Goal: Task Accomplishment & Management: Use online tool/utility

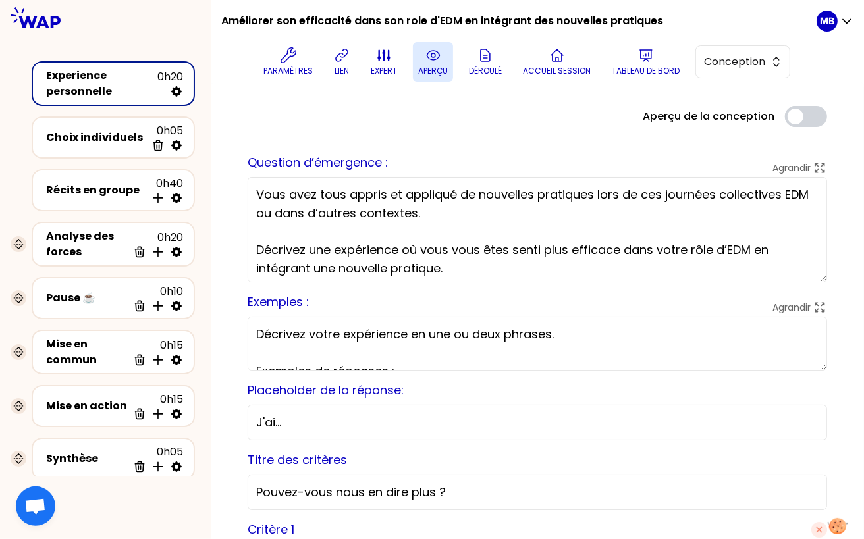
click at [422, 57] on button "aperçu" at bounding box center [433, 62] width 40 height 40
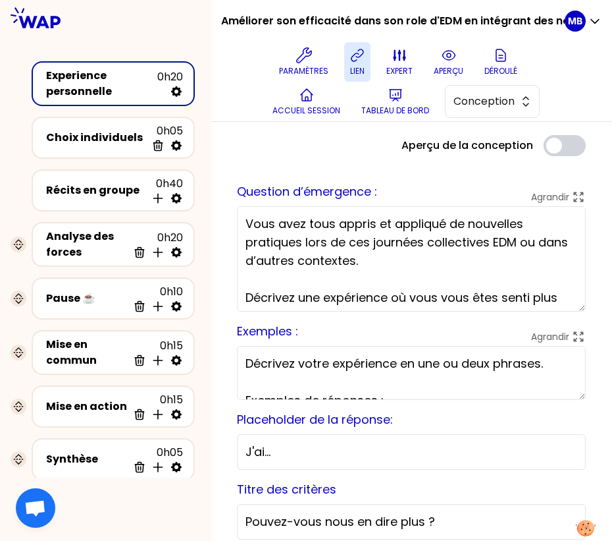
click at [359, 64] on button "lien" at bounding box center [357, 62] width 26 height 40
click at [354, 68] on p "lien" at bounding box center [357, 71] width 14 height 11
click at [444, 55] on icon at bounding box center [449, 55] width 16 height 16
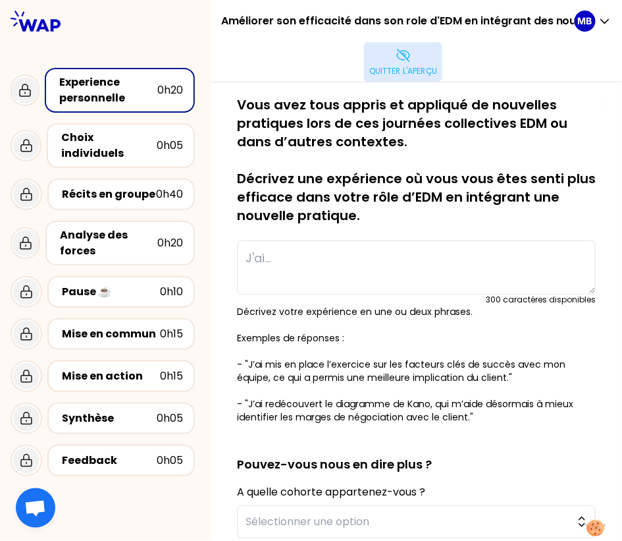
click at [409, 63] on button "Quitter l'aperçu" at bounding box center [403, 62] width 78 height 40
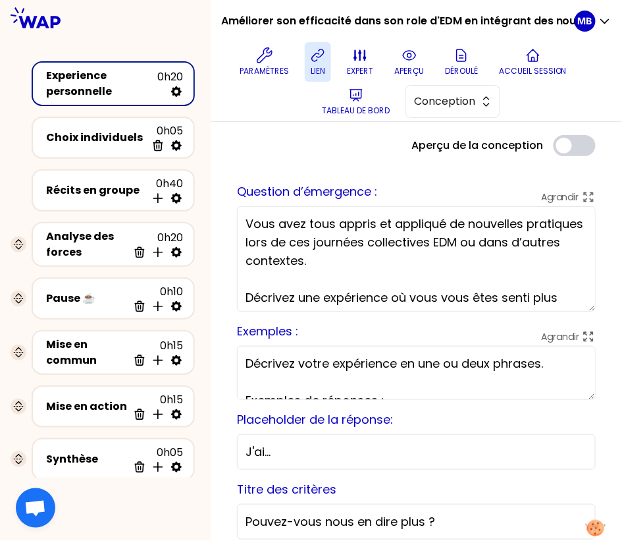
click at [325, 61] on icon at bounding box center [318, 55] width 16 height 16
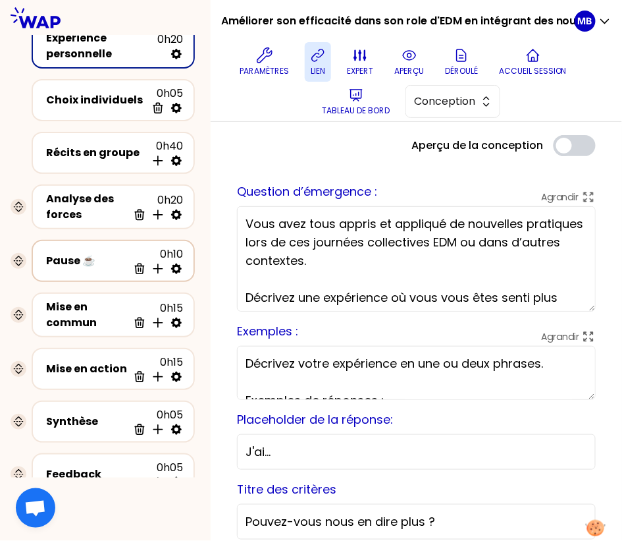
scroll to position [86, 0]
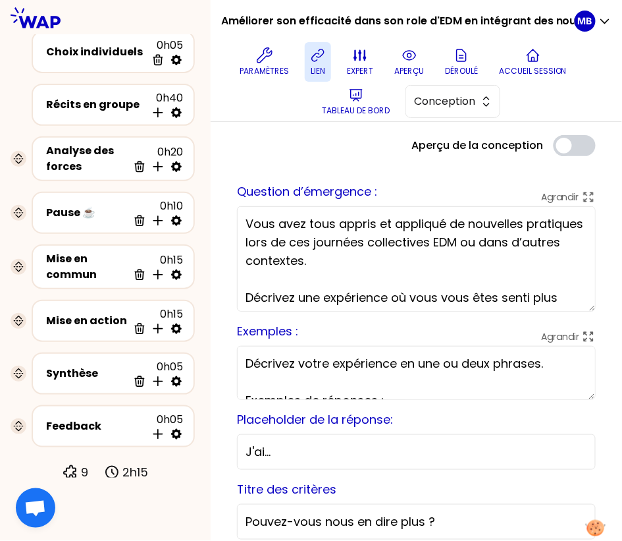
click at [311, 53] on icon at bounding box center [318, 55] width 16 height 16
click at [108, 11] on div at bounding box center [105, 17] width 211 height 35
click at [316, 66] on p "lien" at bounding box center [318, 71] width 14 height 11
click at [496, 99] on button "Conception" at bounding box center [453, 101] width 95 height 33
click at [541, 105] on div "Paramètres lien expert aperçu Déroulé Accueil session Tableau de bord Conceptio…" at bounding box center [403, 81] width 343 height 79
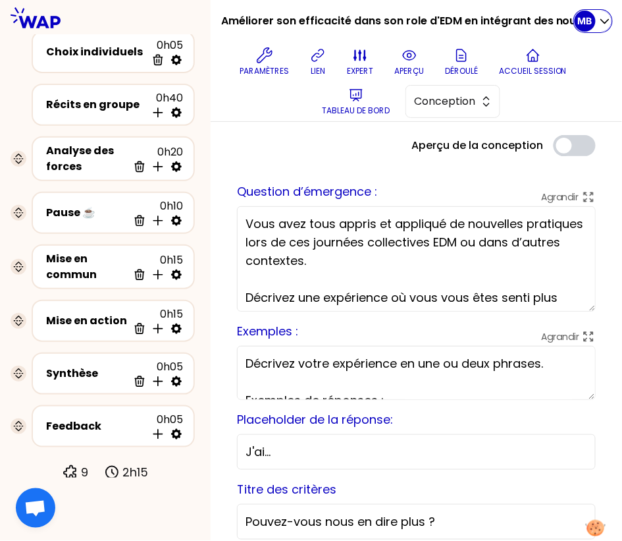
click at [582, 16] on p "MB" at bounding box center [585, 20] width 14 height 13
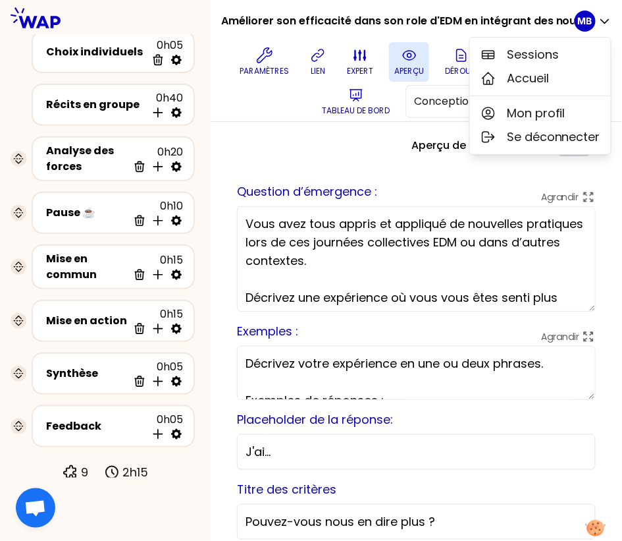
click at [400, 59] on button "aperçu" at bounding box center [409, 62] width 40 height 40
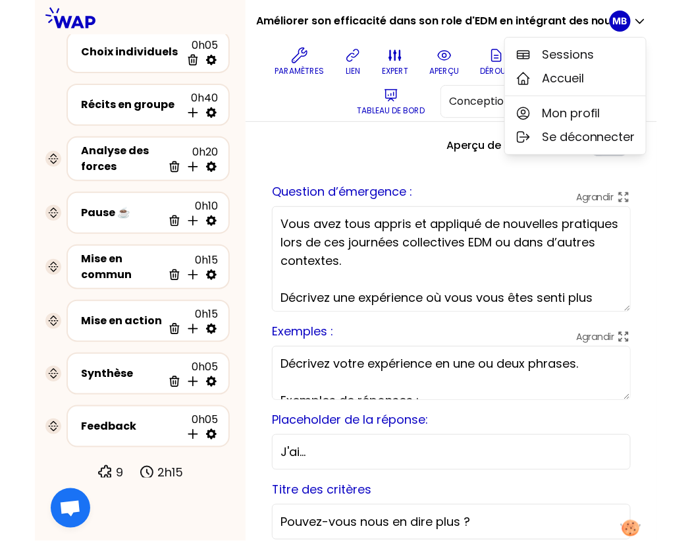
scroll to position [0, 0]
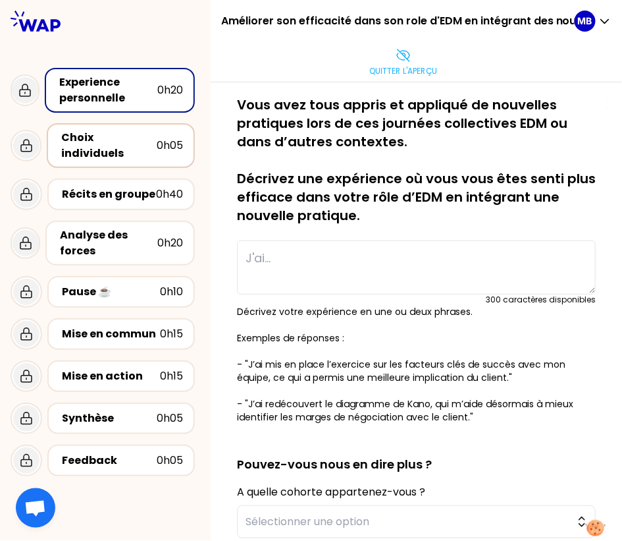
click at [133, 136] on div "Choix individuels" at bounding box center [108, 146] width 95 height 32
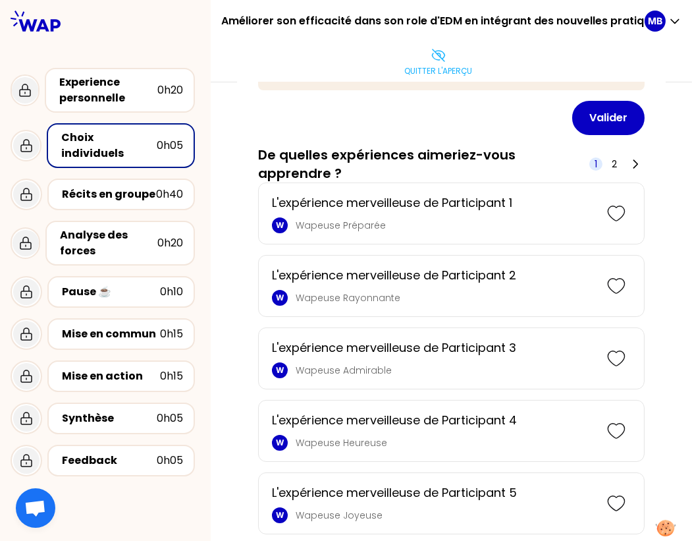
scroll to position [88, 0]
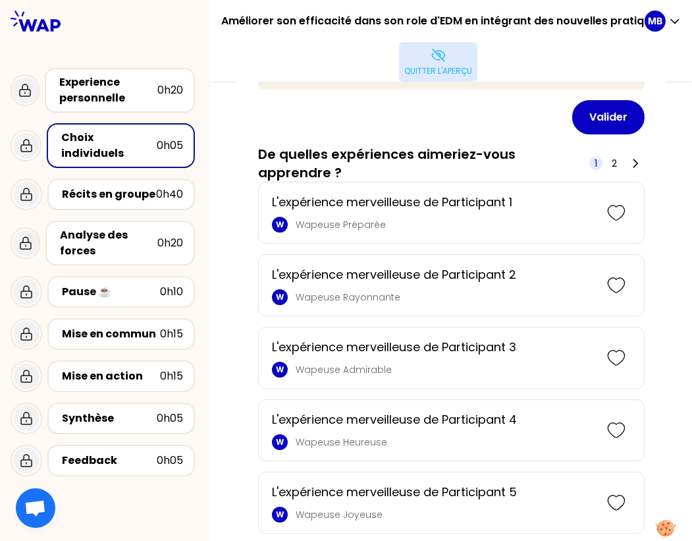
click at [415, 45] on button "Quitter l'aperçu" at bounding box center [438, 62] width 78 height 40
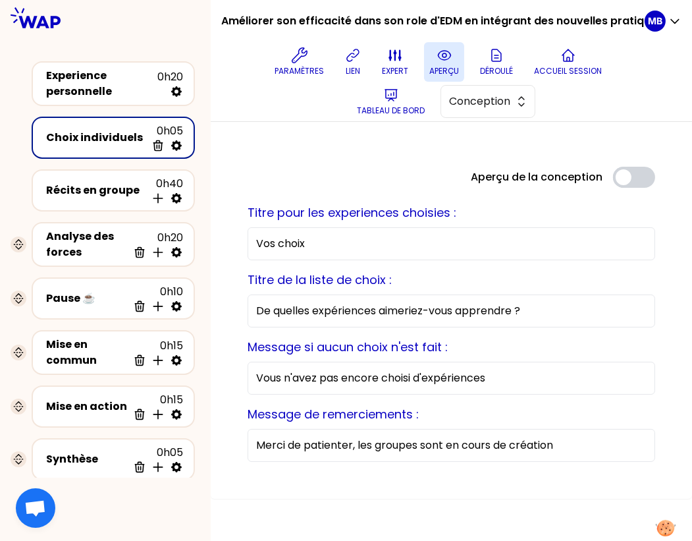
scroll to position [0, 0]
click at [113, 88] on div "Experience personnelle" at bounding box center [101, 84] width 111 height 32
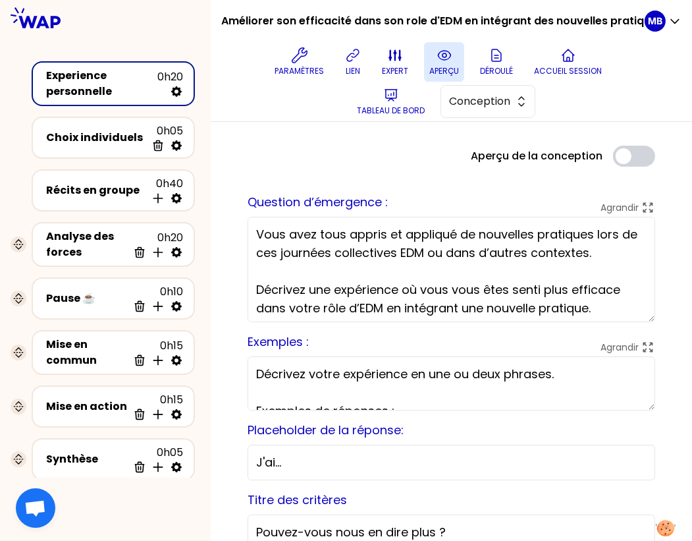
click at [441, 61] on icon at bounding box center [444, 55] width 16 height 16
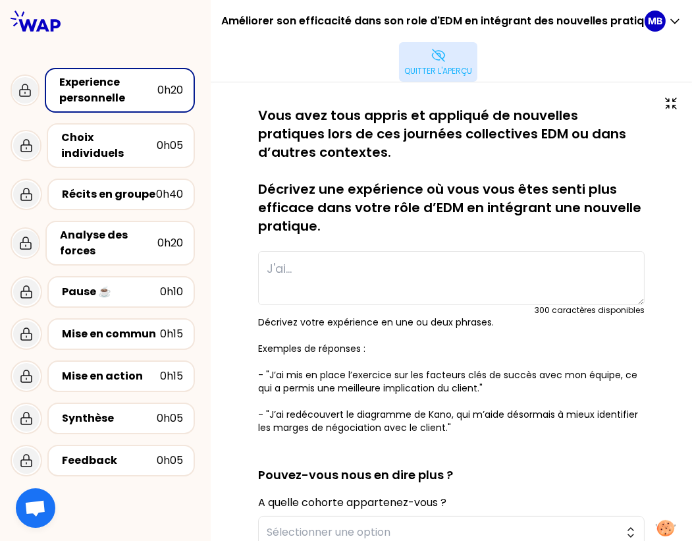
scroll to position [61, 0]
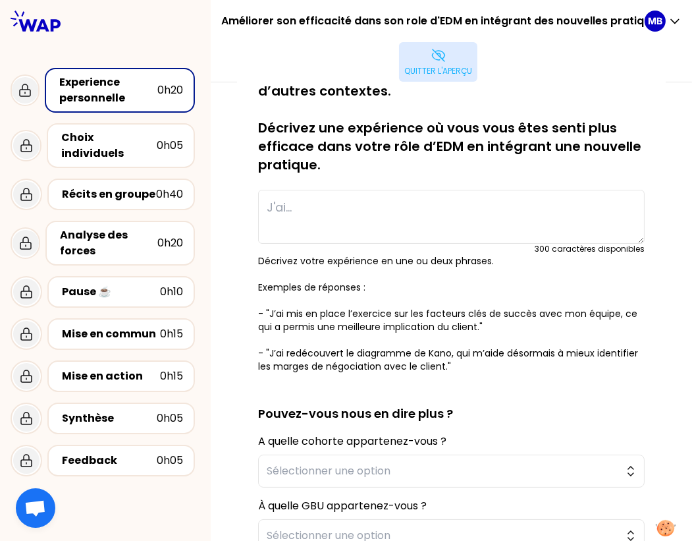
click at [437, 68] on p "Quitter l'aperçu" at bounding box center [438, 71] width 68 height 11
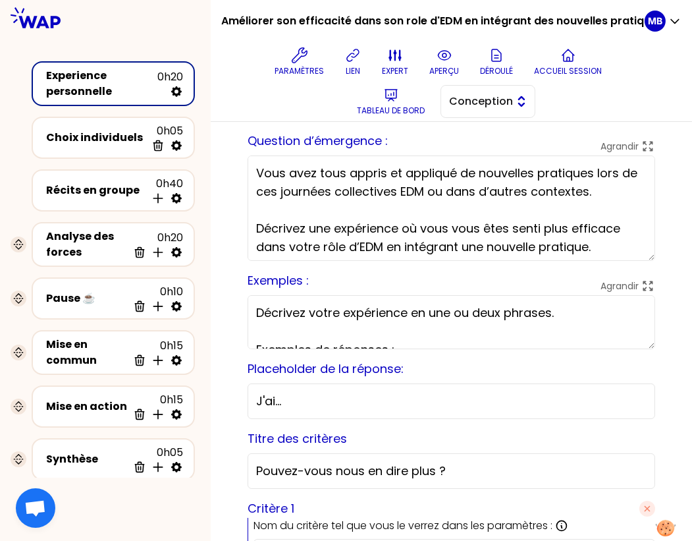
click at [497, 109] on button "Conception" at bounding box center [487, 101] width 95 height 33
click at [494, 154] on span "Facilitation" at bounding box center [495, 155] width 57 height 16
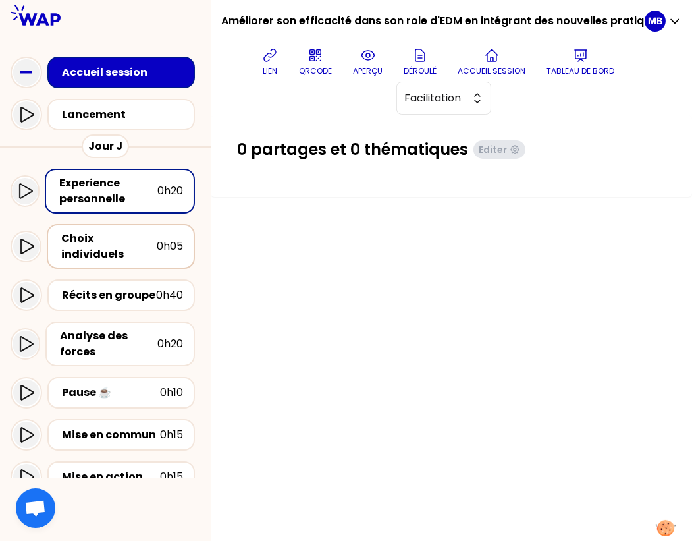
click at [145, 242] on div "Choix individuels" at bounding box center [108, 246] width 95 height 32
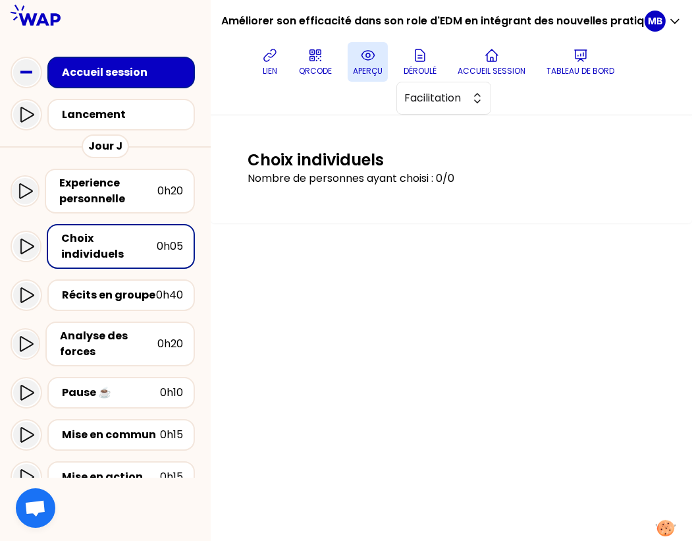
click at [357, 72] on p "aperçu" at bounding box center [368, 71] width 30 height 11
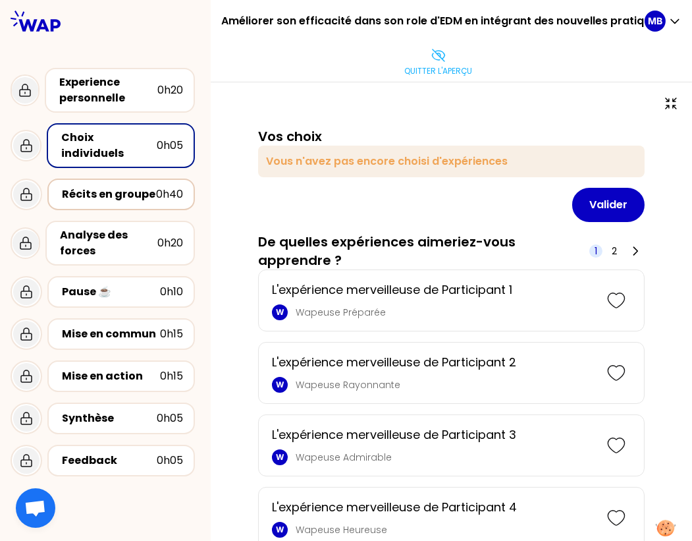
click at [103, 186] on div "Récits en groupe" at bounding box center [109, 194] width 94 height 16
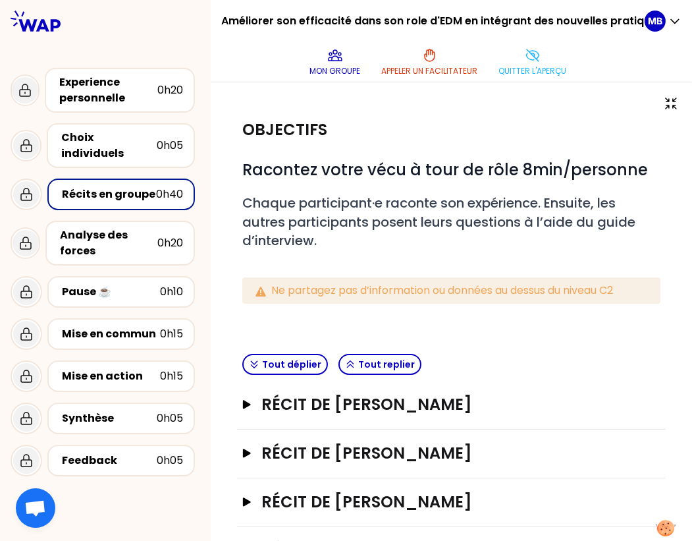
drag, startPoint x: 540, startPoint y: 57, endPoint x: 234, endPoint y: 240, distance: 356.1
click at [541, 57] on icon at bounding box center [533, 55] width 16 height 16
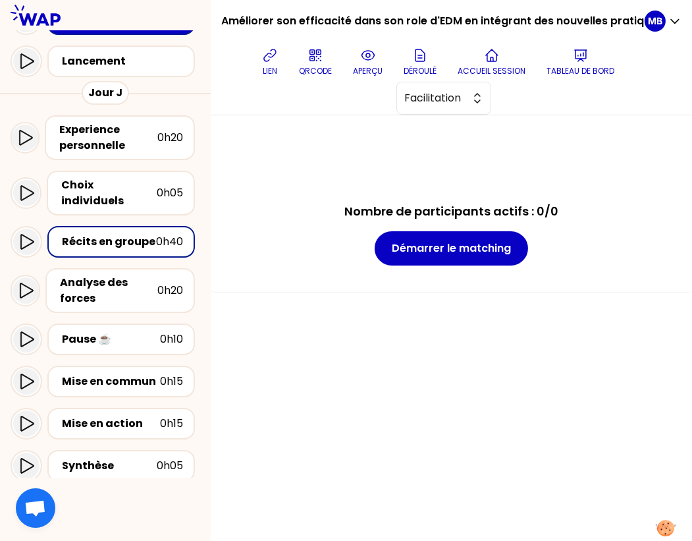
scroll to position [101, 0]
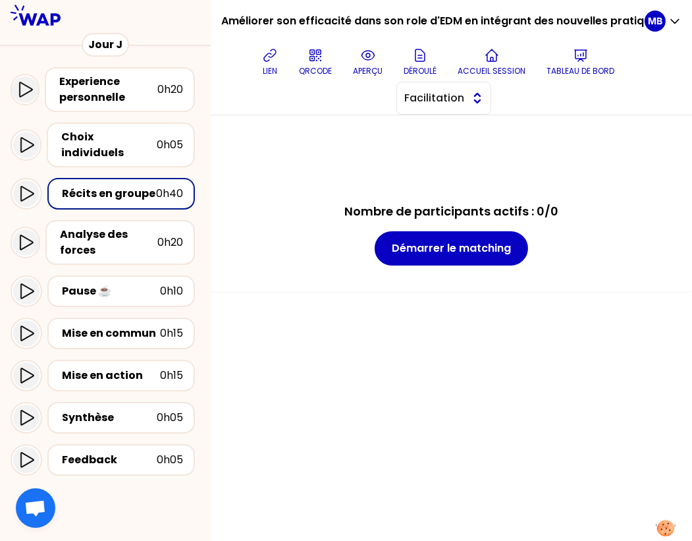
click at [471, 102] on button "Facilitation" at bounding box center [443, 98] width 95 height 33
click at [450, 137] on span "Conception" at bounding box center [451, 131] width 57 height 16
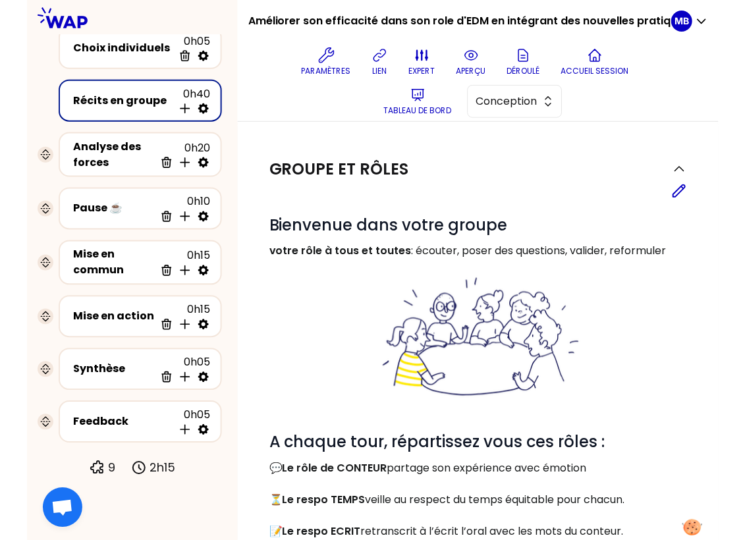
scroll to position [86, 0]
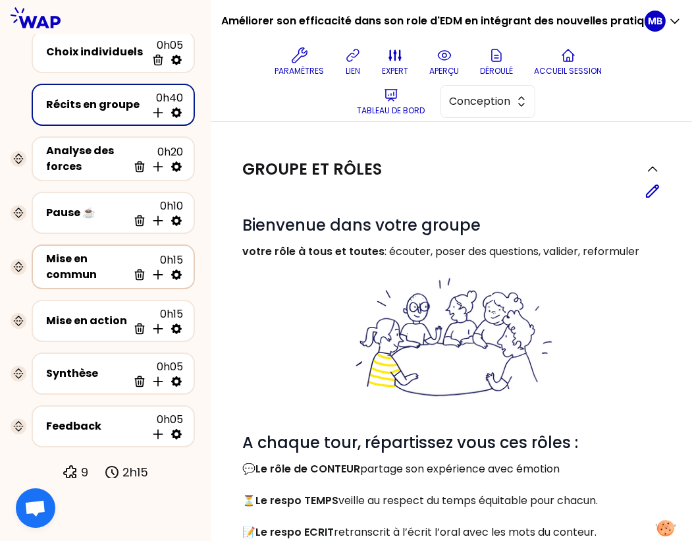
click at [176, 275] on icon at bounding box center [176, 274] width 11 height 11
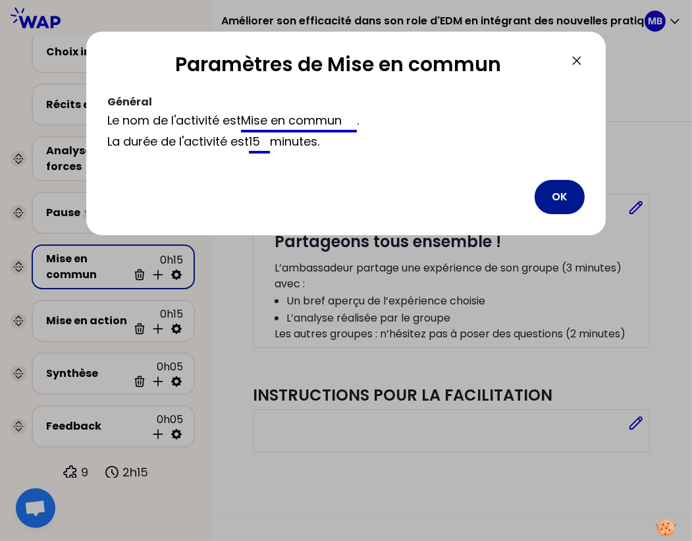
click at [553, 201] on button "OK" at bounding box center [560, 197] width 50 height 34
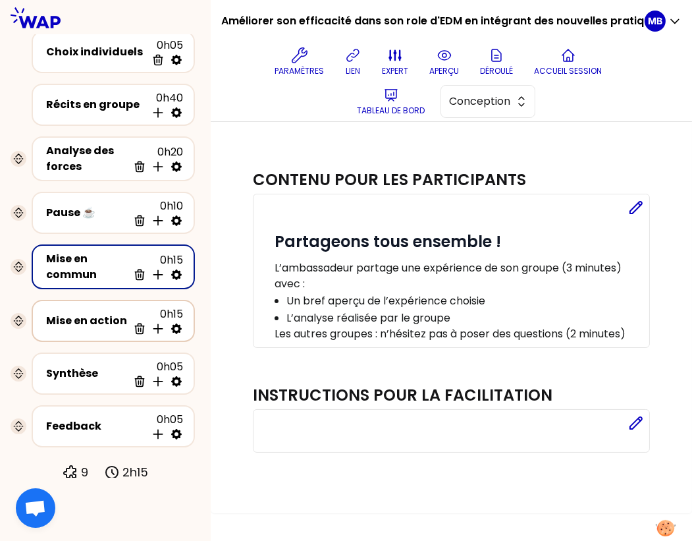
click at [175, 330] on icon at bounding box center [176, 328] width 11 height 11
select select "same_as"
select select "share"
select select "false"
select select "Each"
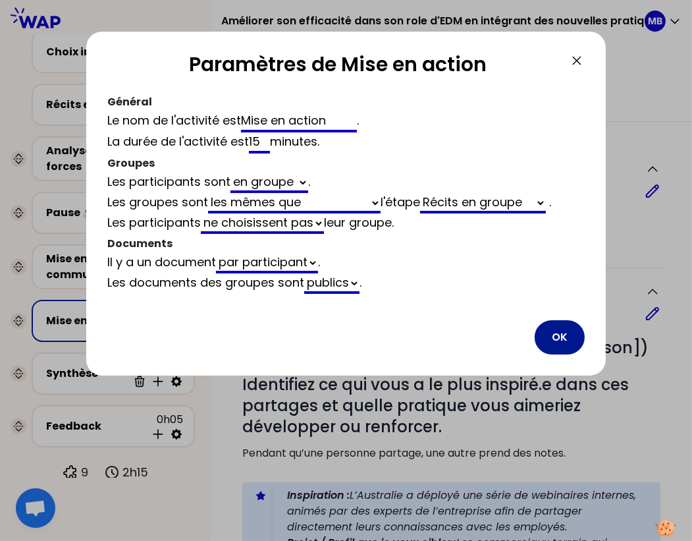
click at [556, 338] on button "OK" at bounding box center [560, 337] width 50 height 34
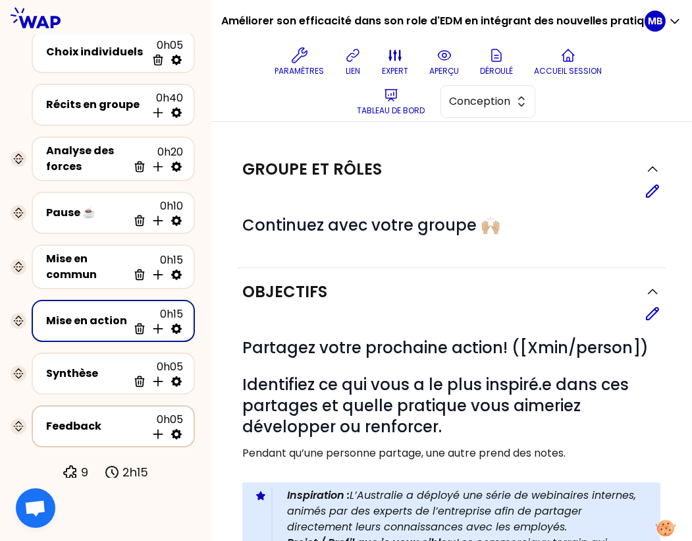
click at [95, 425] on div "Feedback" at bounding box center [96, 426] width 100 height 16
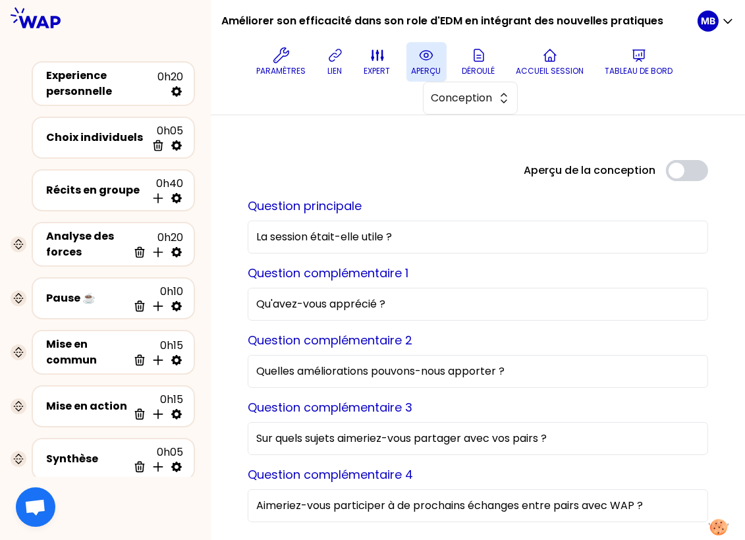
click at [424, 58] on icon at bounding box center [426, 55] width 16 height 16
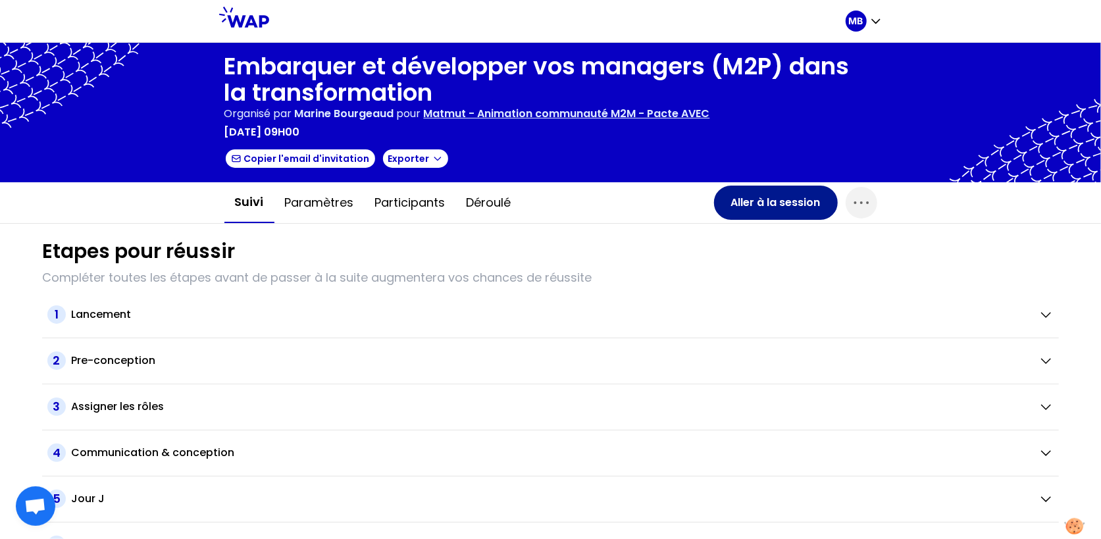
click at [762, 214] on button "Aller à la session" at bounding box center [776, 203] width 124 height 34
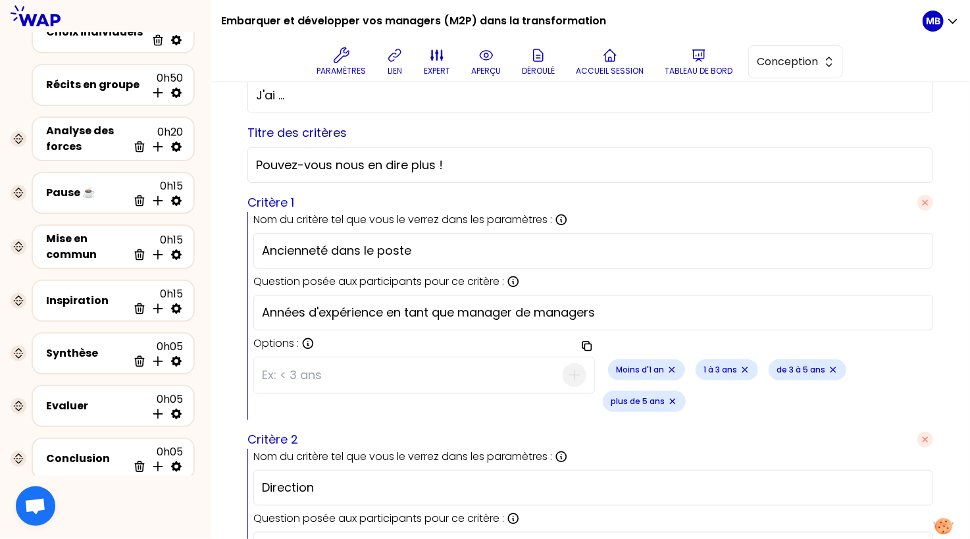
scroll to position [314, 0]
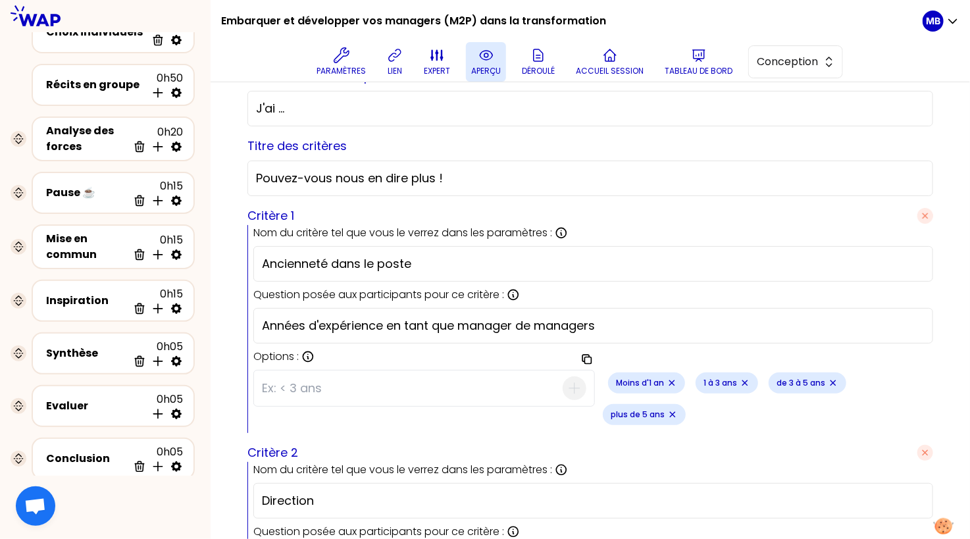
click at [494, 72] on p "aperçu" at bounding box center [486, 71] width 30 height 11
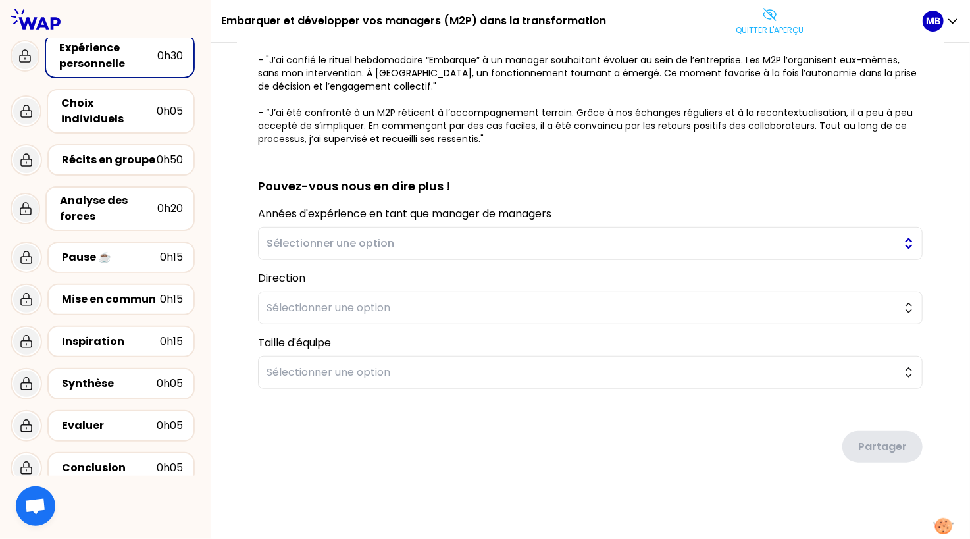
click at [343, 237] on span "Sélectionner une option" at bounding box center [581, 244] width 629 height 16
click at [232, 322] on div "sauvegardé Vous avez toutes et tous contribué à faire évoluer la posture de vos…" at bounding box center [591, 164] width 760 height 756
click at [280, 310] on span "Sélectionner une option" at bounding box center [581, 308] width 629 height 16
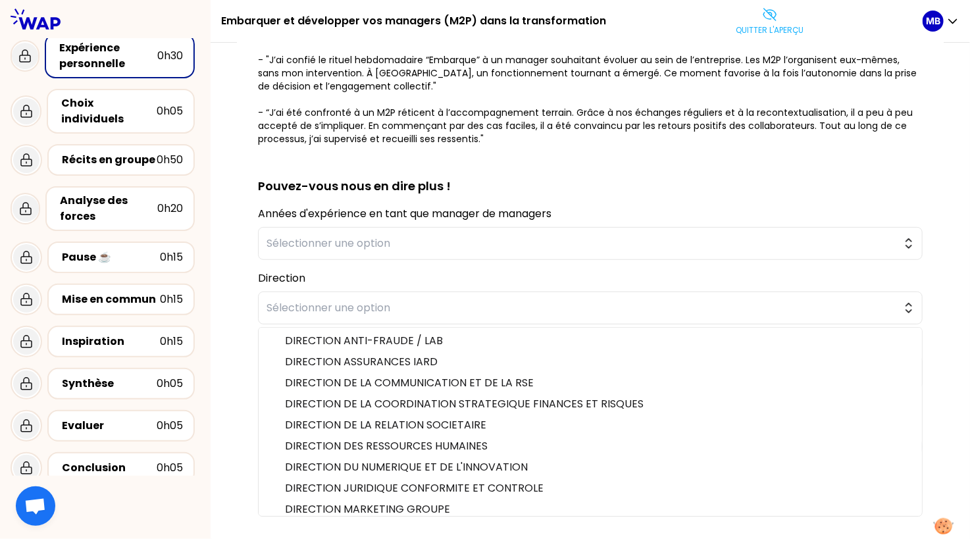
click at [235, 329] on div "sauvegardé Vous avez toutes et tous contribué à faire évoluer la posture de vos…" at bounding box center [591, 164] width 760 height 756
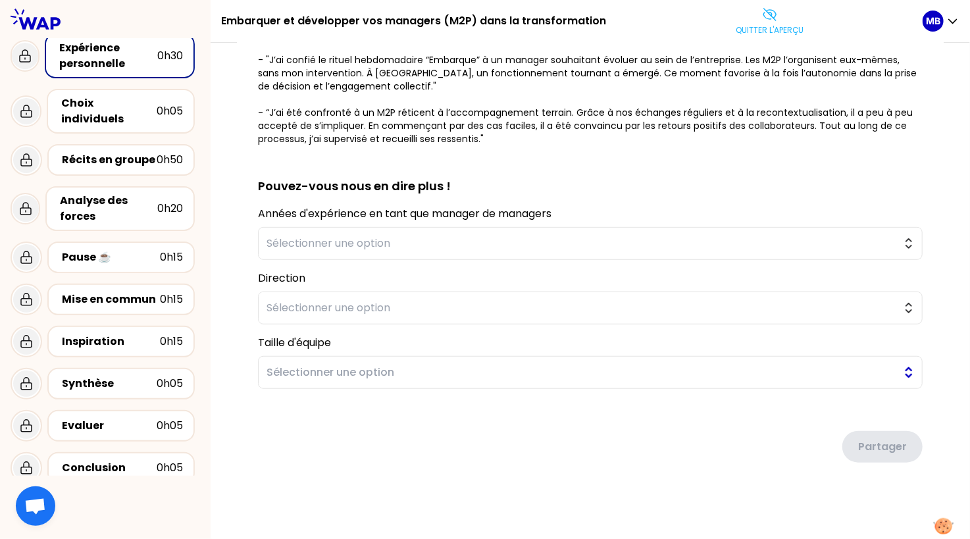
click at [273, 370] on span "Sélectionner une option" at bounding box center [581, 373] width 629 height 16
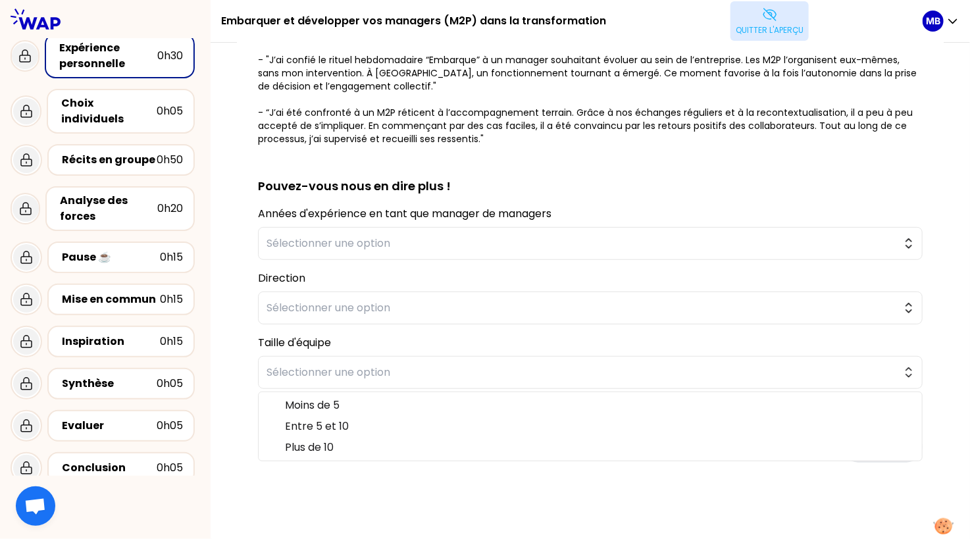
click at [774, 29] on p "Quitter l'aperçu" at bounding box center [770, 30] width 68 height 11
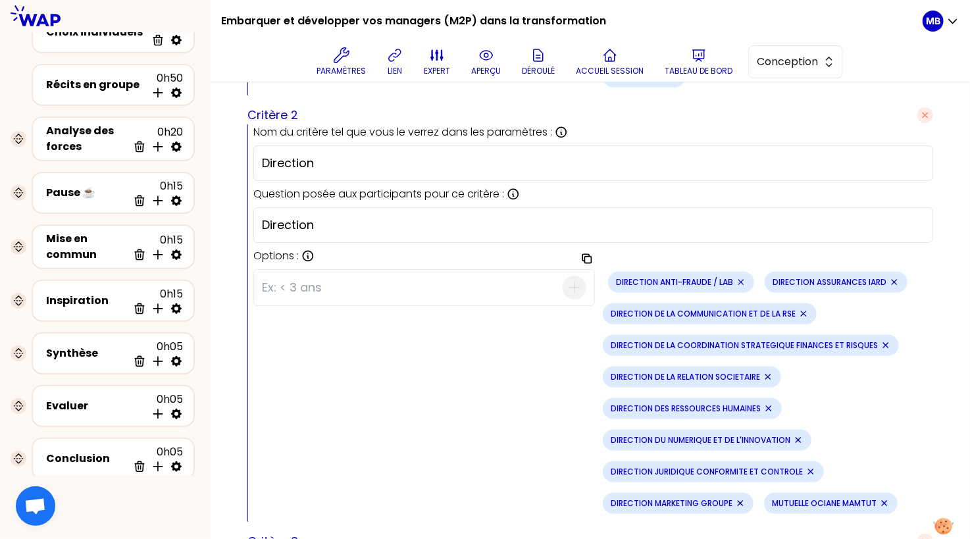
scroll to position [935, 0]
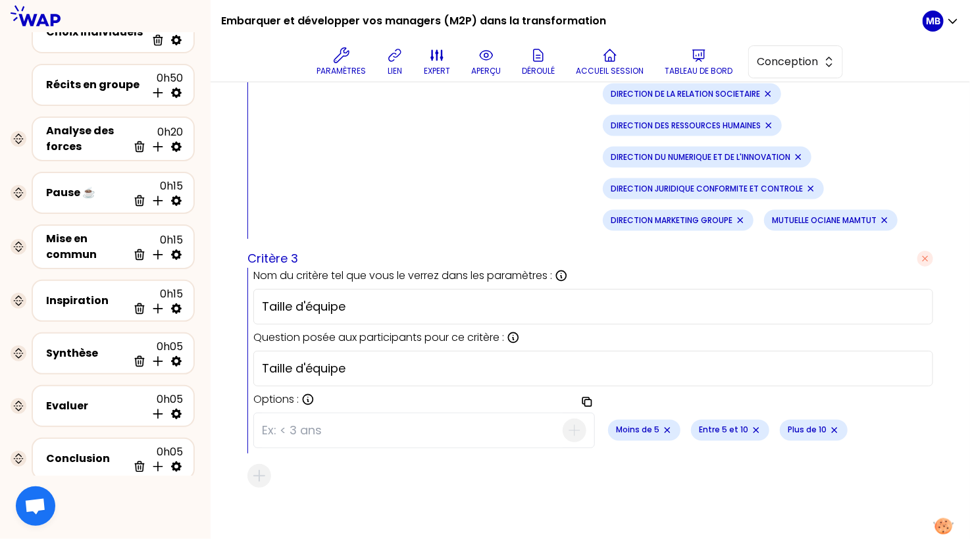
click at [665, 425] on icon "Remove small badge" at bounding box center [667, 430] width 11 height 11
click at [672, 428] on icon "Remove small badge" at bounding box center [673, 430] width 5 height 5
click at [664, 425] on icon "Remove small badge" at bounding box center [663, 430] width 11 height 11
click at [288, 442] on div "Aucune option spécifiée" at bounding box center [593, 431] width 680 height 46
click at [262, 415] on input at bounding box center [412, 430] width 301 height 34
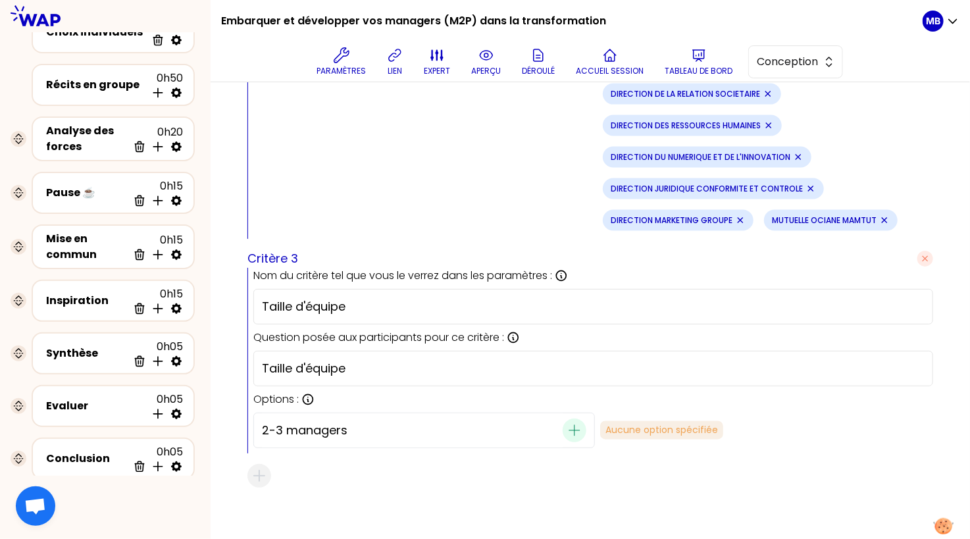
type input "2-3 managers"
click at [569, 423] on icon "button" at bounding box center [575, 431] width 16 height 16
click at [685, 425] on icon "Remove small badge" at bounding box center [682, 430] width 11 height 11
click at [339, 427] on input at bounding box center [412, 430] width 301 height 34
type input "2-3 personnes"
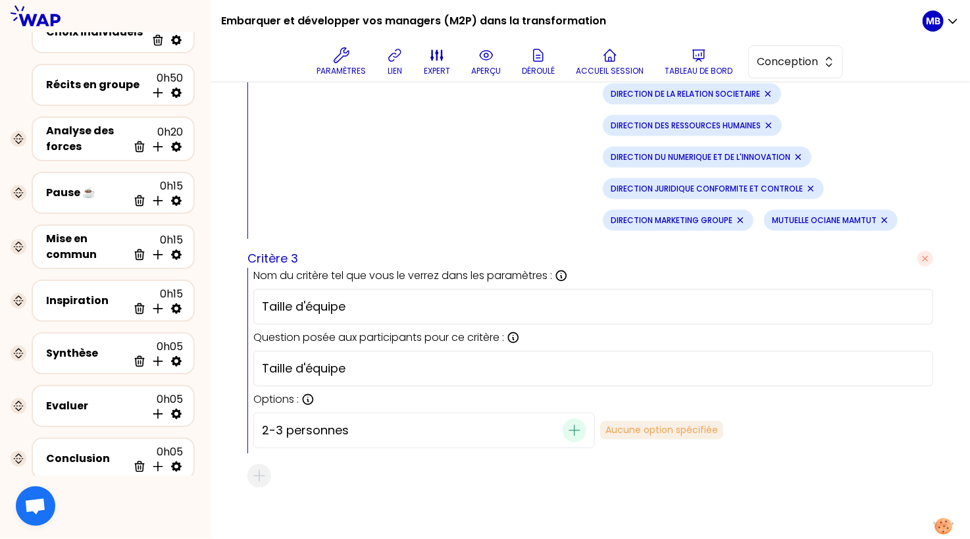
click at [573, 425] on icon "button" at bounding box center [574, 430] width 11 height 11
click at [508, 425] on input at bounding box center [412, 430] width 301 height 34
type input "Plus de 3 personnes"
click at [573, 423] on icon "button" at bounding box center [575, 431] width 16 height 16
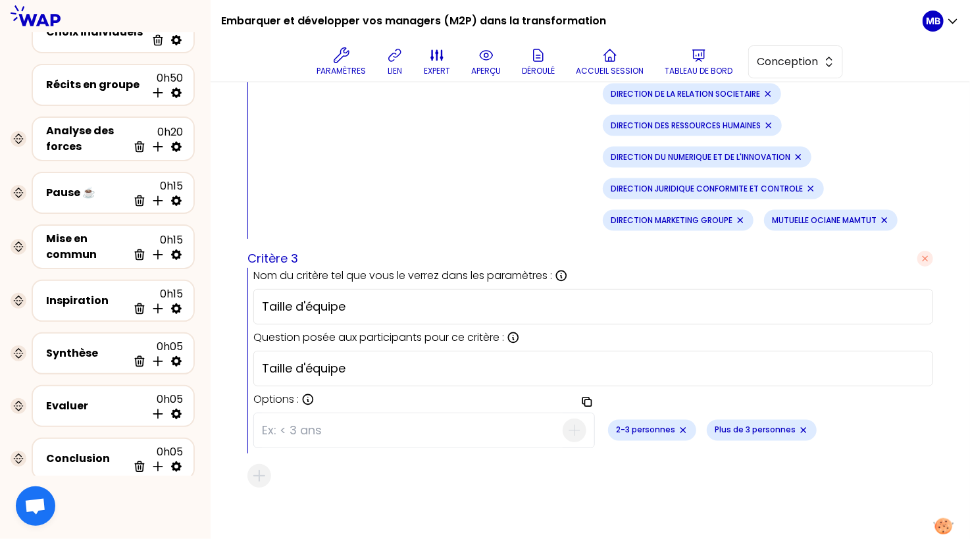
scroll to position [914, 0]
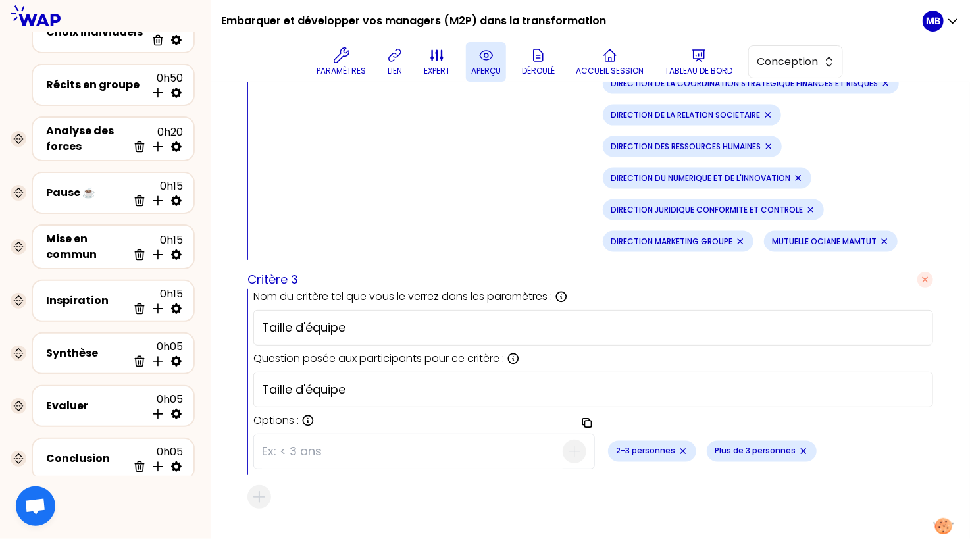
click at [488, 60] on icon at bounding box center [486, 55] width 13 height 9
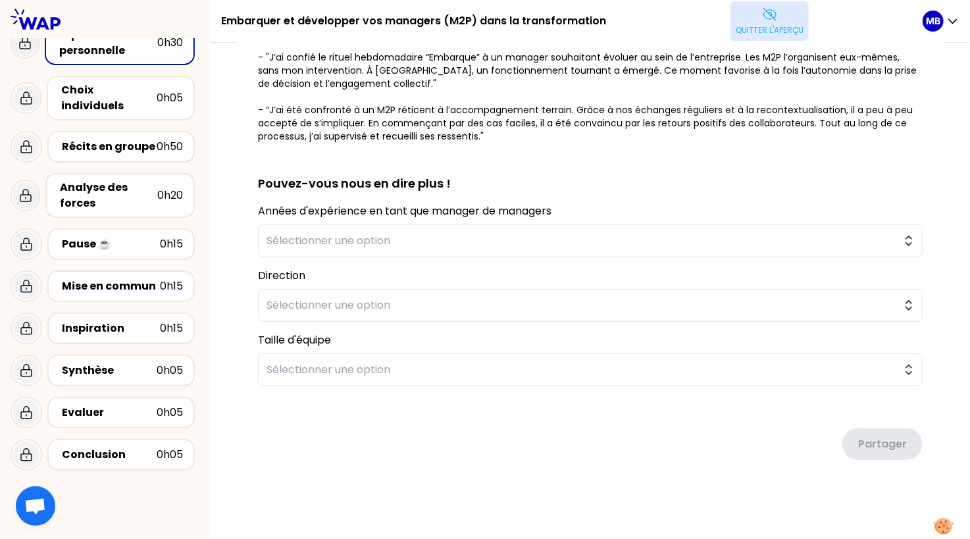
scroll to position [257, 0]
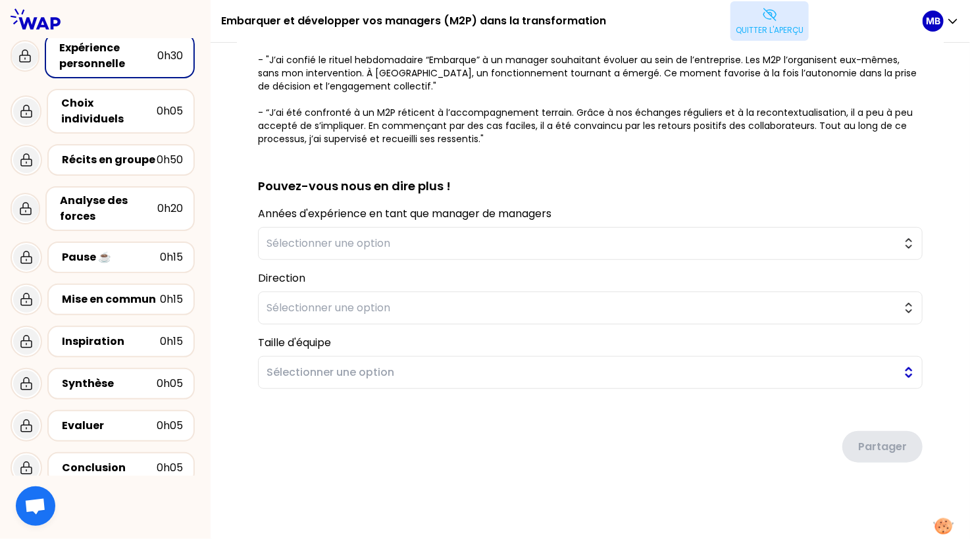
click at [383, 381] on button "Sélectionner une option" at bounding box center [590, 372] width 665 height 33
click at [375, 461] on div "Partager" at bounding box center [590, 437] width 665 height 74
click at [305, 311] on span "Sélectionner une option" at bounding box center [581, 308] width 629 height 16
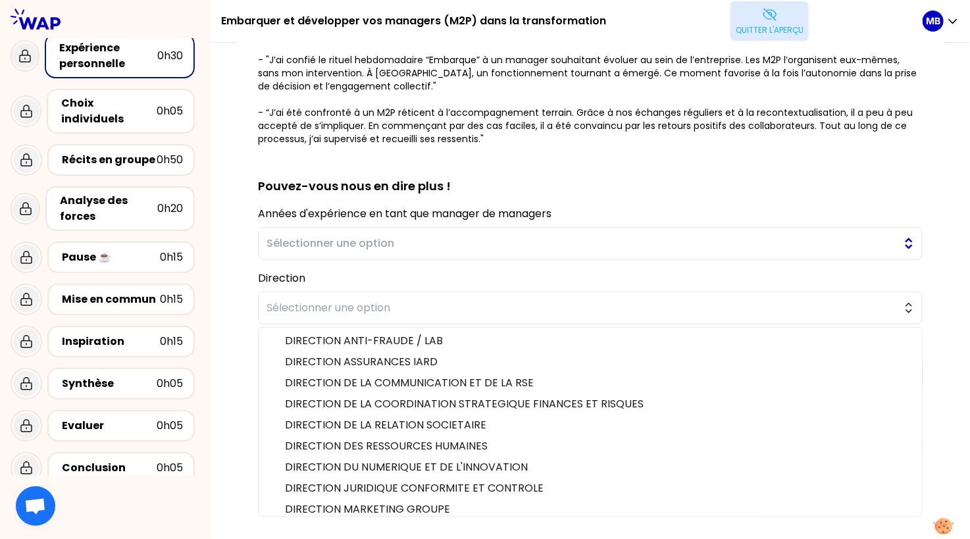
click at [297, 250] on button "Sélectionner une option" at bounding box center [590, 243] width 665 height 33
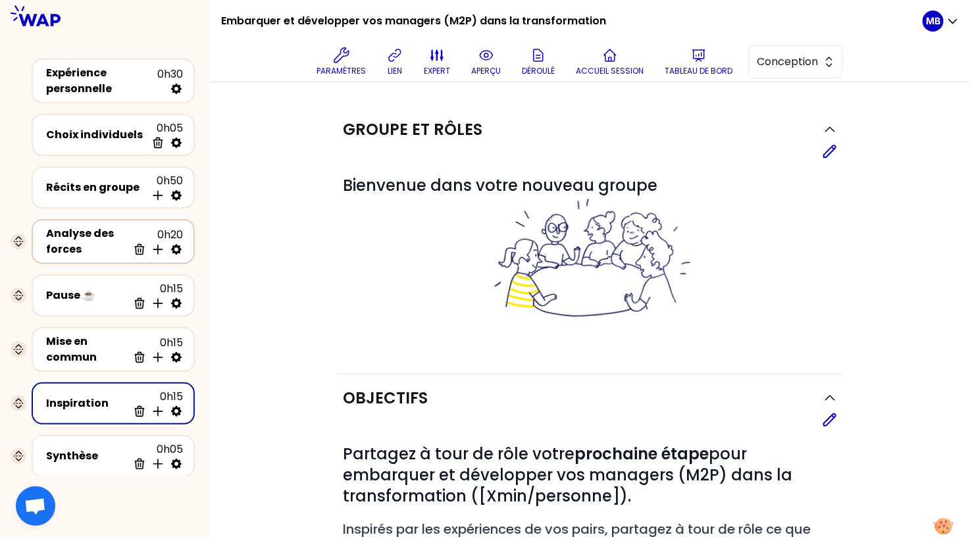
scroll to position [136, 0]
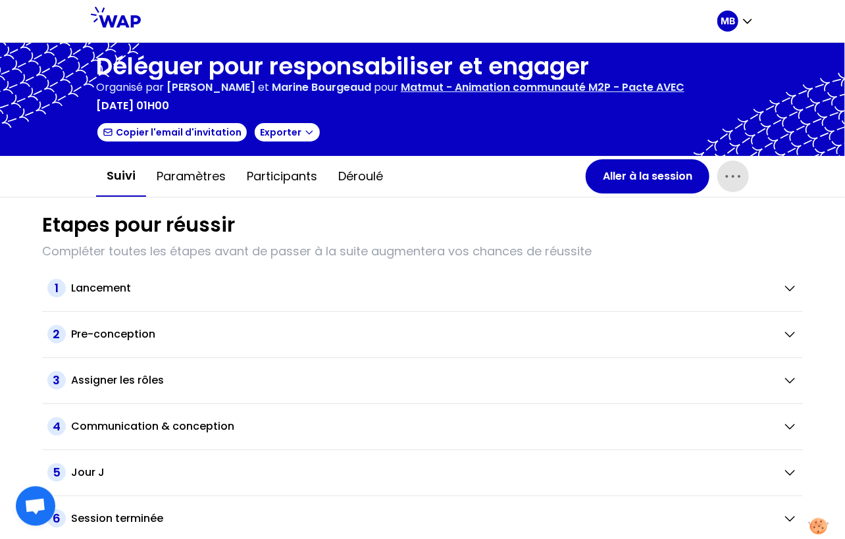
click at [733, 172] on icon "button" at bounding box center [733, 176] width 21 height 21
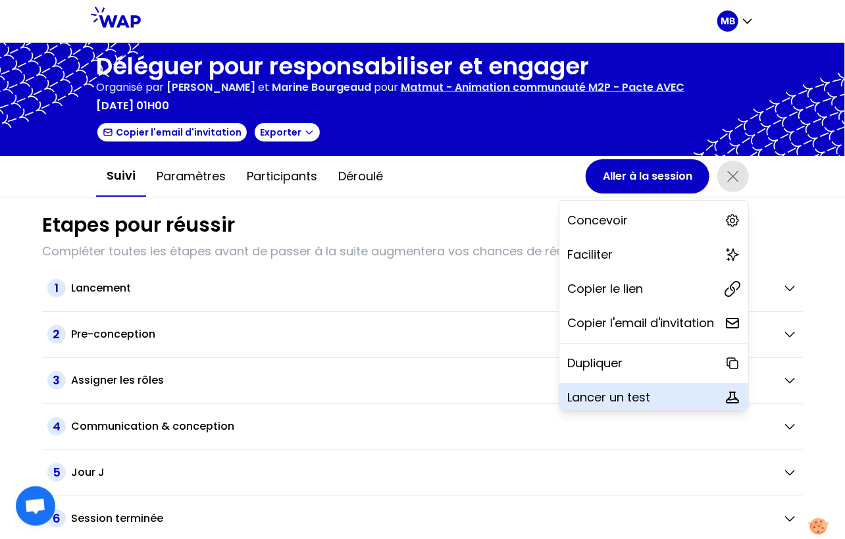
click at [586, 388] on p "Lancer un test" at bounding box center [608, 397] width 83 height 18
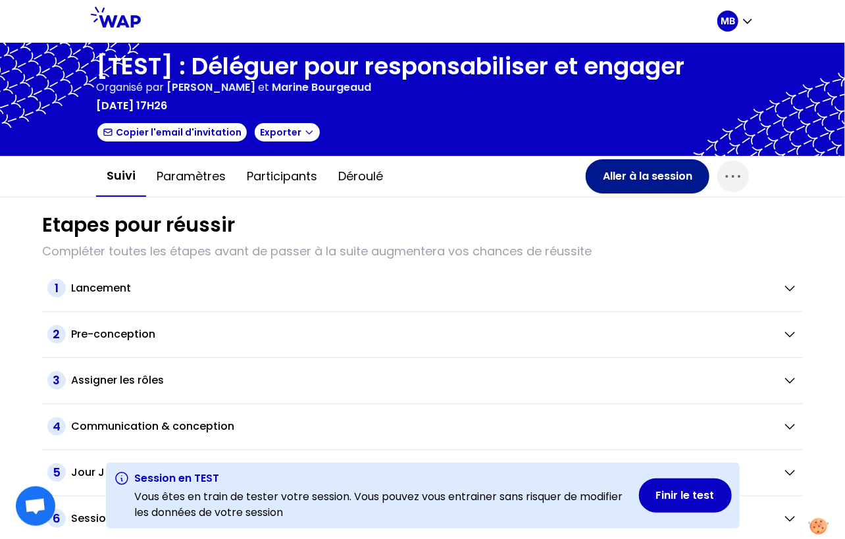
click at [608, 172] on button "Aller à la session" at bounding box center [648, 176] width 124 height 34
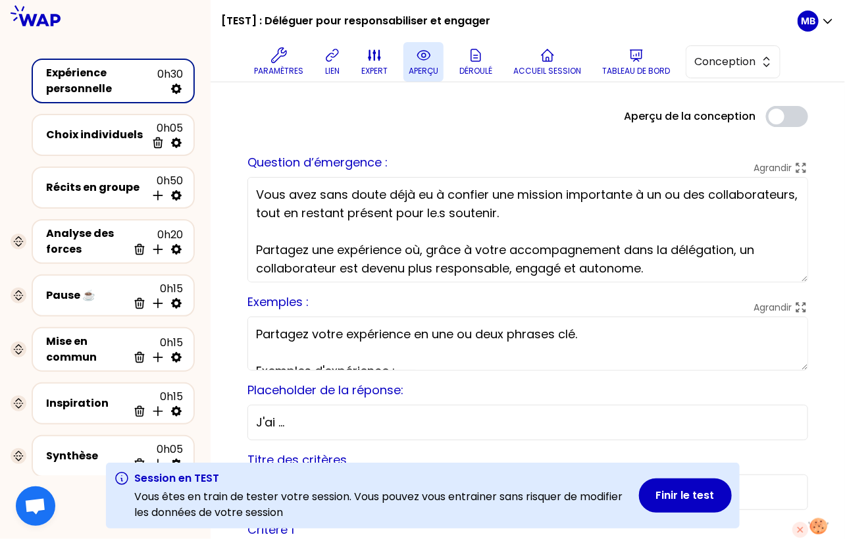
click at [425, 52] on icon at bounding box center [424, 55] width 16 height 16
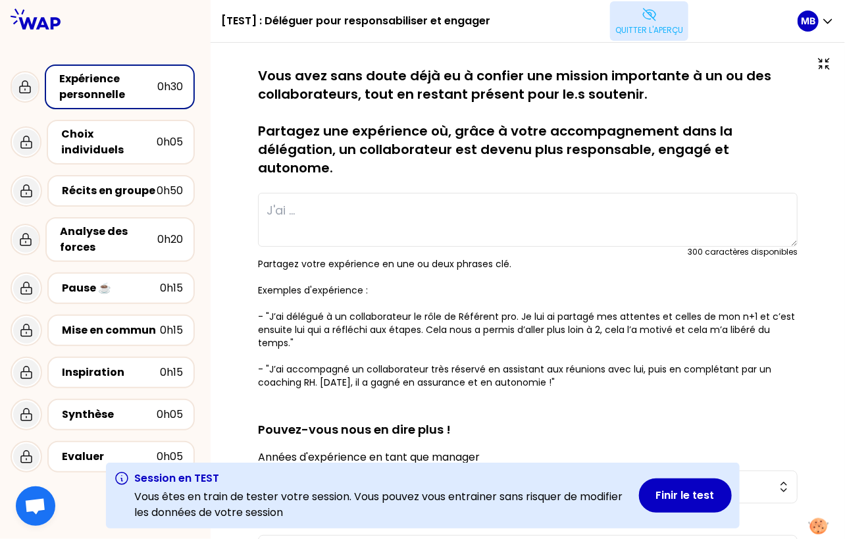
click at [645, 18] on icon at bounding box center [650, 15] width 16 height 16
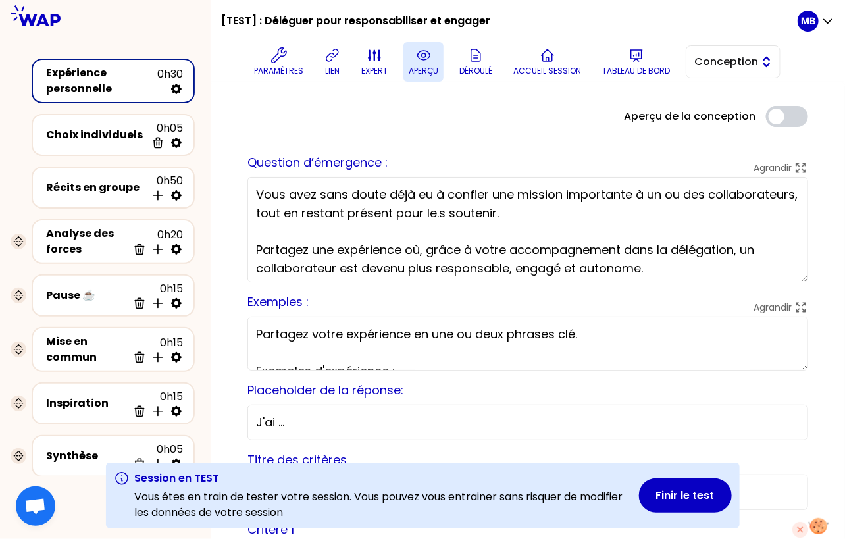
click at [735, 60] on span "Conception" at bounding box center [724, 62] width 59 height 16
click at [730, 117] on span "Facilitation" at bounding box center [741, 116] width 57 height 16
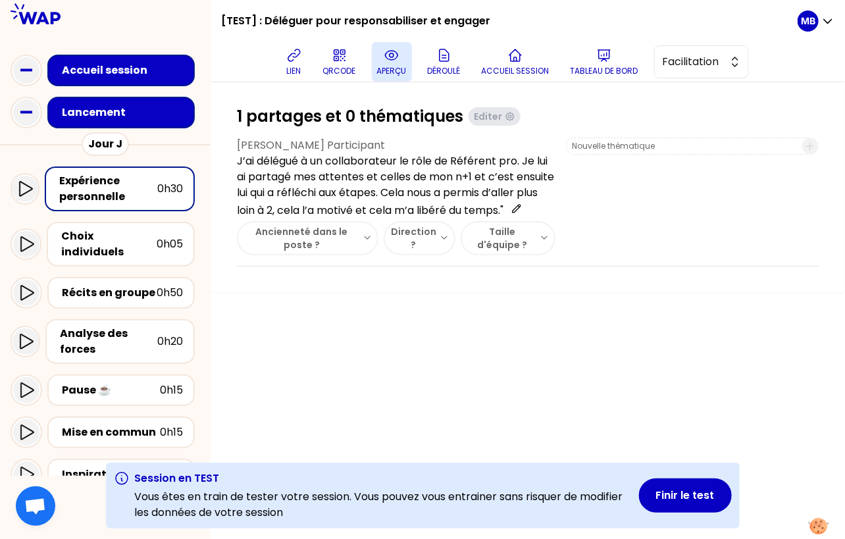
click at [352, 255] on button "Ancienneté dans le poste ?" at bounding box center [308, 238] width 142 height 34
click at [373, 338] on div "1 partages et 0 thématiques Editer Marie-Solveig Participant J’ai délégué à un …" at bounding box center [528, 310] width 635 height 457
click at [26, 192] on icon at bounding box center [25, 189] width 16 height 16
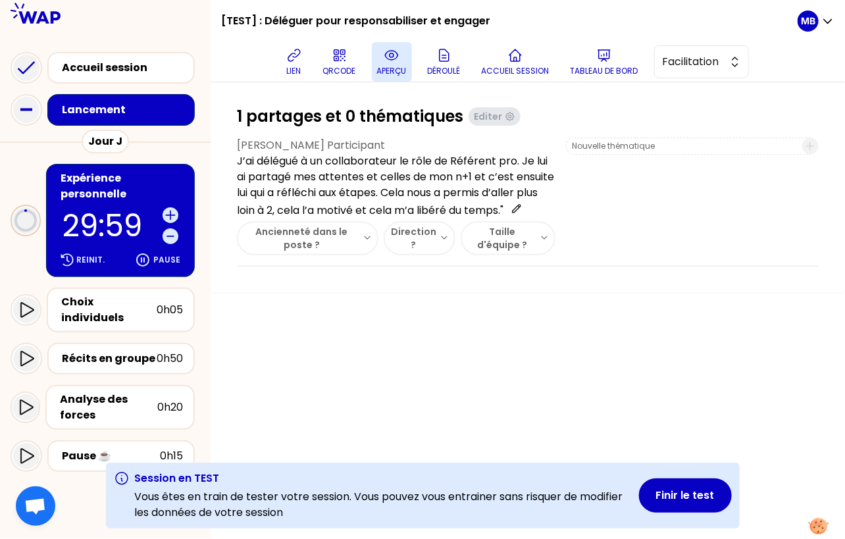
click at [385, 59] on icon at bounding box center [392, 55] width 16 height 16
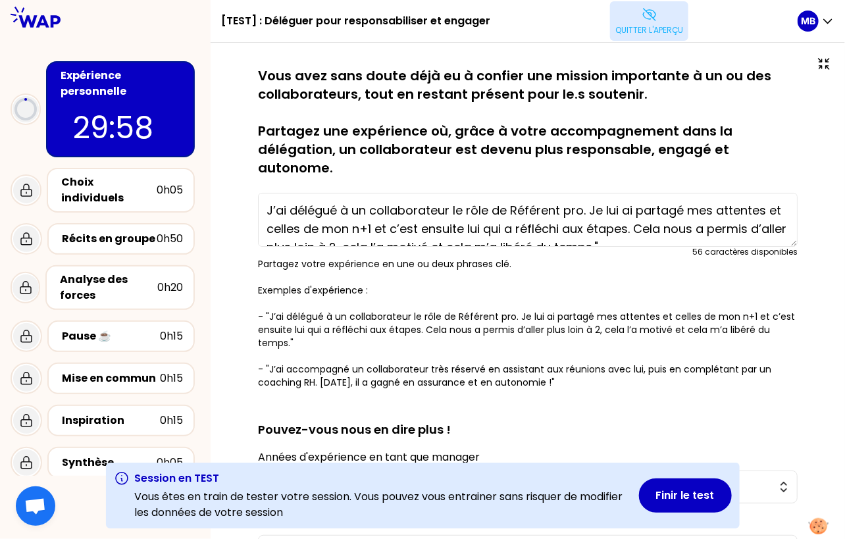
scroll to position [18, 0]
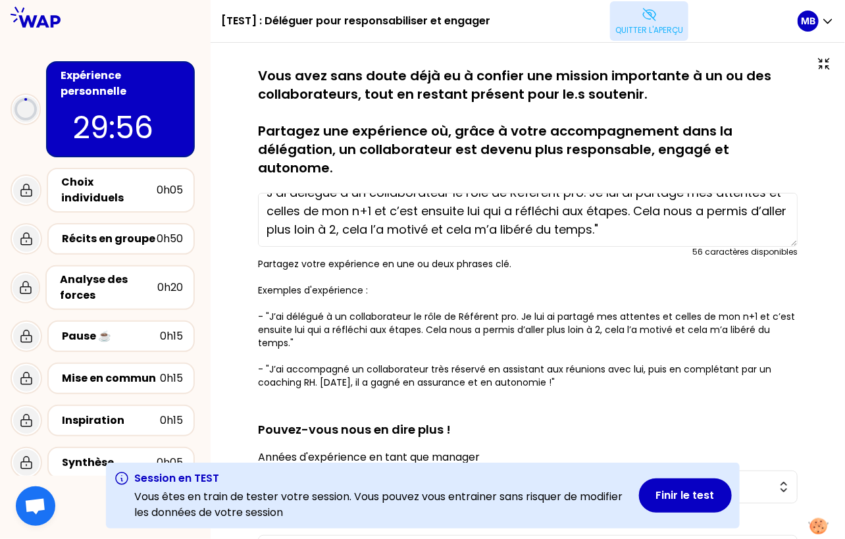
click at [645, 35] on p "Quitter l'aperçu" at bounding box center [650, 30] width 68 height 11
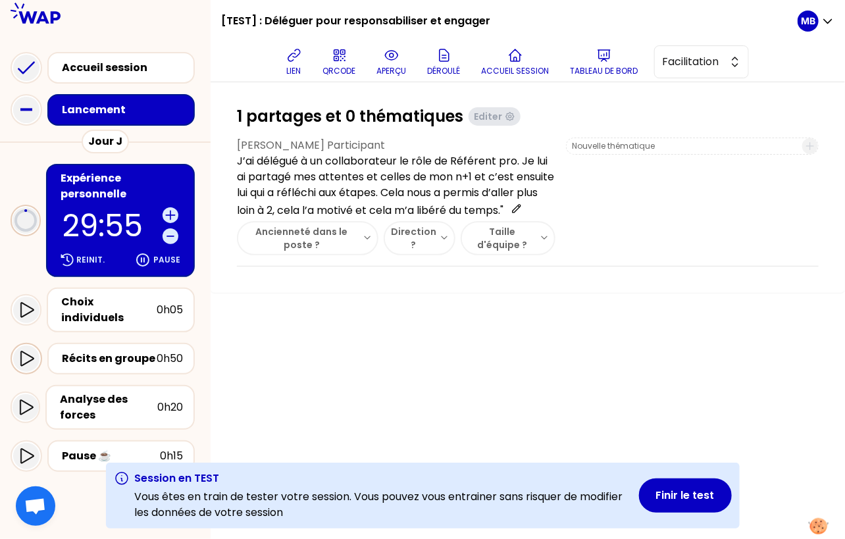
click at [22, 351] on icon at bounding box center [26, 359] width 16 height 16
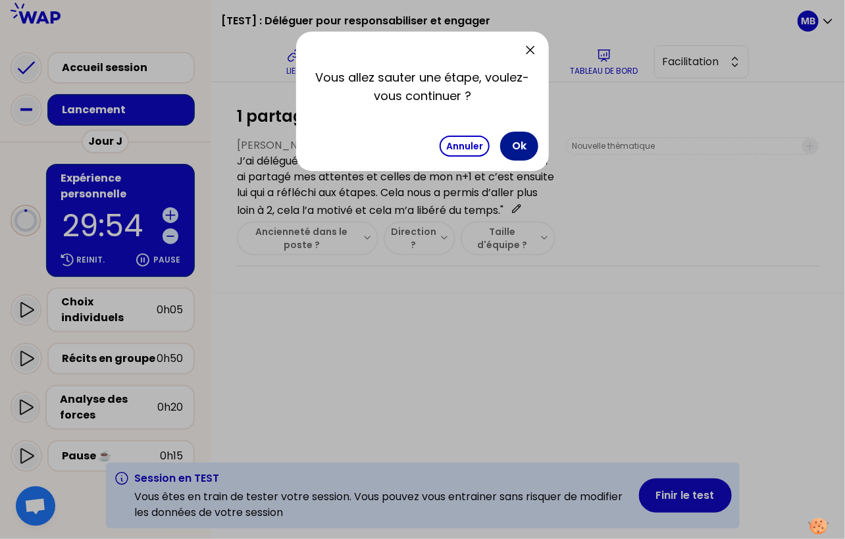
click at [516, 144] on button "Ok" at bounding box center [519, 146] width 38 height 29
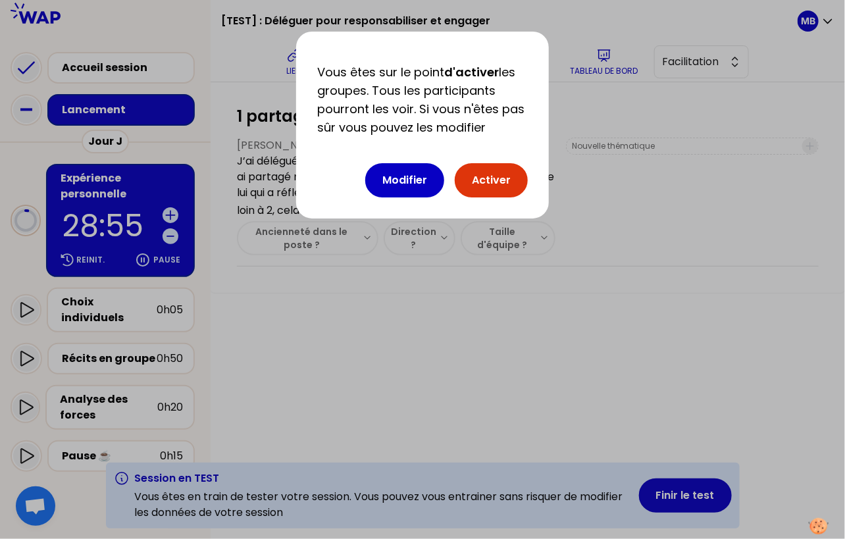
click at [475, 183] on button "Activer" at bounding box center [491, 180] width 73 height 34
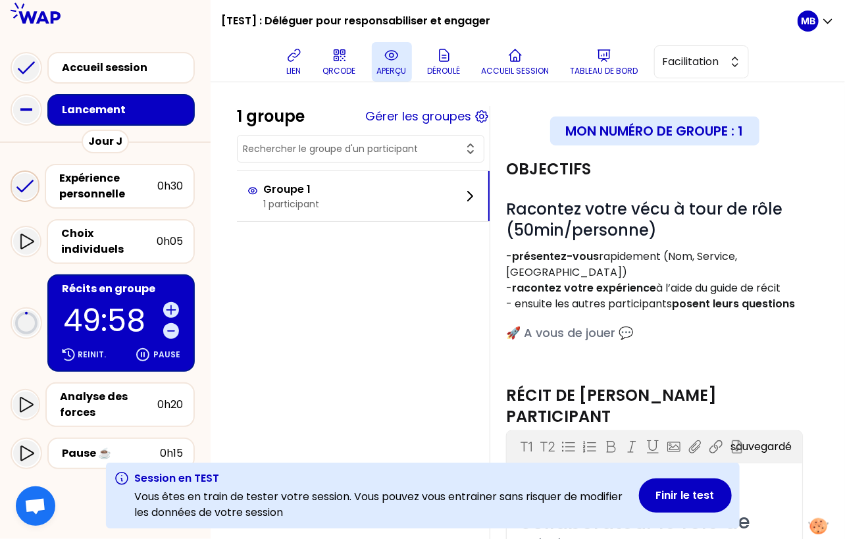
click at [391, 54] on icon at bounding box center [392, 55] width 4 height 4
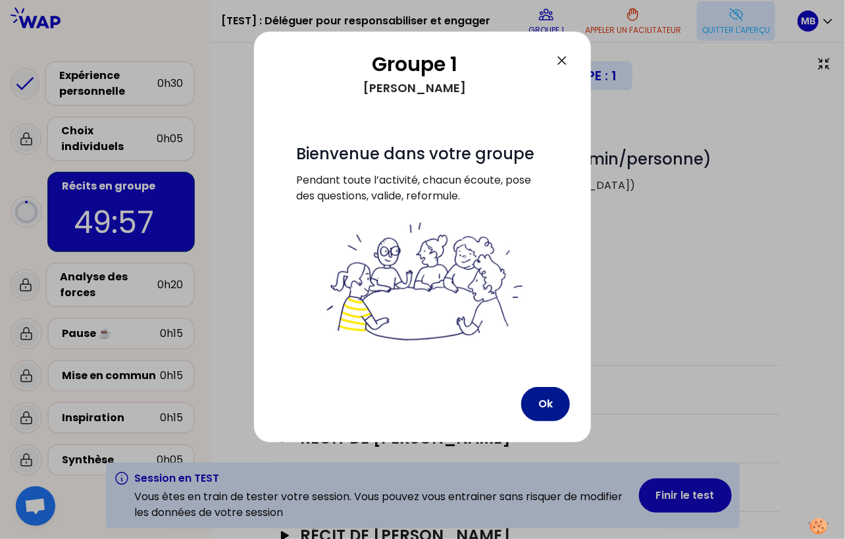
click at [546, 404] on button "Ok" at bounding box center [545, 404] width 49 height 34
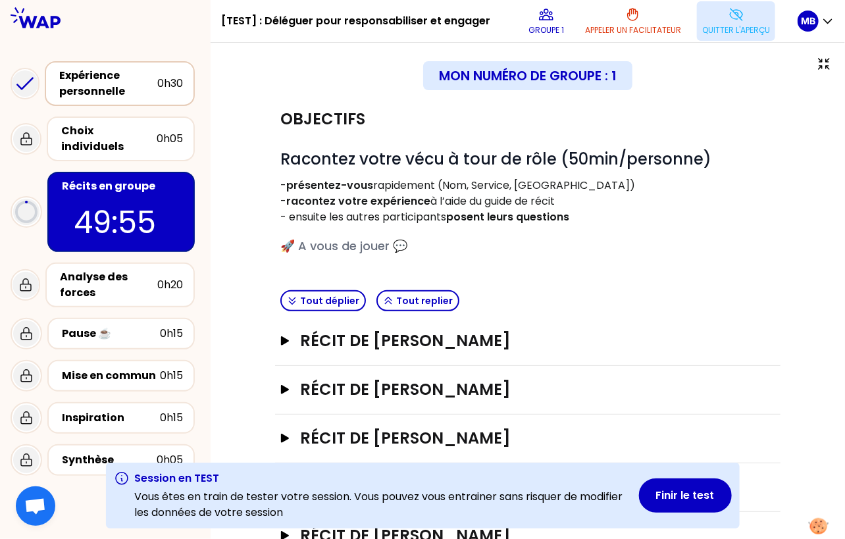
click at [131, 90] on div "Expérience personnelle" at bounding box center [108, 84] width 98 height 32
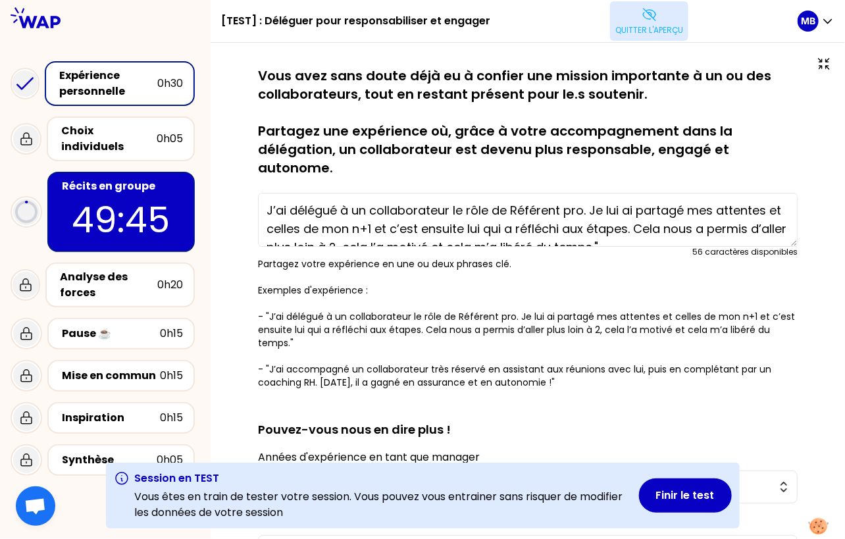
click at [637, 21] on button "Quitter l'aperçu" at bounding box center [649, 21] width 78 height 40
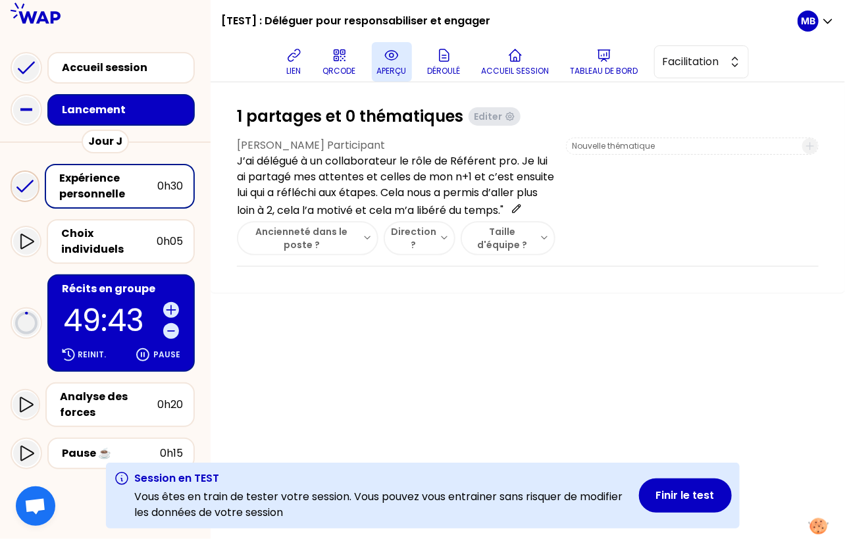
click at [390, 62] on icon at bounding box center [392, 55] width 16 height 16
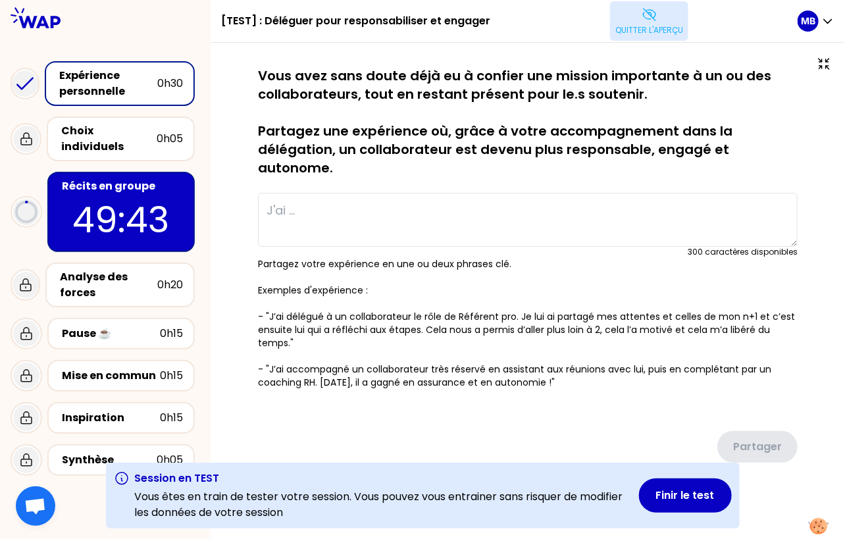
type textarea "J’ai délégué à un collaborateur le rôle de Référent pro. Je lui ai partagé mes …"
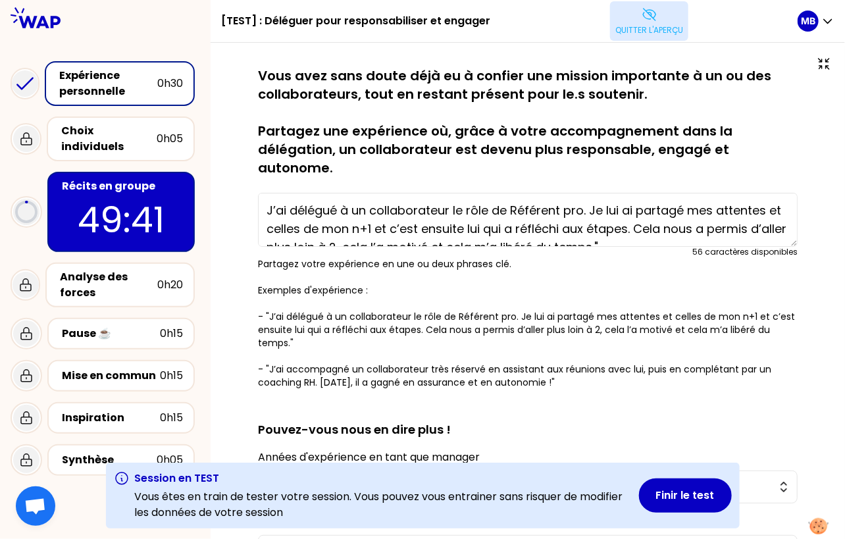
click at [639, 26] on p "Quitter l'aperçu" at bounding box center [650, 30] width 68 height 11
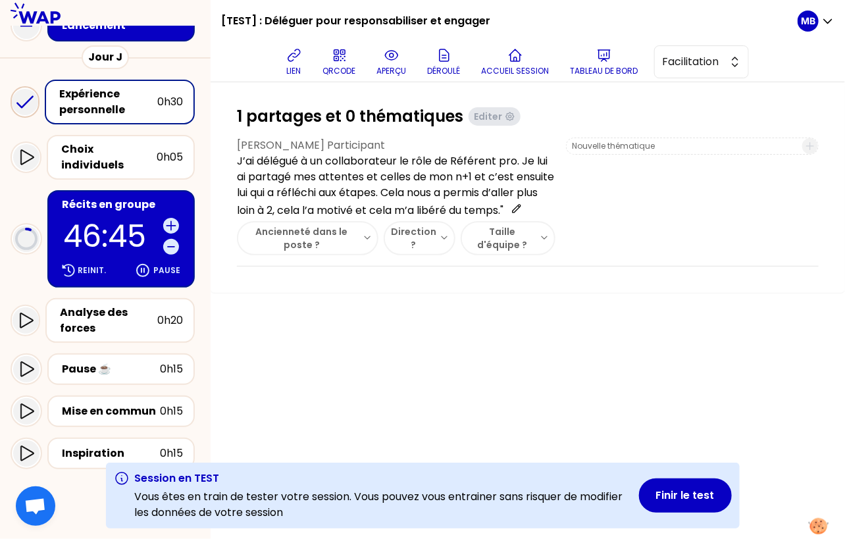
scroll to position [106, 0]
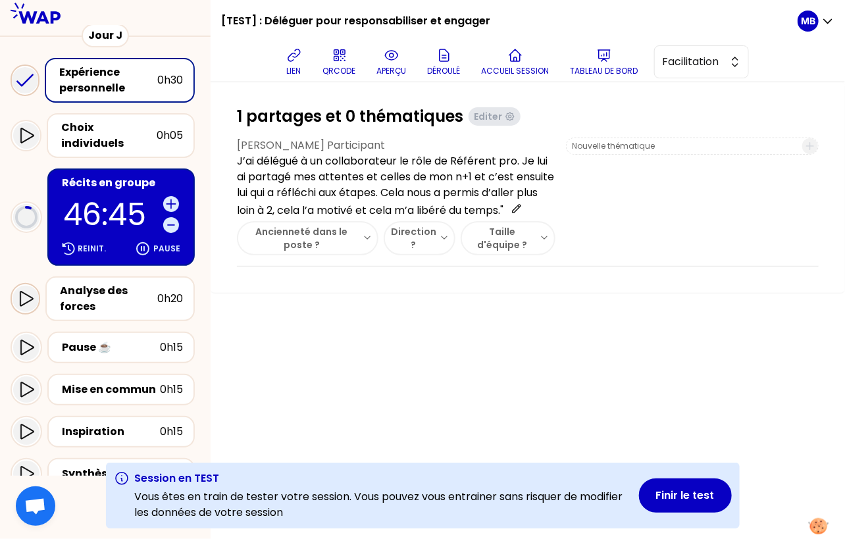
click at [28, 292] on icon at bounding box center [26, 299] width 16 height 16
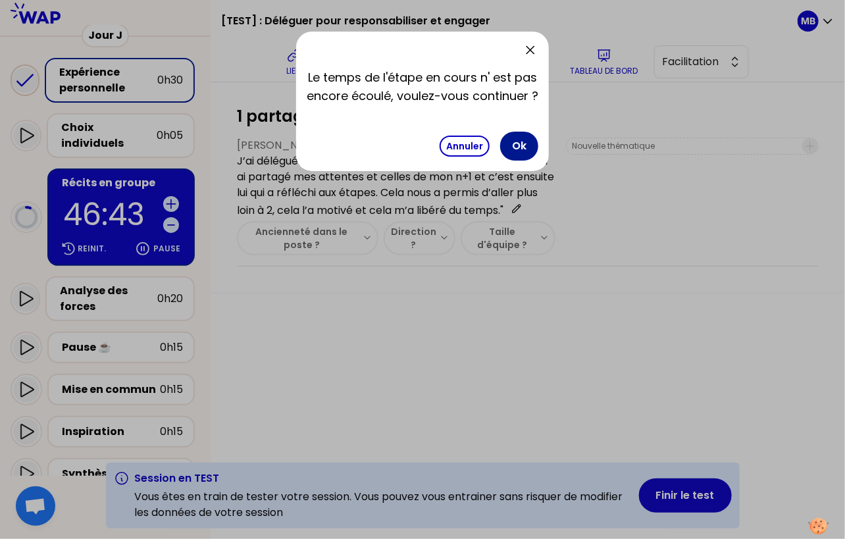
click at [524, 148] on button "Ok" at bounding box center [519, 146] width 38 height 29
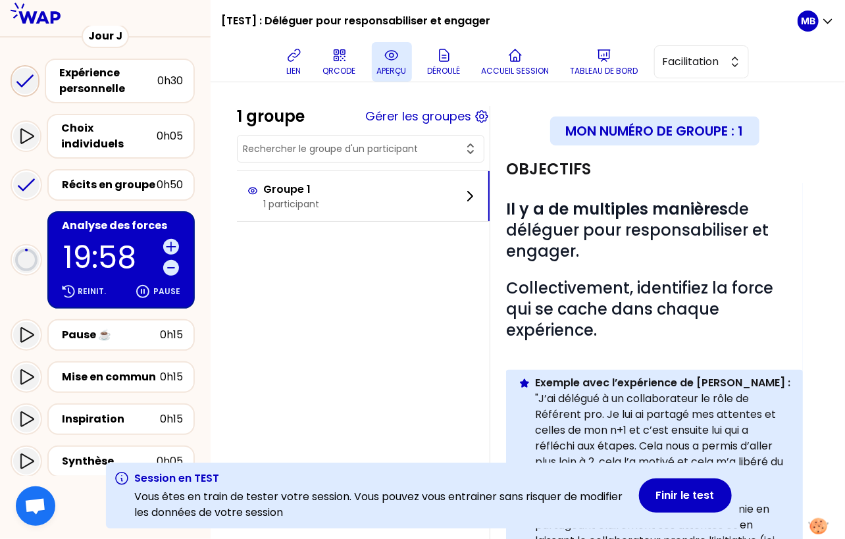
click at [381, 47] on button "aperçu" at bounding box center [392, 62] width 40 height 40
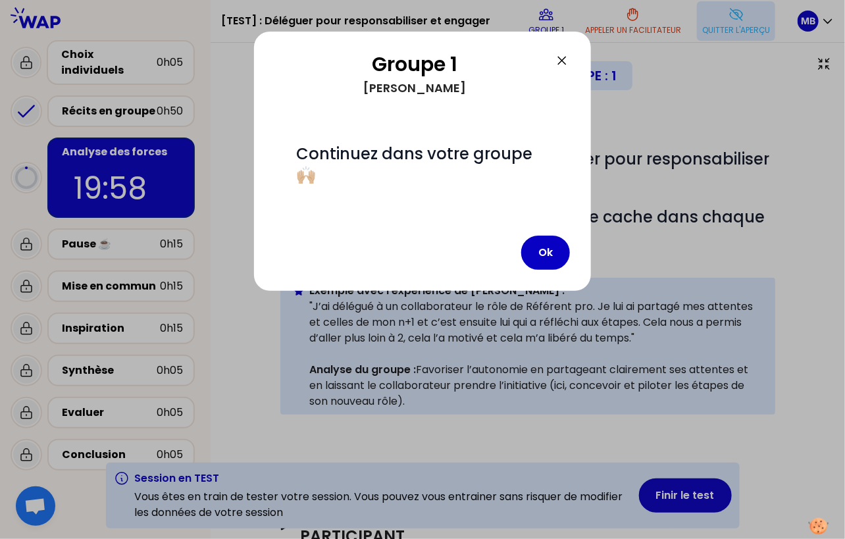
scroll to position [64, 0]
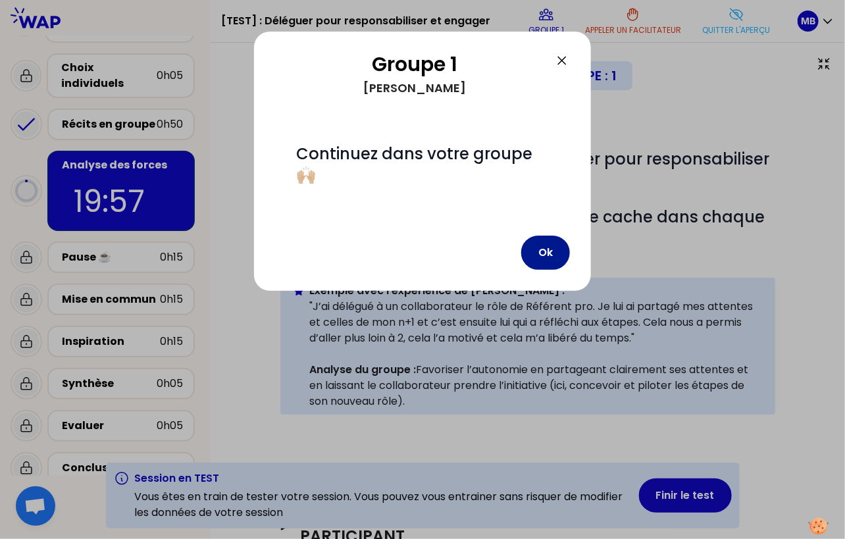
click at [546, 236] on button "Ok" at bounding box center [545, 253] width 49 height 34
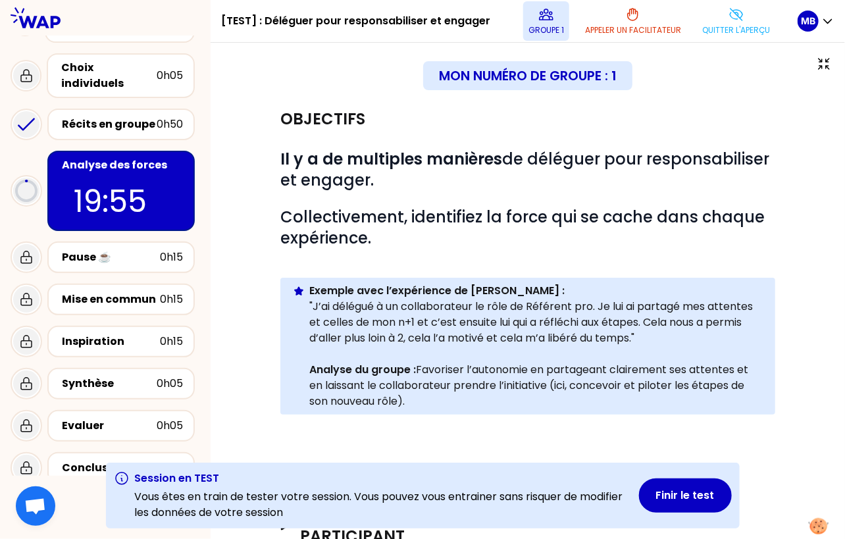
click at [553, 17] on button "Groupe 1" at bounding box center [546, 21] width 46 height 40
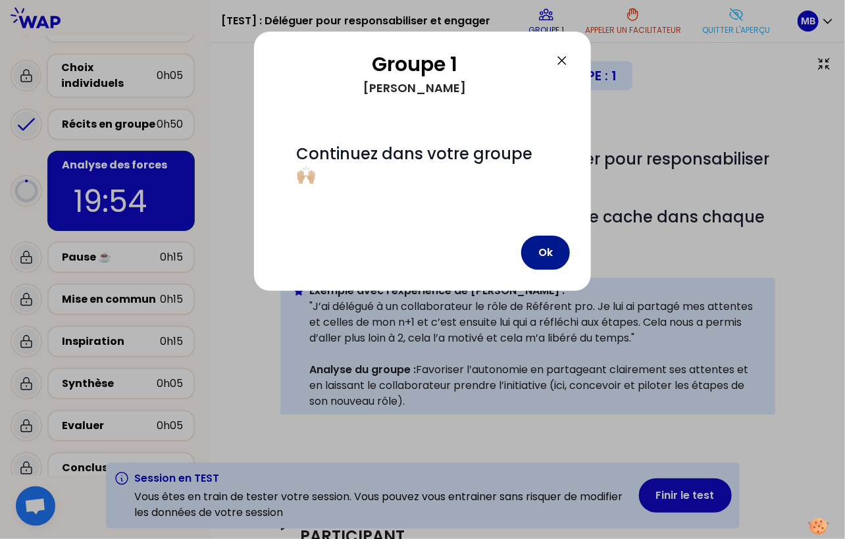
click at [548, 237] on button "Ok" at bounding box center [545, 253] width 49 height 34
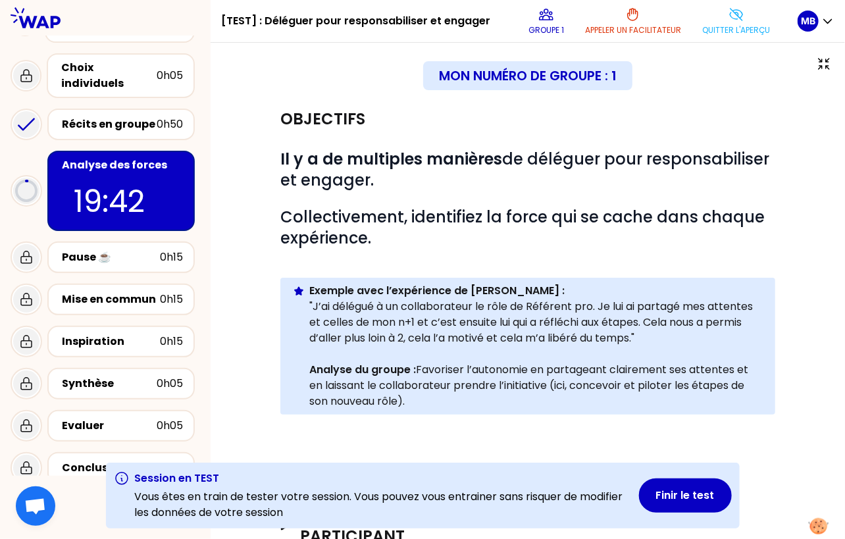
scroll to position [47, 0]
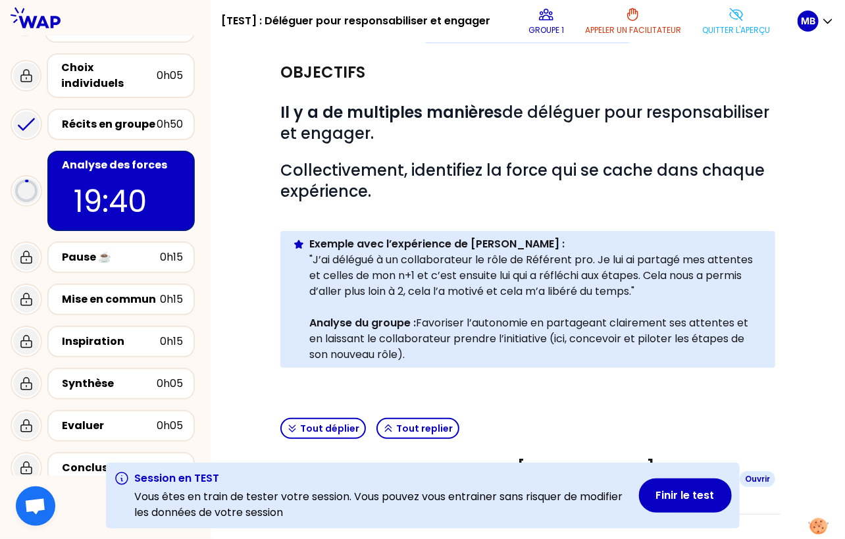
click at [406, 458] on h3 "ANALYSE DU GROUPE POUR Marie-Solveig Participant" at bounding box center [514, 479] width 429 height 42
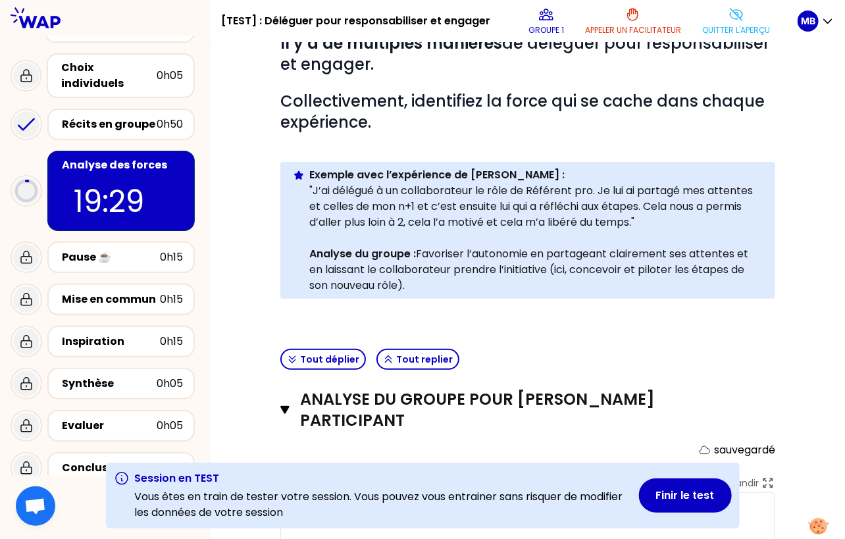
scroll to position [0, 0]
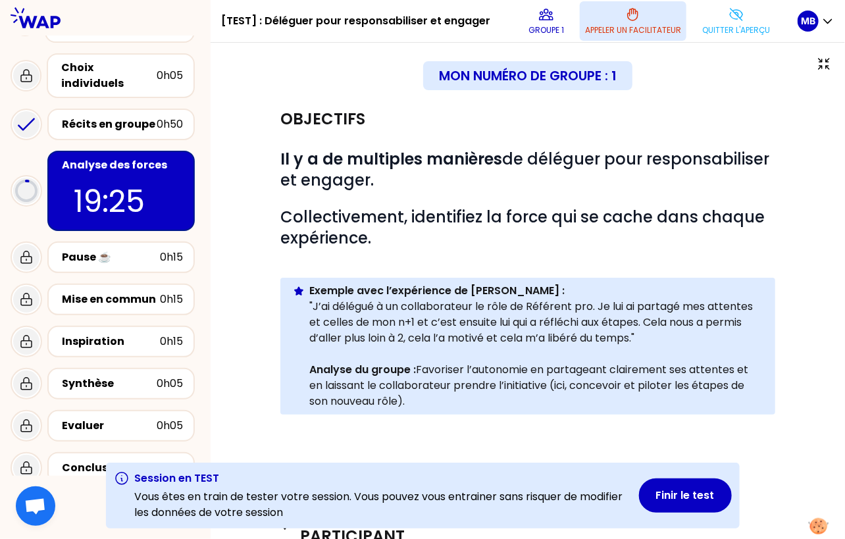
type textarea "test"
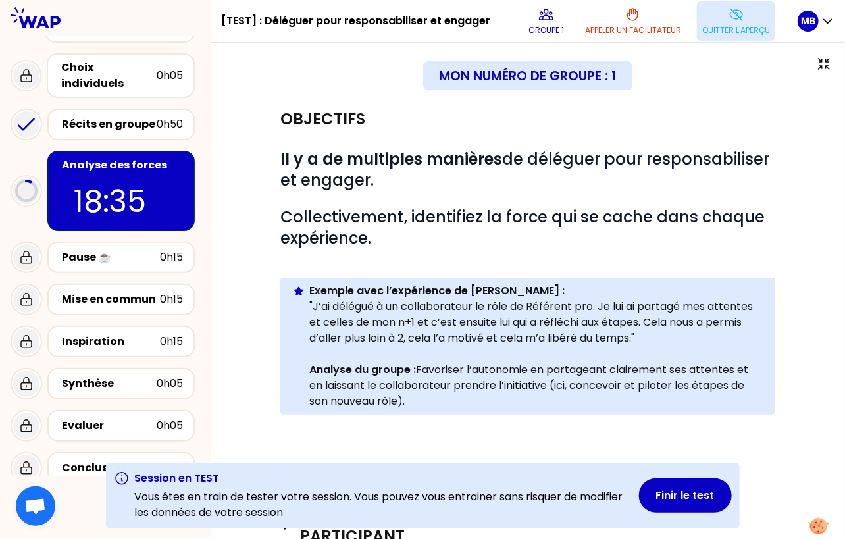
click at [702, 31] on p "Quitter l'aperçu" at bounding box center [736, 30] width 68 height 11
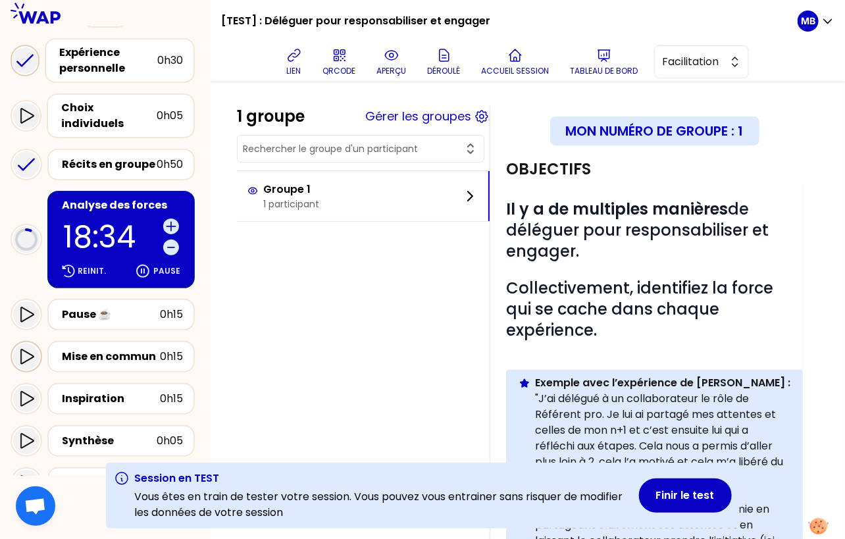
scroll to position [178, 0]
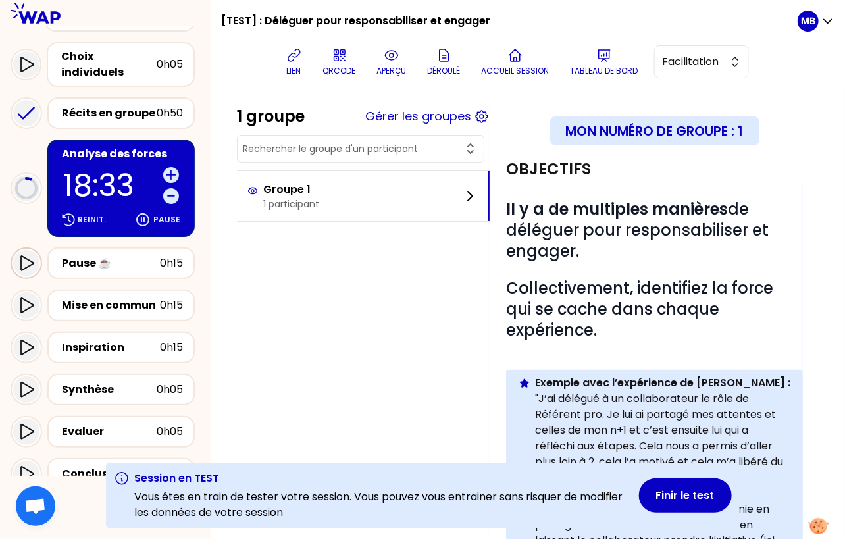
click at [21, 255] on icon at bounding box center [26, 262] width 13 height 15
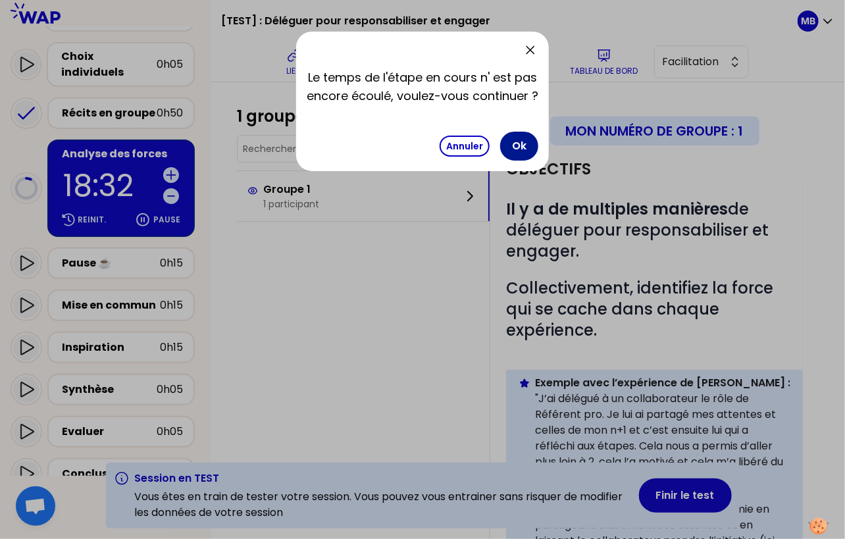
click at [526, 145] on button "Ok" at bounding box center [519, 146] width 38 height 29
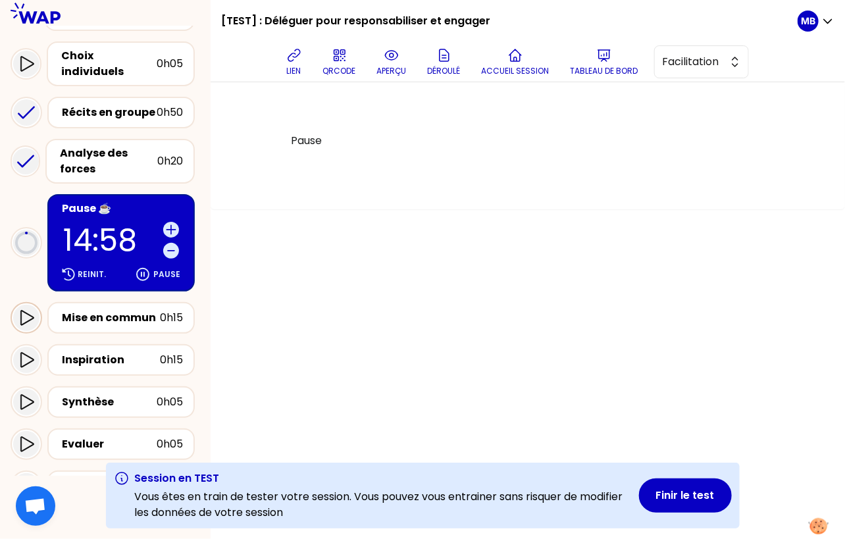
click at [24, 310] on icon at bounding box center [26, 318] width 16 height 16
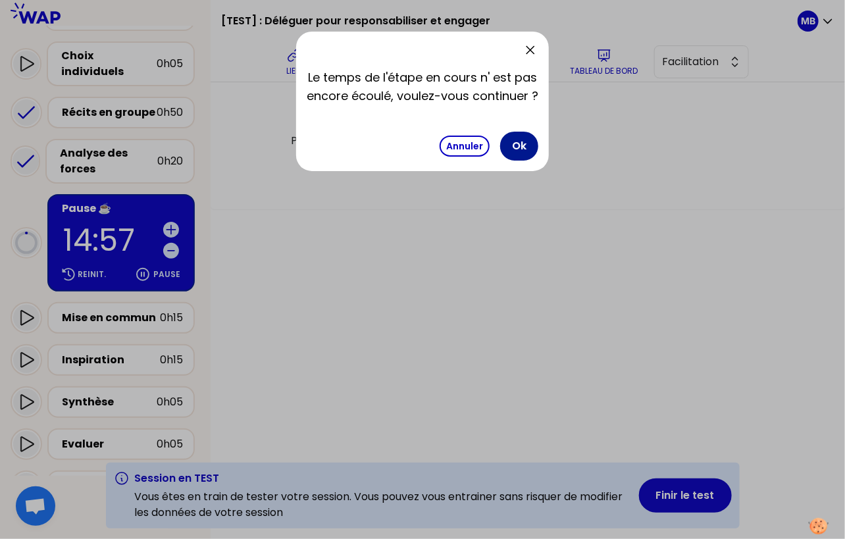
click at [516, 142] on button "Ok" at bounding box center [519, 146] width 38 height 29
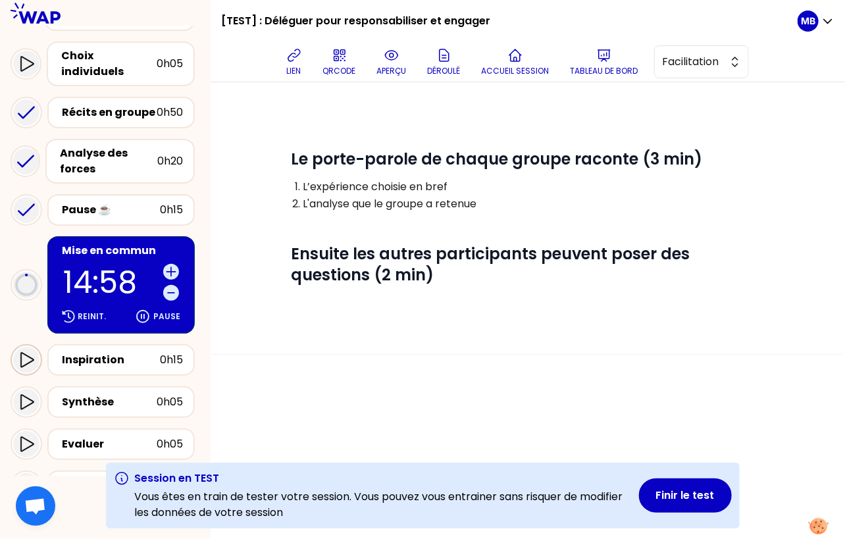
click at [23, 352] on icon at bounding box center [26, 360] width 16 height 16
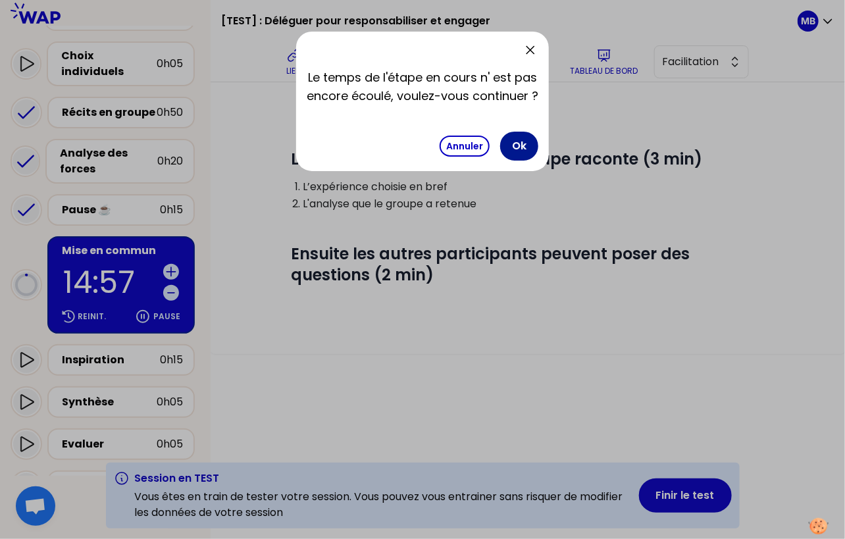
click at [525, 135] on button "Ok" at bounding box center [519, 146] width 38 height 29
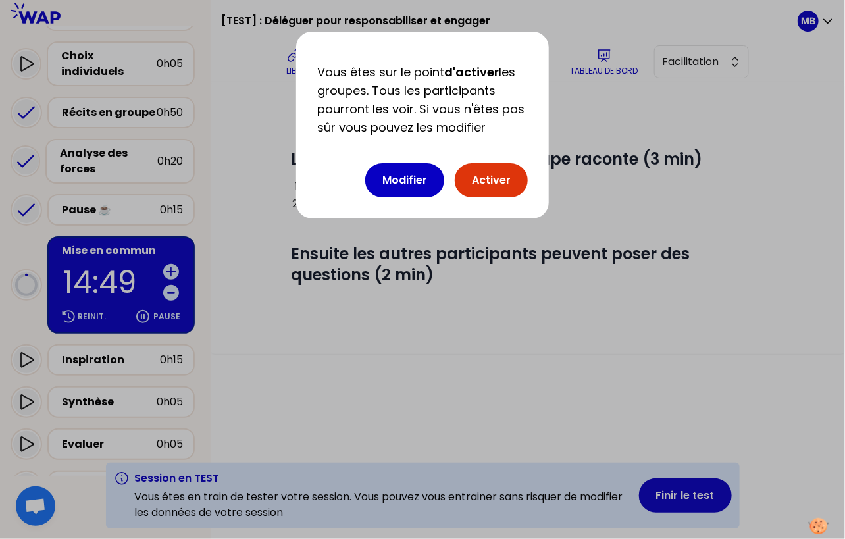
click at [482, 174] on button "Activer" at bounding box center [491, 180] width 73 height 34
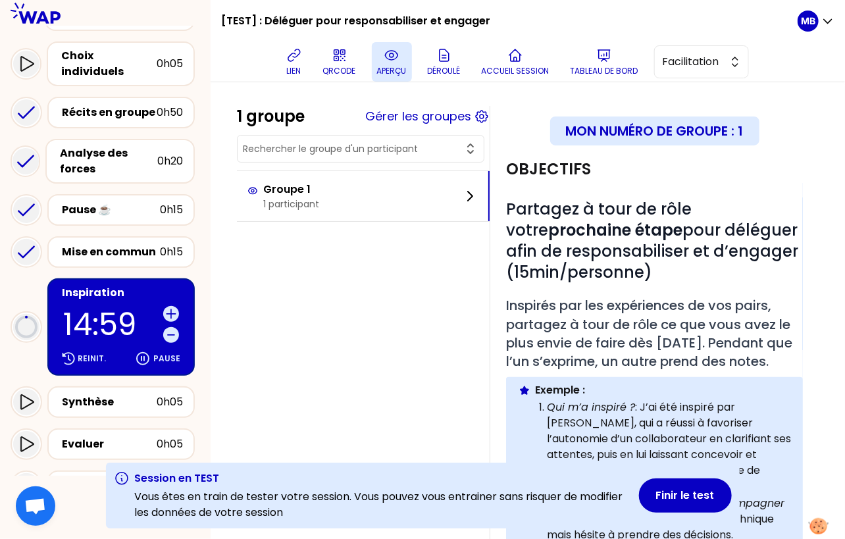
click at [391, 66] on p "aperçu" at bounding box center [392, 71] width 30 height 11
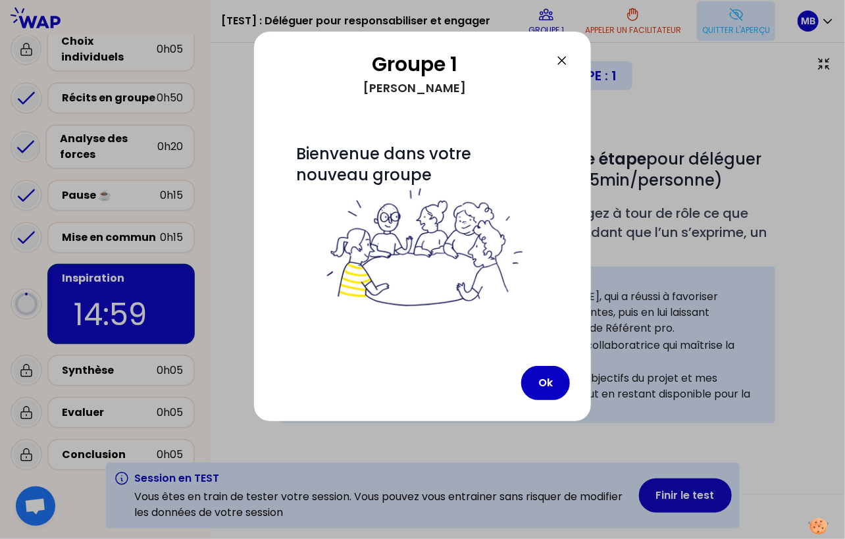
scroll to position [76, 0]
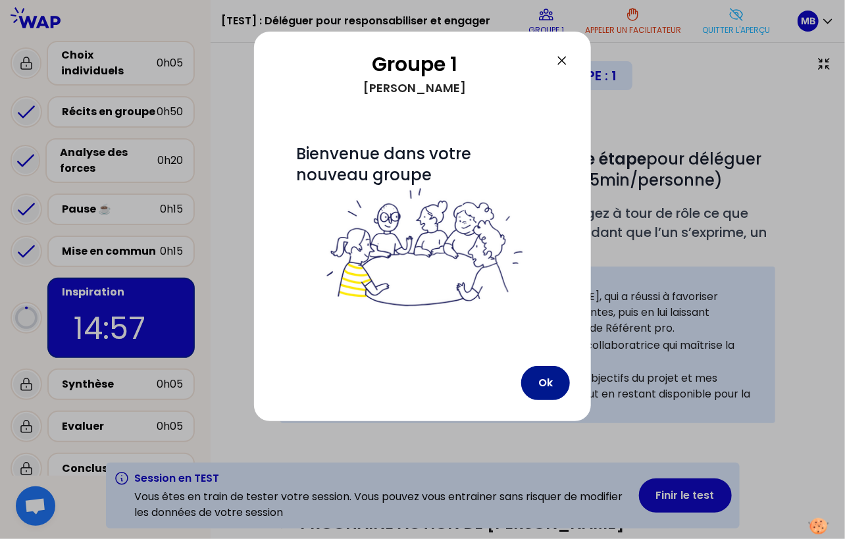
click at [544, 384] on button "Ok" at bounding box center [545, 383] width 49 height 34
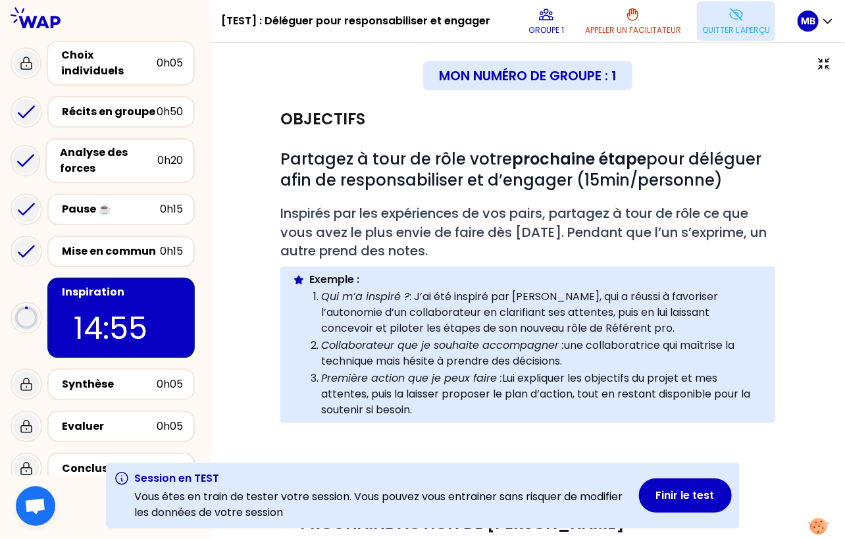
click at [725, 32] on p "Quitter l'aperçu" at bounding box center [736, 30] width 68 height 11
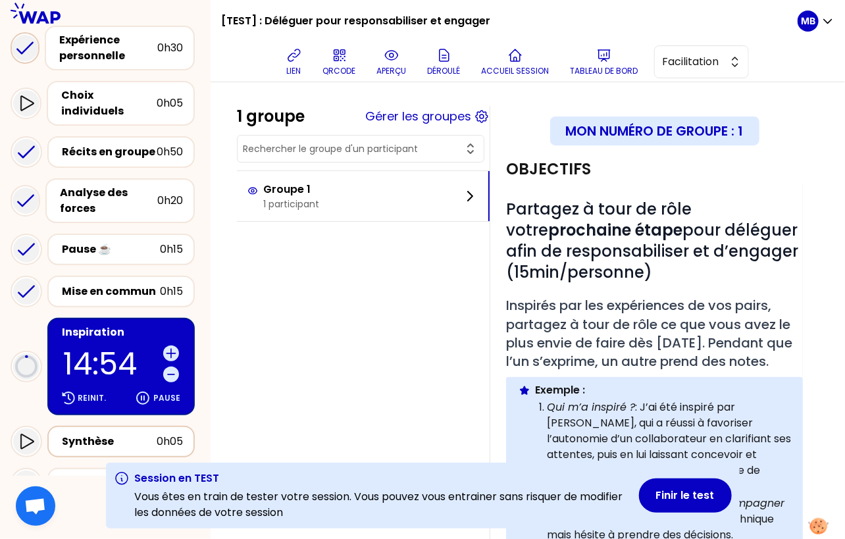
scroll to position [174, 0]
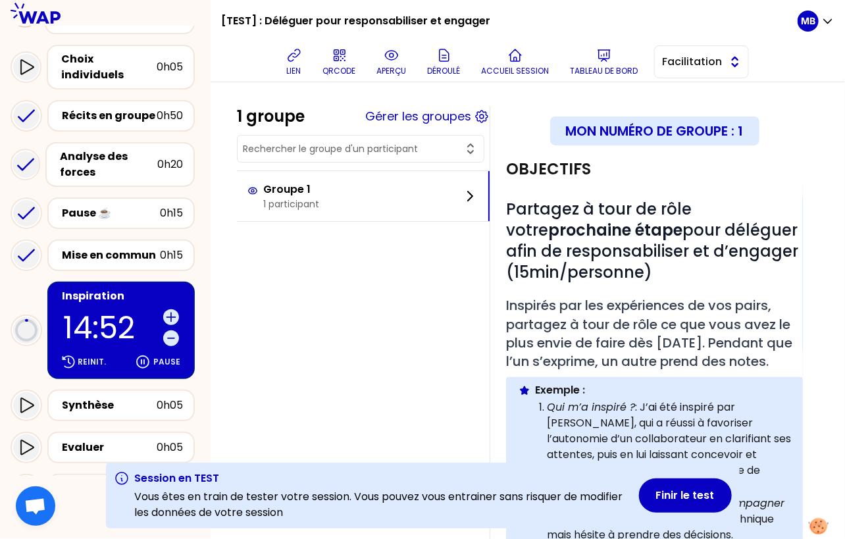
click at [667, 69] on span "Facilitation" at bounding box center [692, 62] width 59 height 16
click at [677, 97] on li "Conception" at bounding box center [701, 94] width 93 height 21
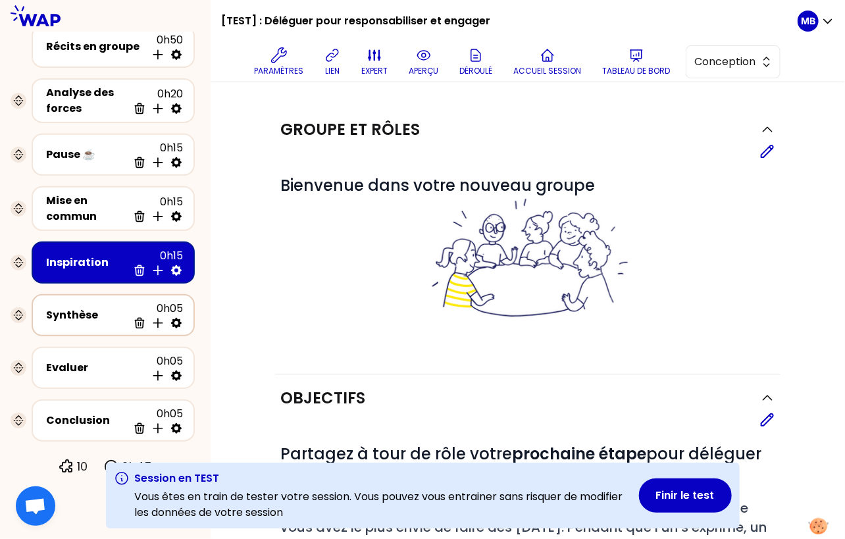
scroll to position [136, 0]
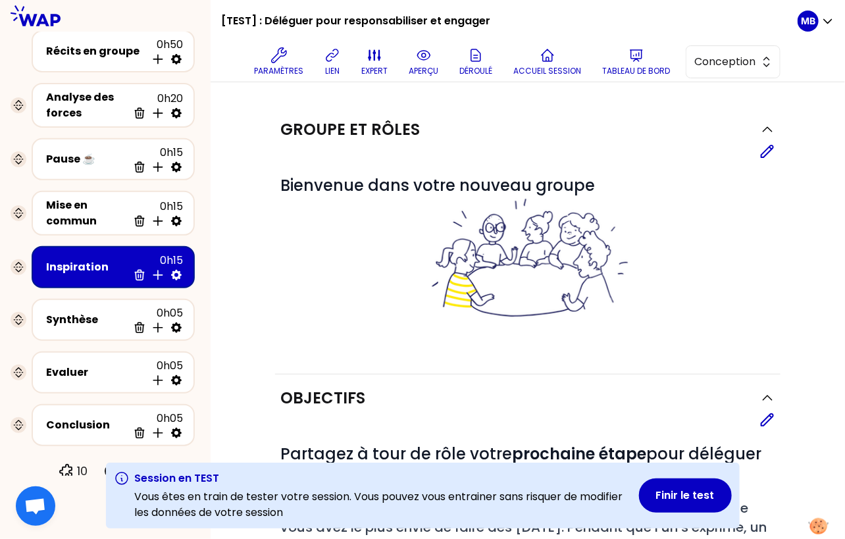
click at [175, 271] on icon at bounding box center [176, 275] width 13 height 13
select select "3"
select select "activity"
select select "share"
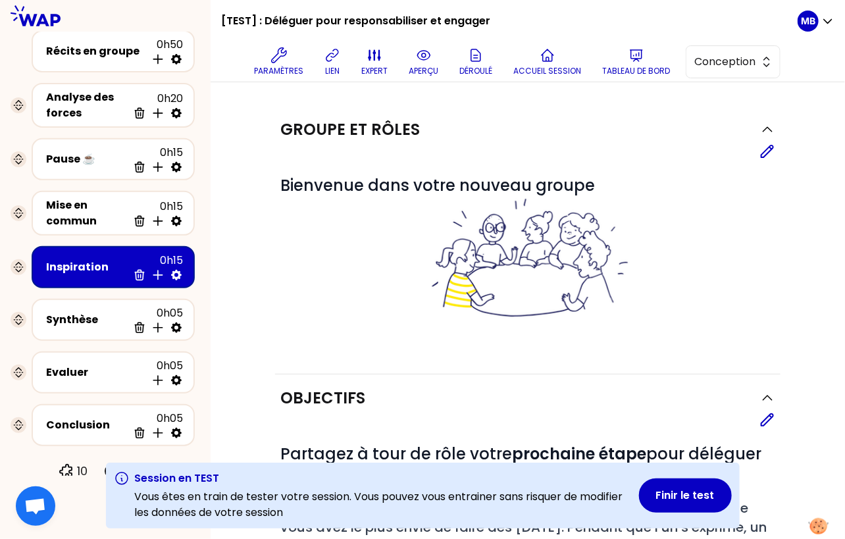
select select "false"
select select "Each"
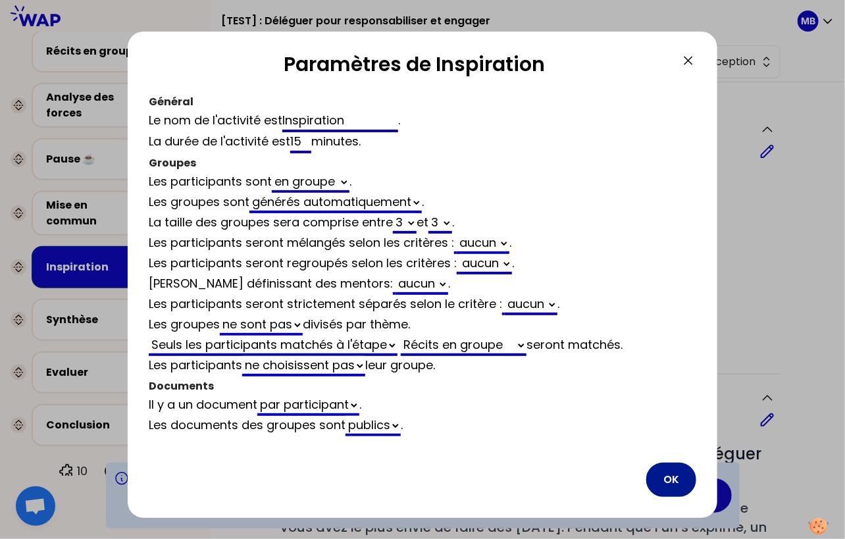
click at [670, 481] on button "OK" at bounding box center [671, 480] width 50 height 34
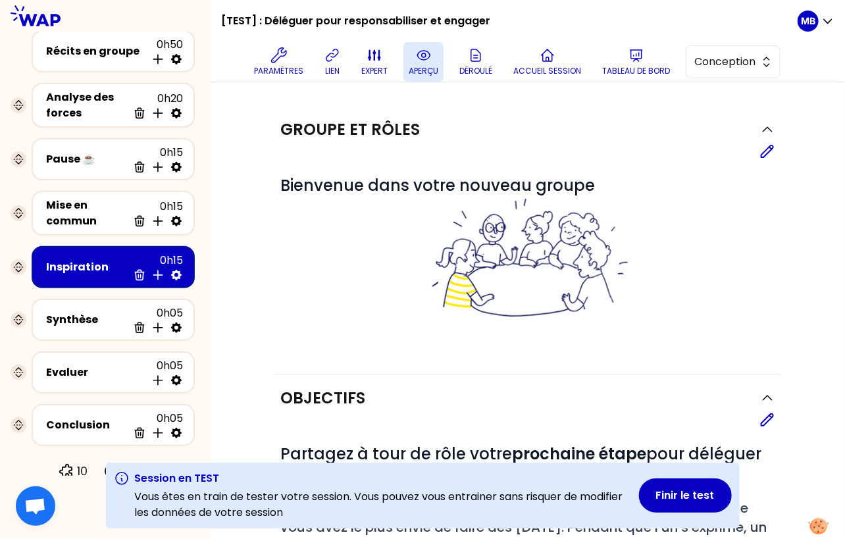
click at [409, 69] on p "aperçu" at bounding box center [424, 71] width 30 height 11
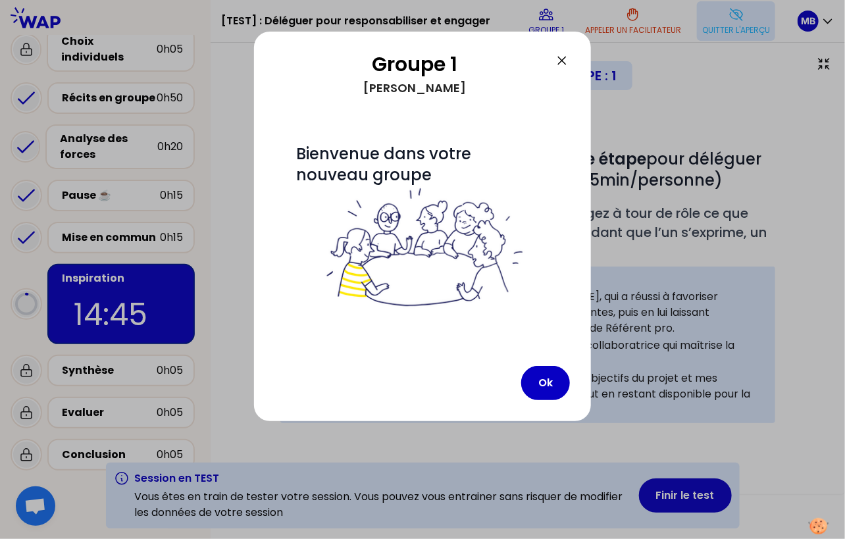
scroll to position [76, 0]
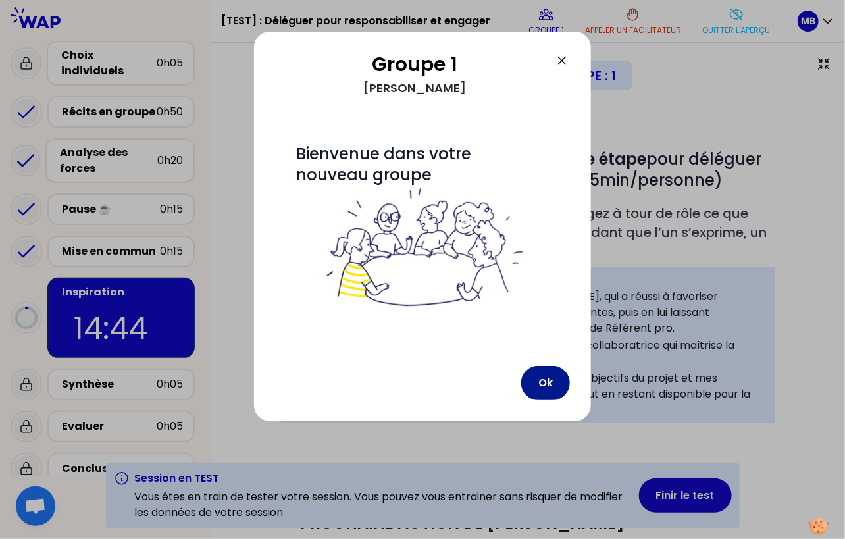
click at [548, 375] on button "Ok" at bounding box center [545, 383] width 49 height 34
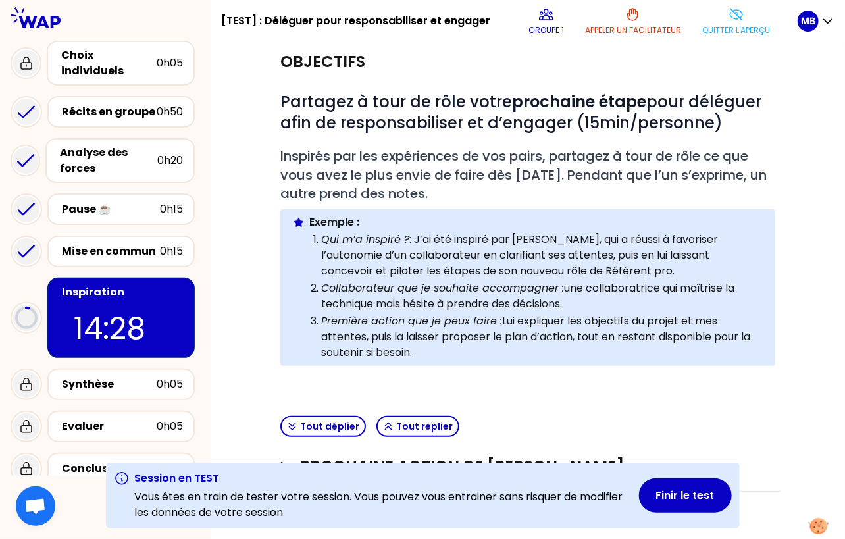
scroll to position [60, 0]
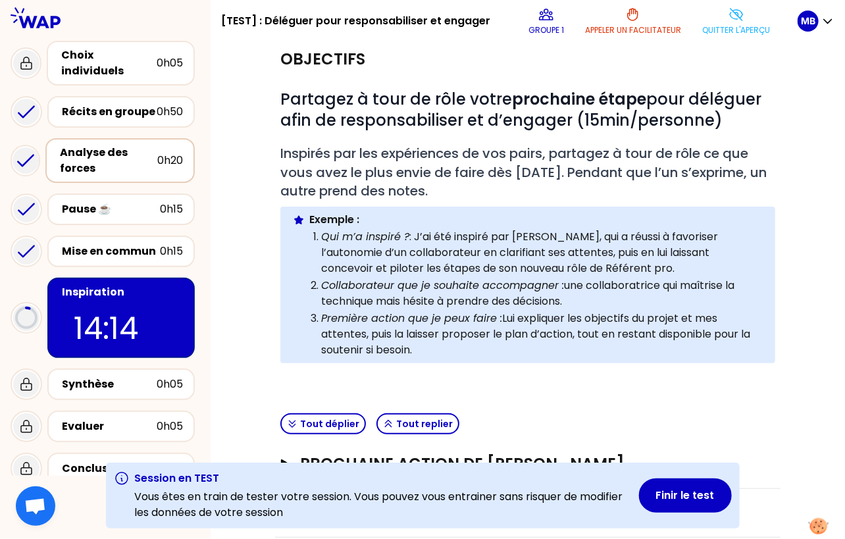
click at [130, 155] on div "Analyse des forces" at bounding box center [108, 161] width 97 height 32
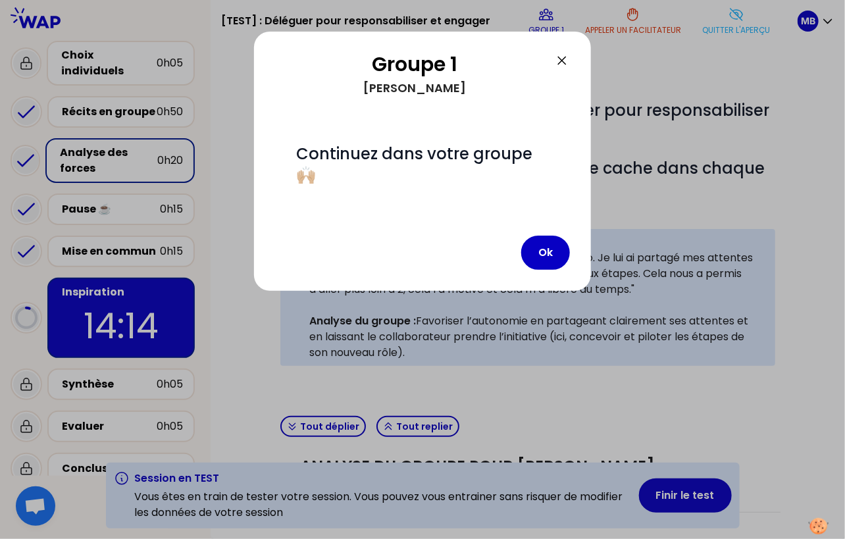
scroll to position [47, 0]
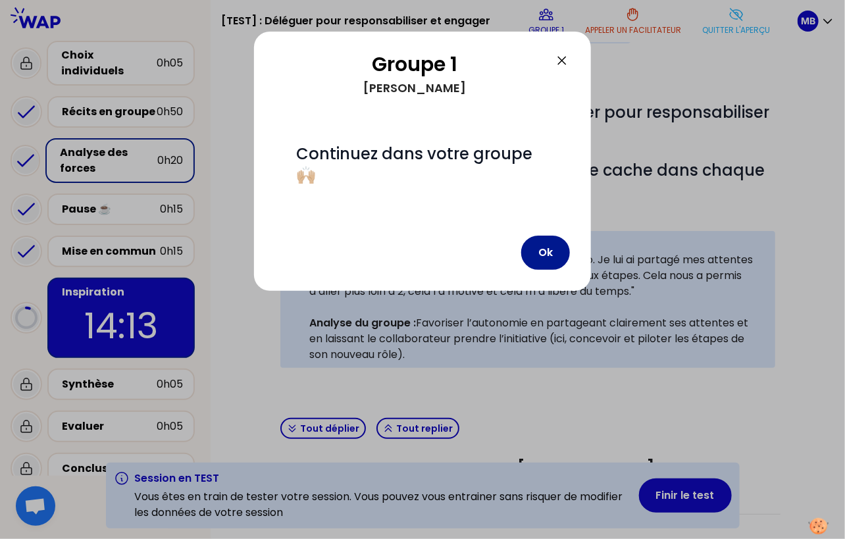
click at [539, 236] on button "Ok" at bounding box center [545, 253] width 49 height 34
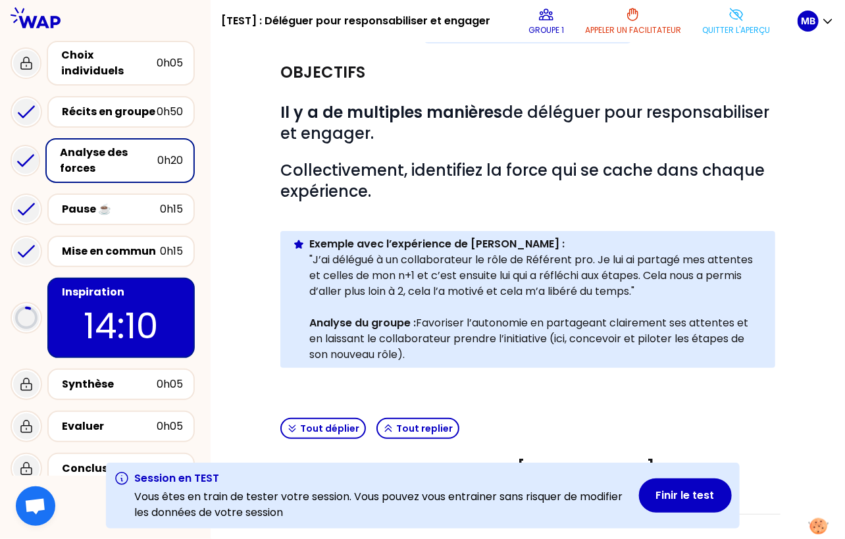
scroll to position [0, 0]
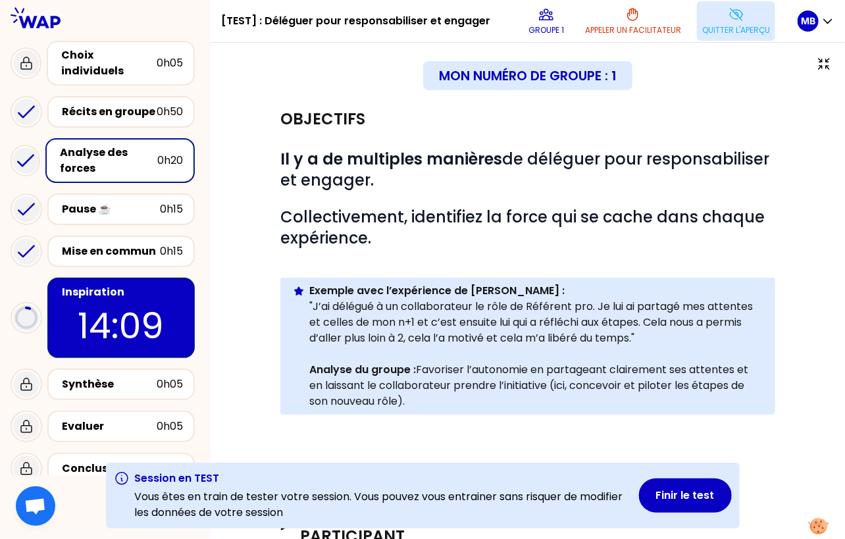
click at [720, 30] on p "Quitter l'aperçu" at bounding box center [736, 30] width 68 height 11
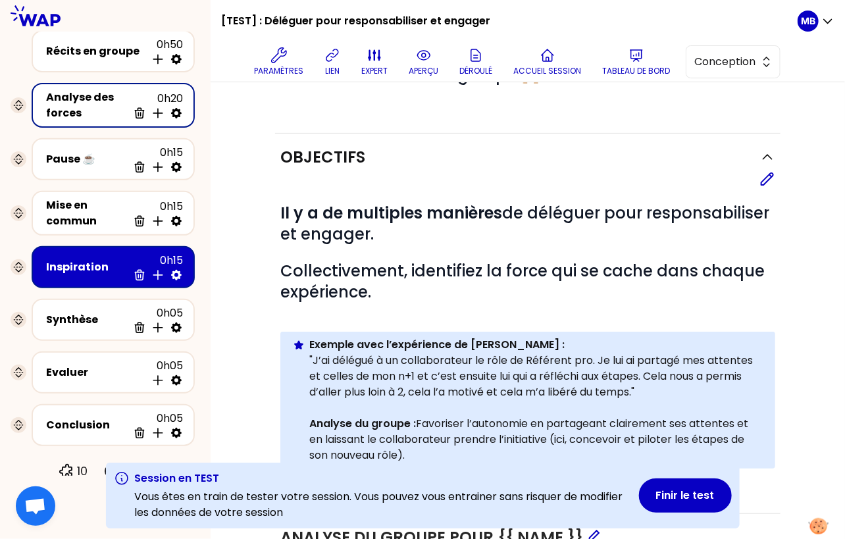
scroll to position [224, 0]
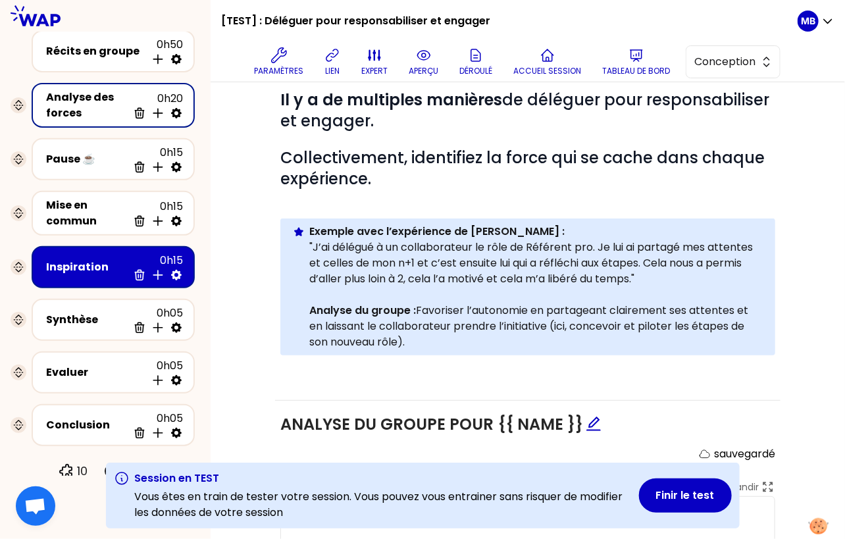
click at [101, 264] on div "Inspiration" at bounding box center [87, 267] width 82 height 16
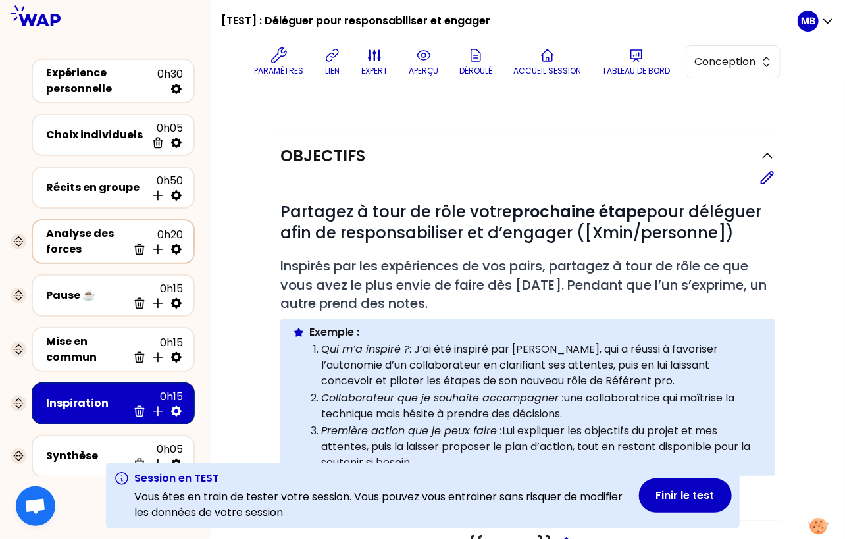
click at [107, 240] on div "Analyse des forces" at bounding box center [87, 242] width 82 height 32
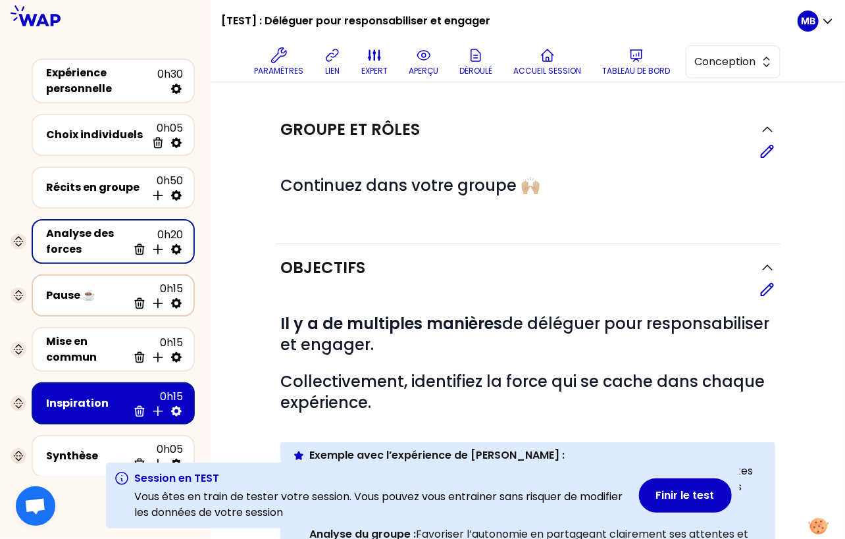
scroll to position [136, 0]
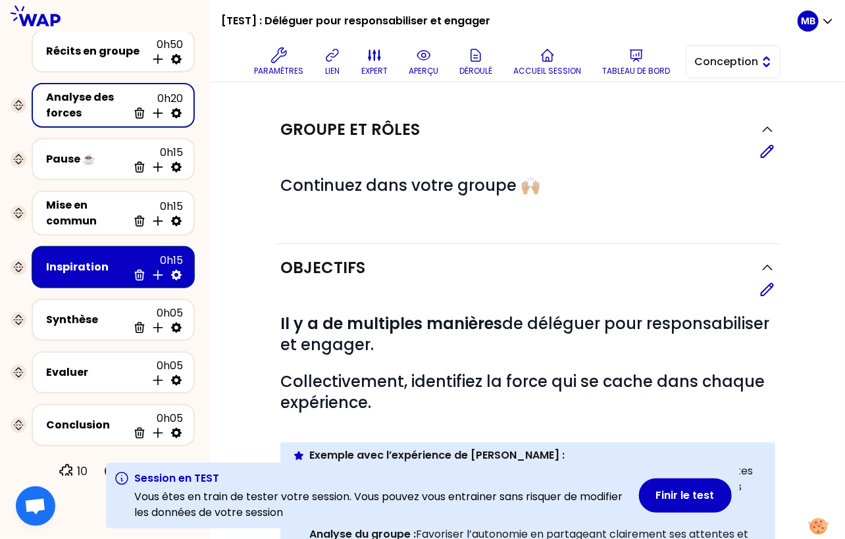
click at [725, 55] on span "Conception" at bounding box center [724, 62] width 59 height 16
click at [716, 110] on span "Facilitation" at bounding box center [741, 116] width 57 height 16
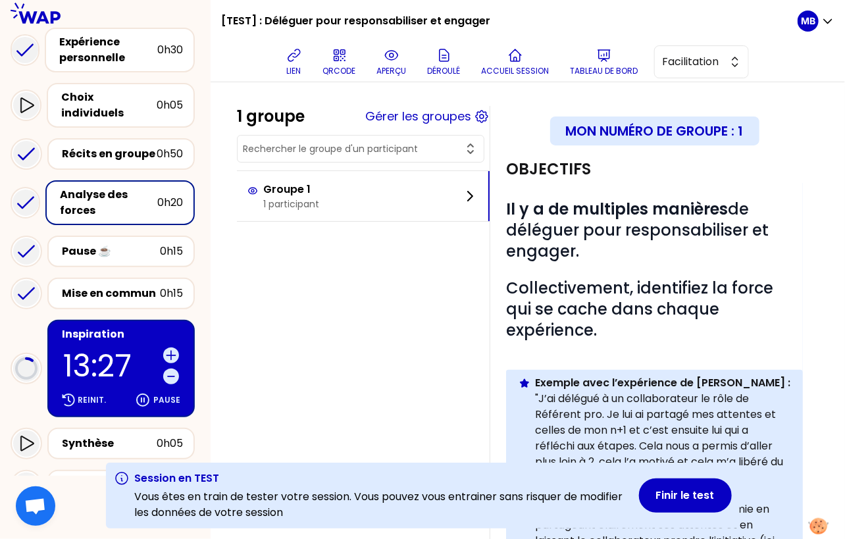
scroll to position [270, 0]
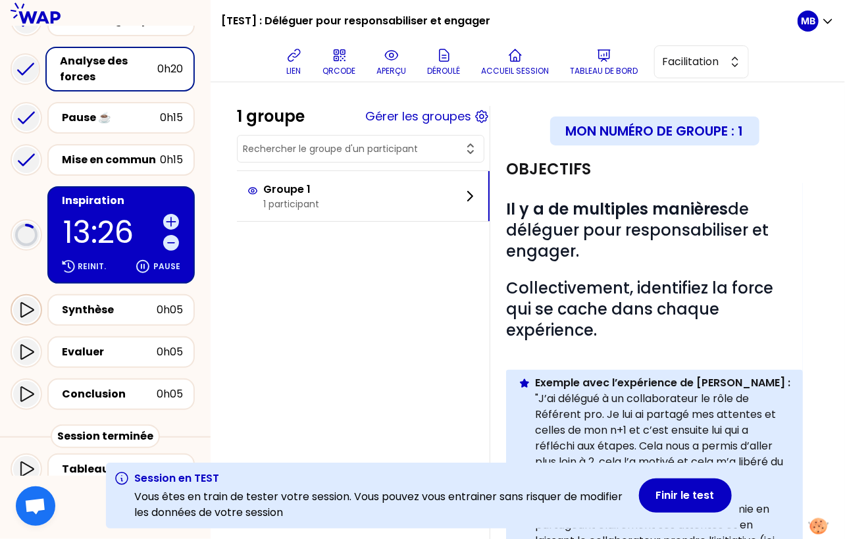
click at [24, 302] on icon at bounding box center [26, 310] width 16 height 16
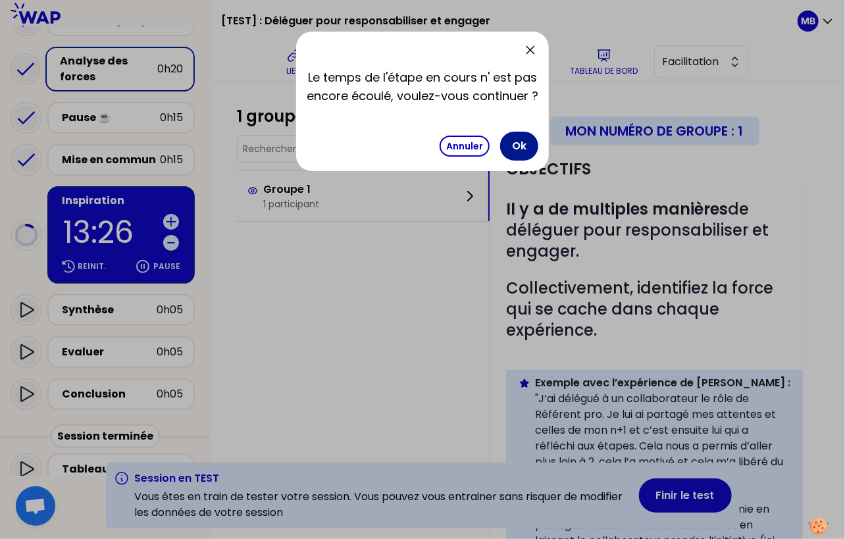
click at [528, 138] on button "Ok" at bounding box center [519, 146] width 38 height 29
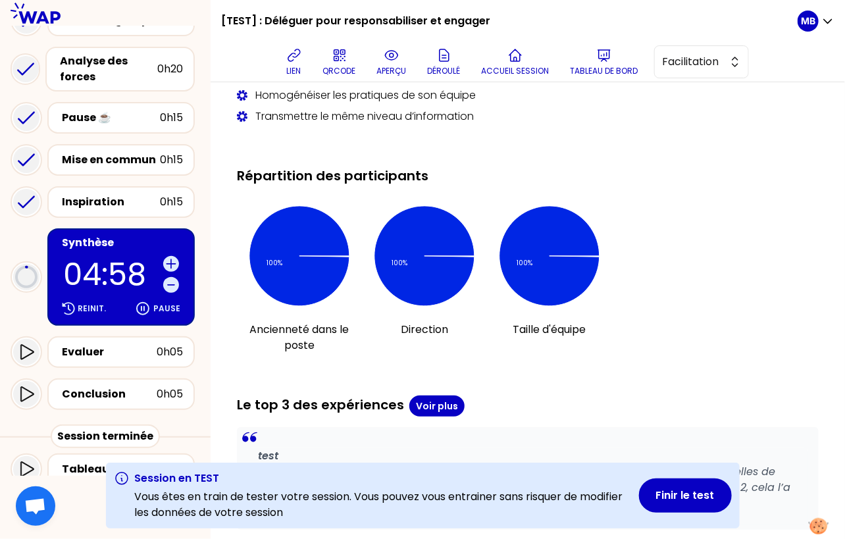
scroll to position [853, 0]
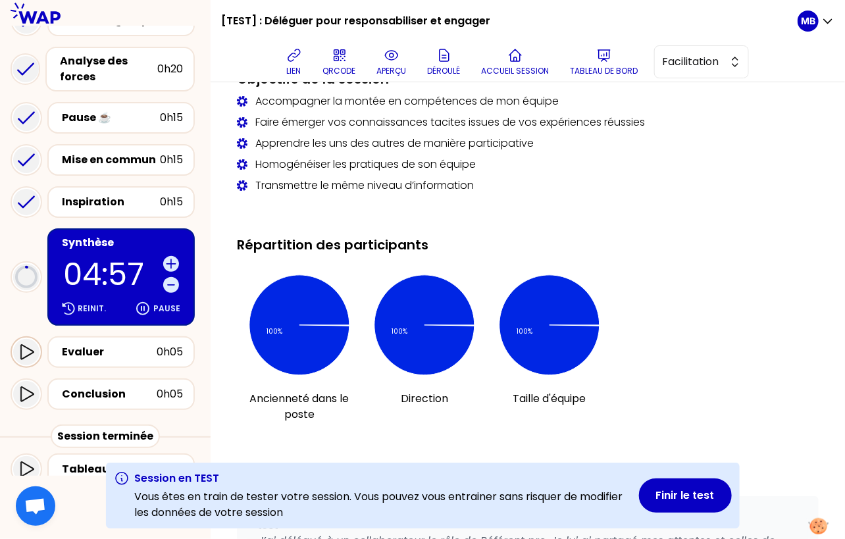
click at [22, 344] on icon at bounding box center [26, 352] width 16 height 16
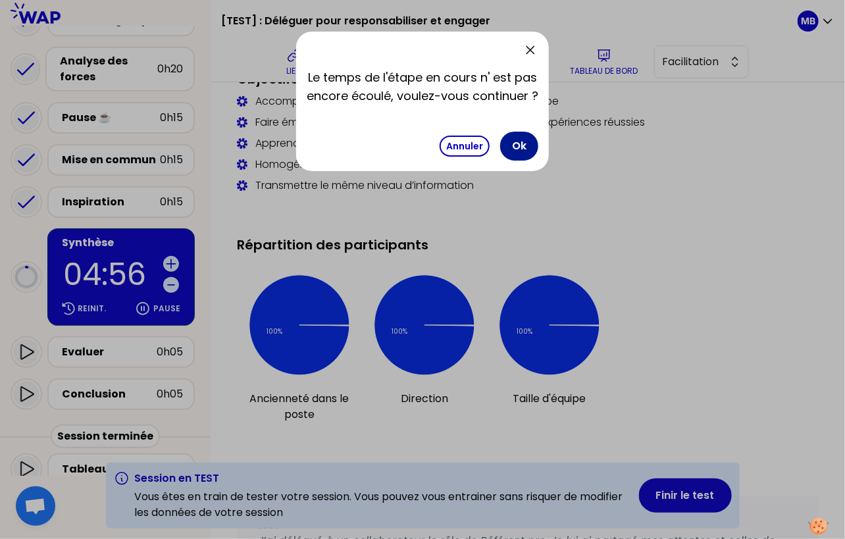
click at [514, 148] on button "Ok" at bounding box center [519, 146] width 38 height 29
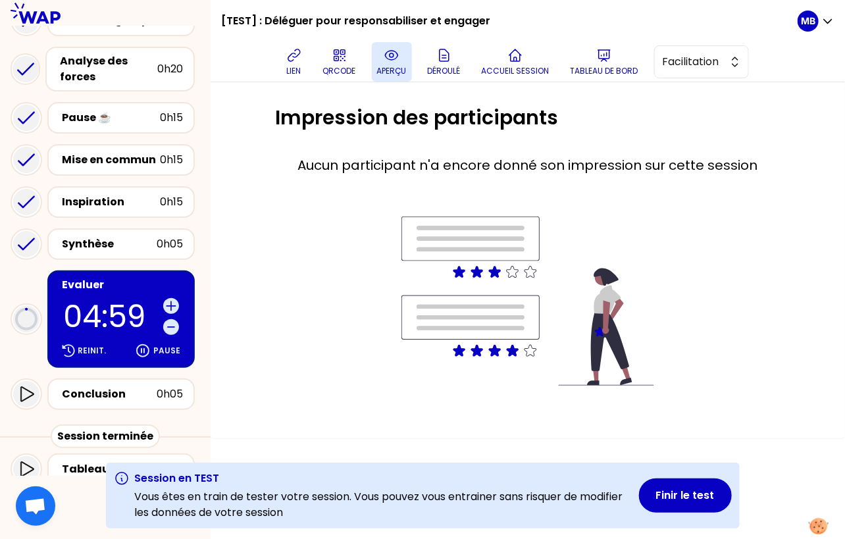
click at [399, 70] on p "aperçu" at bounding box center [392, 71] width 30 height 11
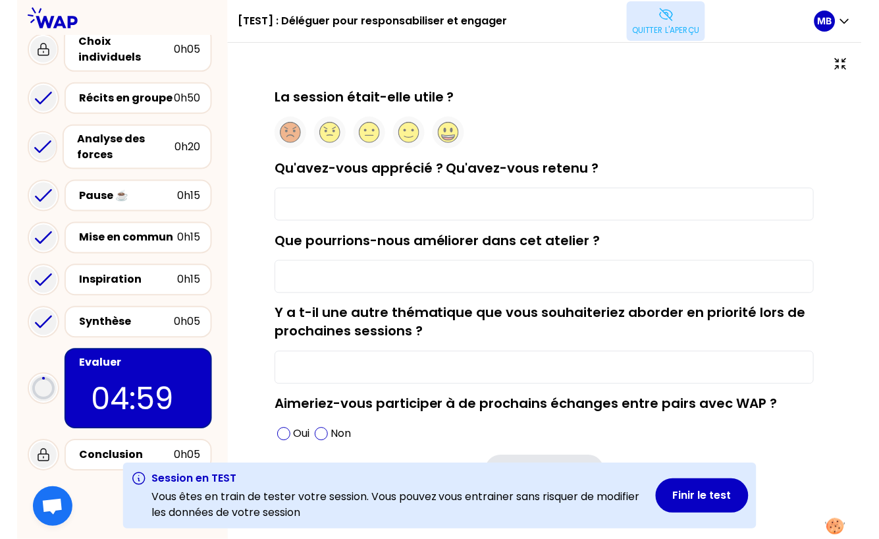
scroll to position [76, 0]
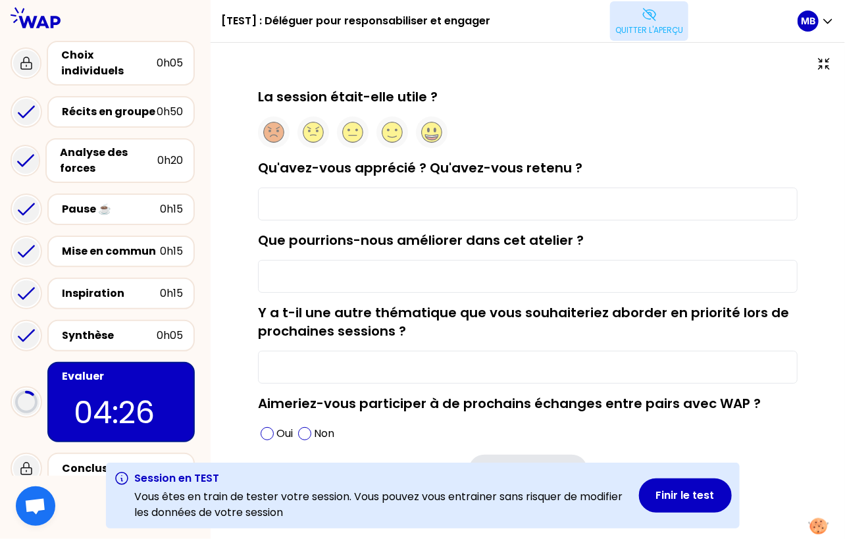
click at [649, 28] on p "Quitter l'aperçu" at bounding box center [650, 30] width 68 height 11
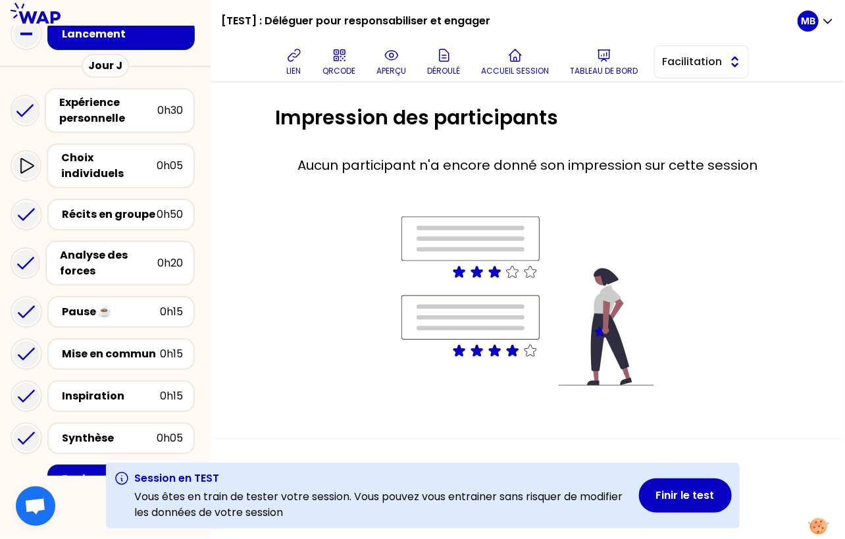
click at [668, 55] on span "Facilitation" at bounding box center [692, 62] width 59 height 16
click at [675, 95] on li "Conception" at bounding box center [701, 94] width 93 height 21
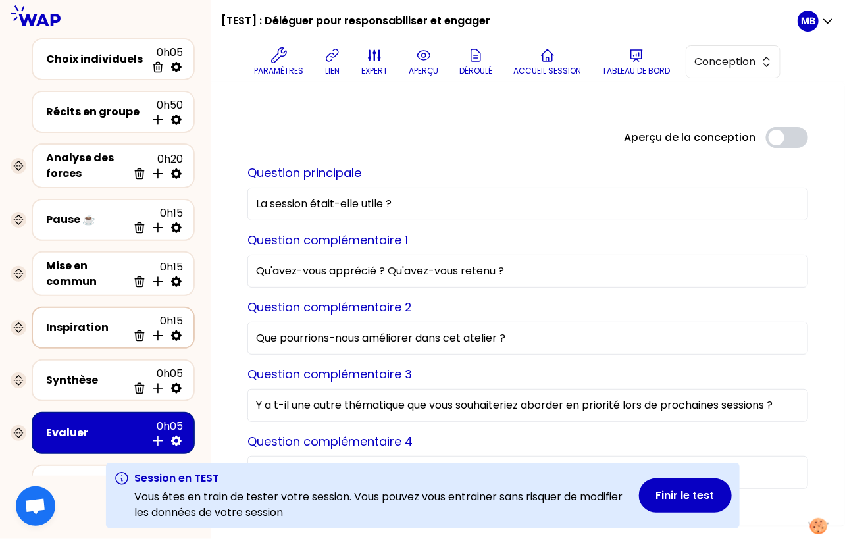
click at [176, 331] on icon at bounding box center [176, 335] width 13 height 13
select select "3"
select select "activity"
select select "share"
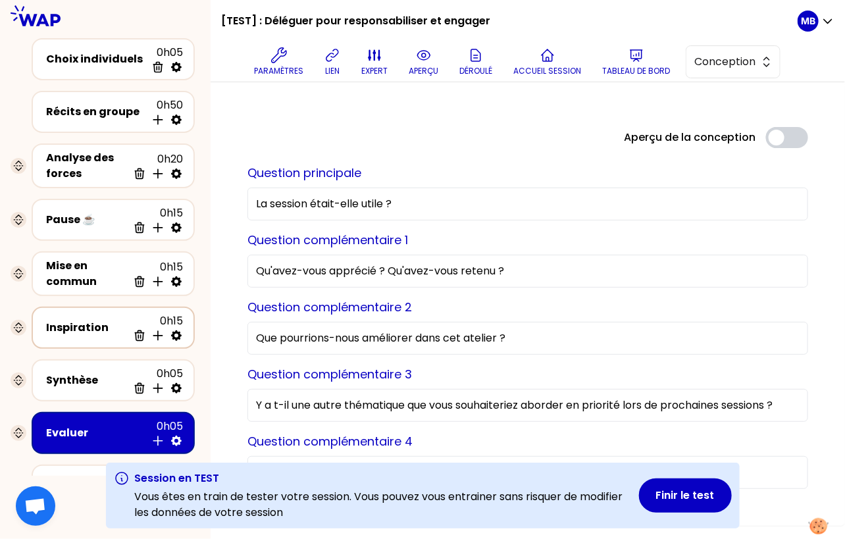
select select "false"
select select "Each"
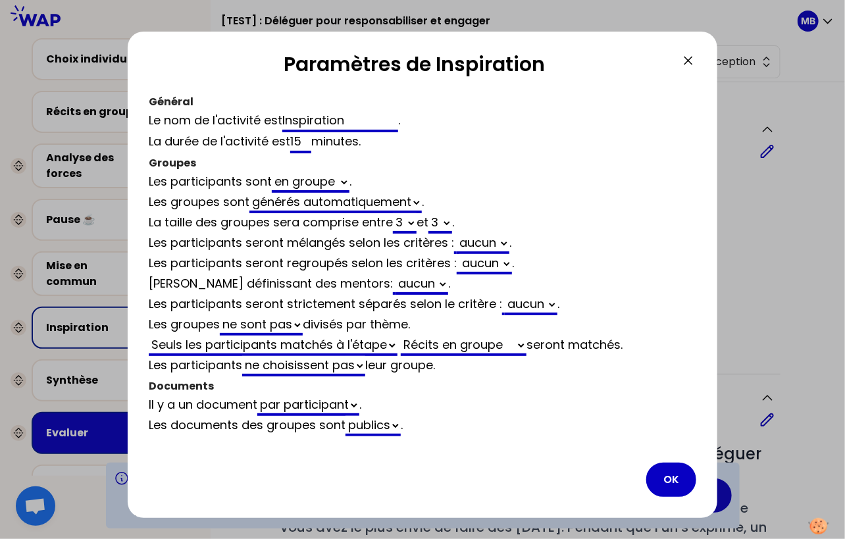
drag, startPoint x: 356, startPoint y: 115, endPoint x: 238, endPoint y: 115, distance: 117.2
click at [238, 115] on div "Le nom de l'activité est Inspiration ." at bounding box center [423, 121] width 548 height 21
type input "O"
select select "3"
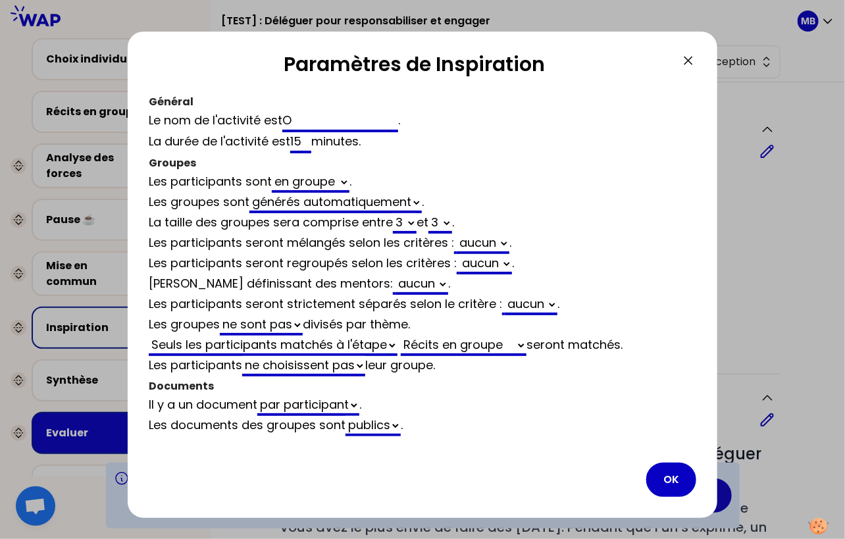
select select "activity"
select select "share"
select select "false"
type input "Obje"
select select "3"
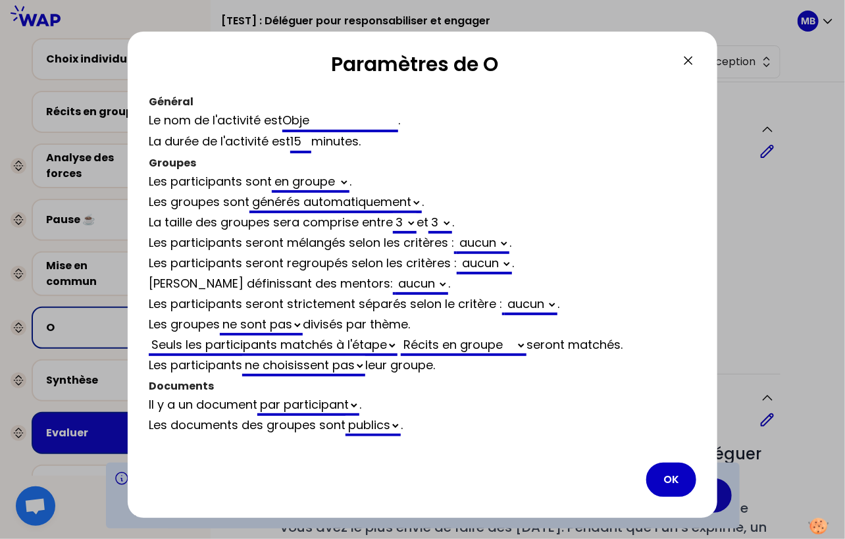
select select "3"
select select "activity"
select select "share"
select select "false"
type input "Objec"
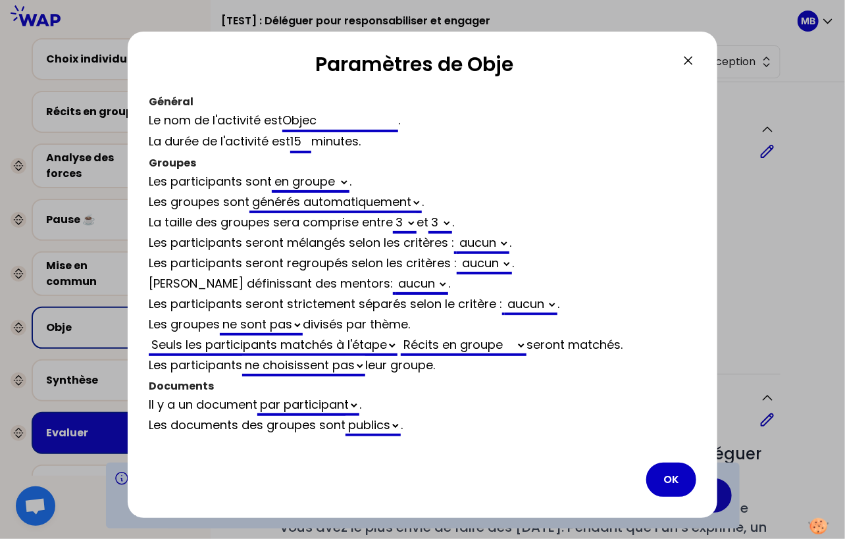
select select "3"
select select "activity"
select select "share"
select select "false"
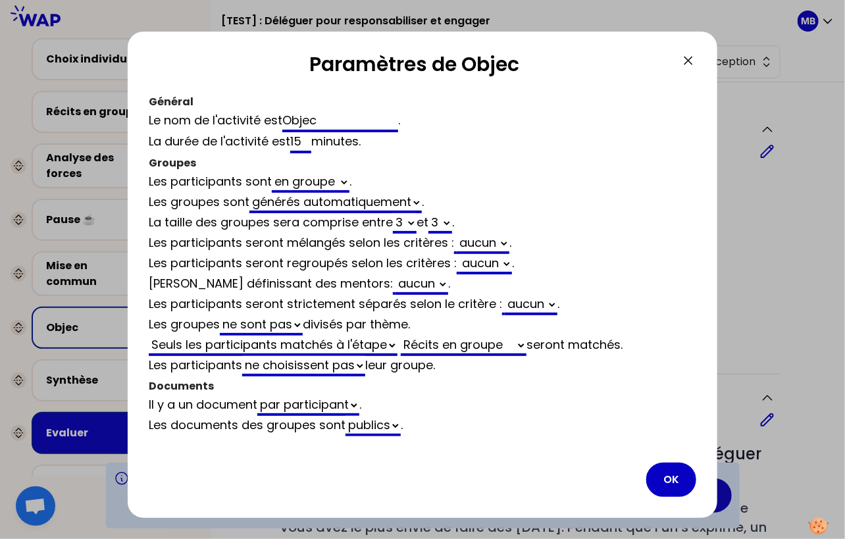
type input "Object"
select select "3"
select select "activity"
select select "share"
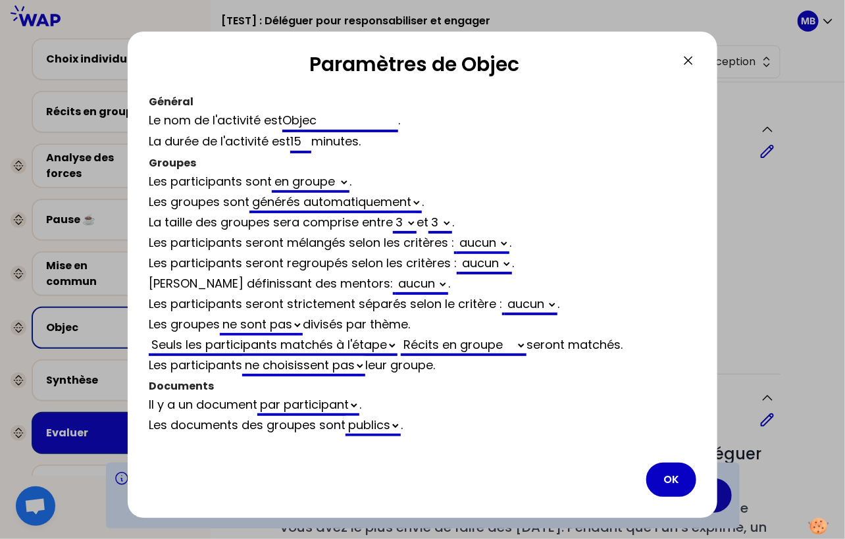
select select "false"
type input "Objective"
select select "3"
select select "activity"
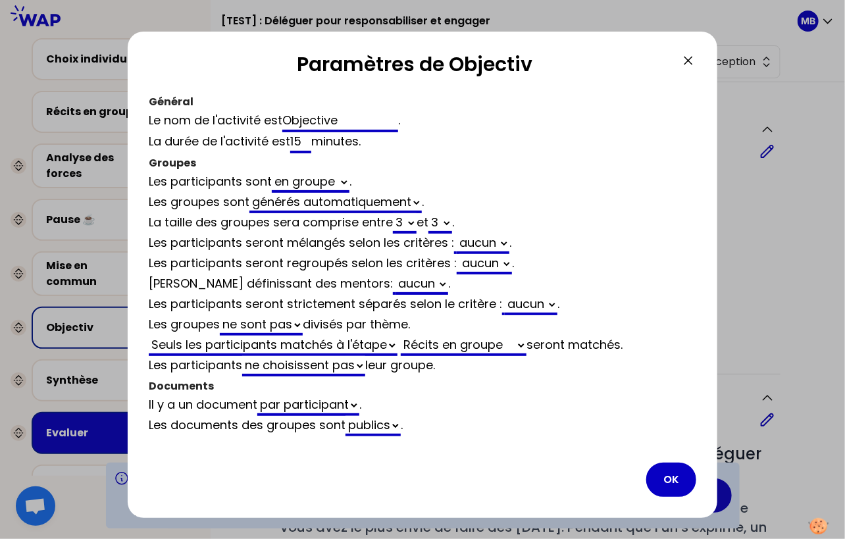
select select "share"
select select "false"
type input "Objective"
click at [686, 63] on icon at bounding box center [689, 61] width 8 height 8
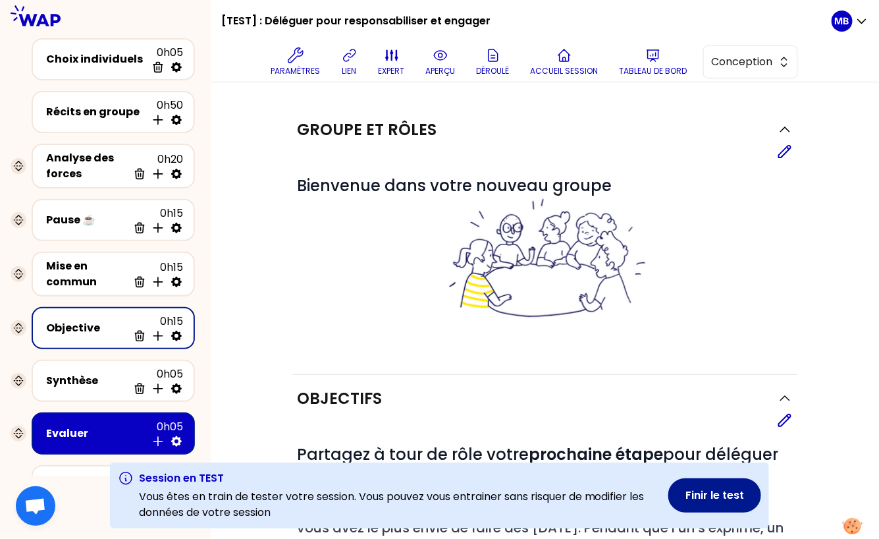
click at [677, 492] on button "Finir le test" at bounding box center [714, 495] width 93 height 34
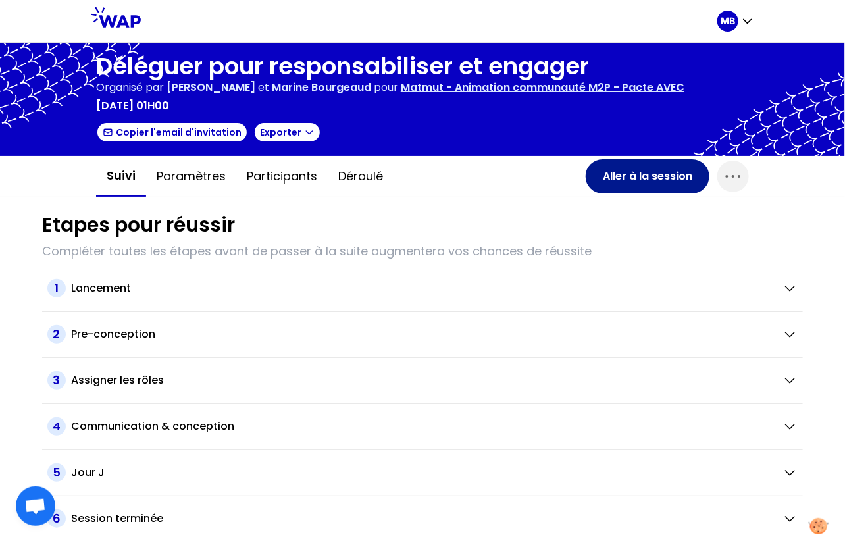
click at [653, 168] on button "Aller à la session" at bounding box center [648, 176] width 124 height 34
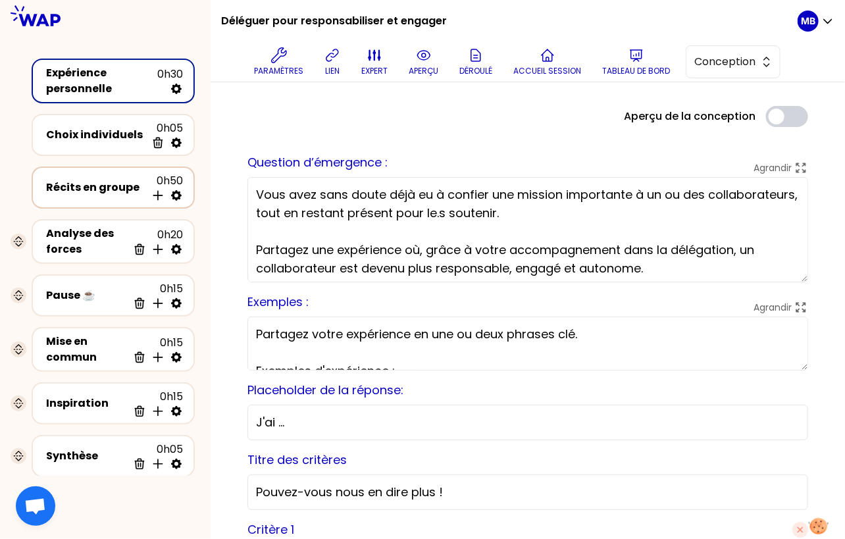
click at [177, 196] on icon at bounding box center [176, 195] width 13 height 13
select select "4"
select select "5"
select select "all"
select select "false"
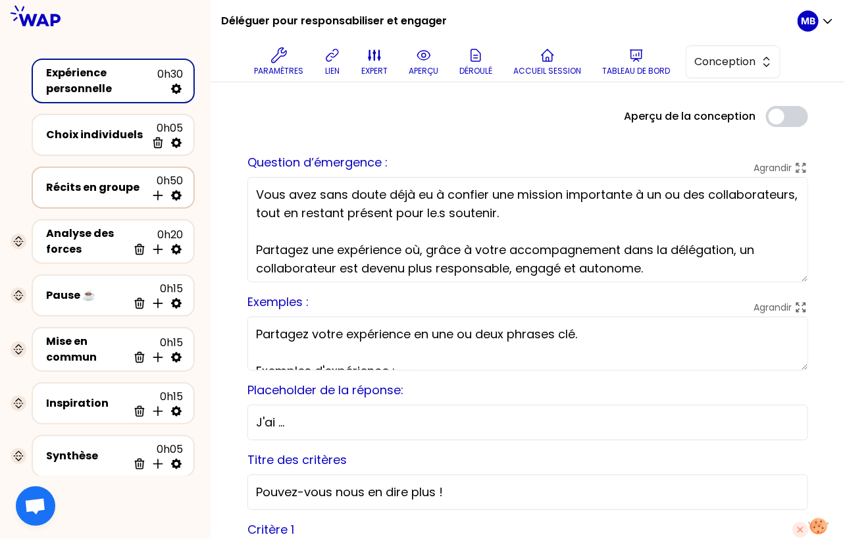
select select "Each"
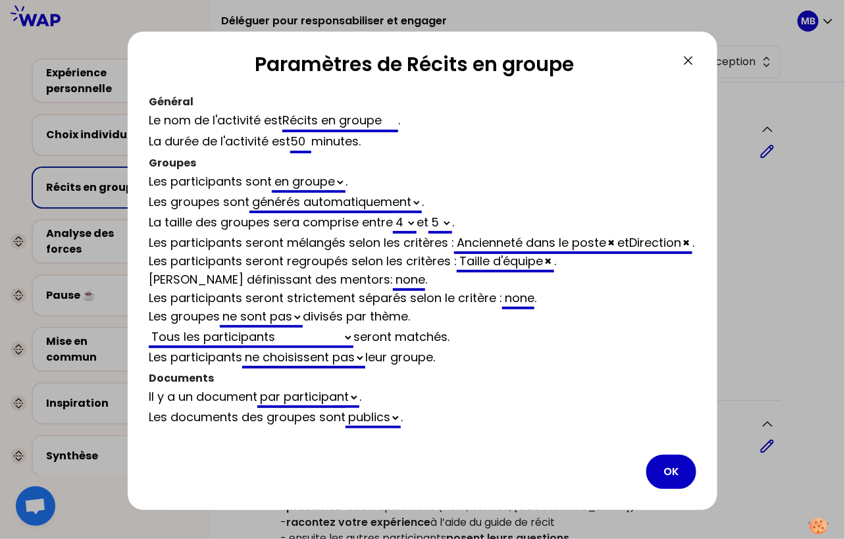
click at [535, 235] on div "Ancienneté dans le poste × et Direction ×" at bounding box center [573, 244] width 238 height 20
click at [665, 483] on button "OK" at bounding box center [671, 472] width 50 height 34
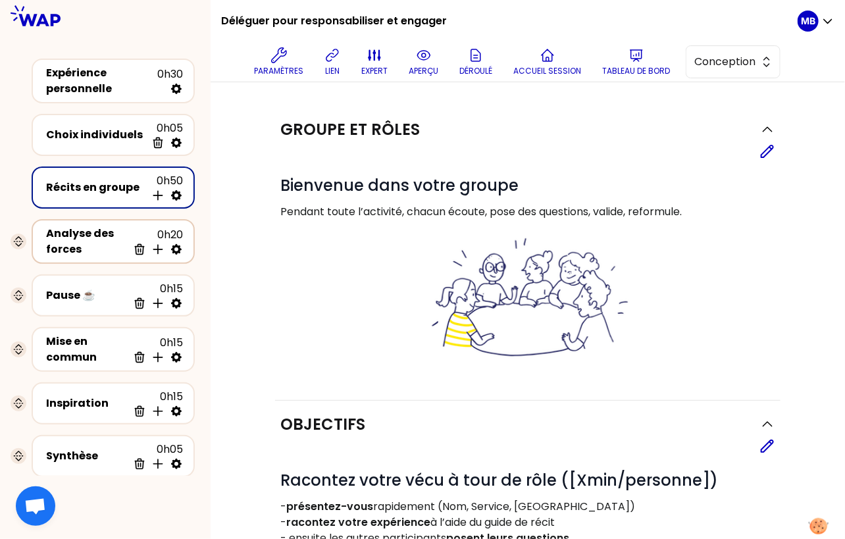
click at [175, 246] on icon at bounding box center [176, 249] width 11 height 11
select select "same_as"
select select "false"
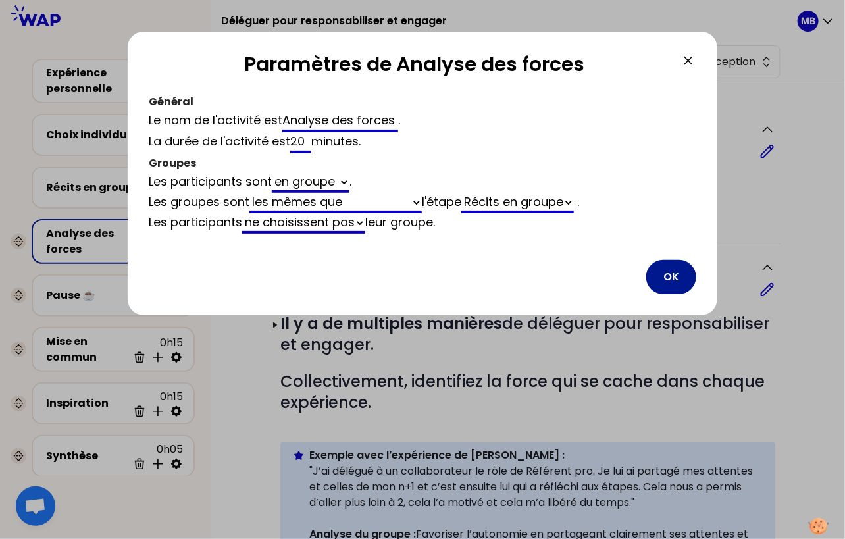
click at [675, 277] on button "OK" at bounding box center [671, 277] width 50 height 34
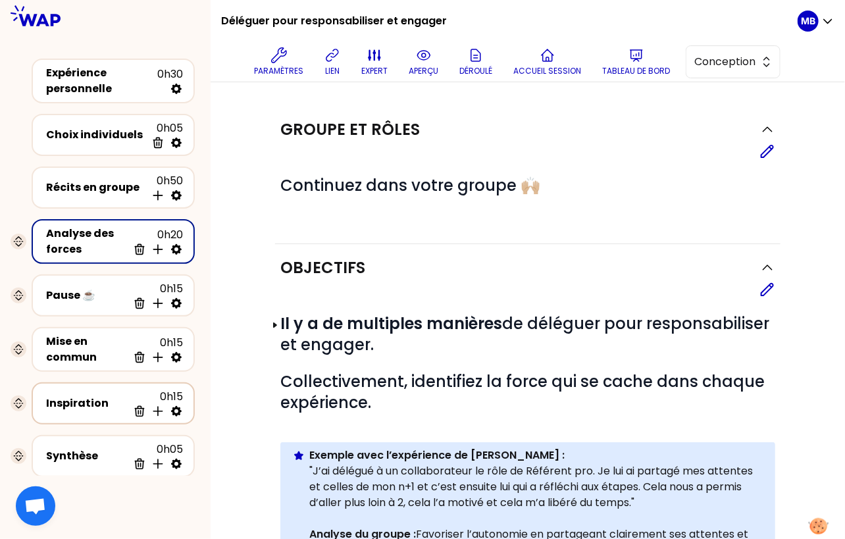
click at [176, 408] on icon at bounding box center [176, 411] width 13 height 13
select select "3"
select select "activity"
select select "share"
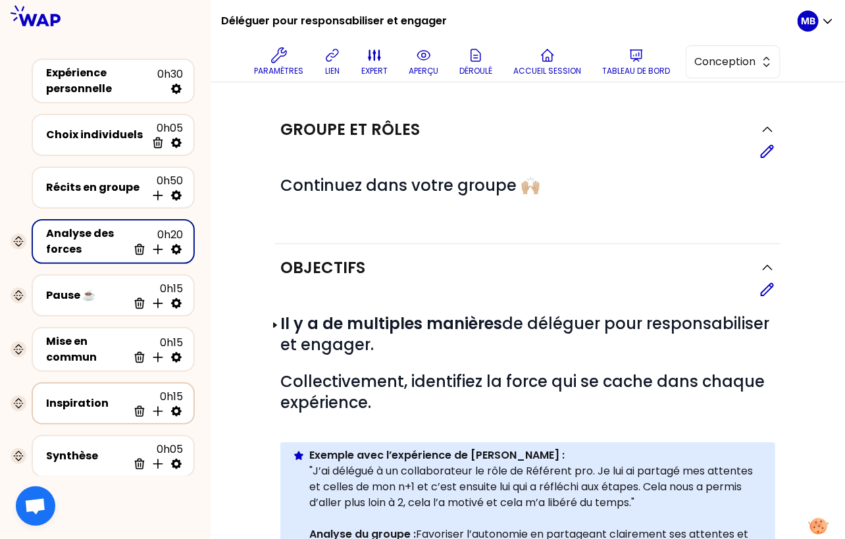
select select "false"
select select "Each"
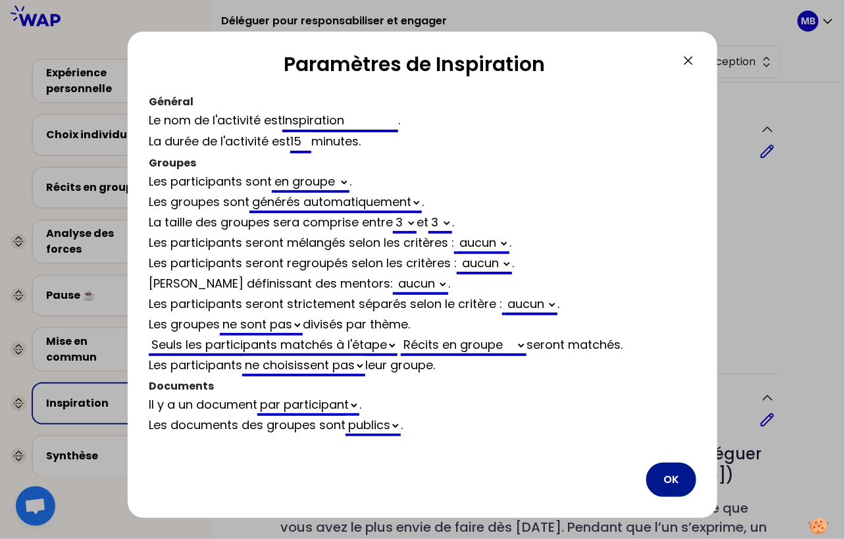
click at [676, 483] on button "OK" at bounding box center [671, 480] width 50 height 34
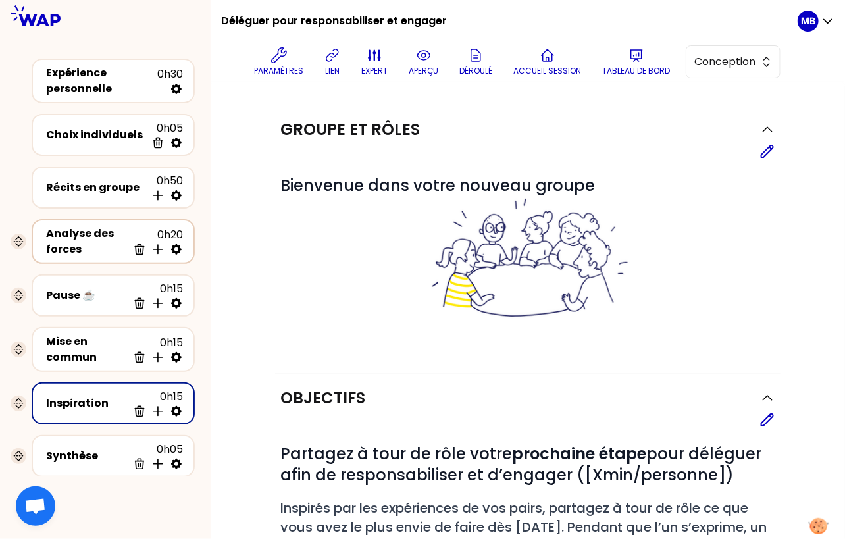
scroll to position [136, 0]
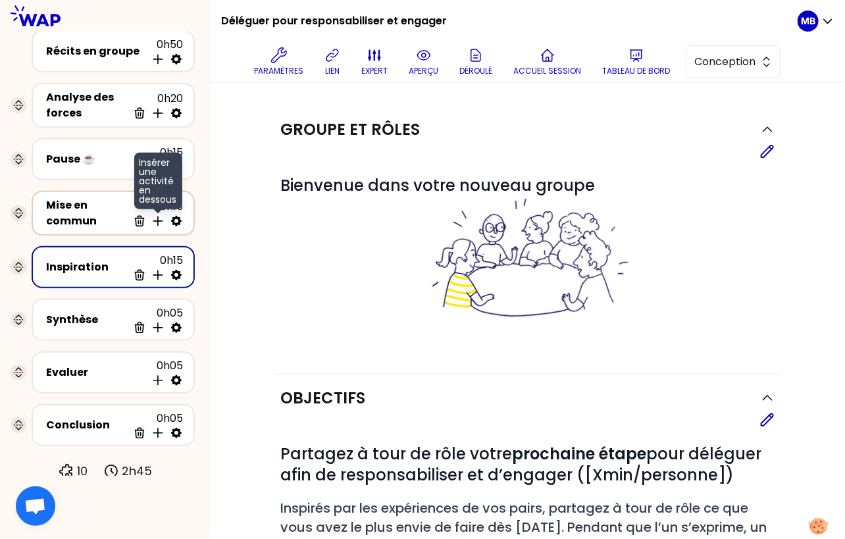
click at [157, 219] on icon at bounding box center [157, 221] width 9 height 9
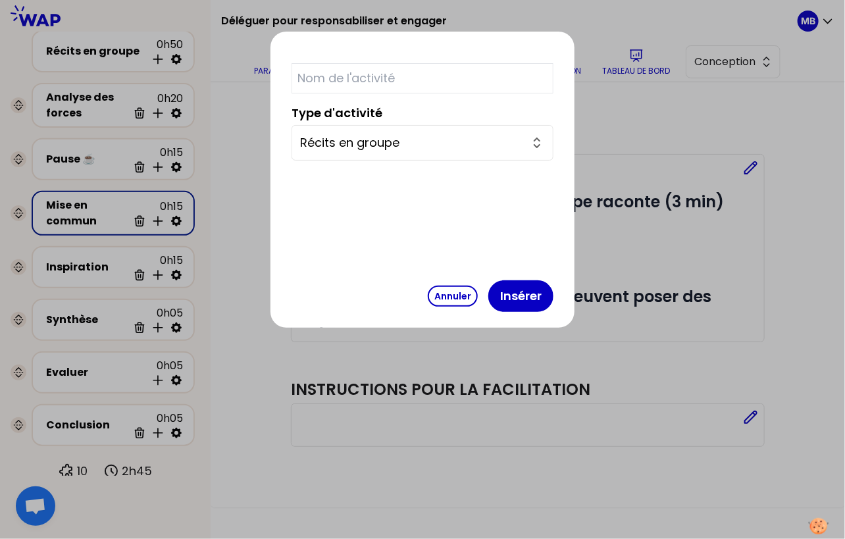
click at [408, 145] on input "Récits en groupe" at bounding box center [414, 143] width 229 height 18
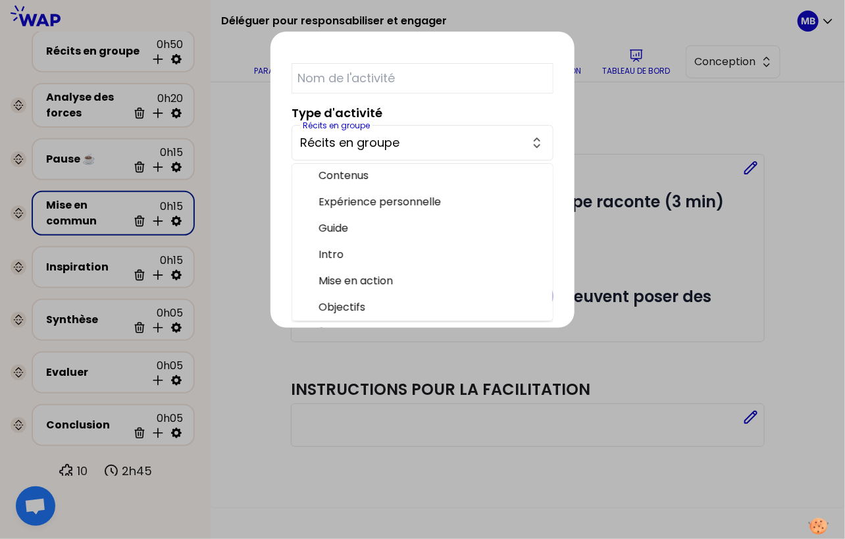
scroll to position [130, 0]
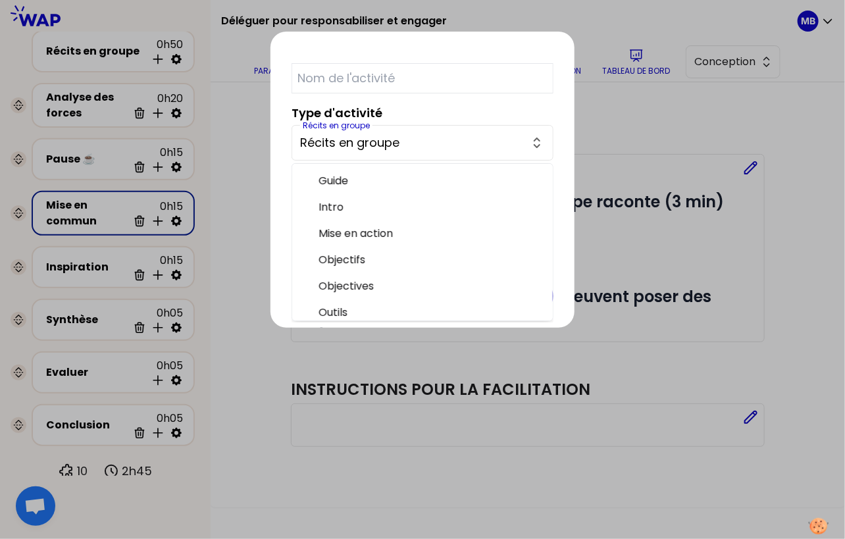
click at [377, 80] on input "text" at bounding box center [423, 78] width 262 height 30
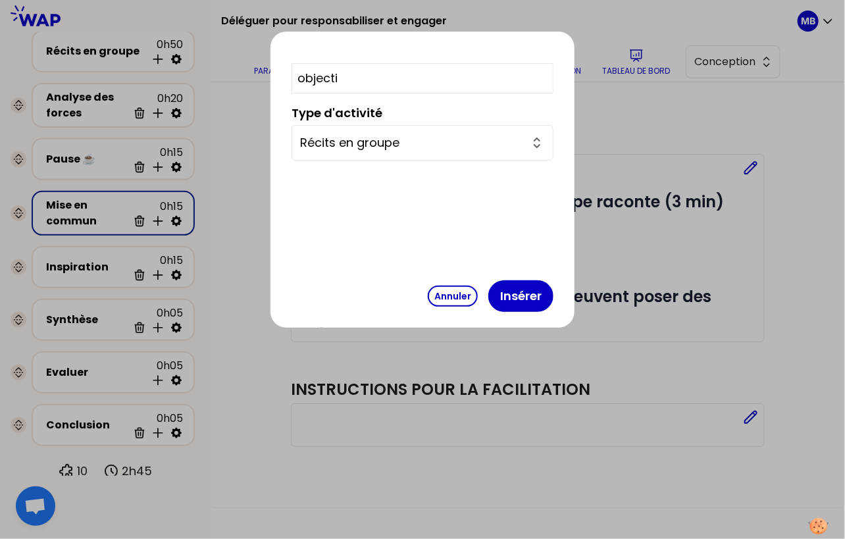
type input "objecti"
click at [384, 165] on form "objecti Type d'activité Récits en groupe Annuler Insérer" at bounding box center [423, 192] width 262 height 259
click at [383, 138] on input "Récits en groupe" at bounding box center [414, 143] width 229 height 18
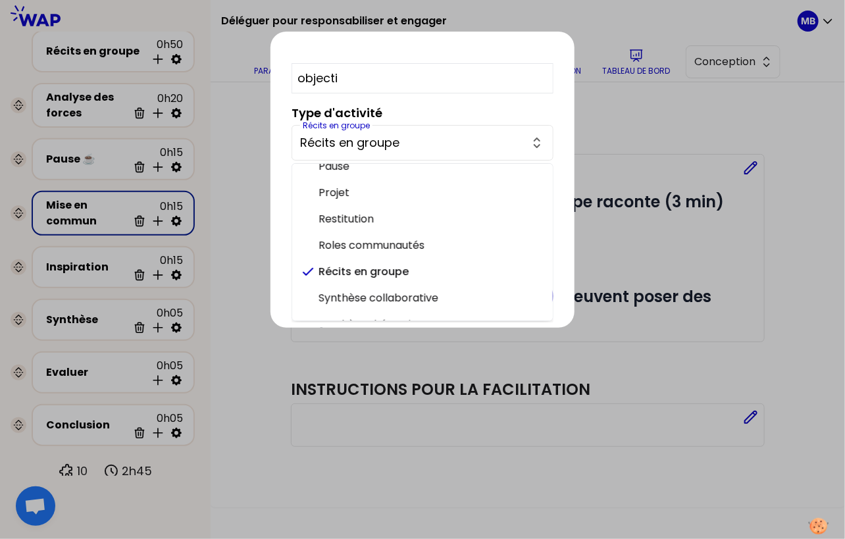
scroll to position [321, 0]
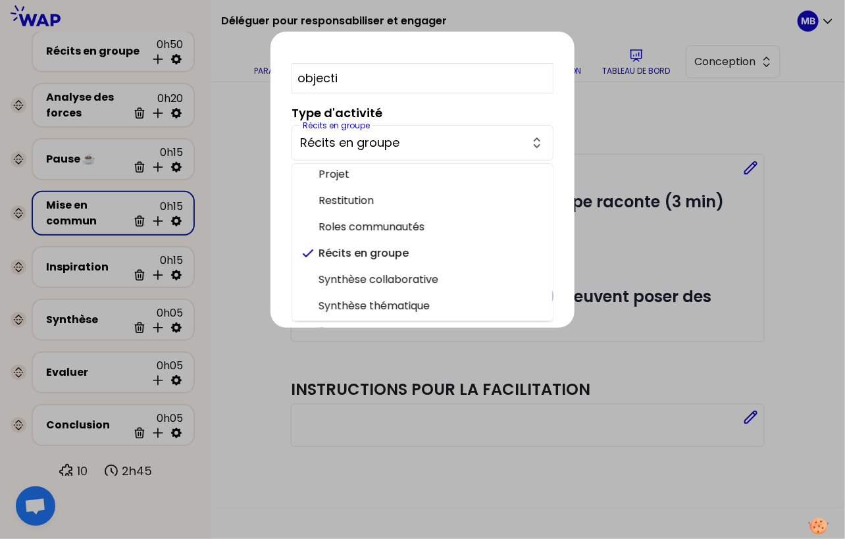
click at [588, 140] on div at bounding box center [422, 269] width 845 height 539
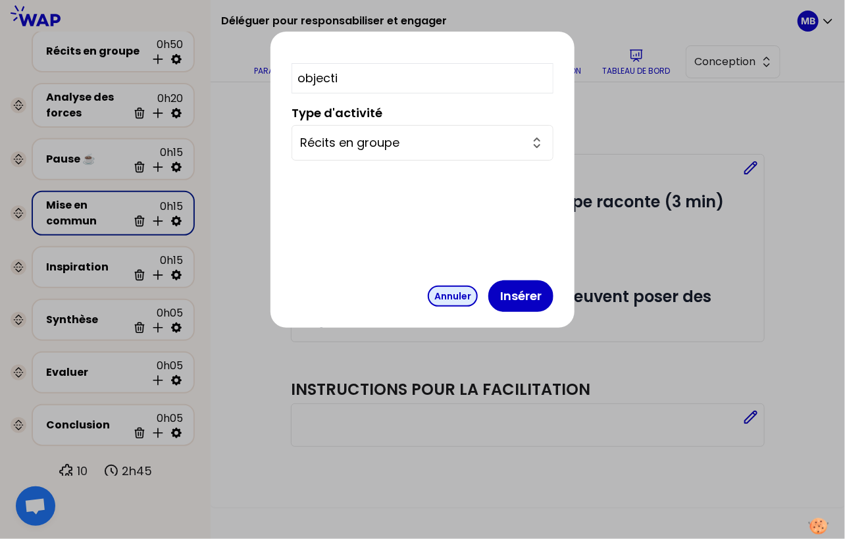
click at [428, 298] on button "Annuler" at bounding box center [453, 296] width 50 height 21
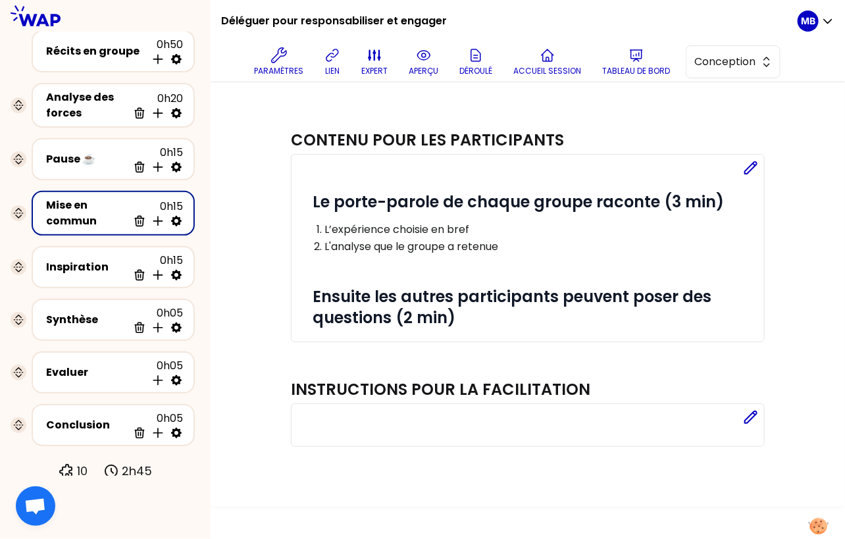
click at [275, 221] on div "Contenu pour les participants Editer # Le porte-parole de chaque groupe raconte…" at bounding box center [528, 293] width 582 height 375
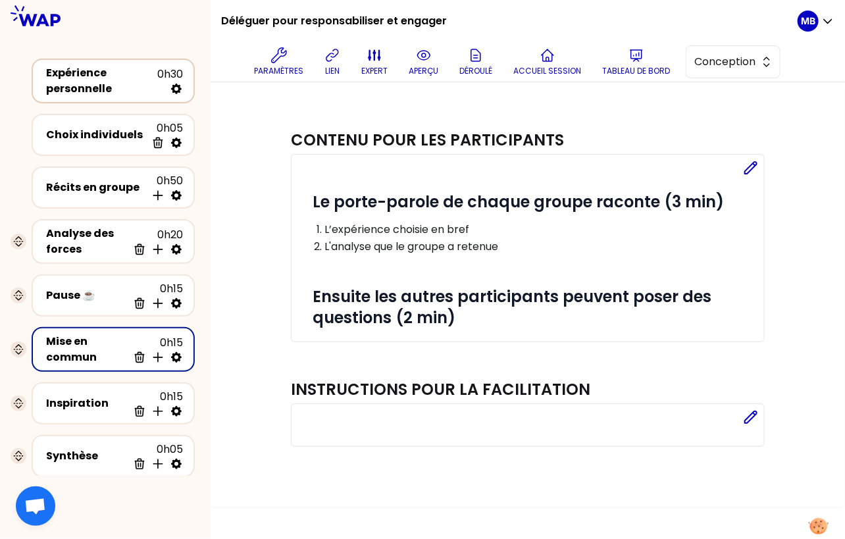
click at [94, 62] on div "Expérience personnelle 0h30" at bounding box center [113, 81] width 163 height 45
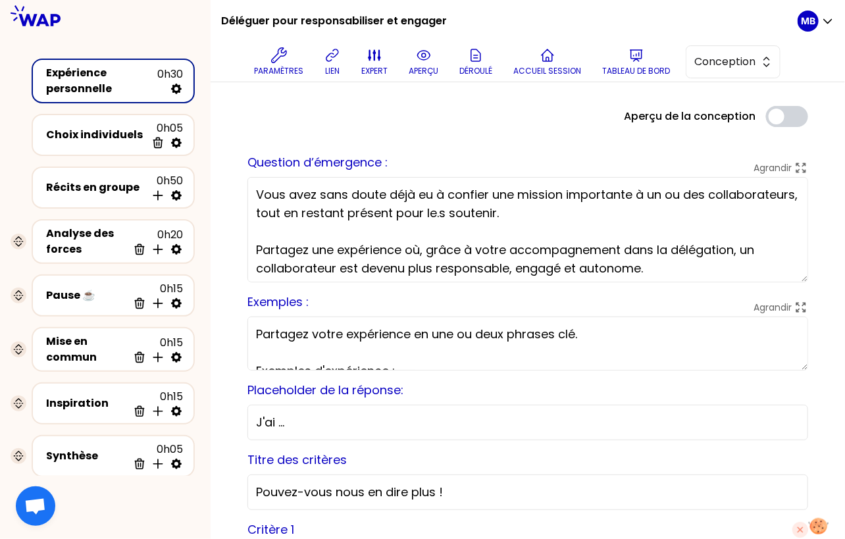
click at [443, 212] on textarea "Vous avez sans doute déjà eu à confier une mission importante à un ou des colla…" at bounding box center [528, 229] width 561 height 105
click at [529, 211] on textarea "Vous avez sans doute déjà eu à confier une mission importante à un ou des colla…" at bounding box center [528, 229] width 561 height 105
type textarea "Vous avez sans doute déjà eu à confier une mission importante à un ou des colla…"
click at [430, 53] on icon at bounding box center [423, 55] width 13 height 9
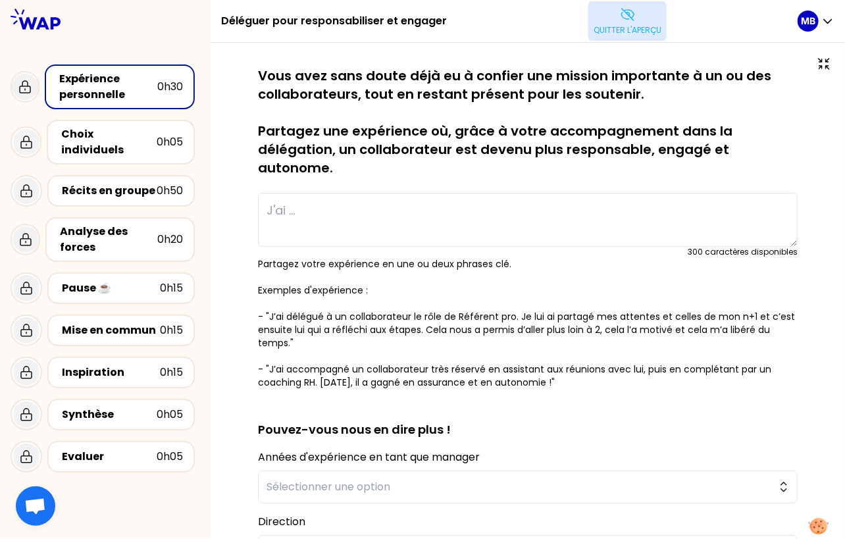
click at [614, 6] on button "Quitter l'aperçu" at bounding box center [628, 21] width 78 height 40
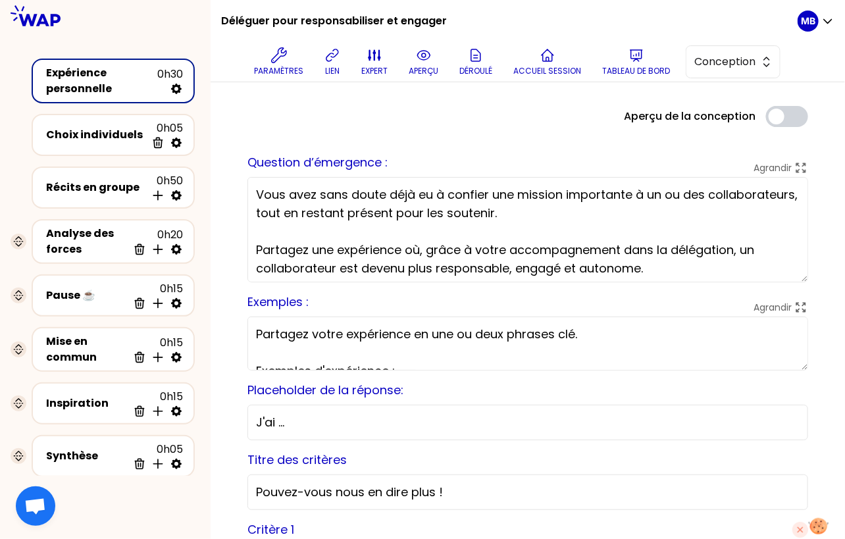
click at [576, 273] on textarea "Vous avez sans doute déjà eu à confier une mission importante à un ou des colla…" at bounding box center [528, 229] width 561 height 105
type textarea "Vous avez sans doute déjà eu à confier une mission importante à un ou des colla…"
click at [653, 312] on div "Agrandir Partagez votre expérience en une ou deux phrases clé. Exemples d'expér…" at bounding box center [528, 340] width 561 height 59
click at [727, 69] on span "Conception" at bounding box center [724, 62] width 59 height 16
click at [433, 49] on button "aperçu" at bounding box center [424, 62] width 40 height 40
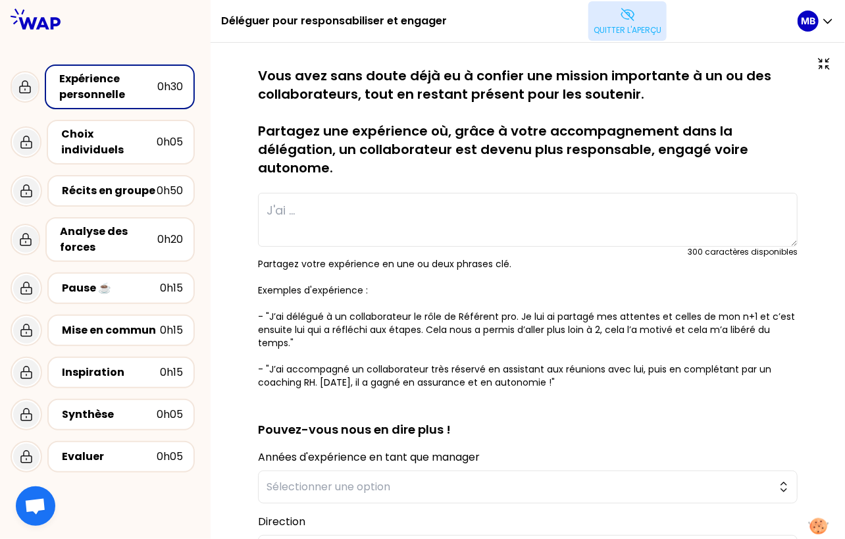
click at [619, 22] on button "Quitter l'aperçu" at bounding box center [628, 21] width 78 height 40
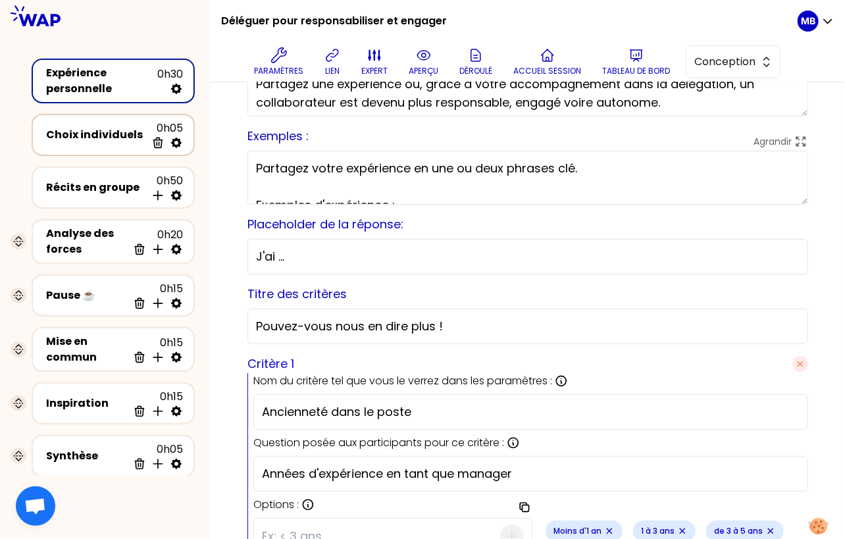
scroll to position [216, 0]
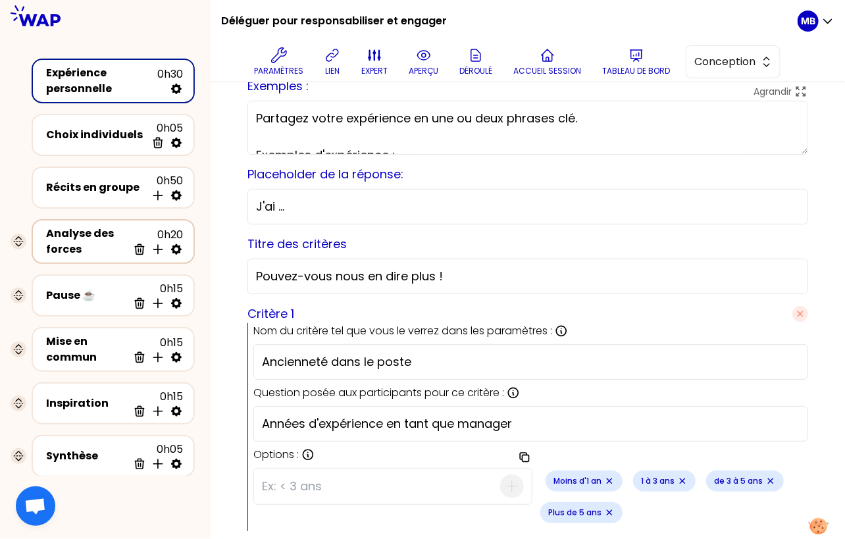
click at [96, 232] on div "Analyse des forces" at bounding box center [87, 242] width 82 height 32
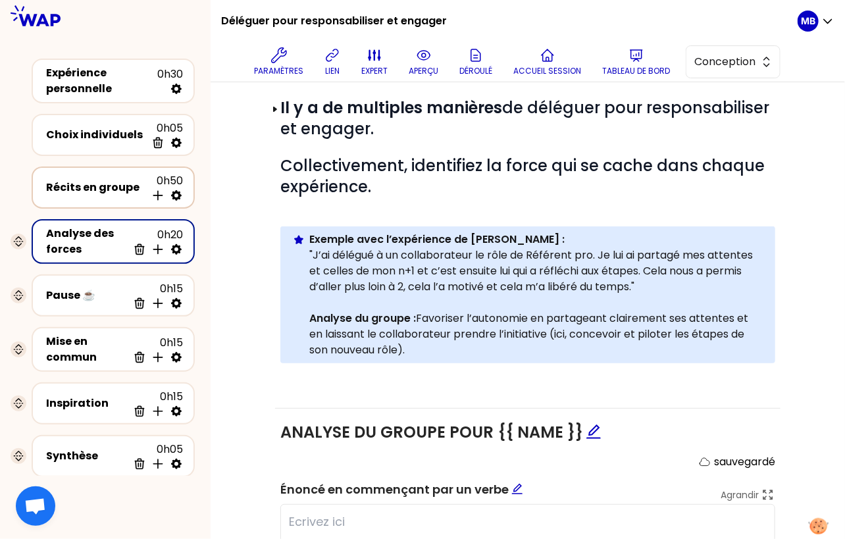
click at [105, 186] on div "Récits en groupe" at bounding box center [96, 188] width 100 height 16
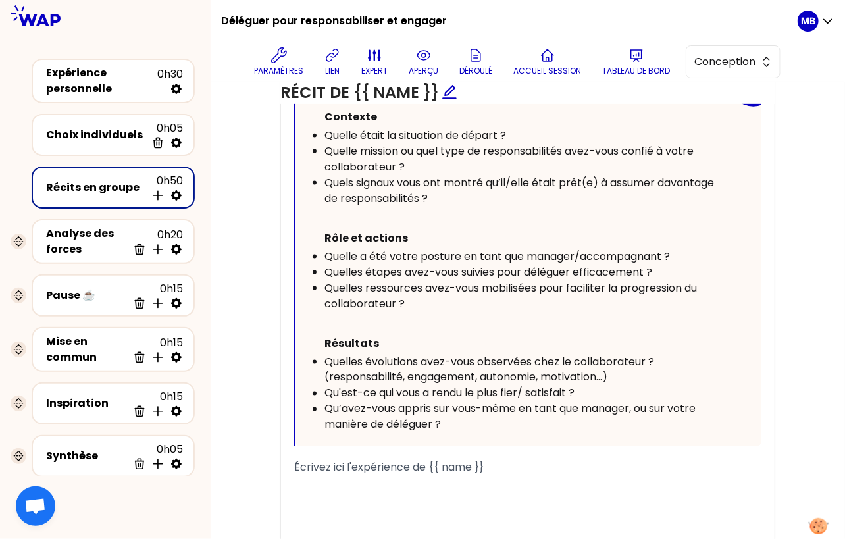
scroll to position [612, 0]
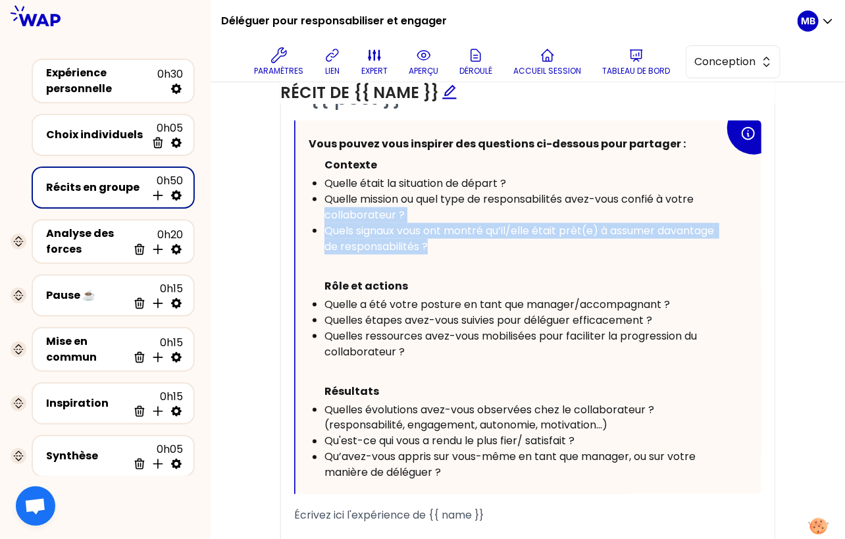
drag, startPoint x: 440, startPoint y: 246, endPoint x: 296, endPoint y: 219, distance: 147.2
click at [296, 219] on div "Vous pouvez vous inspirer des questions ci-dessous pour partager : Contexte Que…" at bounding box center [529, 307] width 466 height 374
click at [374, 241] on span "Quels signaux vous ont montré qu’il/elle était prêt(e) à assumer davantage de r…" at bounding box center [521, 238] width 392 height 31
drag, startPoint x: 452, startPoint y: 241, endPoint x: 325, endPoint y: 232, distance: 127.4
click at [325, 232] on div "Quels signaux vous ont montré qu’il/elle était prêt(e) à assumer davantage de r…" at bounding box center [525, 239] width 400 height 32
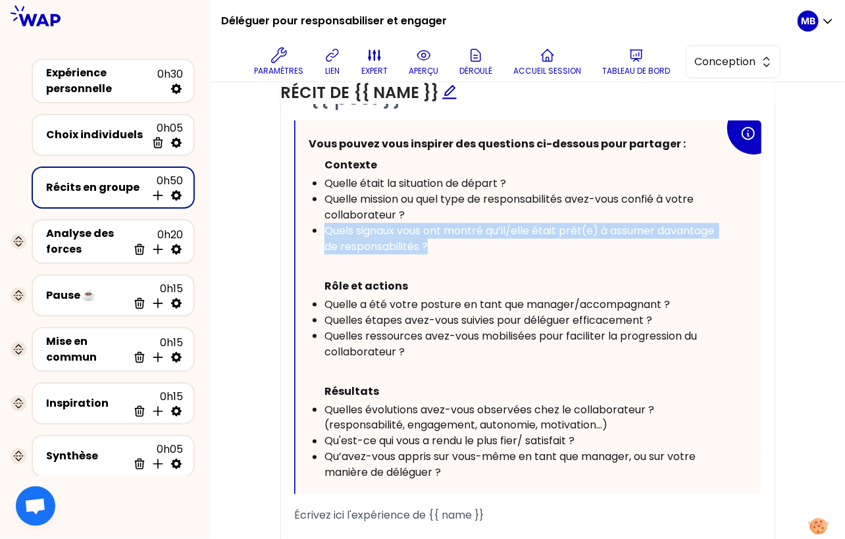
copy span "Quels signaux vous ont montré qu’il/elle était prêt(e) à assumer davantage de r…"
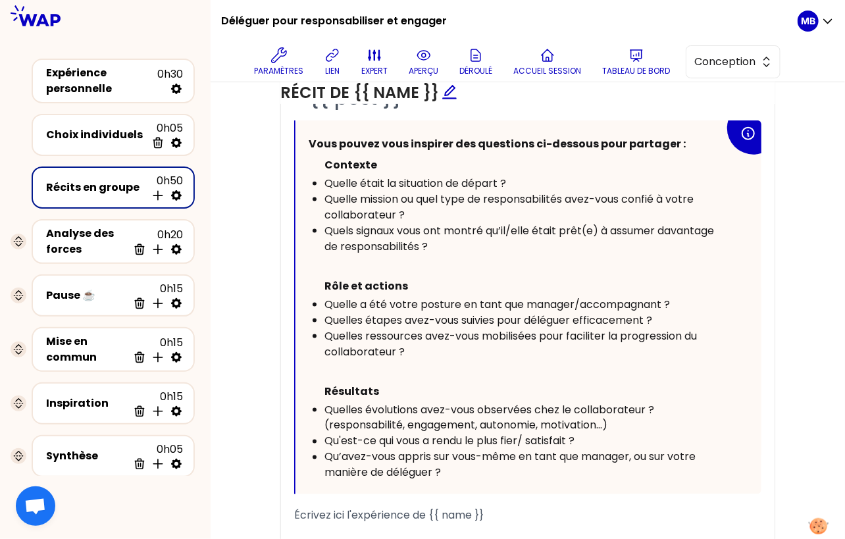
click at [419, 213] on div "Quelle mission ou quel type de responsabilités avez-vous confié à votre collabo…" at bounding box center [525, 208] width 400 height 32
click at [427, 232] on span "Quels signaux vous ont montré qu’il/elle était prêt(e) à assumer davantage de r…" at bounding box center [521, 238] width 392 height 31
click at [435, 238] on div "Quels signaux ont montré qu’il/elle était prêt(e) à assumer davantage de respon…" at bounding box center [525, 239] width 400 height 32
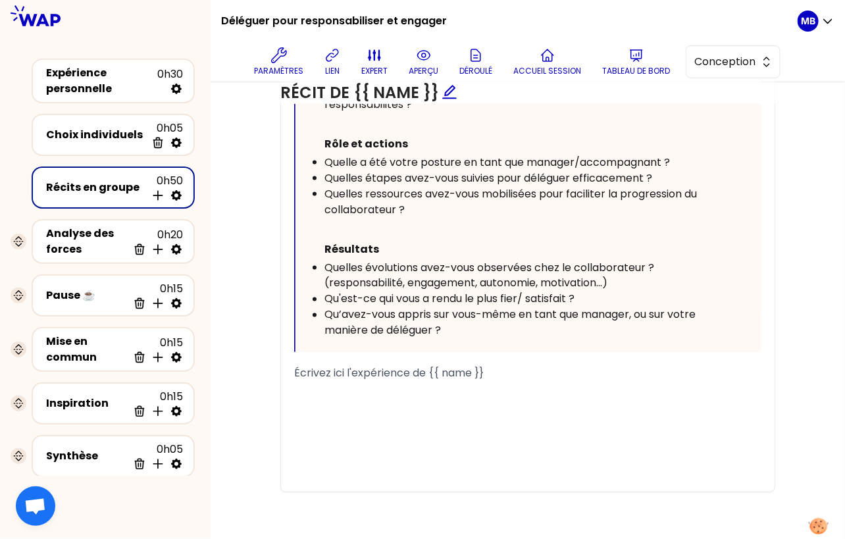
scroll to position [297, 0]
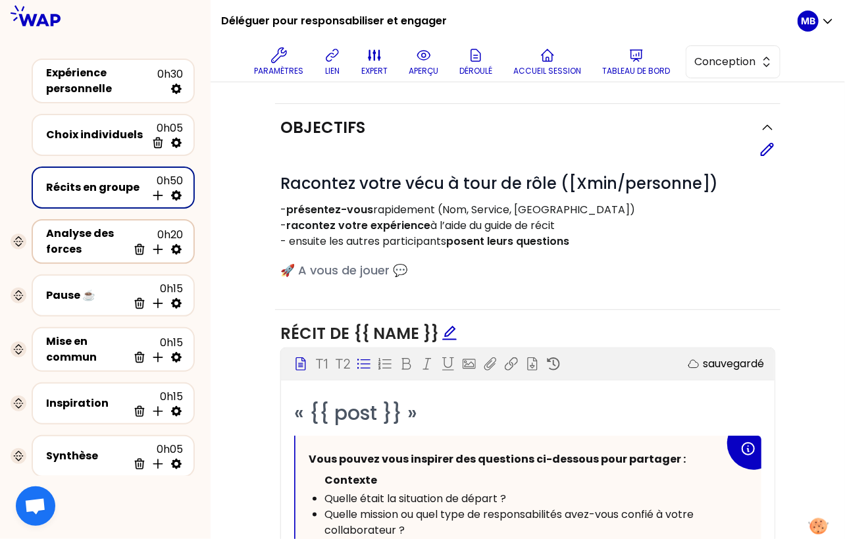
click at [76, 239] on div "Analyse des forces" at bounding box center [87, 242] width 82 height 32
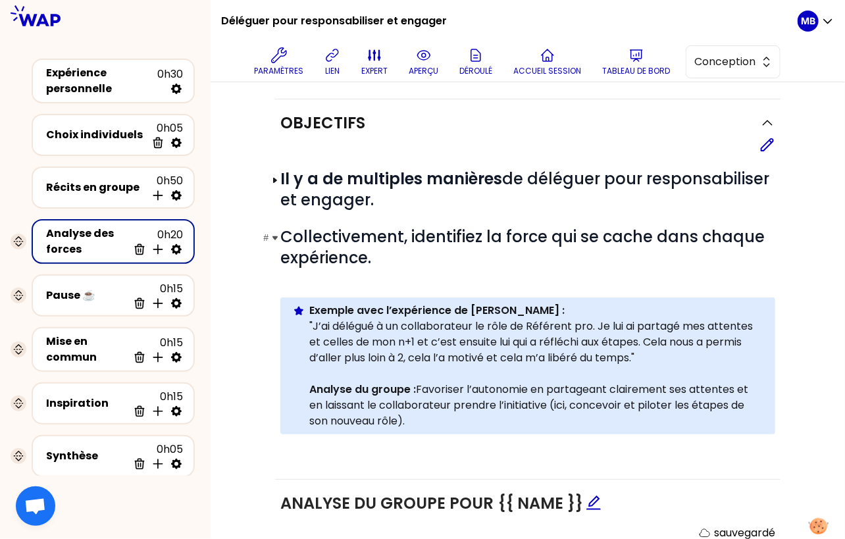
scroll to position [148, 0]
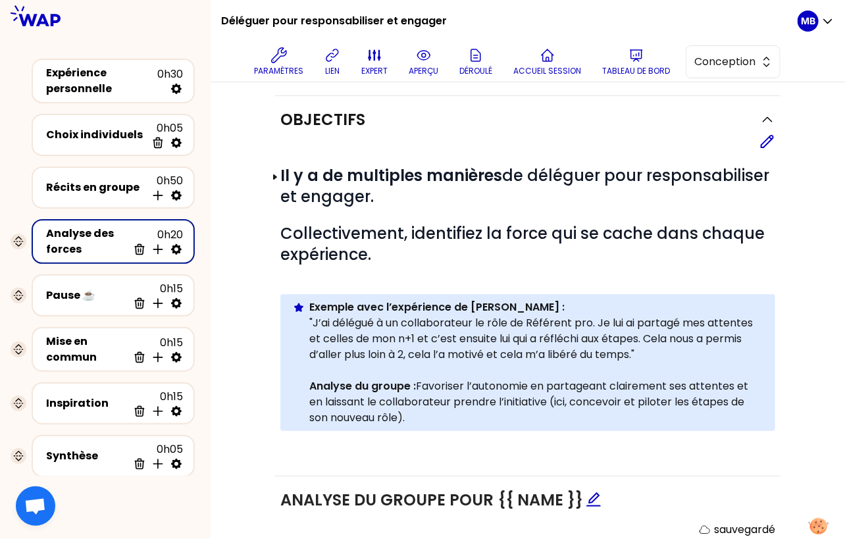
click at [781, 219] on div "Objectifs Editer # Il y a de multiples manières de déléguer pour responsabilise…" at bounding box center [528, 417] width 582 height 642
click at [768, 142] on icon at bounding box center [768, 142] width 16 height 16
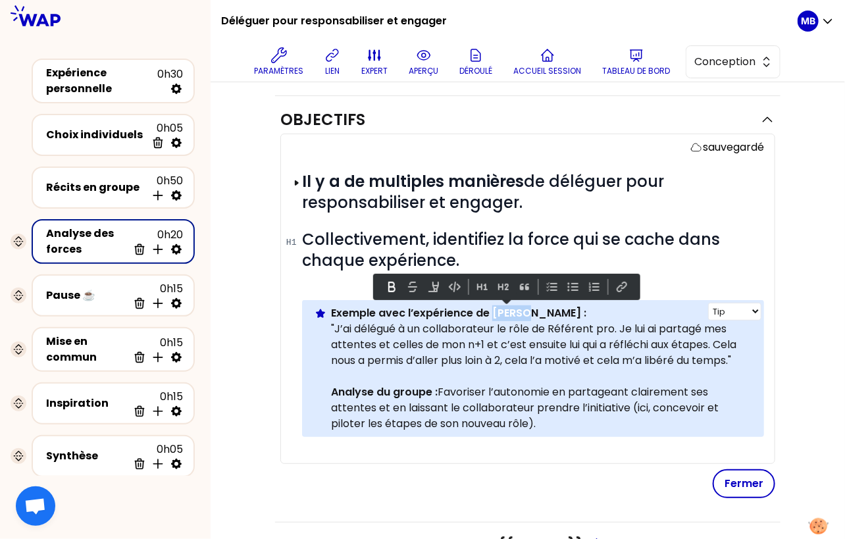
drag, startPoint x: 523, startPoint y: 310, endPoint x: 493, endPoint y: 311, distance: 29.7
click at [493, 311] on strong "Exemple avec l’expérience de Pierre :" at bounding box center [458, 312] width 255 height 15
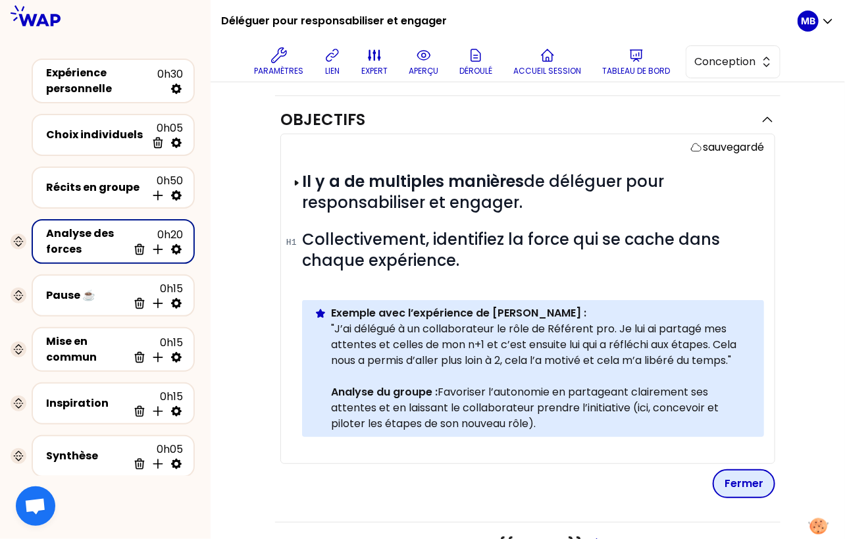
click at [750, 478] on button "Fermer" at bounding box center [744, 483] width 63 height 29
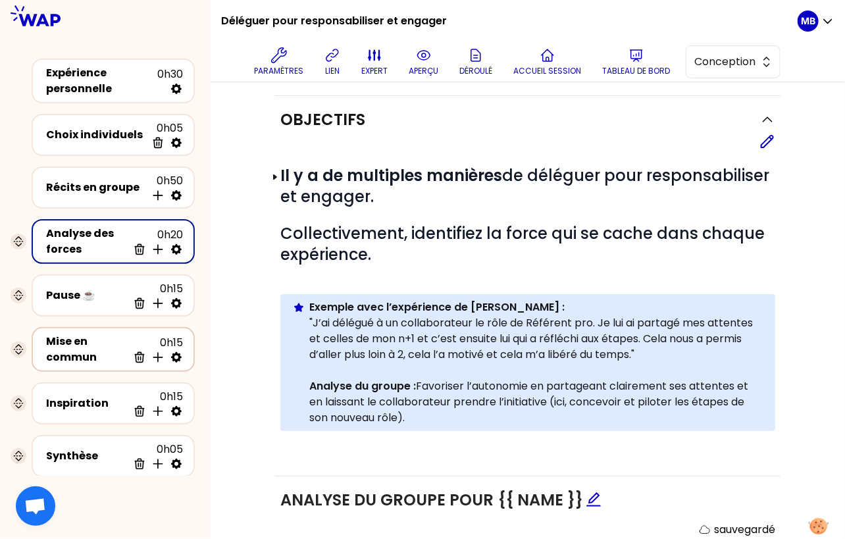
click at [99, 354] on div "Mise en commun" at bounding box center [87, 350] width 82 height 32
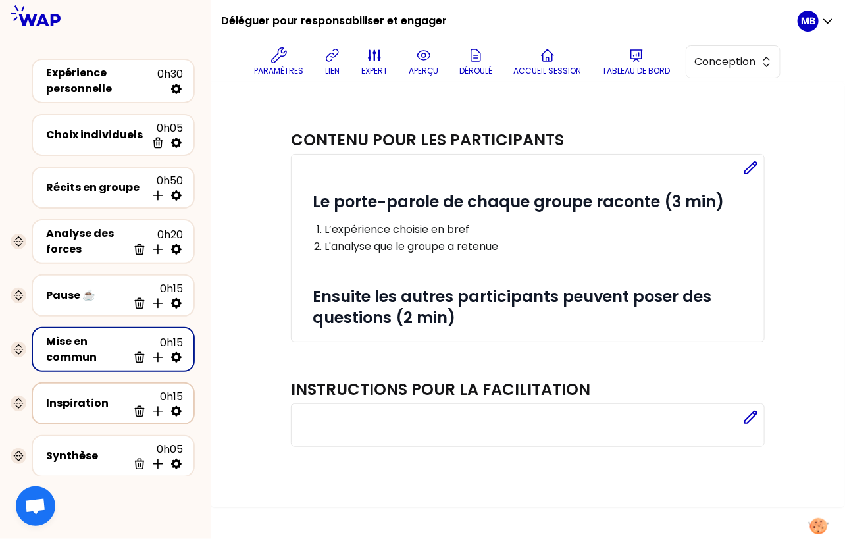
click at [93, 397] on div "Inspiration" at bounding box center [87, 404] width 82 height 16
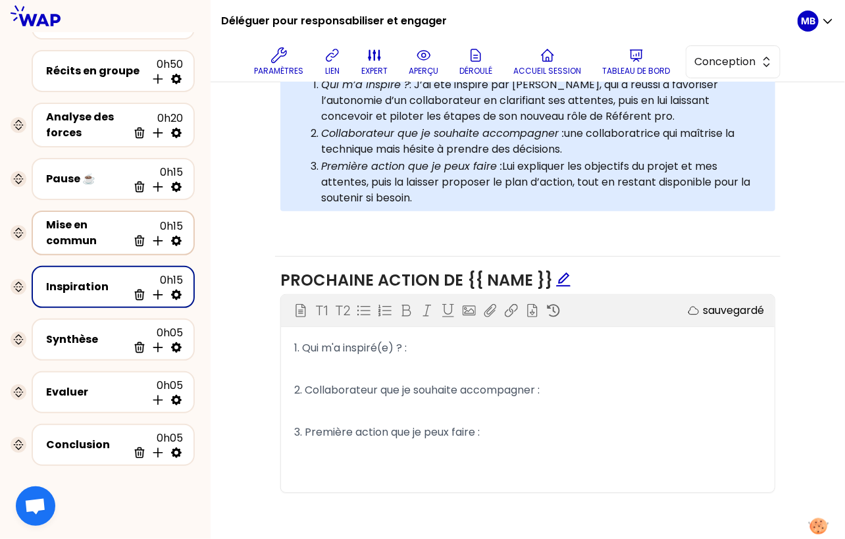
scroll to position [119, 0]
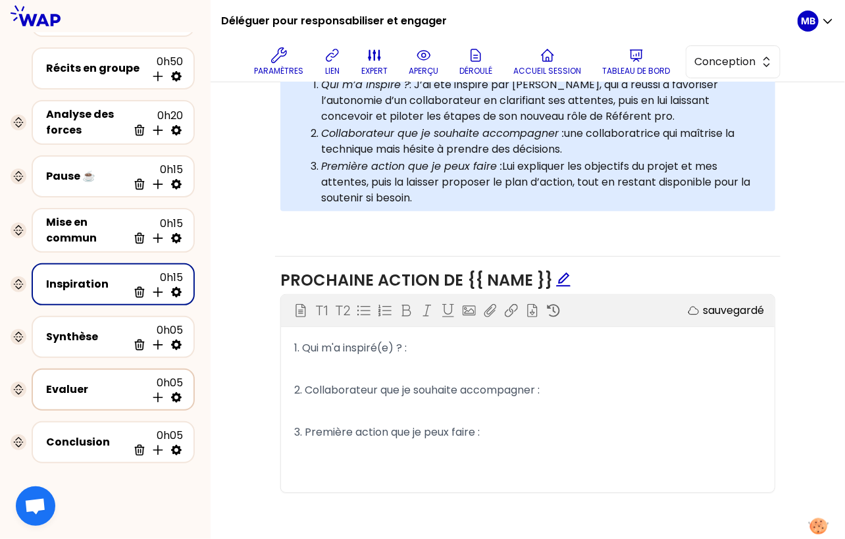
click at [86, 392] on div "Evaluer" at bounding box center [96, 390] width 100 height 16
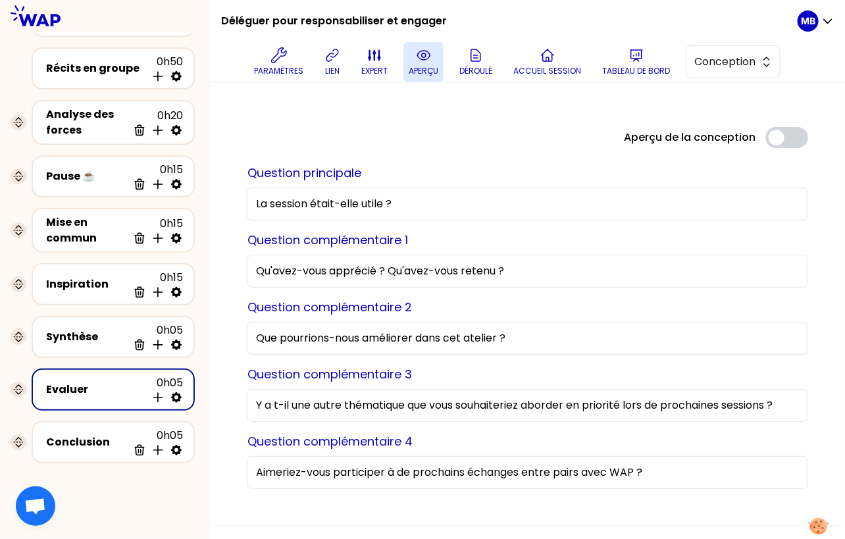
click at [431, 66] on p "aperçu" at bounding box center [424, 71] width 30 height 11
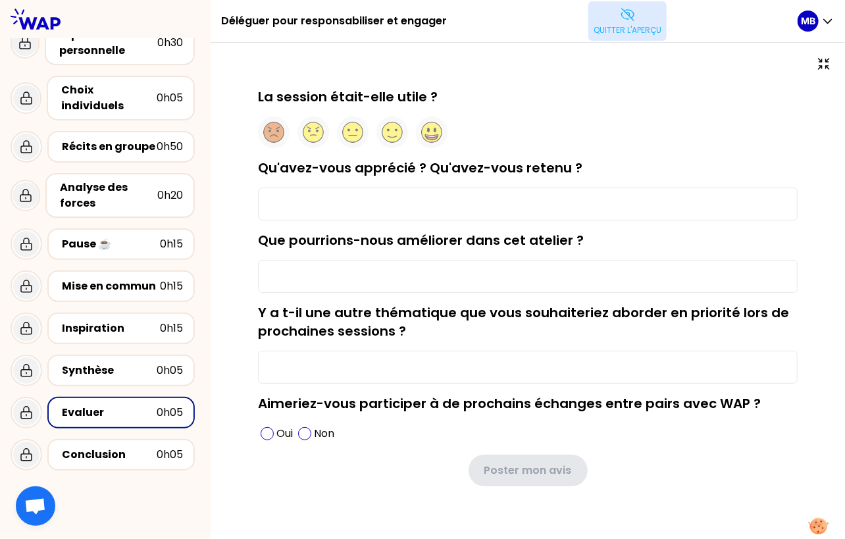
scroll to position [31, 0]
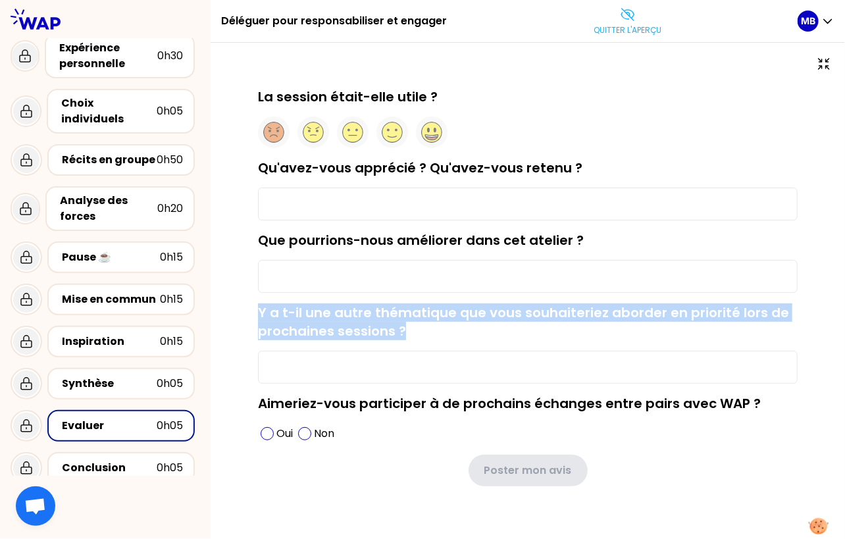
drag, startPoint x: 259, startPoint y: 309, endPoint x: 458, endPoint y: 329, distance: 200.5
click at [458, 329] on div "Y a t-il une autre thématique que vous souhaiteriez aborder en priorité lors de…" at bounding box center [528, 343] width 540 height 80
drag, startPoint x: 446, startPoint y: 331, endPoint x: 262, endPoint y: 307, distance: 185.9
click at [262, 307] on div "Y a t-il une autre thématique que vous souhaiteriez aborder en priorité lors de…" at bounding box center [528, 343] width 540 height 80
click at [262, 307] on label "Y a t-il une autre thématique que vous souhaiteriez aborder en priorité lors de…" at bounding box center [523, 321] width 531 height 37
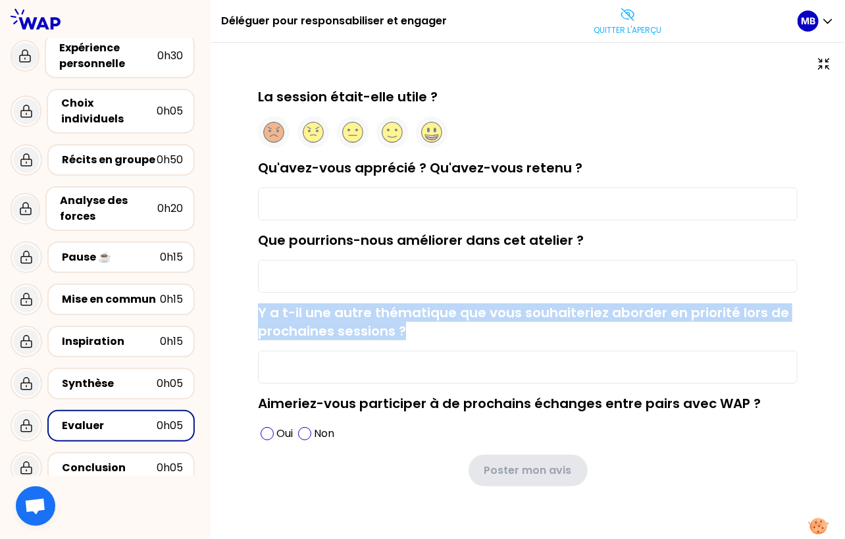
click at [262, 351] on input "Y a t-il une autre thématique que vous souhaiteriez aborder en priorité lors de…" at bounding box center [528, 367] width 540 height 33
drag, startPoint x: 256, startPoint y: 306, endPoint x: 450, endPoint y: 325, distance: 195.1
click at [450, 325] on div "La session était-elle utile ? Qu'avez-vous apprécié ? Qu'avez-vous retenu ? Que…" at bounding box center [528, 308] width 582 height 441
click at [620, 22] on icon at bounding box center [628, 15] width 16 height 16
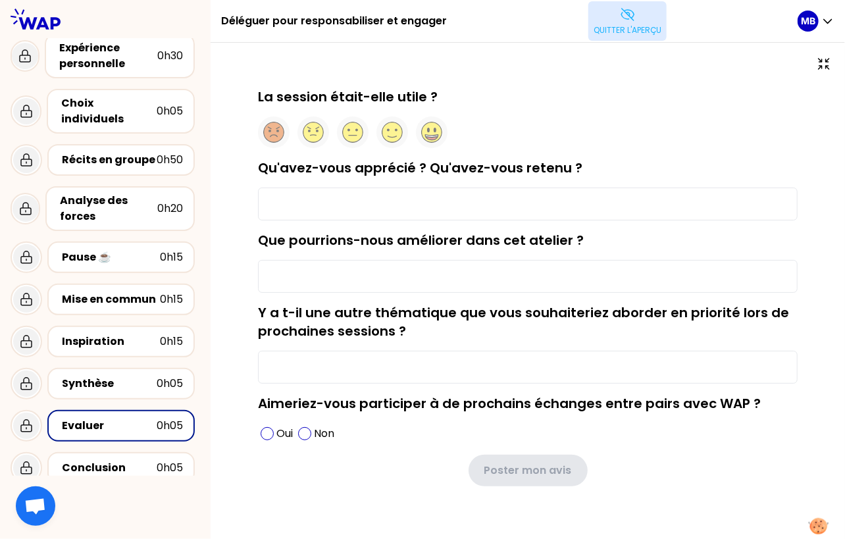
scroll to position [119, 0]
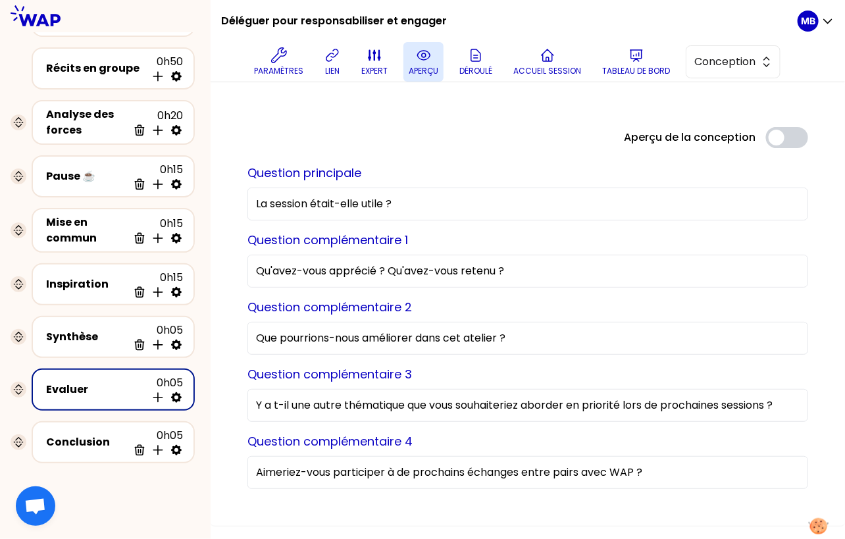
click at [370, 407] on input "Y a t-il une autre thématique que vous souhaiteriez aborder en priorité lors de…" at bounding box center [528, 405] width 561 height 33
click at [437, 105] on div at bounding box center [528, 100] width 582 height 11
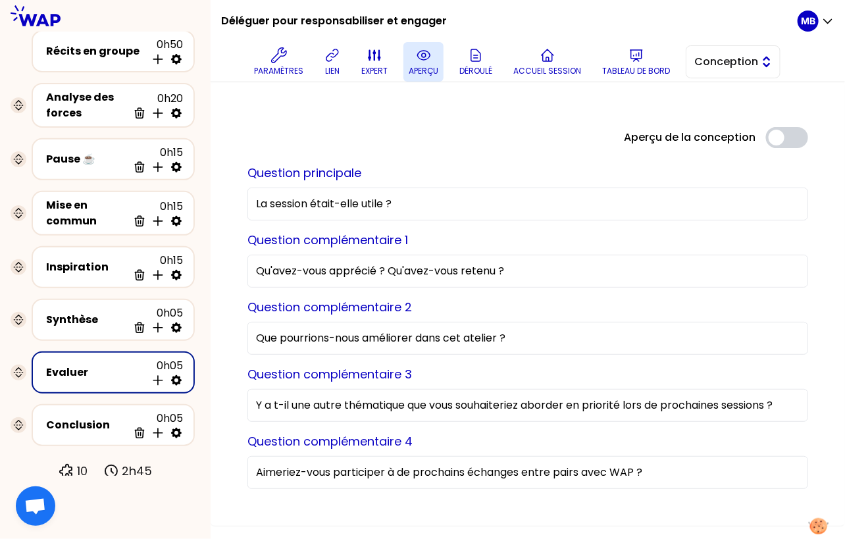
click at [715, 58] on span "Conception" at bounding box center [724, 62] width 59 height 16
click at [714, 103] on li "Conception" at bounding box center [733, 94] width 93 height 21
click at [724, 59] on span "Conception" at bounding box center [724, 62] width 59 height 16
click at [714, 122] on span "Facilitation" at bounding box center [741, 116] width 57 height 16
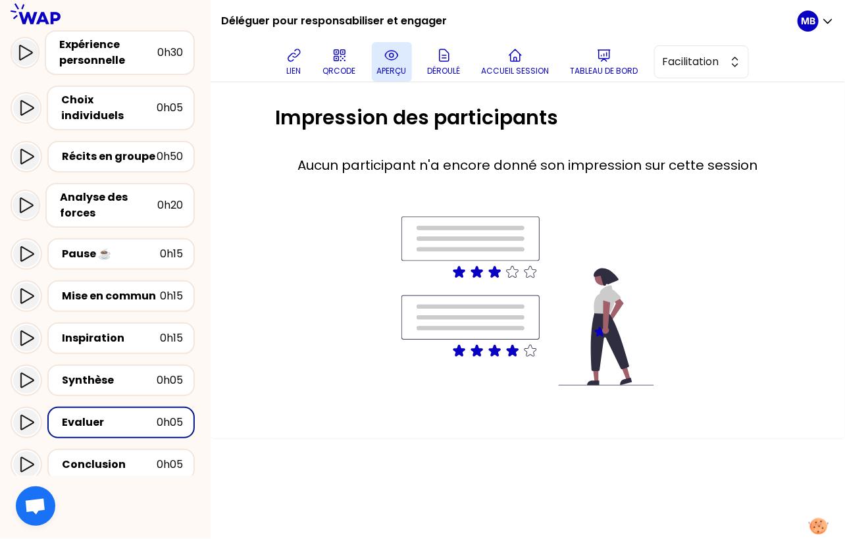
scroll to position [207, 0]
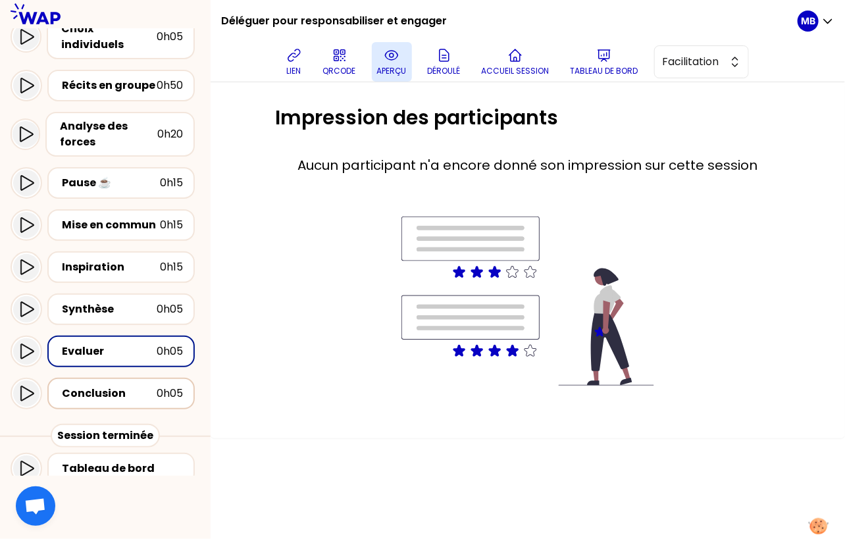
click at [83, 386] on div "Conclusion" at bounding box center [109, 394] width 95 height 16
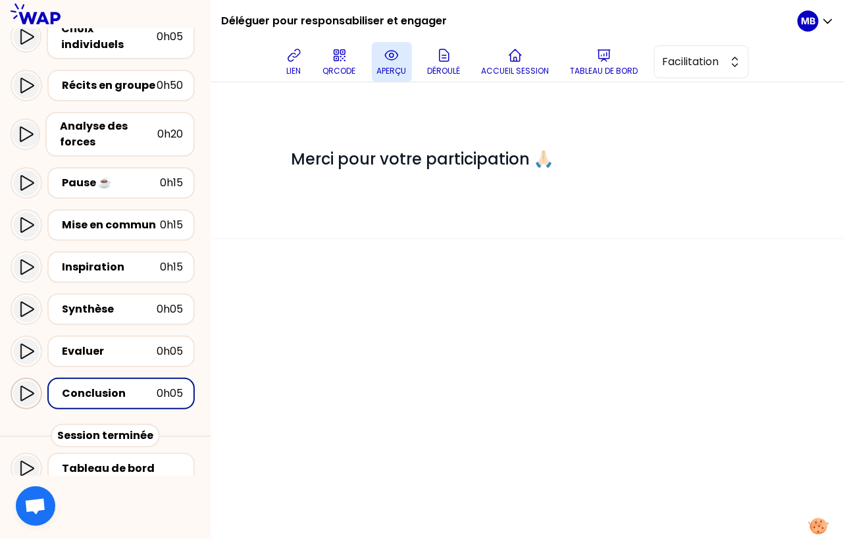
click at [38, 382] on div at bounding box center [26, 394] width 26 height 26
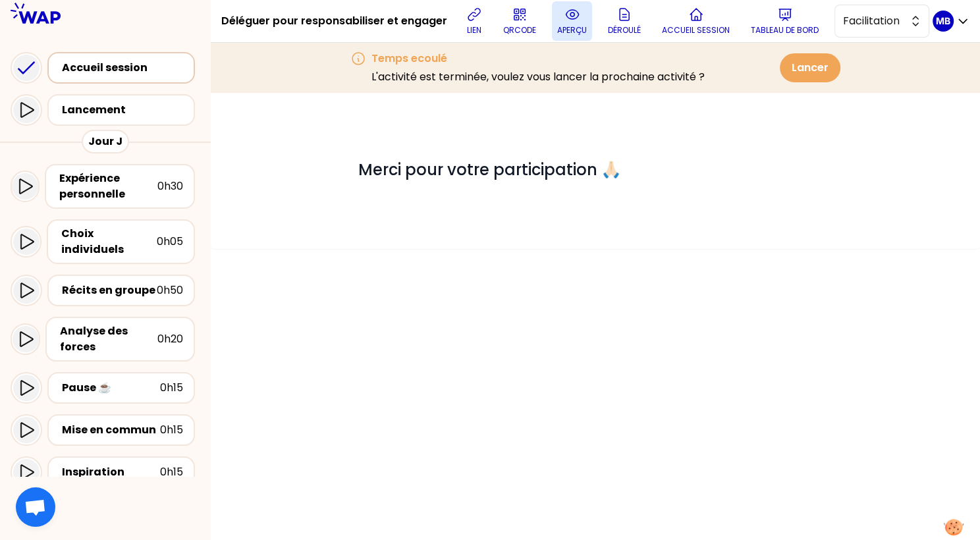
click at [134, 72] on div "Accueil session" at bounding box center [125, 68] width 126 height 16
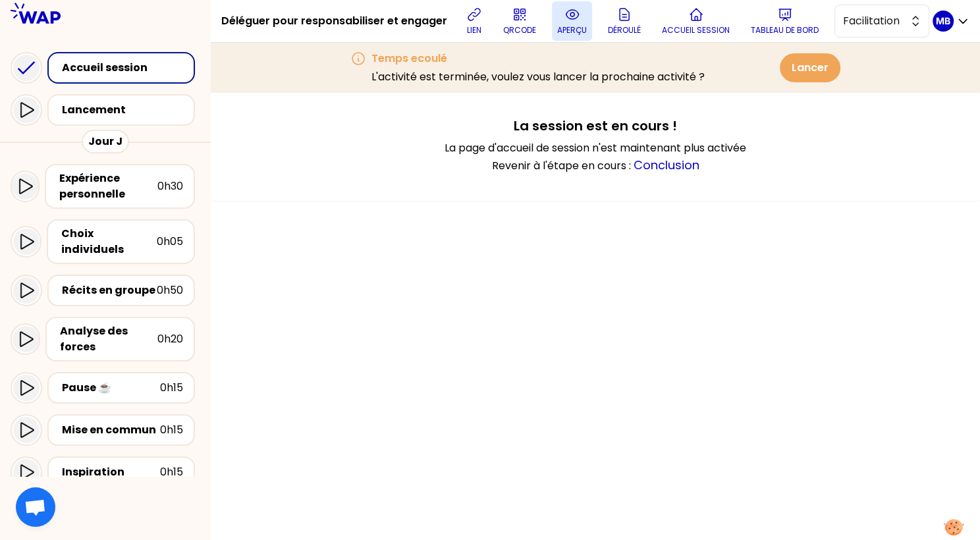
click at [566, 19] on icon at bounding box center [572, 15] width 16 height 16
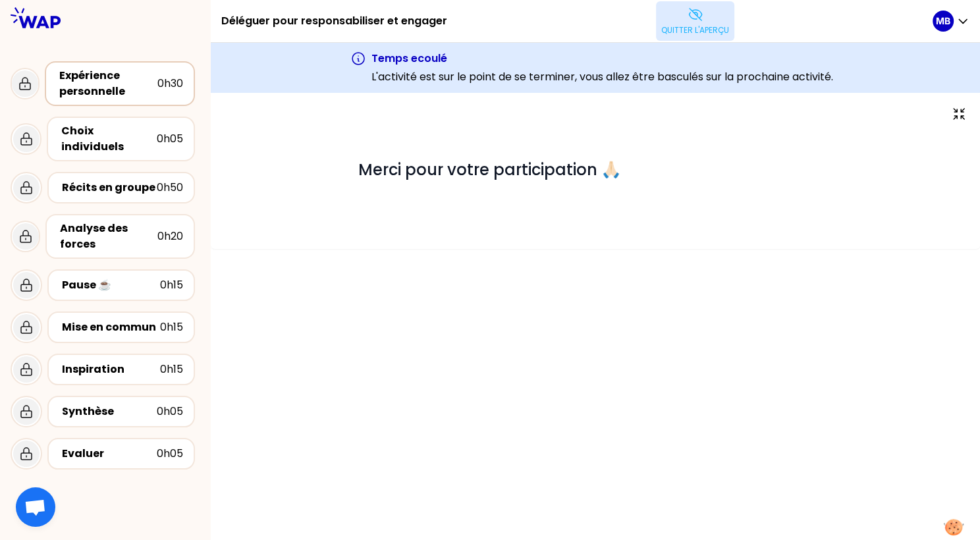
click at [93, 73] on div "Expérience personnelle" at bounding box center [108, 84] width 98 height 32
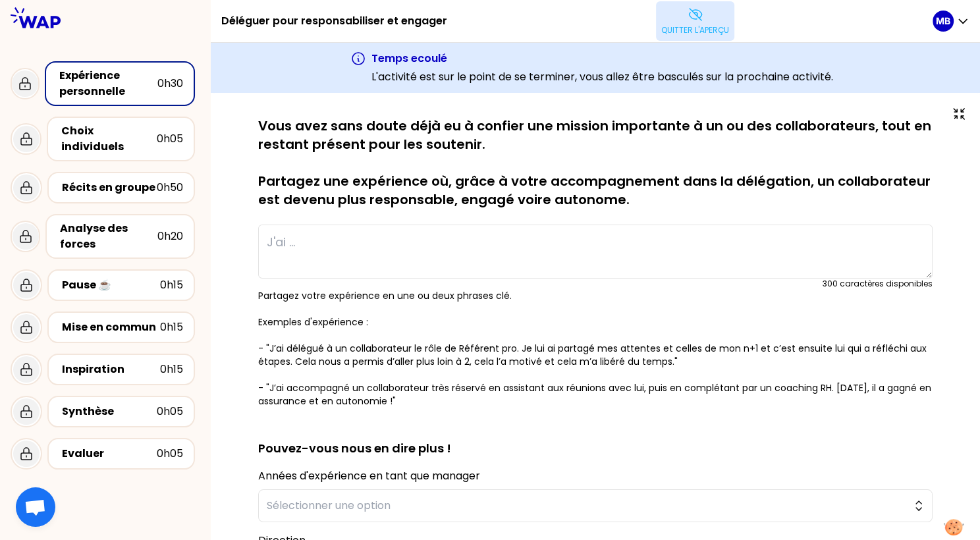
click at [691, 35] on p "Quitter l'aperçu" at bounding box center [695, 30] width 68 height 11
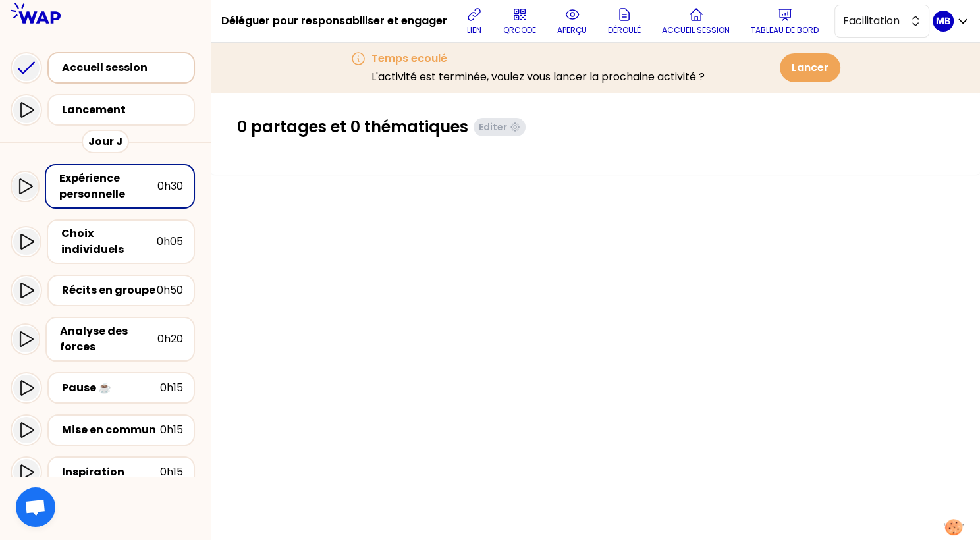
click at [122, 79] on div "Accueil session" at bounding box center [120, 68] width 147 height 32
click at [132, 60] on div "Accueil session" at bounding box center [125, 68] width 126 height 16
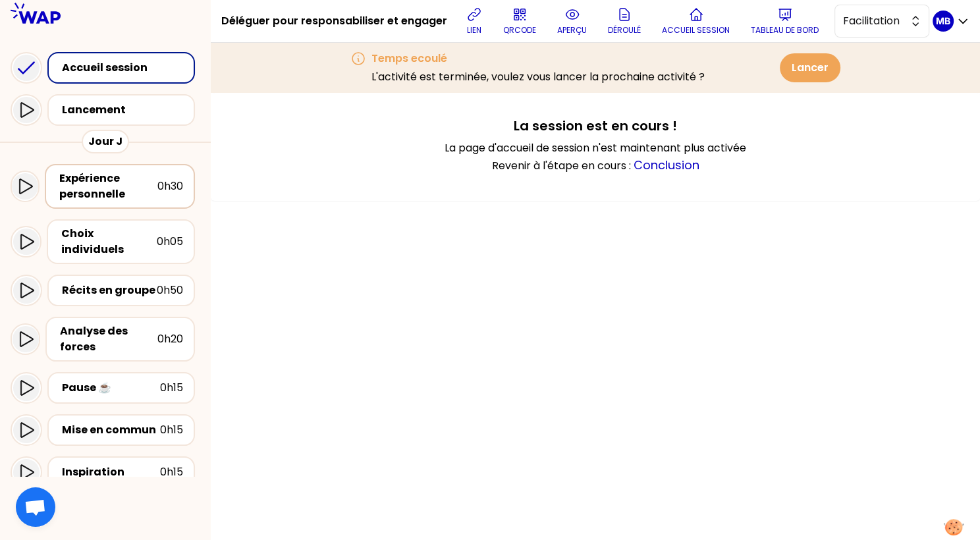
click at [135, 181] on div "Expérience personnelle" at bounding box center [108, 187] width 98 height 32
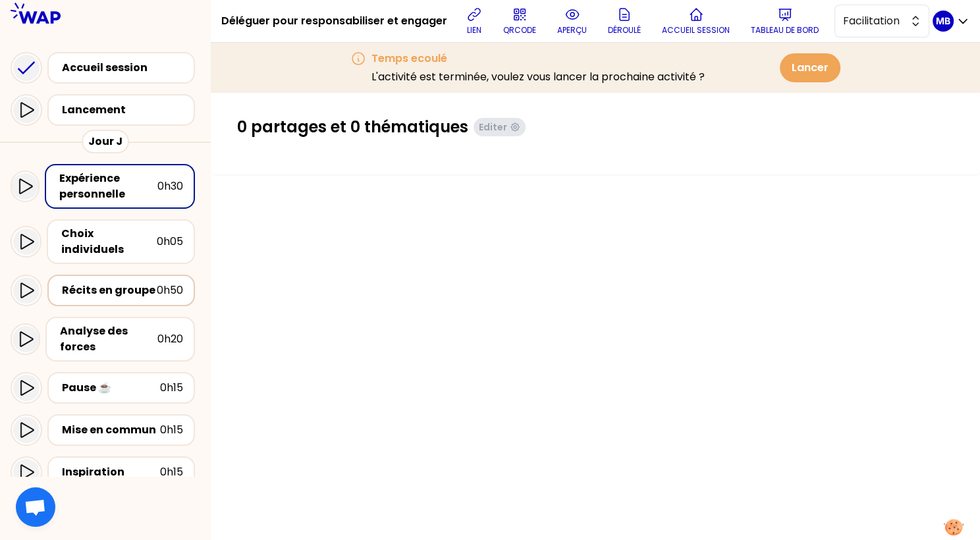
click at [133, 282] on div "Récits en groupe" at bounding box center [109, 290] width 95 height 16
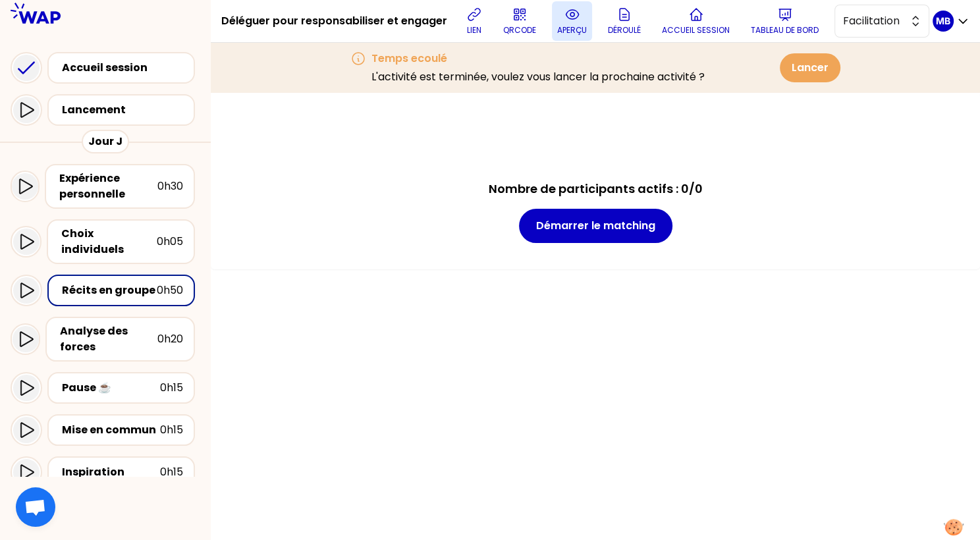
click at [561, 9] on button "aperçu" at bounding box center [572, 21] width 40 height 40
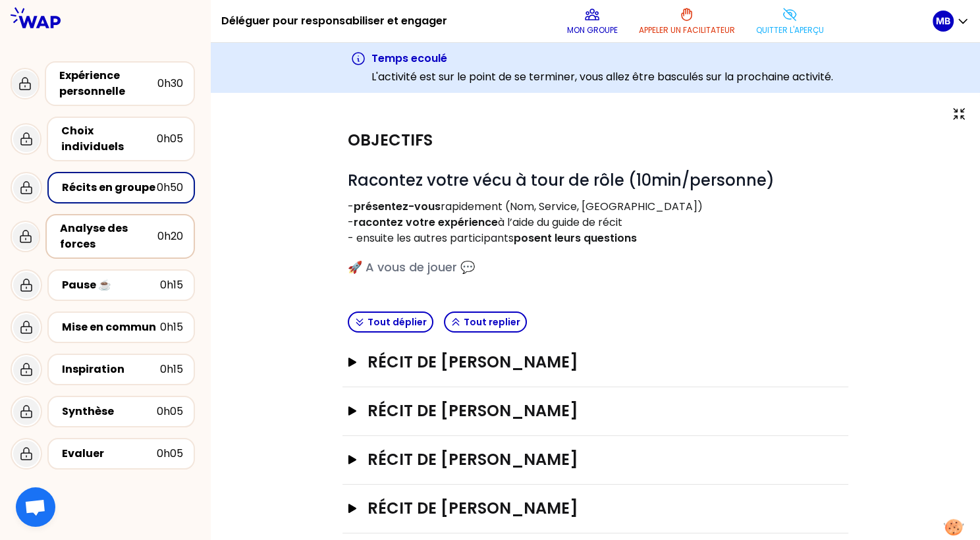
click at [104, 229] on div "Analyse des forces" at bounding box center [108, 237] width 97 height 32
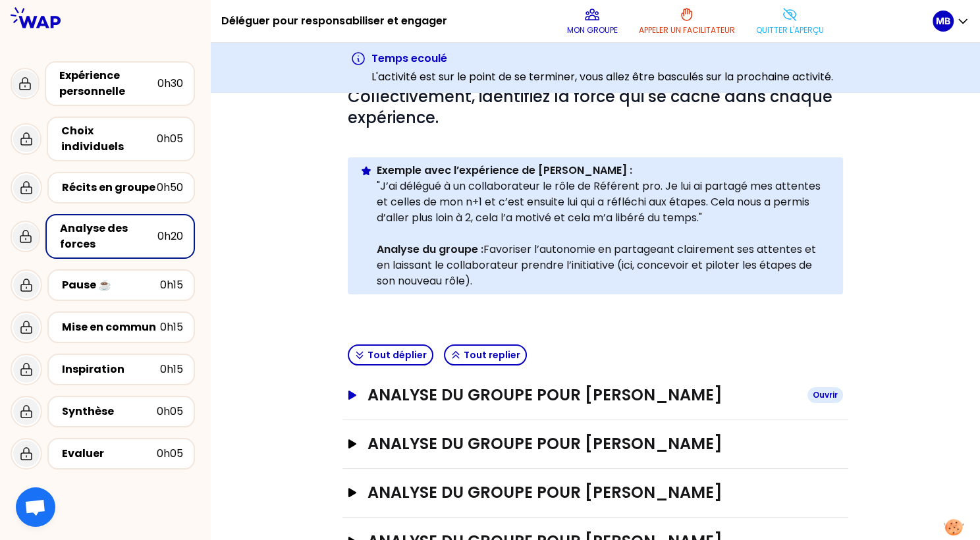
scroll to position [113, 0]
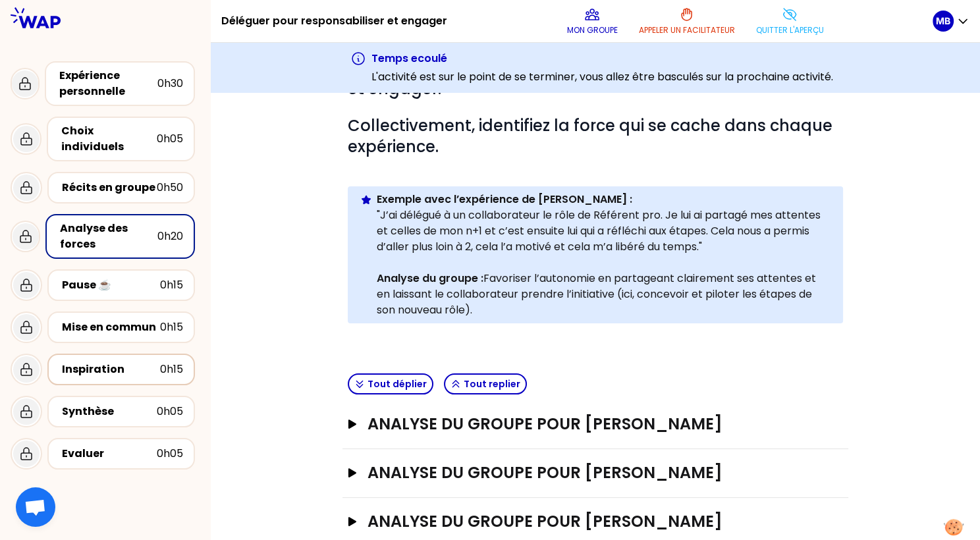
click at [143, 363] on div "Inspiration" at bounding box center [111, 369] width 98 height 16
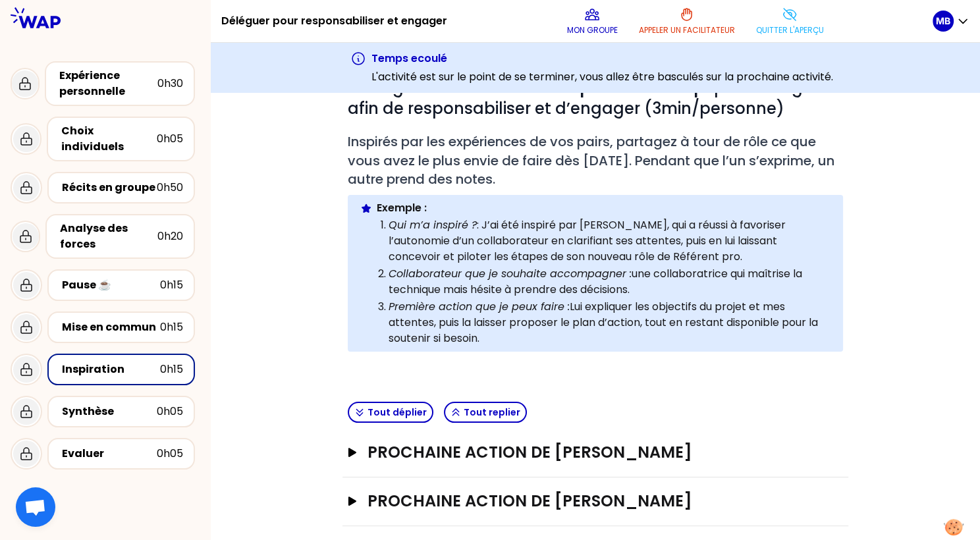
scroll to position [246, 0]
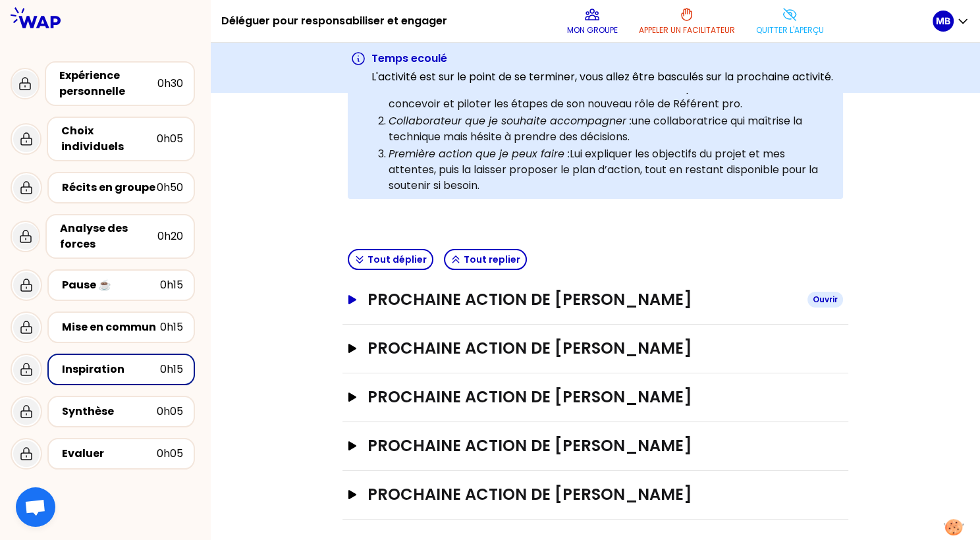
click at [433, 303] on h3 "Prochaine action de Marine Bourgeaud" at bounding box center [581, 299] width 429 height 21
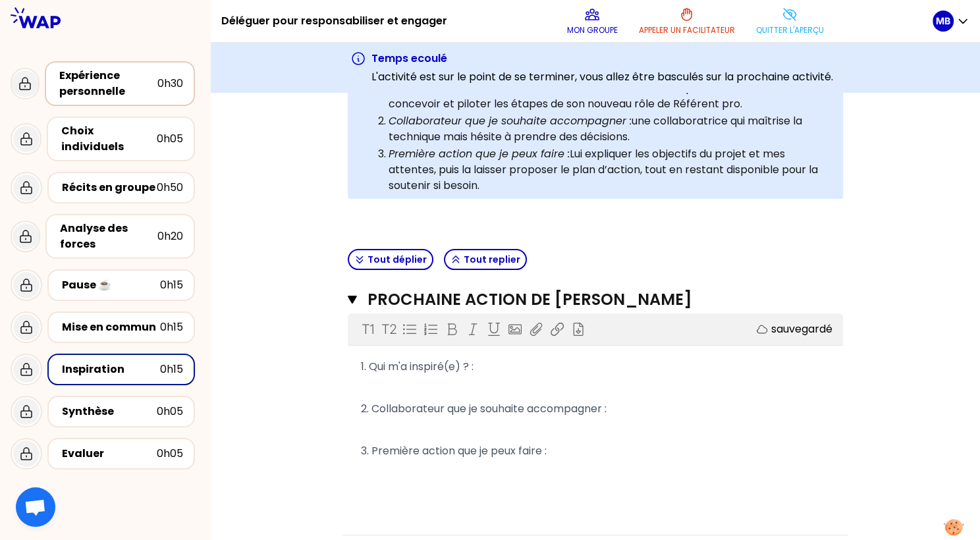
click at [116, 88] on div "Expérience personnelle" at bounding box center [108, 84] width 98 height 32
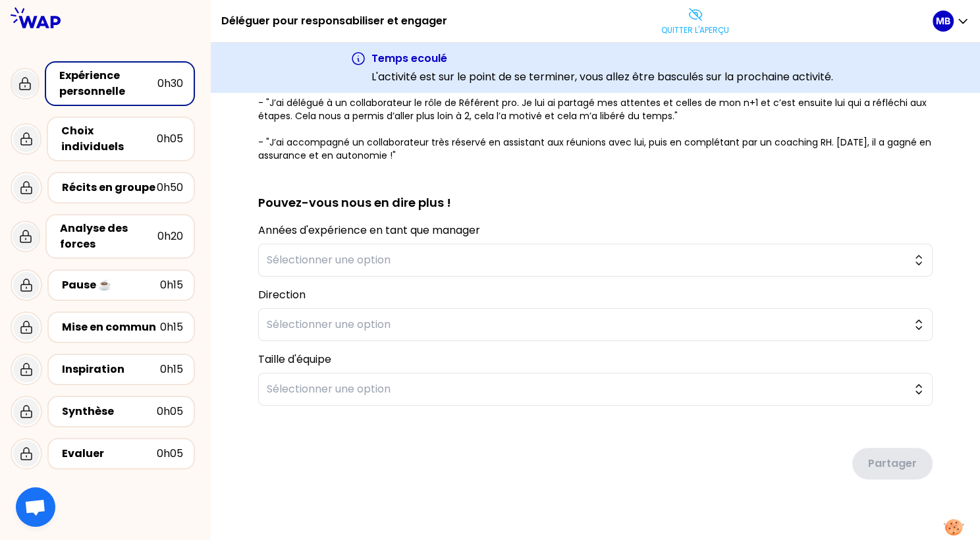
click at [327, 17] on h1 "Déléguer pour responsabiliser et engager" at bounding box center [334, 21] width 226 height 42
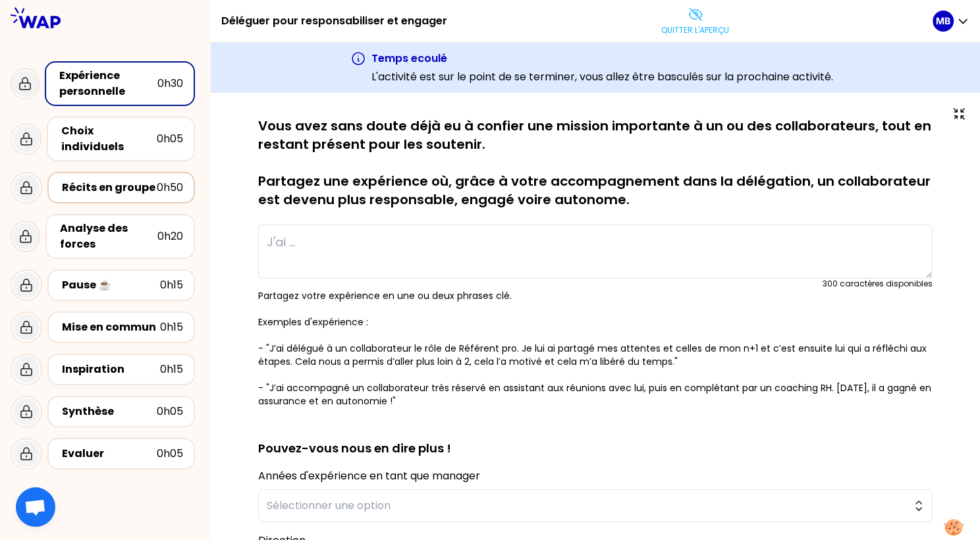
click at [140, 180] on div "Récits en groupe" at bounding box center [109, 188] width 95 height 16
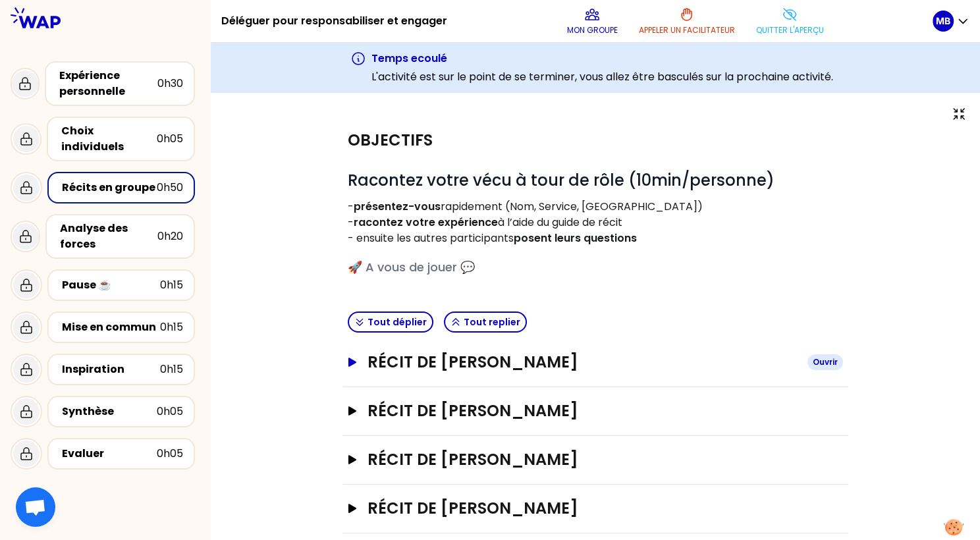
click at [424, 352] on h3 "Récit de Marine Bourgeaud" at bounding box center [581, 362] width 429 height 21
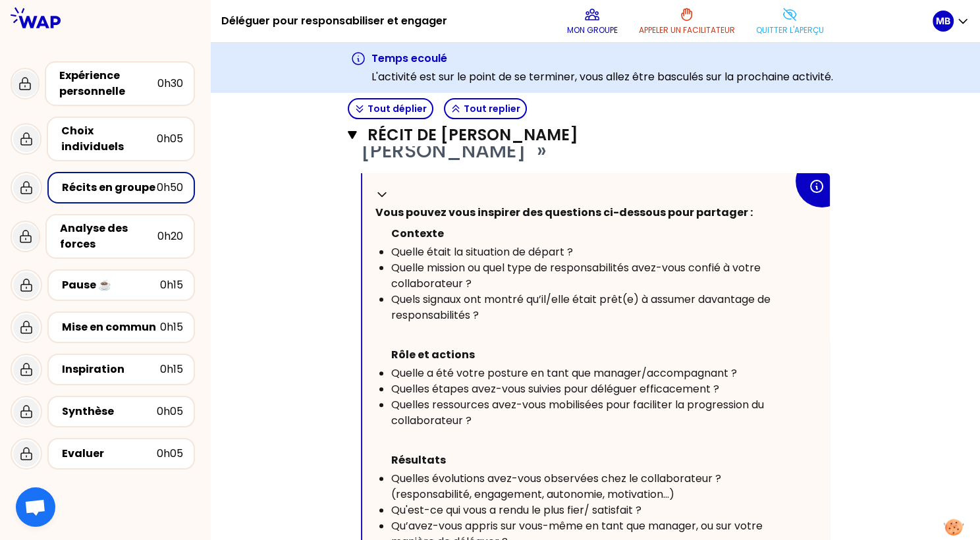
scroll to position [319, 0]
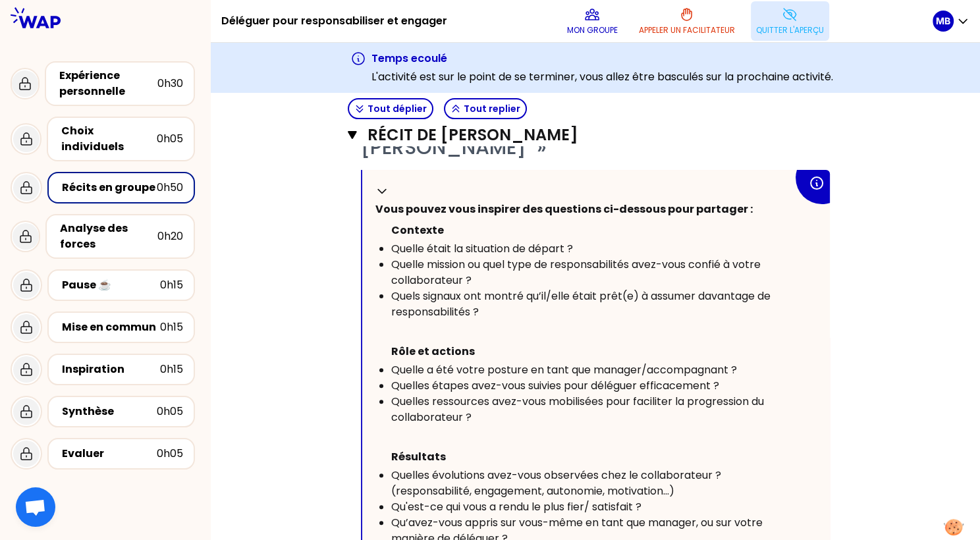
click at [772, 36] on button "Quitter l'aperçu" at bounding box center [790, 21] width 78 height 40
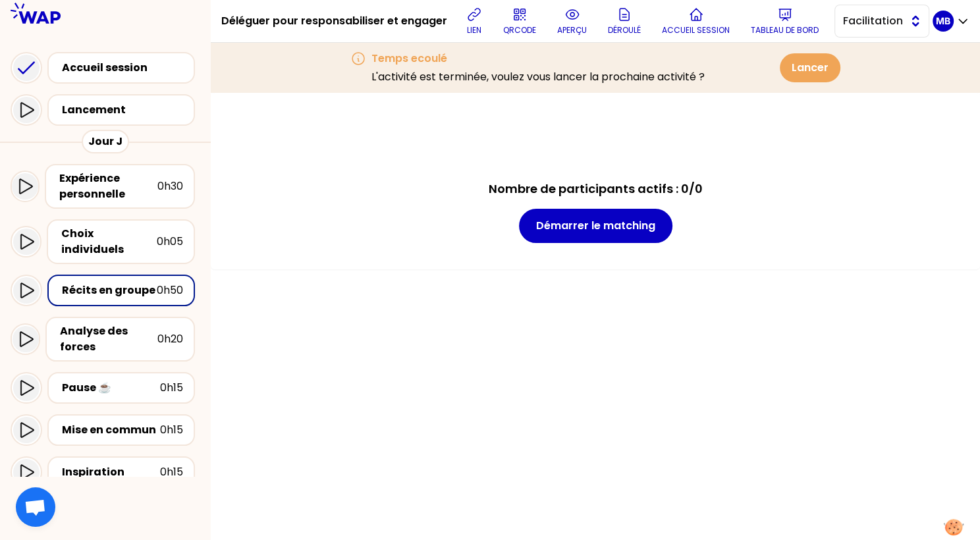
click at [845, 19] on span "Facilitation" at bounding box center [872, 21] width 59 height 16
click at [845, 48] on li "Conception" at bounding box center [881, 53] width 93 height 21
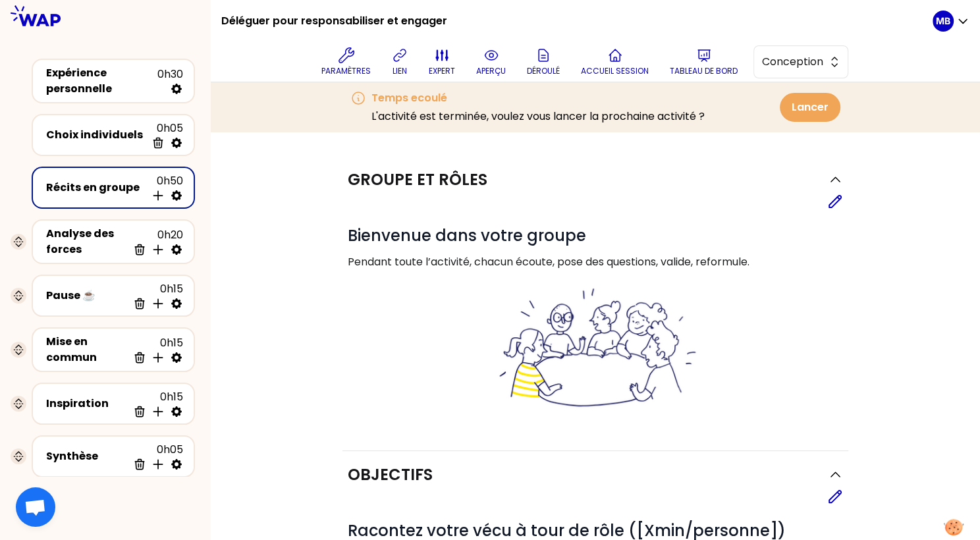
click at [177, 193] on icon at bounding box center [176, 195] width 13 height 13
select select "4"
select select "5"
select select "all"
select select "false"
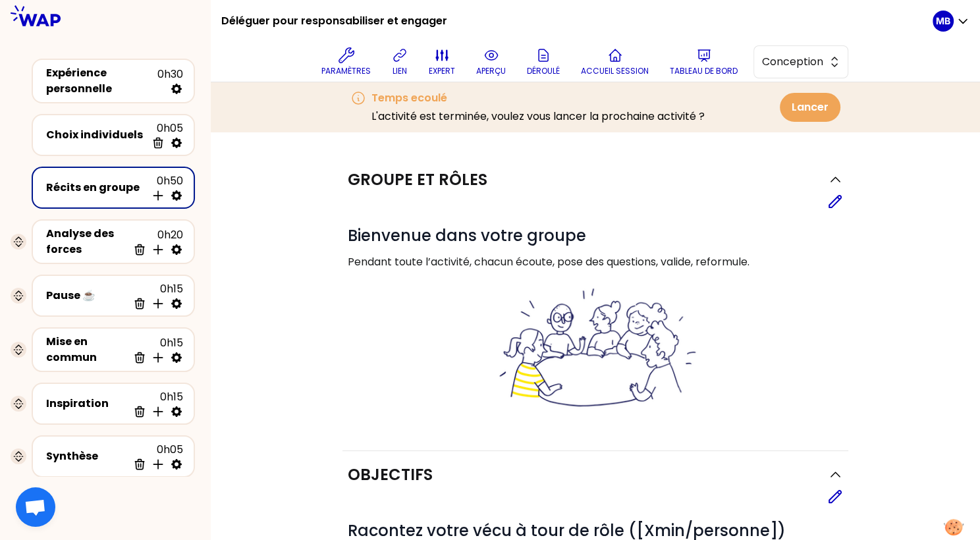
select select "Each"
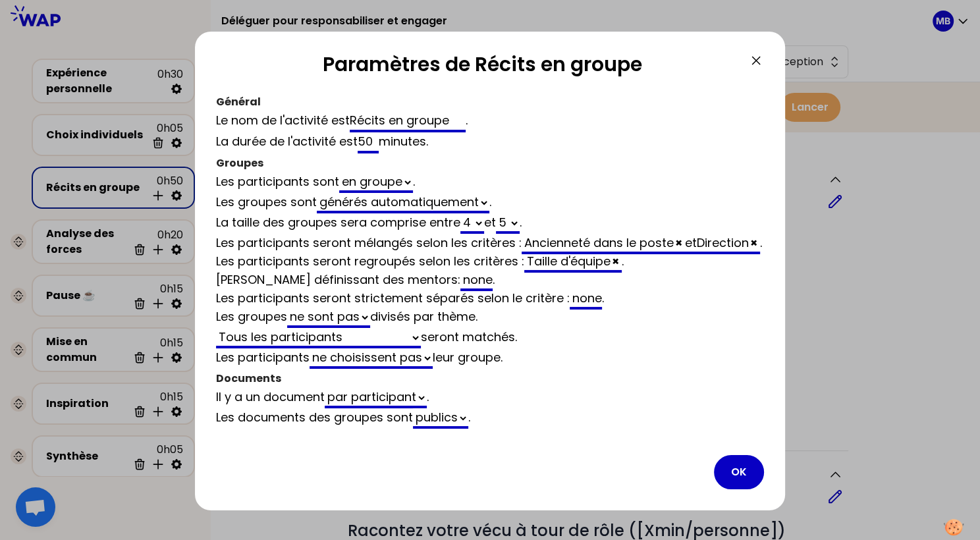
click at [749, 62] on icon at bounding box center [756, 61] width 16 height 16
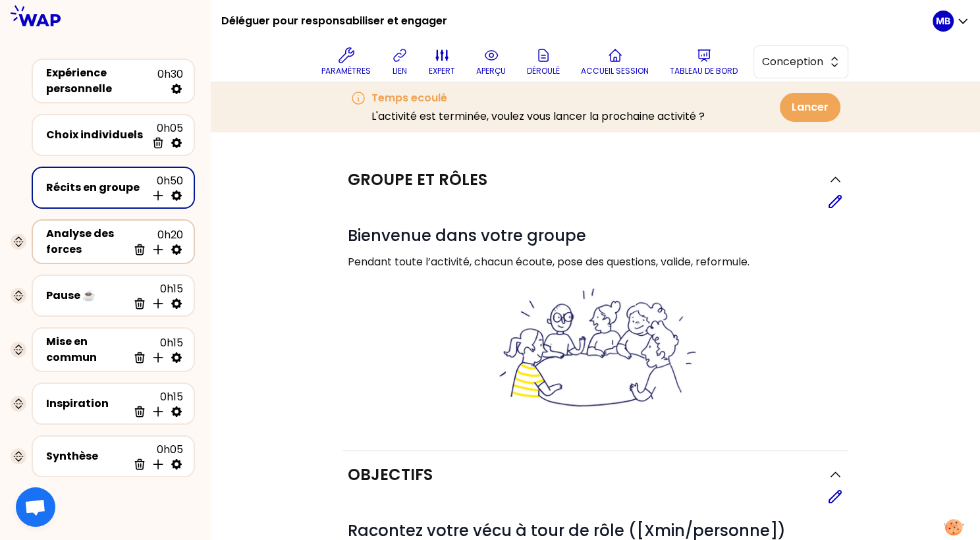
click at [178, 250] on icon at bounding box center [176, 249] width 11 height 11
select select "same_as"
select select "false"
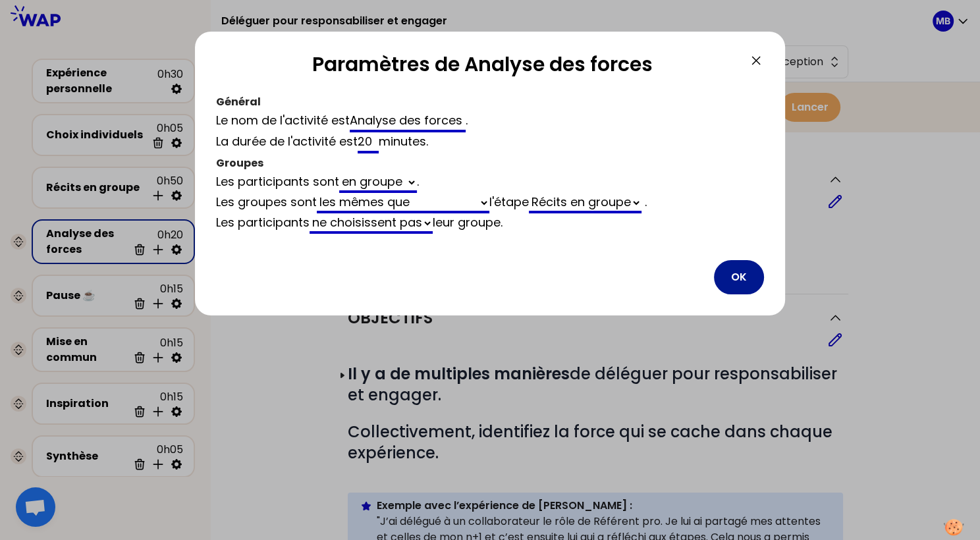
click at [728, 278] on button "OK" at bounding box center [739, 277] width 50 height 34
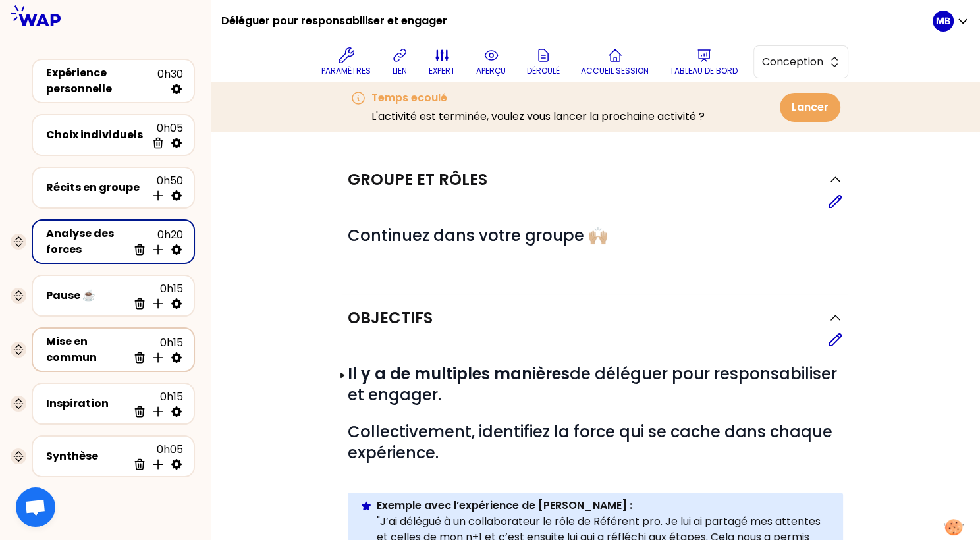
click at [185, 357] on div "Mise en commun 0h15 Supprimer Insérer une activité en dessous" at bounding box center [113, 349] width 163 height 45
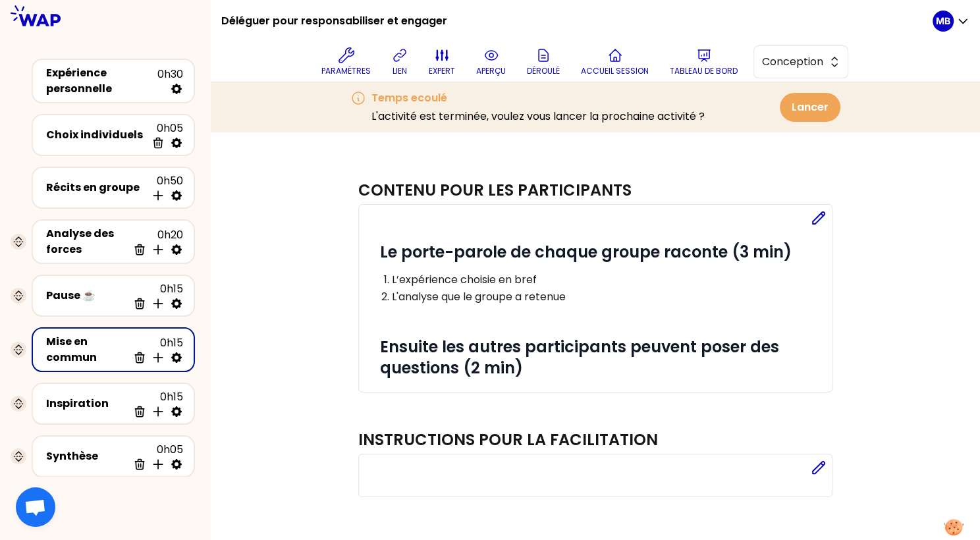
click at [179, 358] on icon at bounding box center [176, 357] width 11 height 11
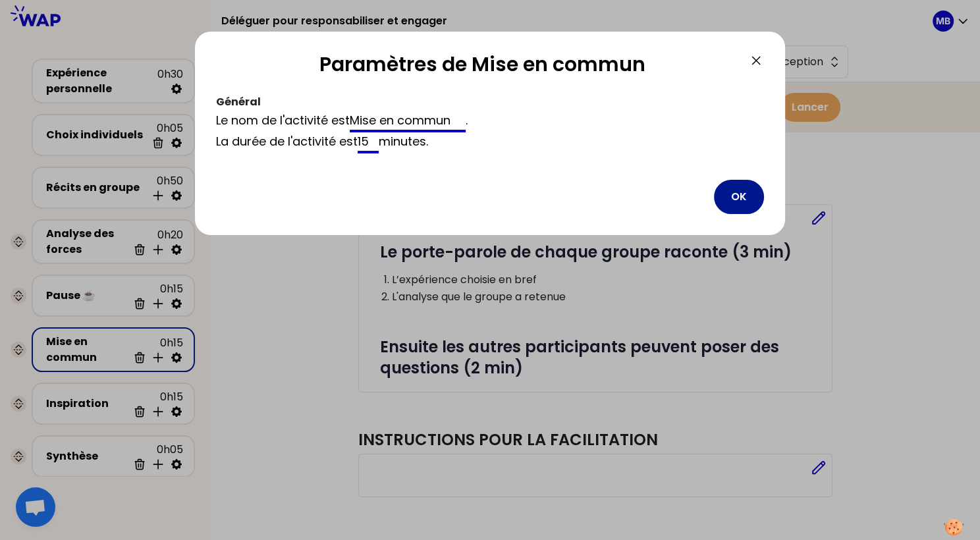
click at [744, 203] on button "OK" at bounding box center [739, 197] width 50 height 34
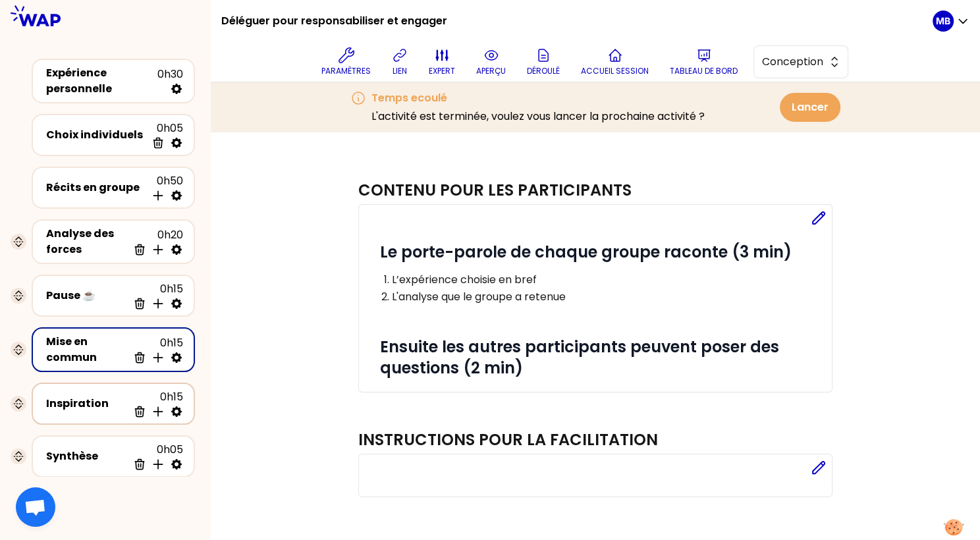
click at [171, 408] on icon at bounding box center [176, 411] width 11 height 11
select select "3"
select select "activity"
select select "share"
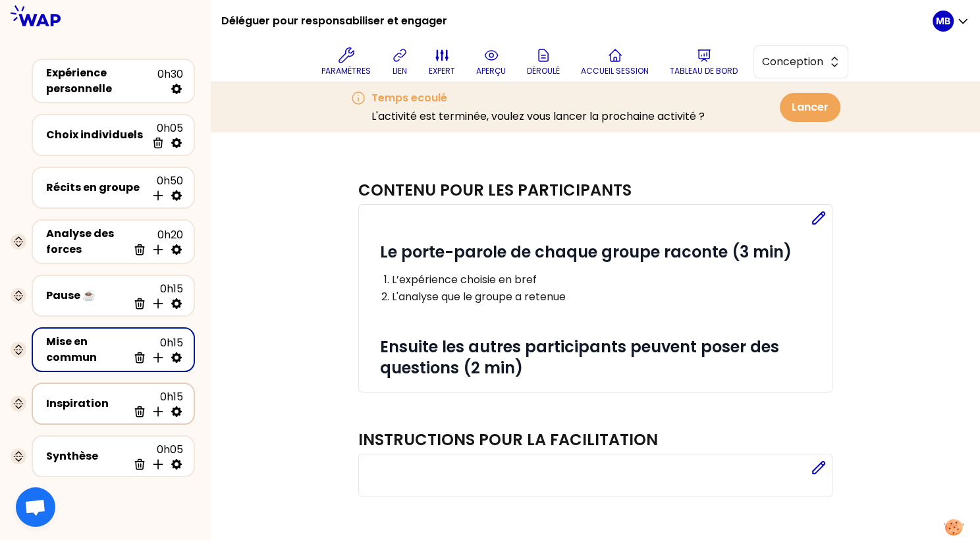
select select "false"
select select "Each"
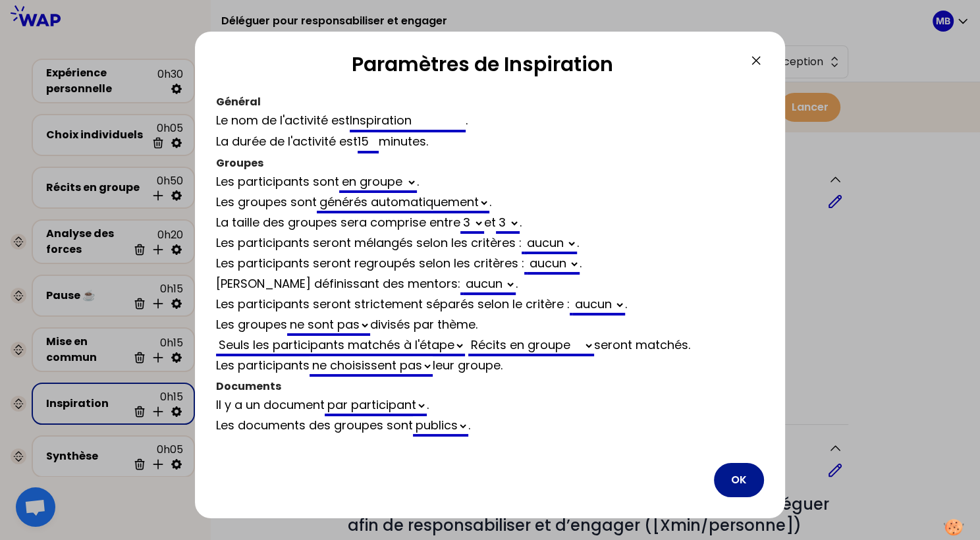
click at [728, 481] on button "OK" at bounding box center [739, 480] width 50 height 34
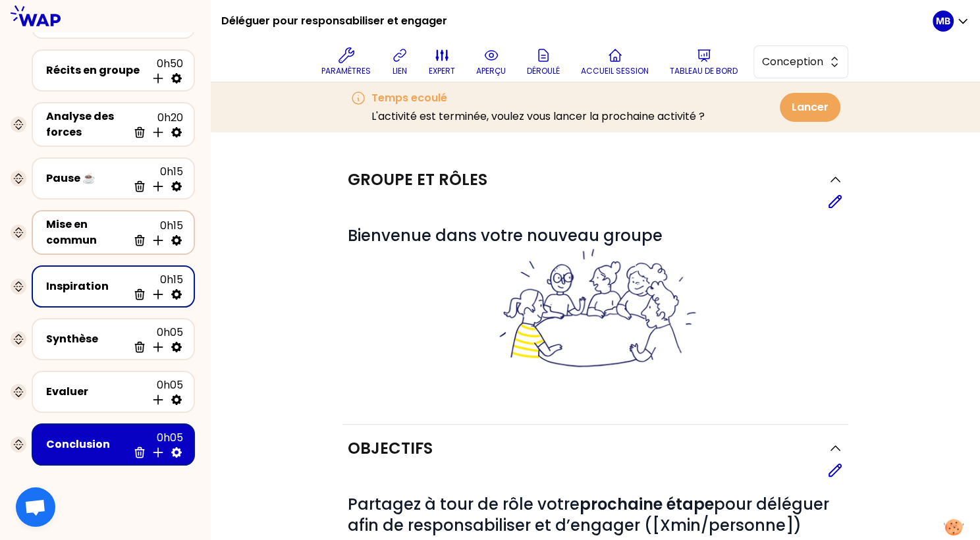
scroll to position [136, 0]
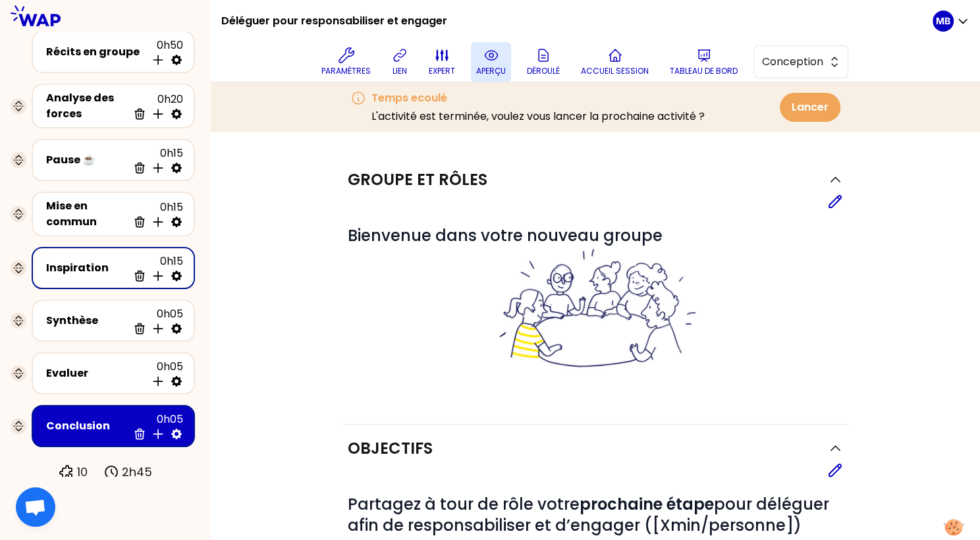
click at [487, 57] on icon at bounding box center [491, 55] width 16 height 16
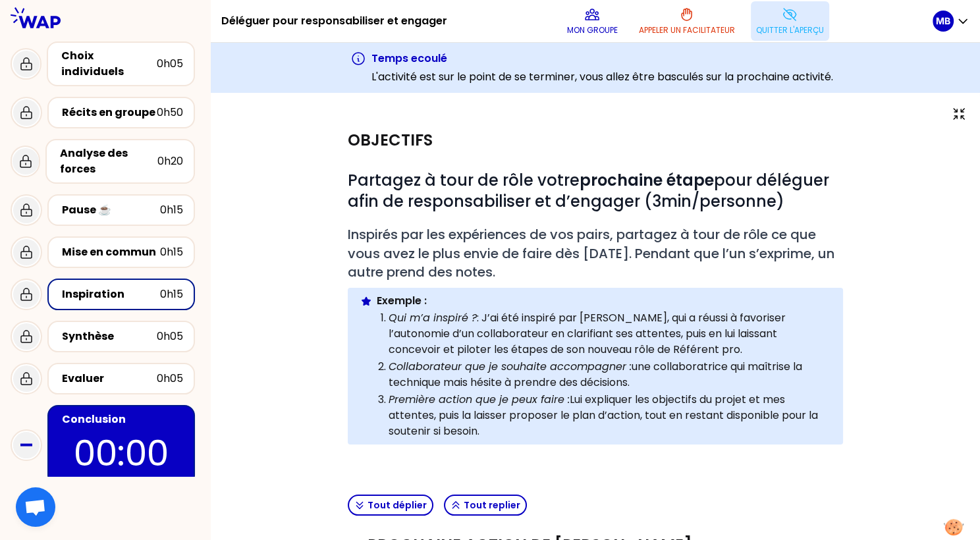
click at [766, 25] on p "Quitter l'aperçu" at bounding box center [790, 30] width 68 height 11
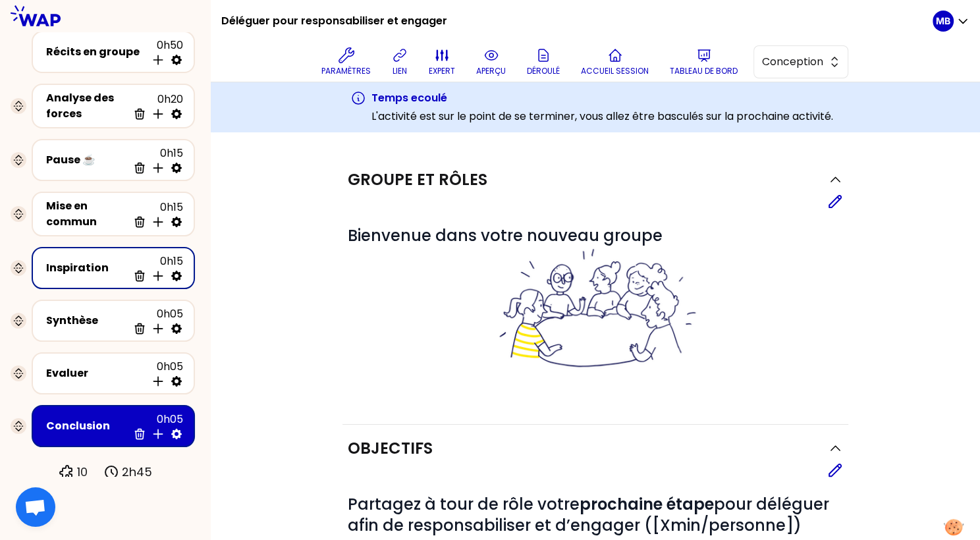
click at [176, 273] on icon at bounding box center [176, 275] width 13 height 13
select select "3"
select select "activity"
select select "share"
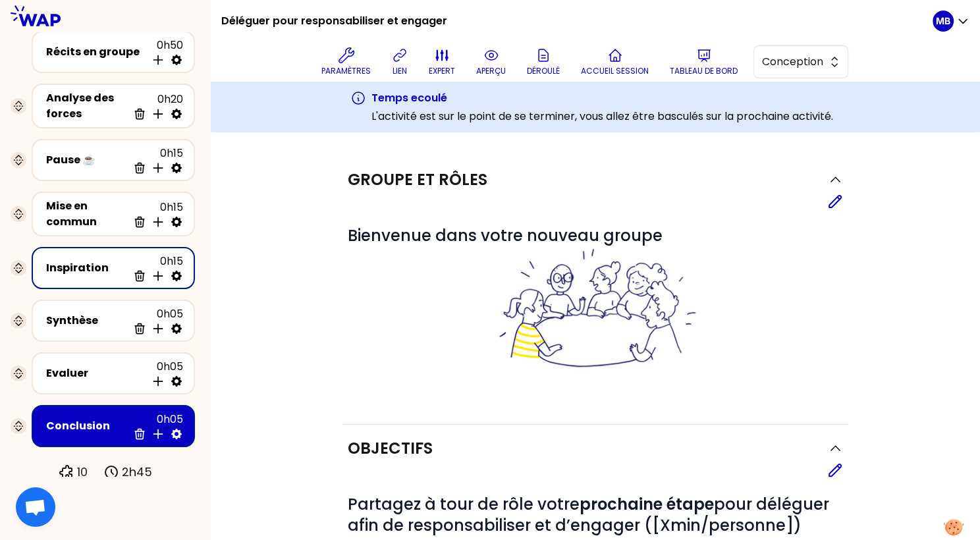
select select "false"
select select "Each"
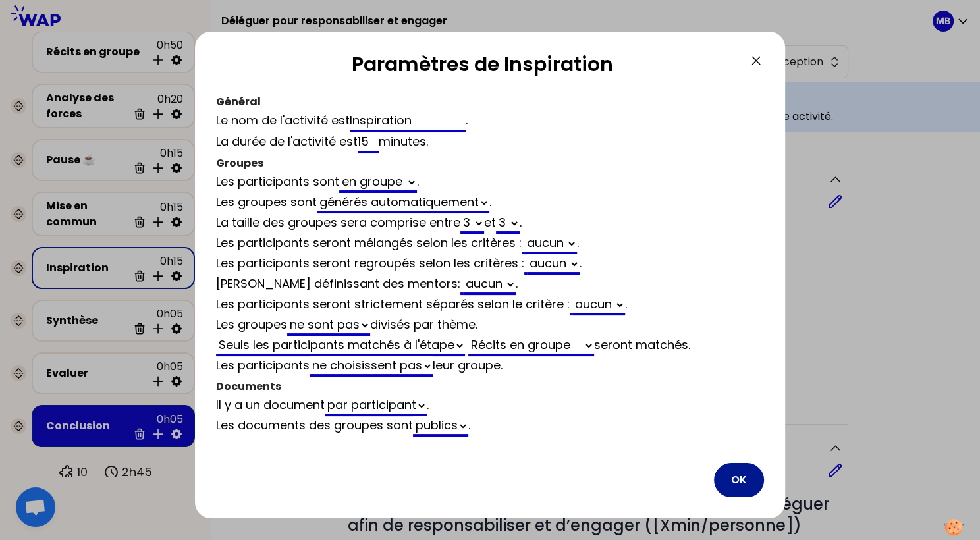
click at [737, 471] on button "OK" at bounding box center [739, 480] width 50 height 34
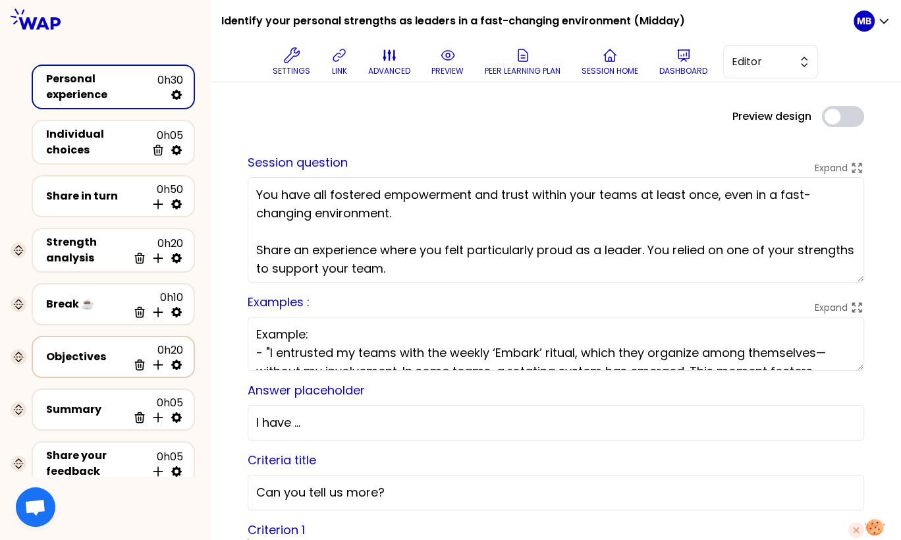
click at [55, 359] on div "Objectives 0h20 Delete Insert activity below" at bounding box center [113, 356] width 140 height 29
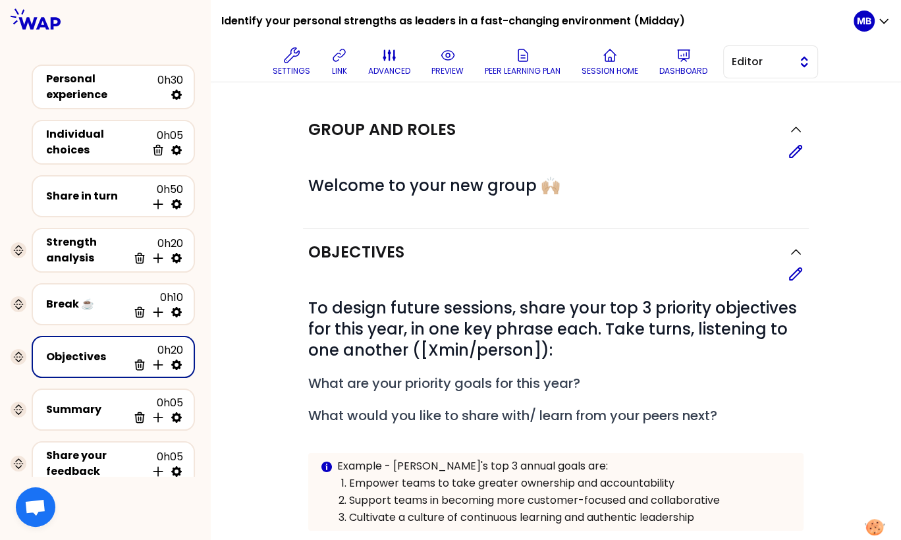
click at [773, 76] on button "Editor" at bounding box center [770, 61] width 95 height 33
click at [767, 105] on li "Facilitator" at bounding box center [770, 115] width 93 height 21
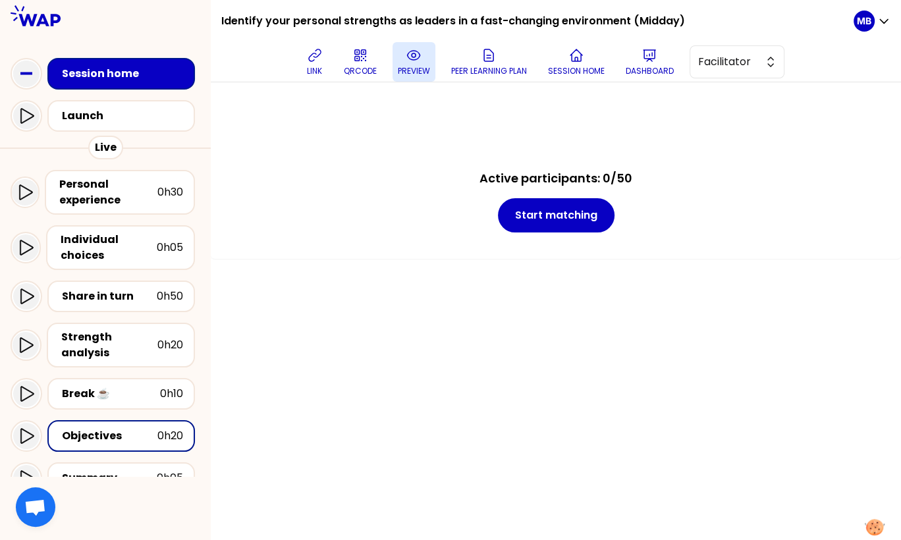
click at [420, 63] on button "preview" at bounding box center [413, 62] width 43 height 40
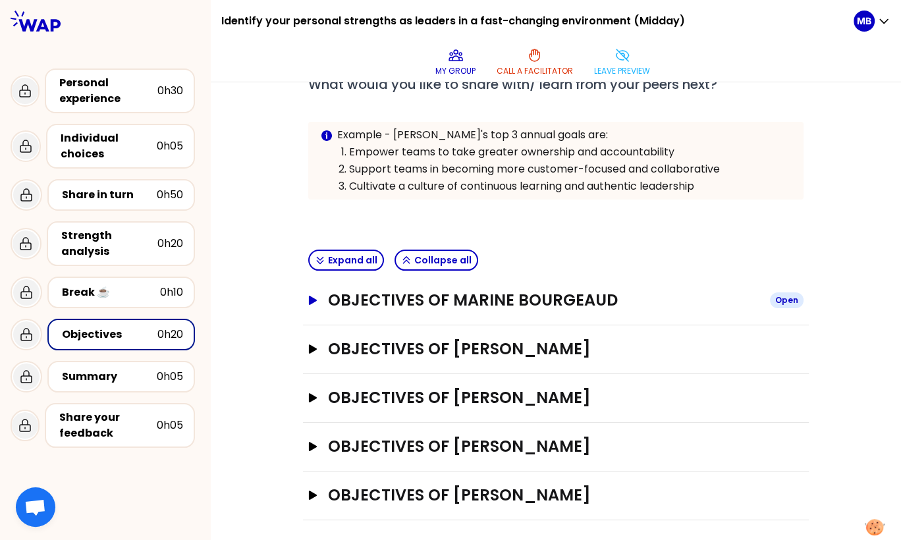
click at [430, 303] on h3 "Objectives of Marine Bourgeaud" at bounding box center [543, 300] width 431 height 21
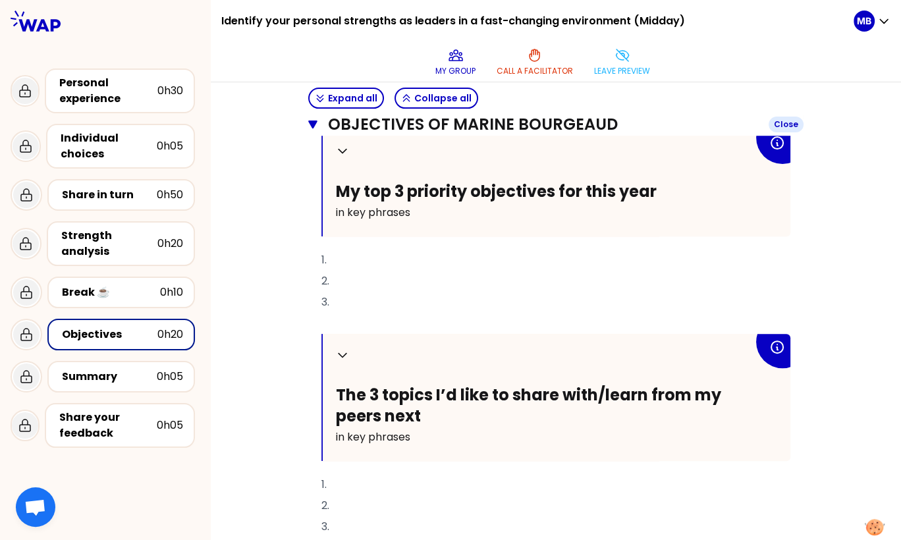
scroll to position [403, 0]
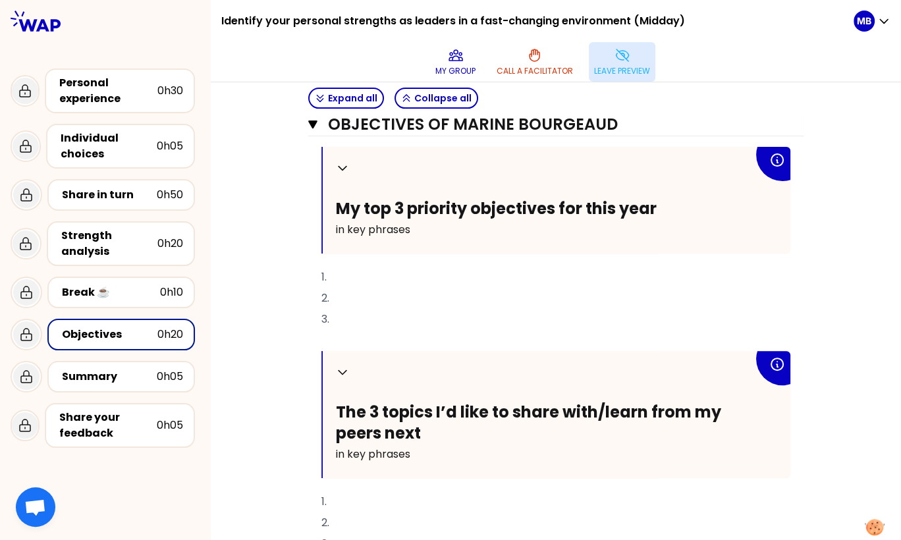
click at [639, 64] on button "Leave preview" at bounding box center [622, 62] width 66 height 40
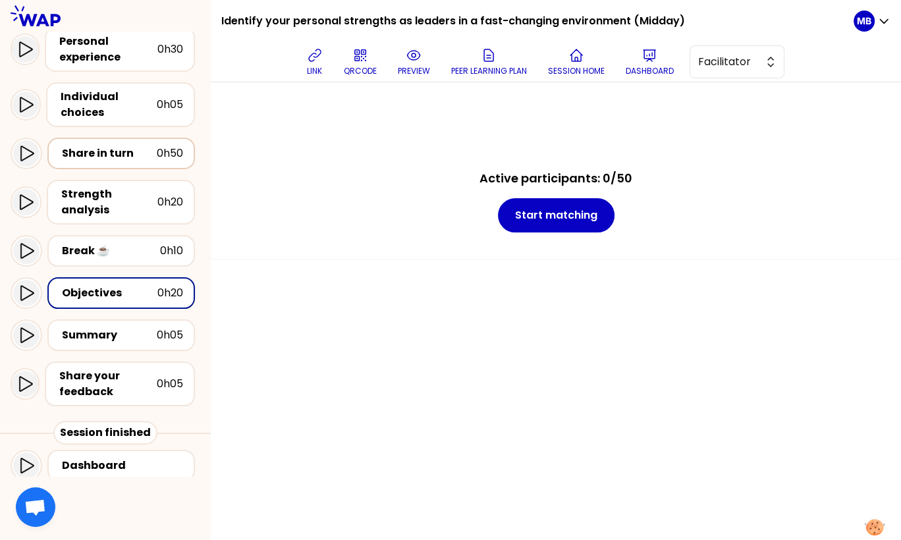
scroll to position [150, 0]
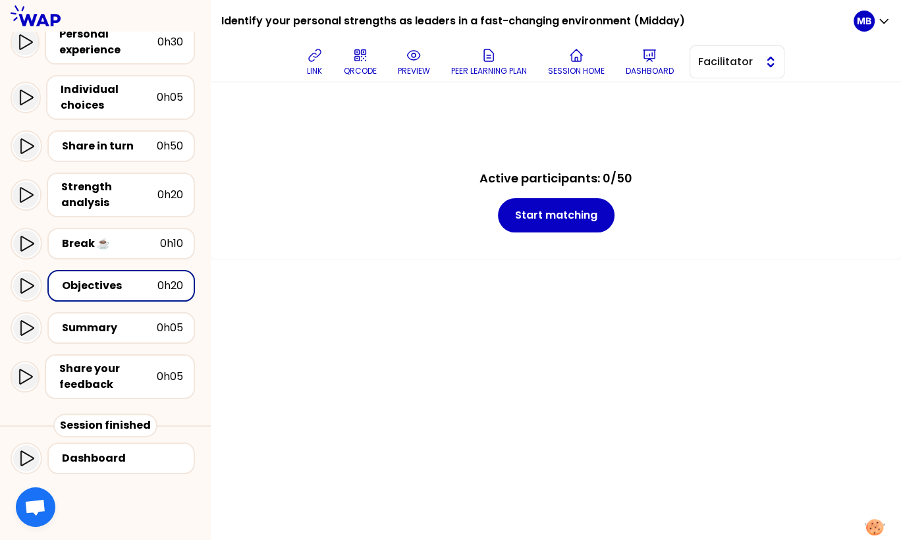
click at [711, 64] on span "Facilitator" at bounding box center [727, 62] width 59 height 16
click at [271, 262] on div "Active participants: 0/50 Start matching" at bounding box center [556, 311] width 690 height 458
click at [406, 58] on icon at bounding box center [414, 55] width 16 height 16
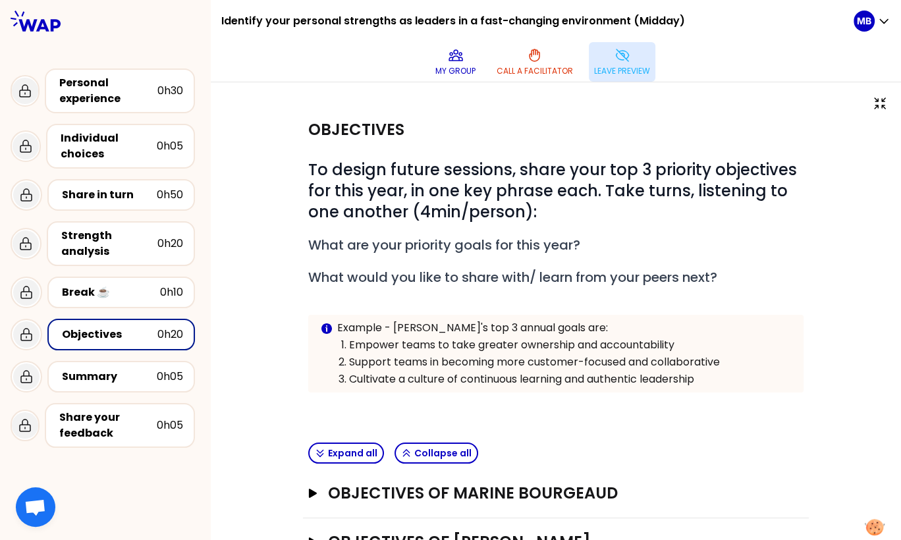
click at [629, 53] on icon at bounding box center [622, 55] width 16 height 16
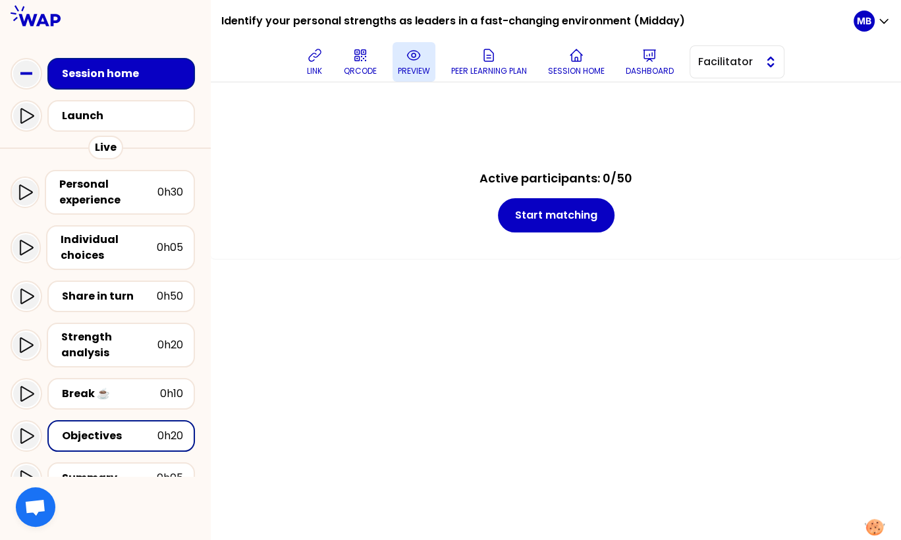
click at [722, 63] on span "Facilitator" at bounding box center [727, 62] width 59 height 16
click at [726, 99] on span "Editor" at bounding box center [744, 95] width 57 height 16
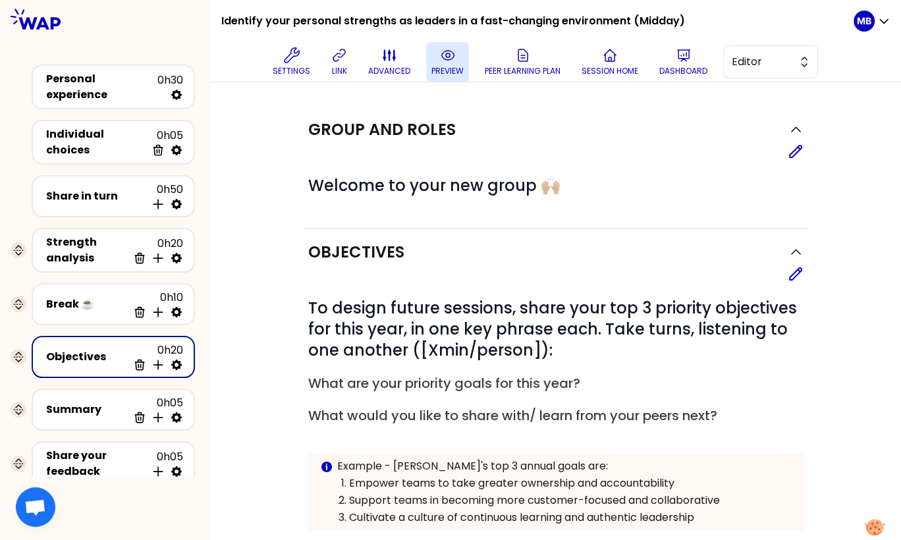
scroll to position [35, 0]
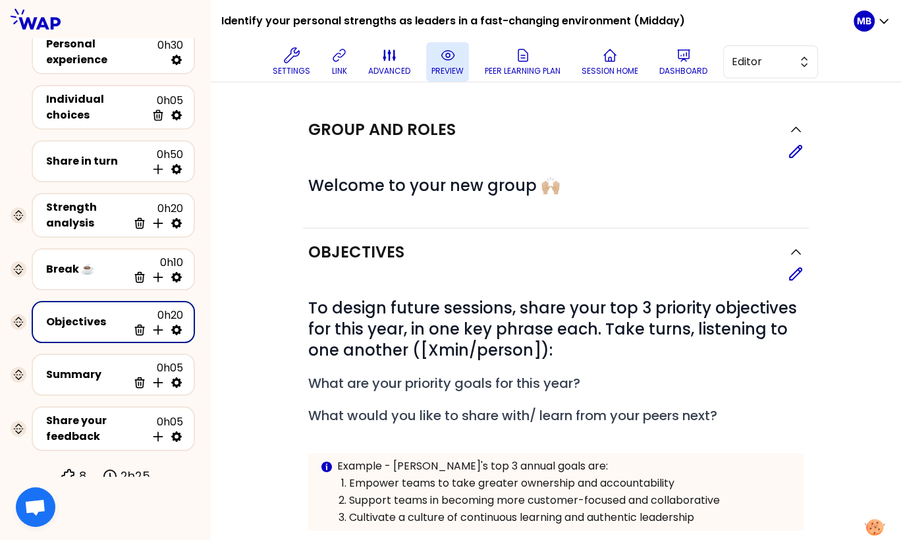
click at [176, 323] on icon at bounding box center [176, 329] width 13 height 13
select select "3"
select select "activity"
select select "share"
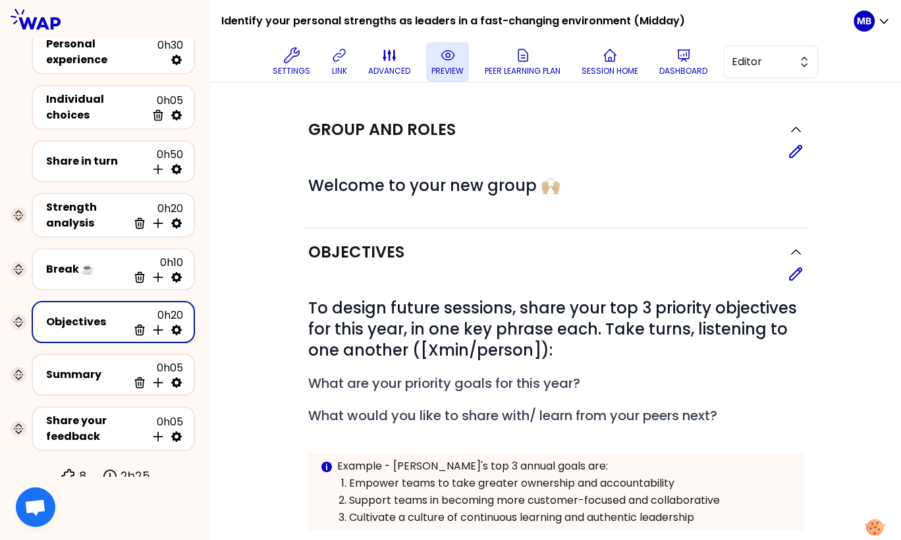
select select "false"
select select "Each"
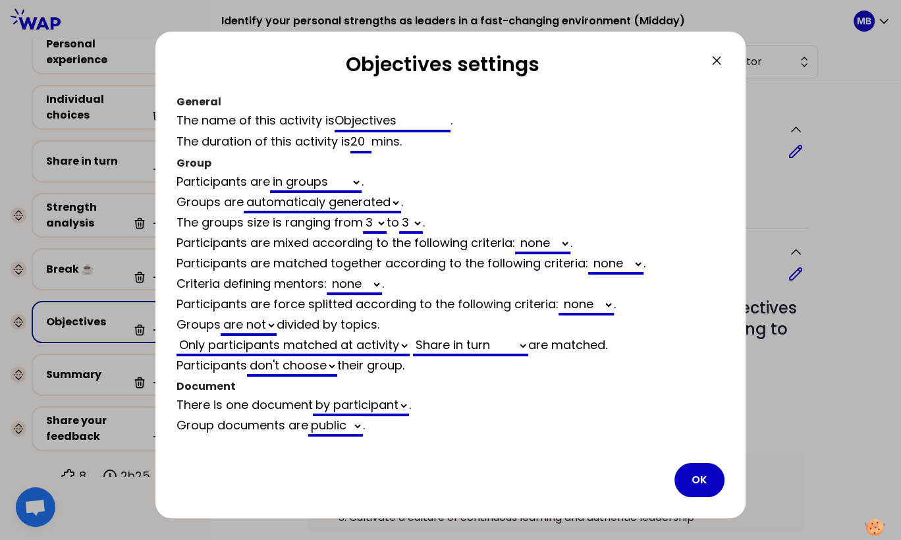
click at [627, 262] on select "none Country Management level Seniority at Somfy" at bounding box center [617, 264] width 53 height 20
click at [535, 245] on select "none Country Management level Seniority at Somfy" at bounding box center [543, 244] width 53 height 20
select select "3"
select select "activity"
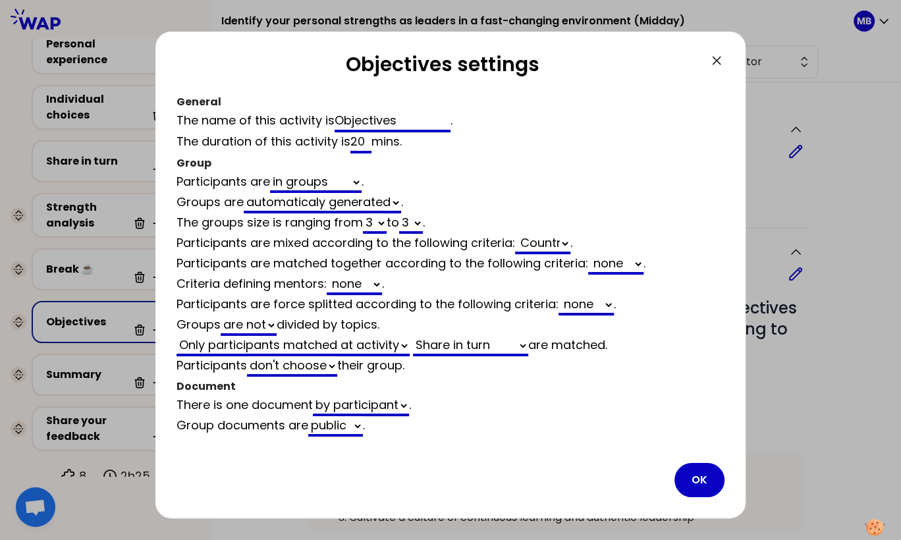
select select "share"
select select "false"
click at [691, 467] on button "OK" at bounding box center [699, 480] width 50 height 34
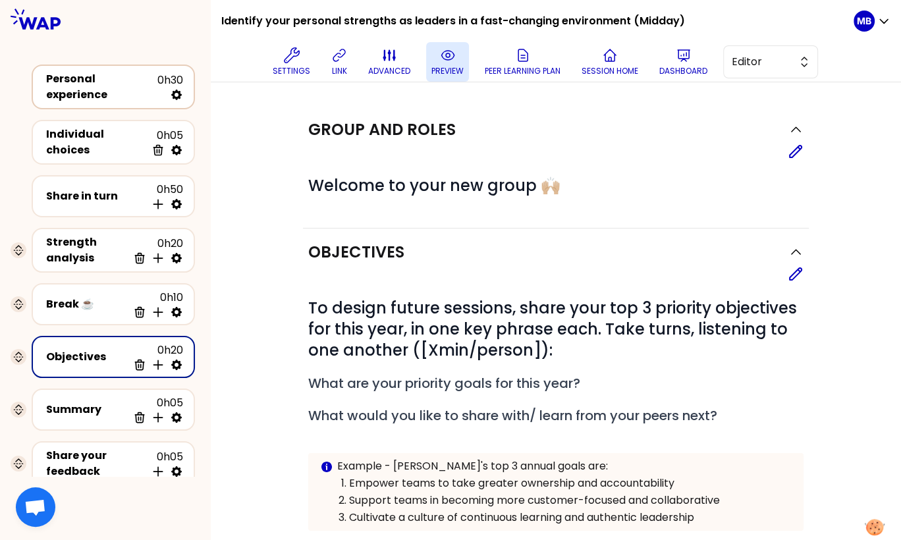
click at [131, 80] on div "Personal experience" at bounding box center [101, 87] width 111 height 32
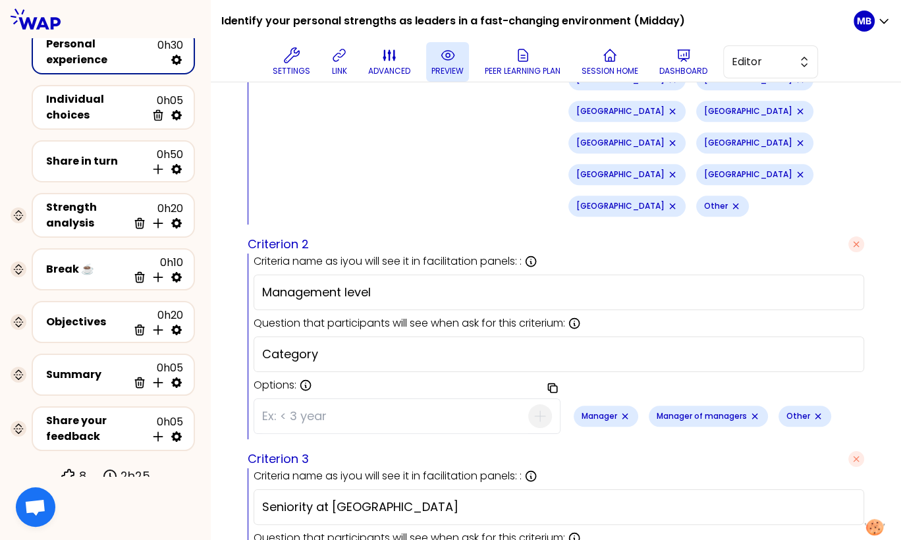
scroll to position [911, 0]
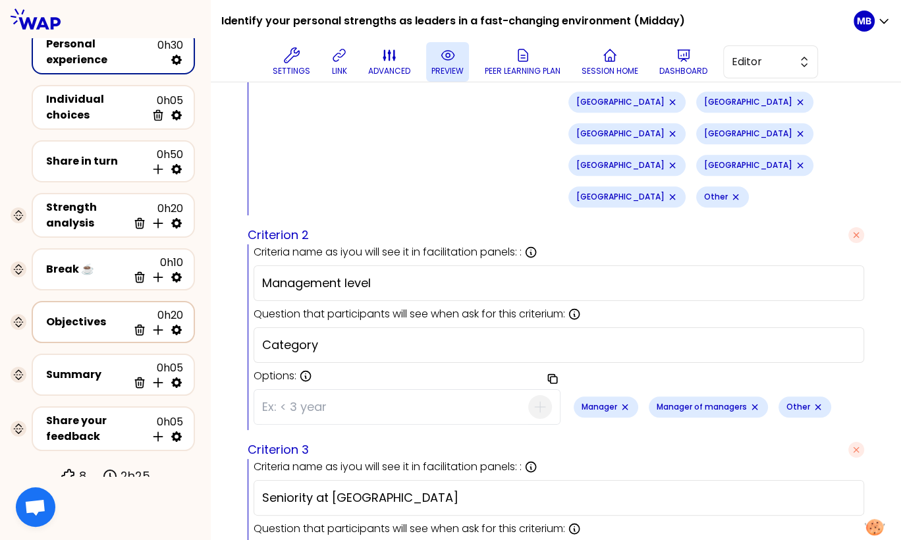
click at [70, 314] on div "Objectives" at bounding box center [87, 322] width 82 height 16
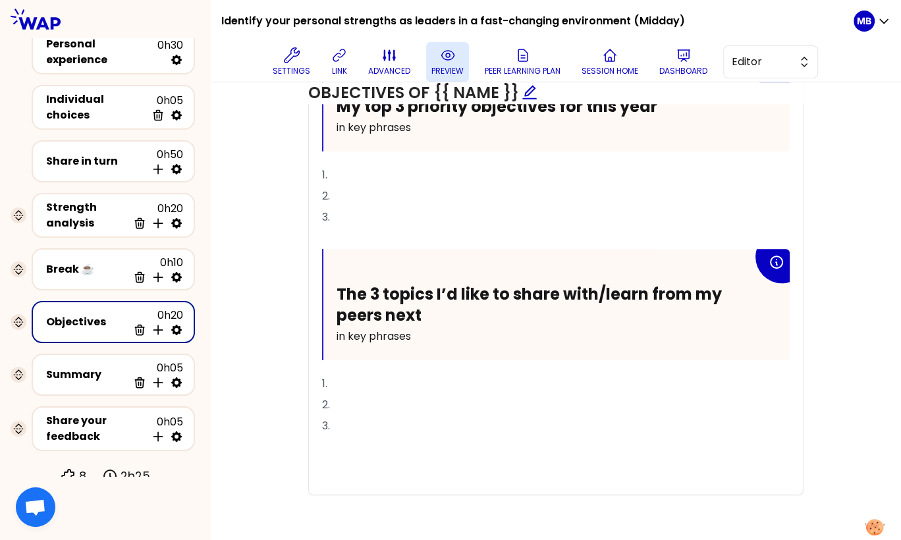
click at [178, 325] on icon at bounding box center [176, 330] width 11 height 11
select select "3"
select select "activity"
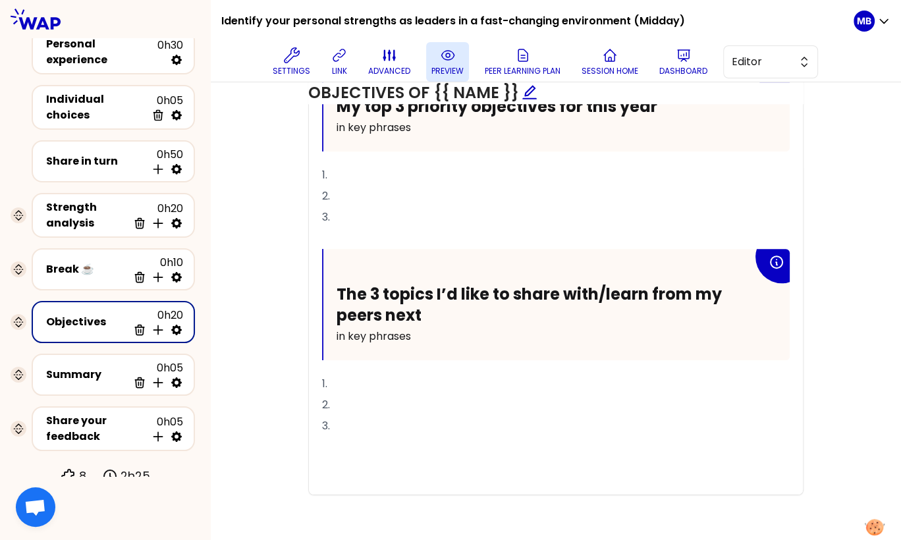
select select "share"
select select "false"
select select "Each"
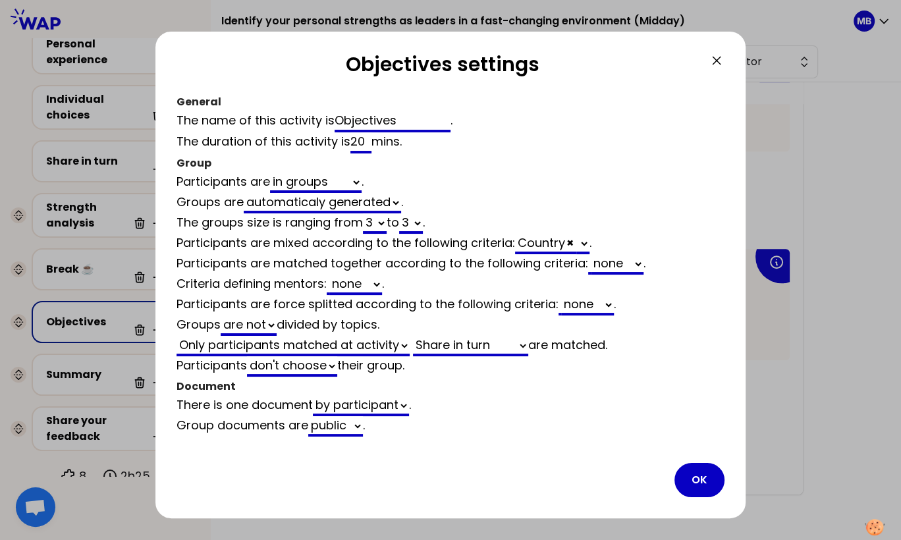
click at [550, 244] on div "Country × Management level Seniority at Somfy" at bounding box center [552, 244] width 74 height 20
click at [586, 237] on select "Management level Seniority at Somfy" at bounding box center [582, 244] width 13 height 20
click at [573, 242] on span "×" at bounding box center [569, 242] width 7 height 16
select select "3"
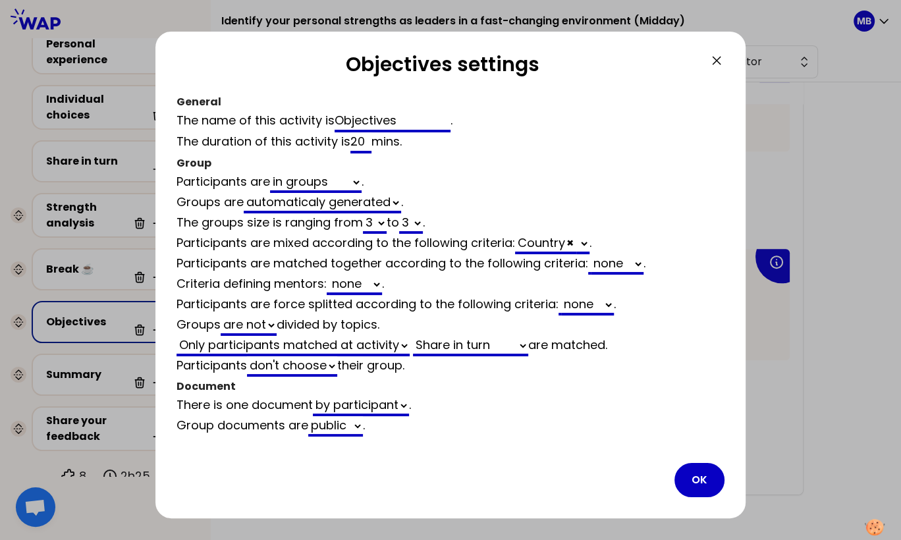
select select "activity"
select select "share"
select select "false"
click at [618, 263] on select "none Country Management level Seniority at Somfy" at bounding box center [617, 264] width 53 height 20
select select "3"
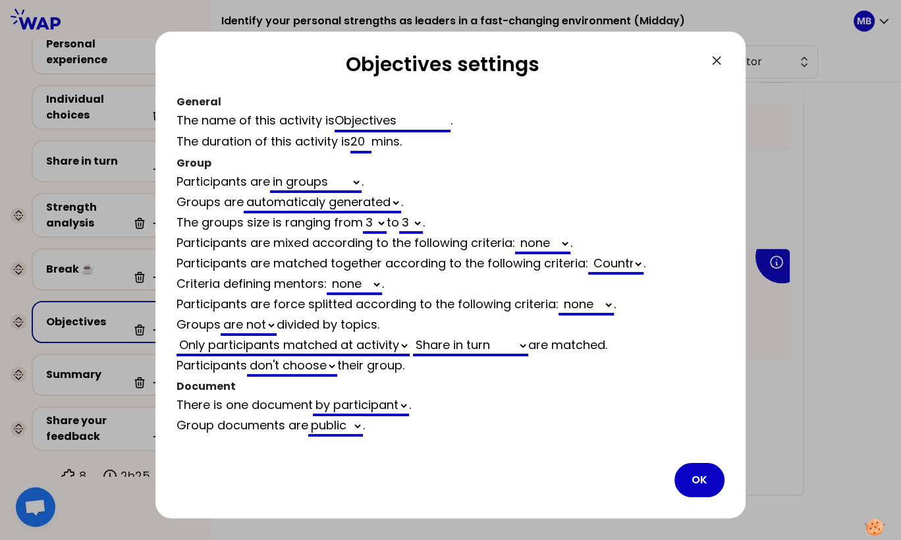
select select "3"
select select "activity"
select select "share"
select select "false"
click at [695, 477] on button "OK" at bounding box center [699, 480] width 50 height 34
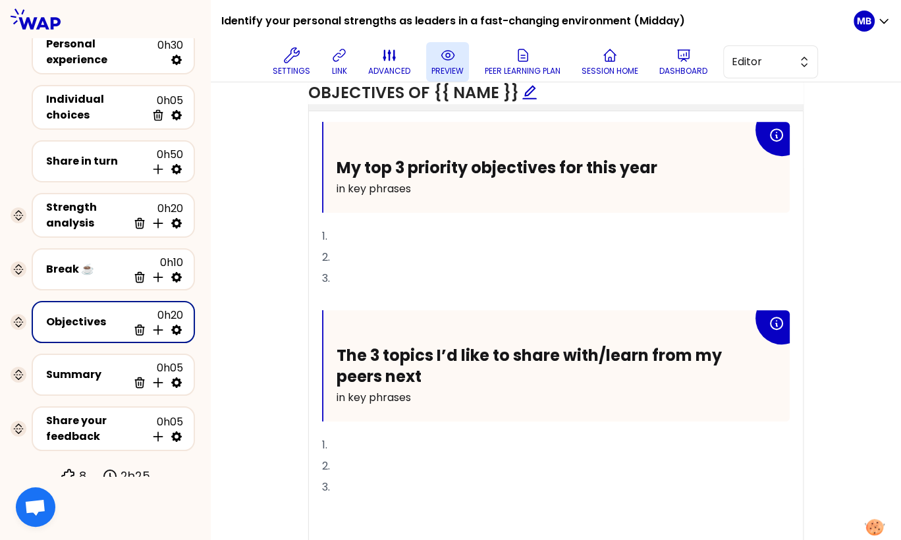
scroll to position [475, 0]
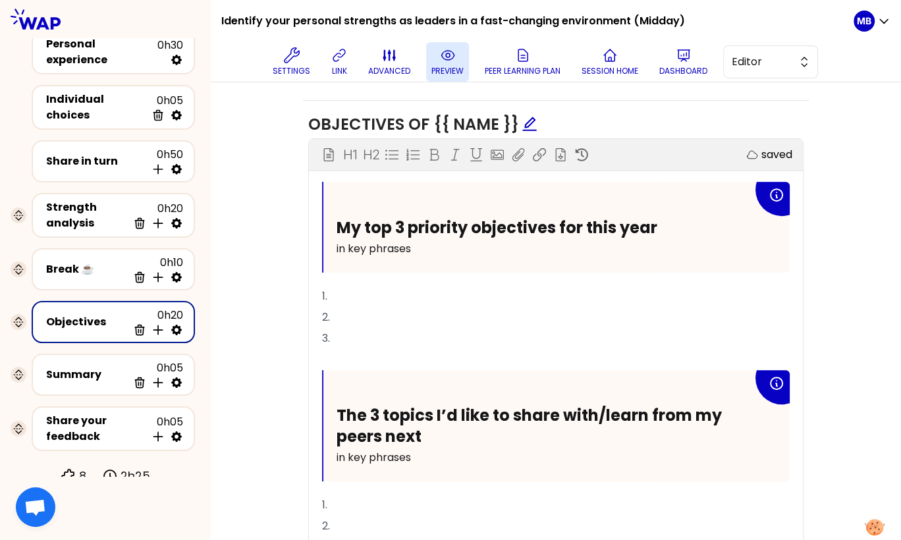
click at [175, 323] on icon at bounding box center [176, 329] width 13 height 13
select select "3"
select select "activity"
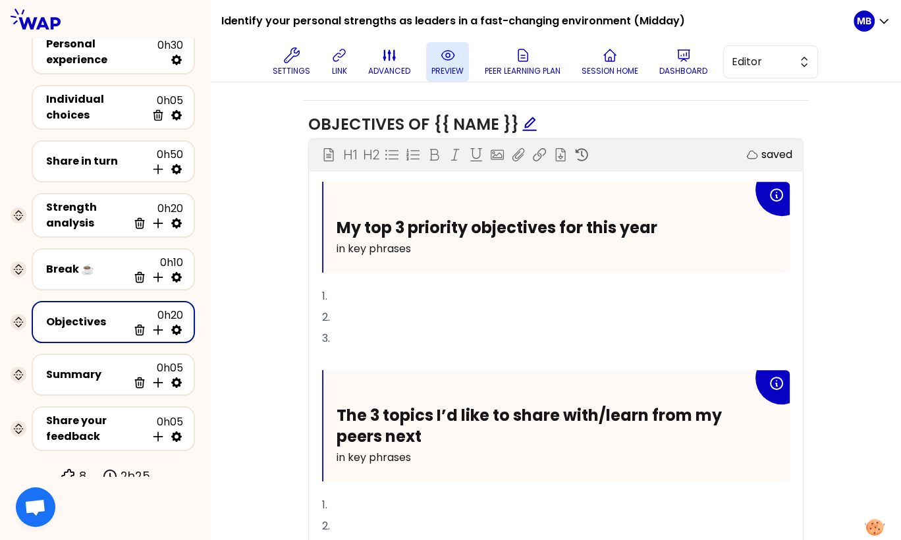
select select "share"
select select "false"
select select "Each"
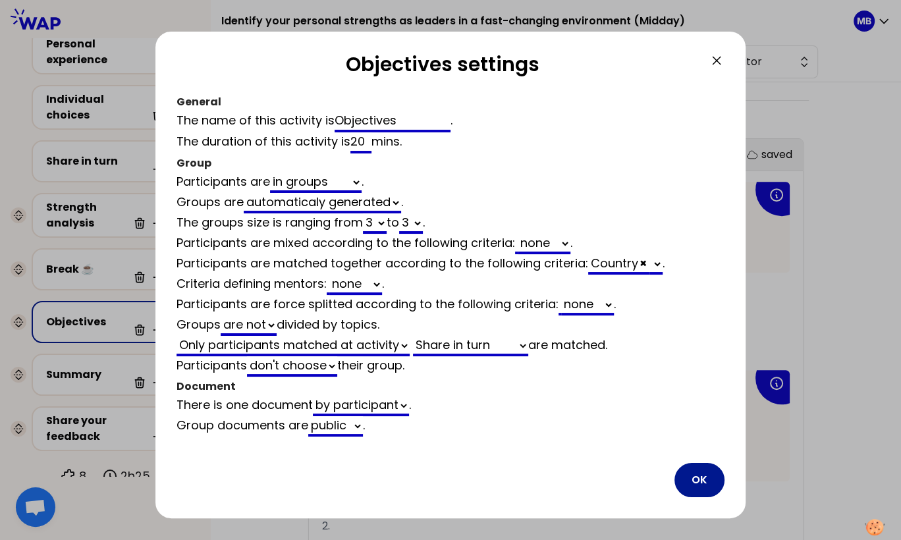
click at [696, 473] on button "OK" at bounding box center [699, 480] width 50 height 34
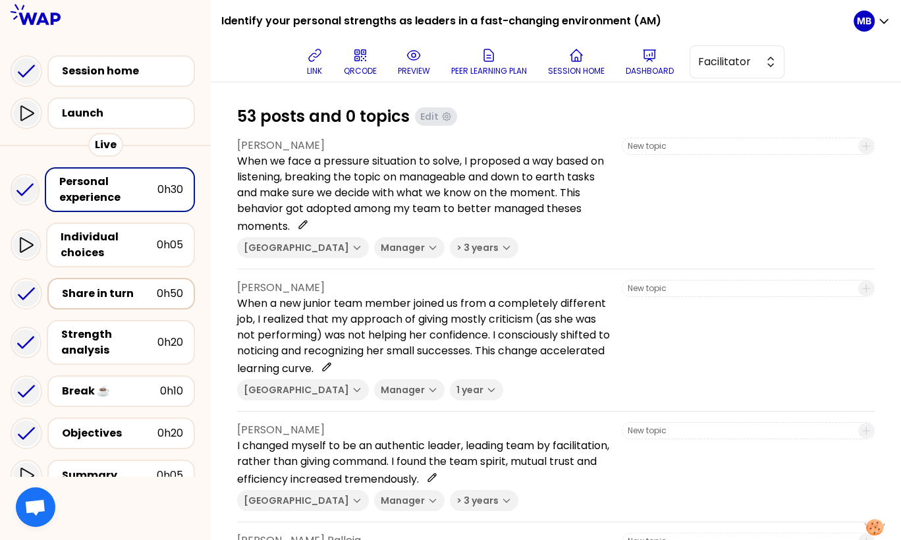
scroll to position [200, 0]
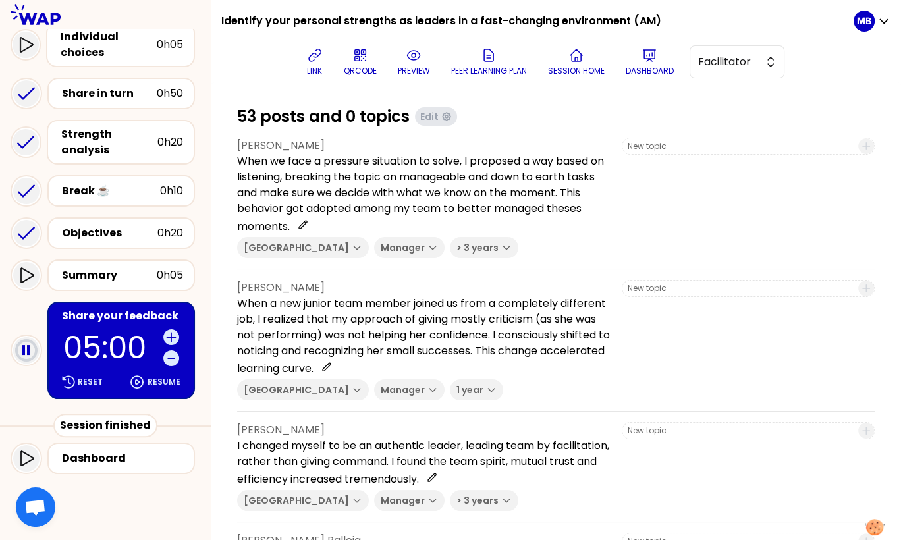
click at [101, 313] on div "Share your feedback" at bounding box center [122, 316] width 121 height 16
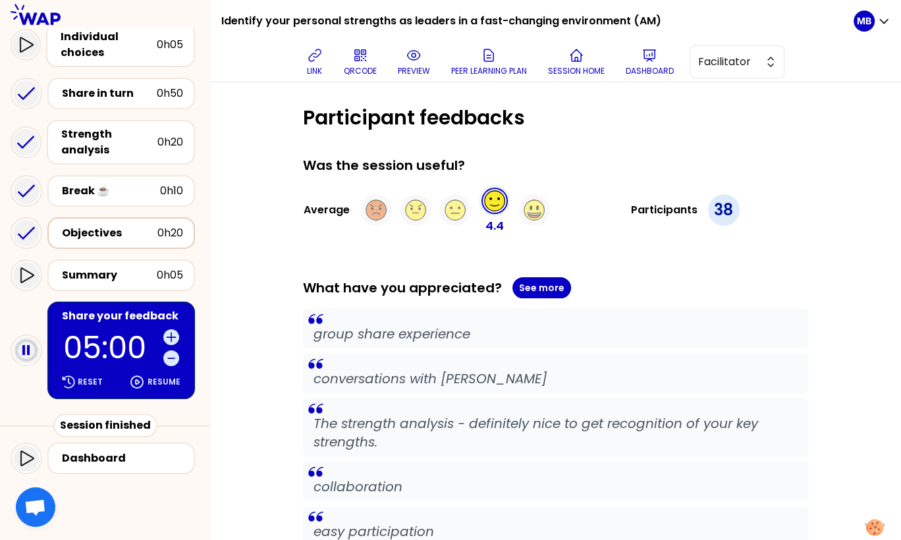
click at [109, 233] on div "Objectives" at bounding box center [109, 233] width 95 height 16
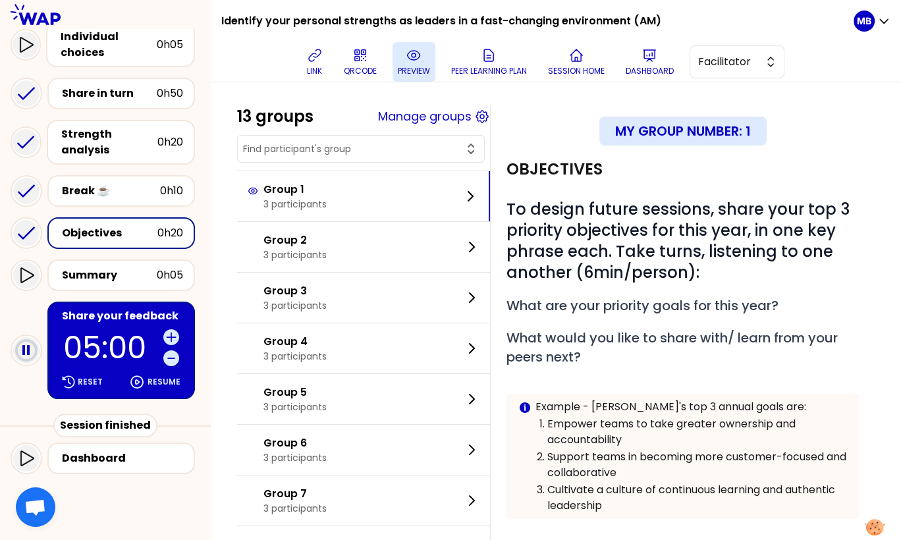
click at [419, 63] on button "preview" at bounding box center [413, 62] width 43 height 40
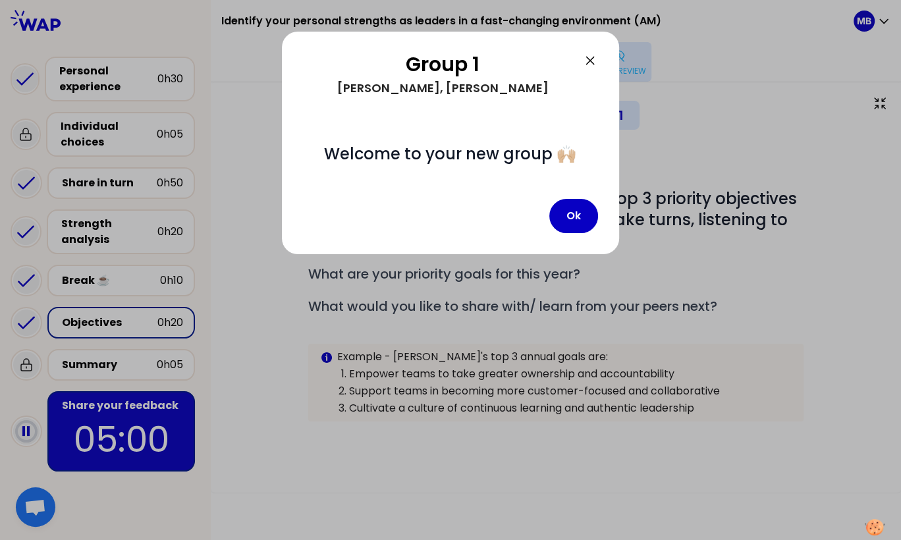
scroll to position [9, 0]
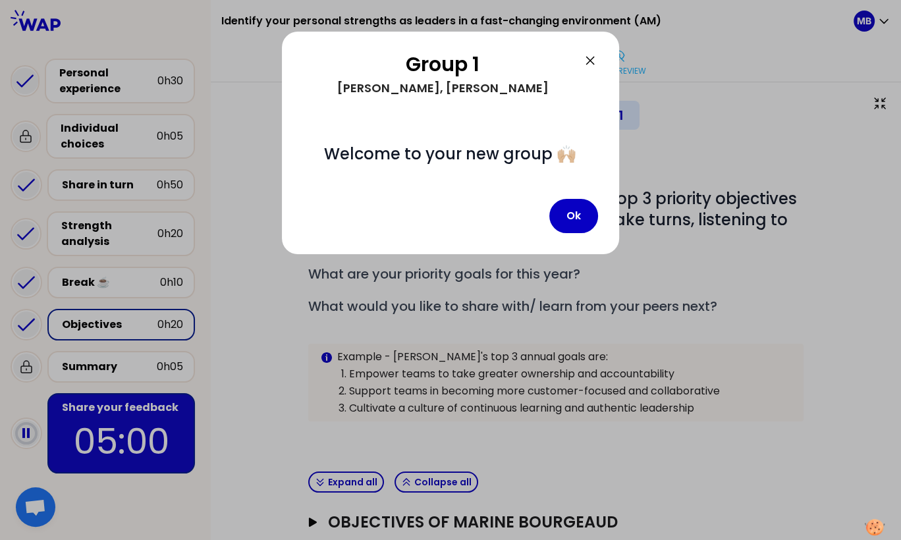
click at [589, 242] on div "Group 1 FARRAH, [PERSON_NAME] # Welcome to your new group 🙌🏼 Ok" at bounding box center [450, 143] width 337 height 223
click at [575, 228] on button "Ok" at bounding box center [573, 216] width 49 height 34
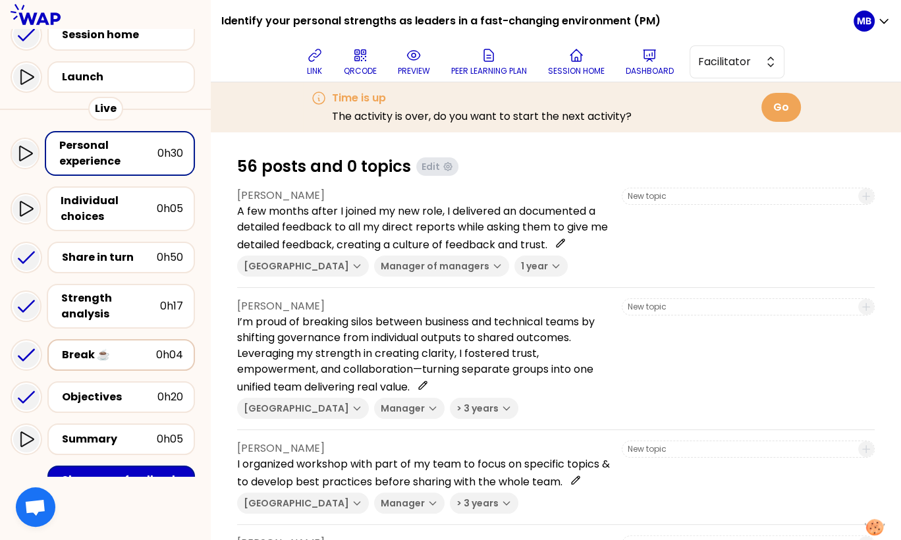
scroll to position [84, 0]
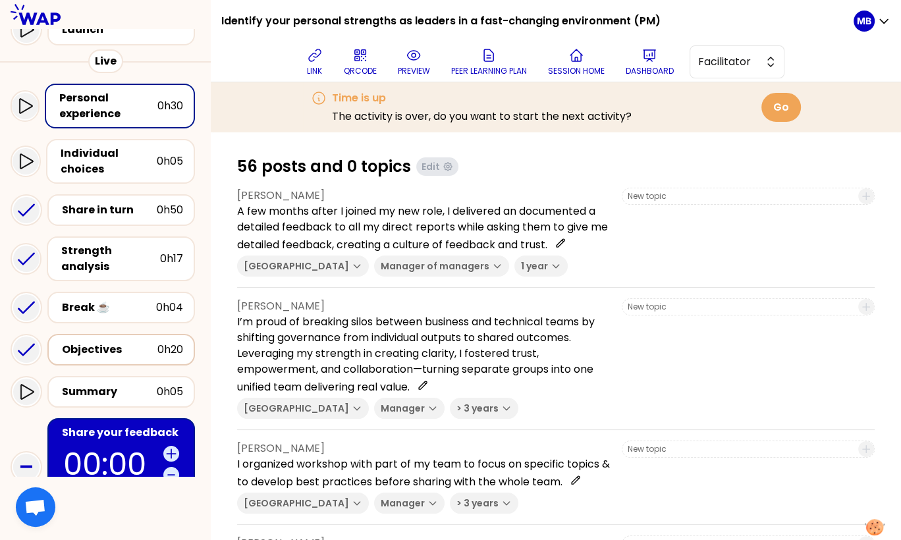
click at [119, 342] on div "Objectives" at bounding box center [109, 350] width 95 height 16
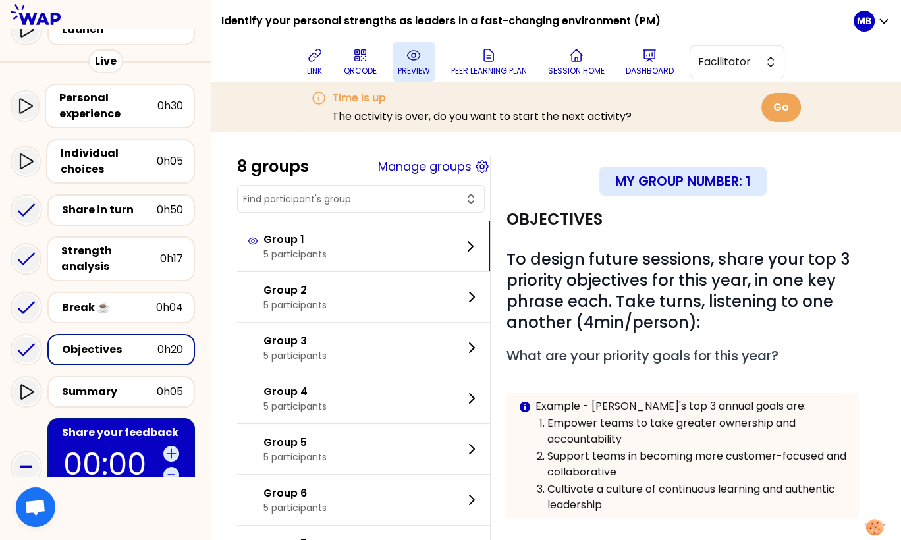
click at [411, 61] on icon at bounding box center [414, 55] width 16 height 16
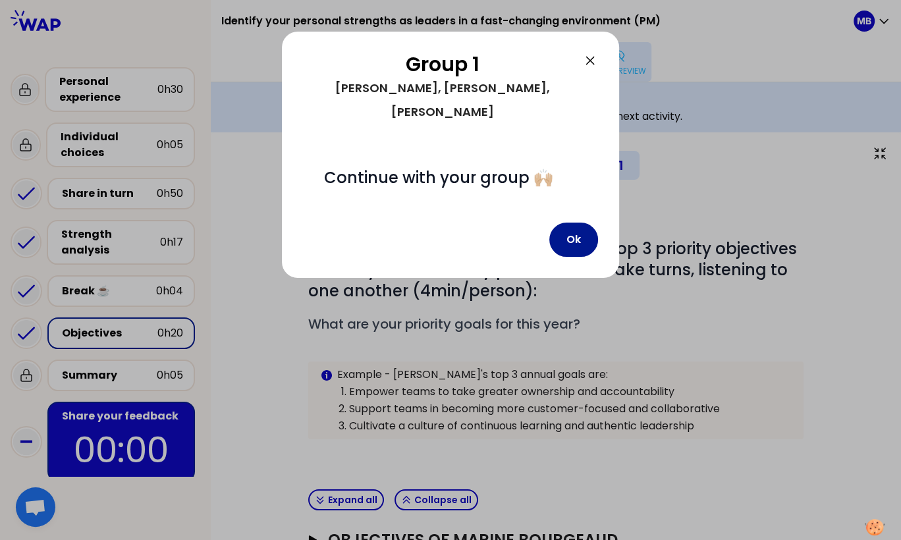
click at [572, 226] on button "Ok" at bounding box center [573, 240] width 49 height 34
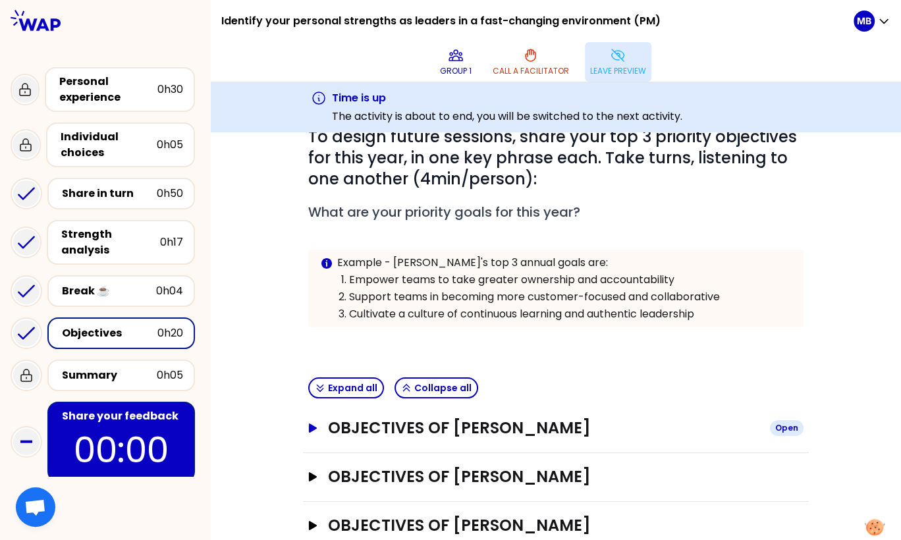
click at [490, 433] on h3 "Objectives of [PERSON_NAME]" at bounding box center [543, 427] width 431 height 21
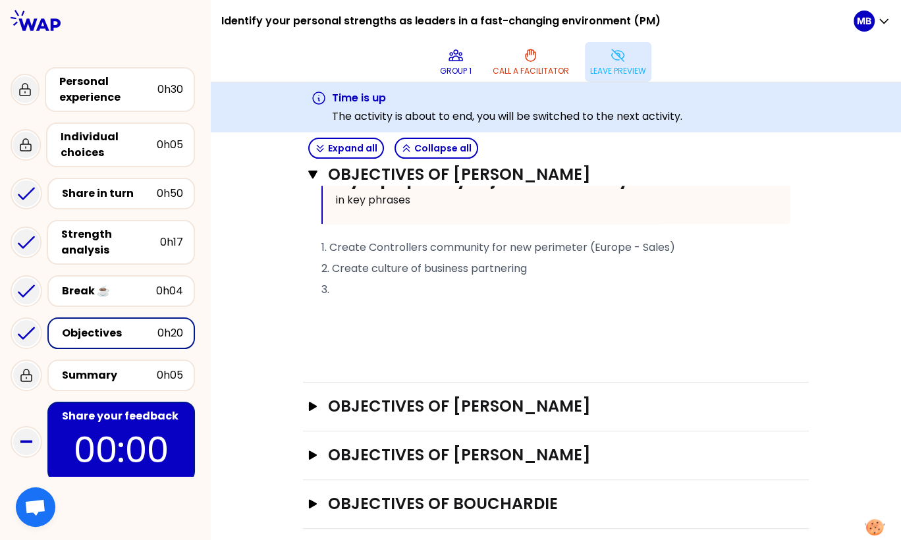
scroll to position [537, 0]
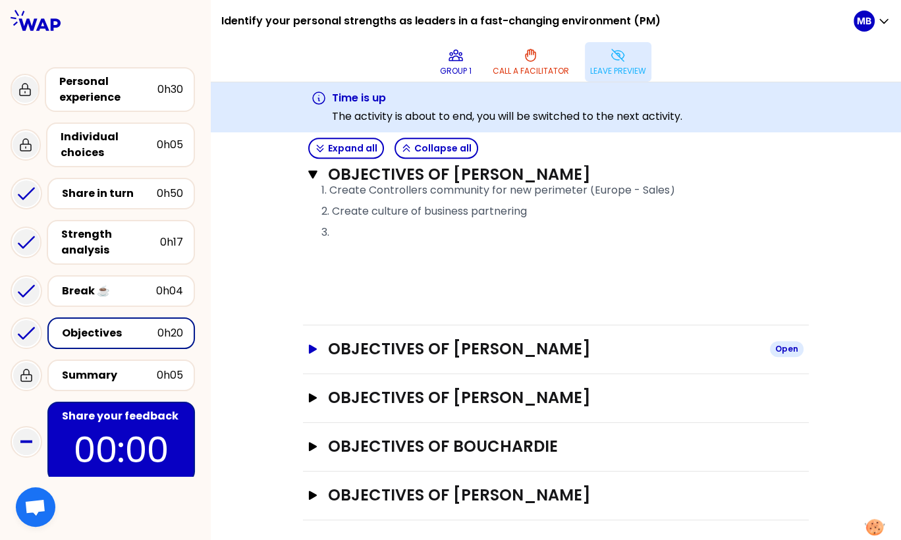
click at [358, 348] on h3 "Objectives of [PERSON_NAME]" at bounding box center [543, 348] width 431 height 21
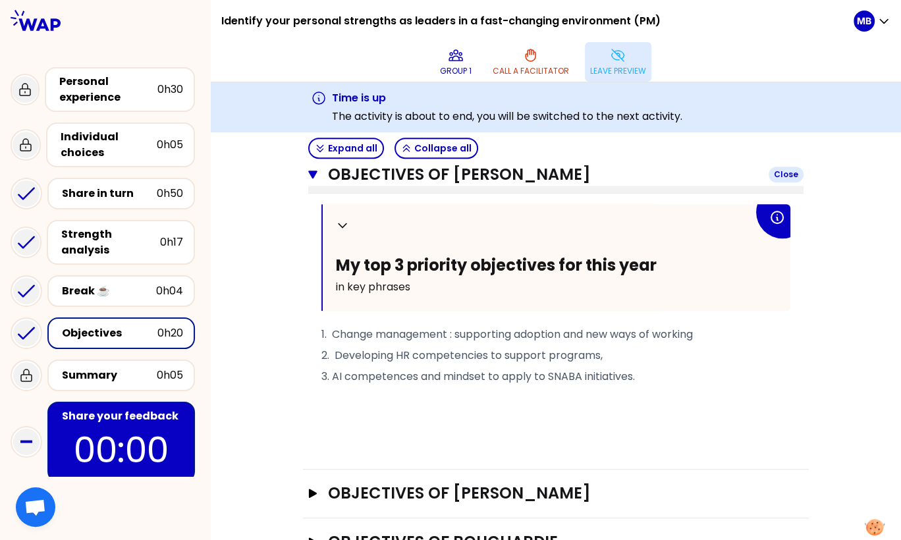
scroll to position [833, 0]
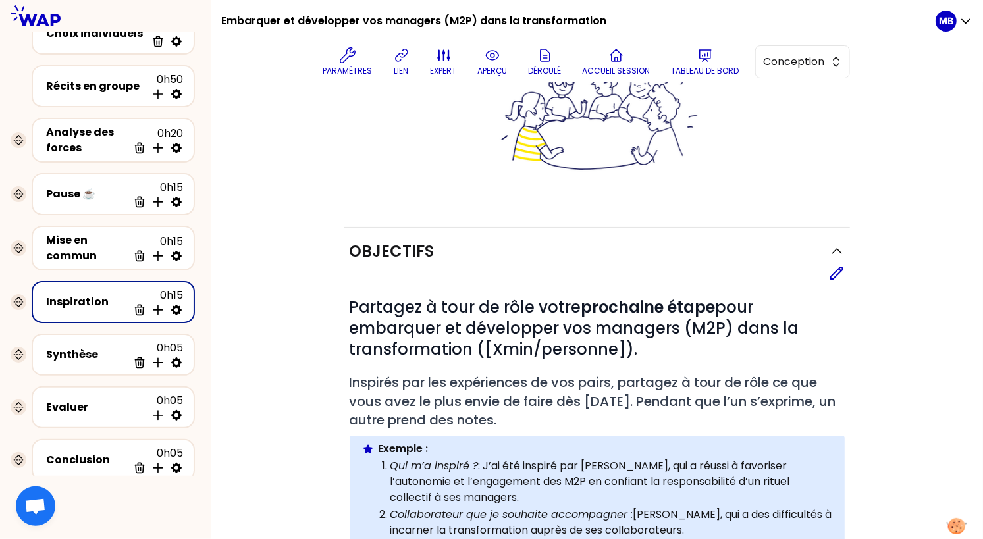
scroll to position [1, 0]
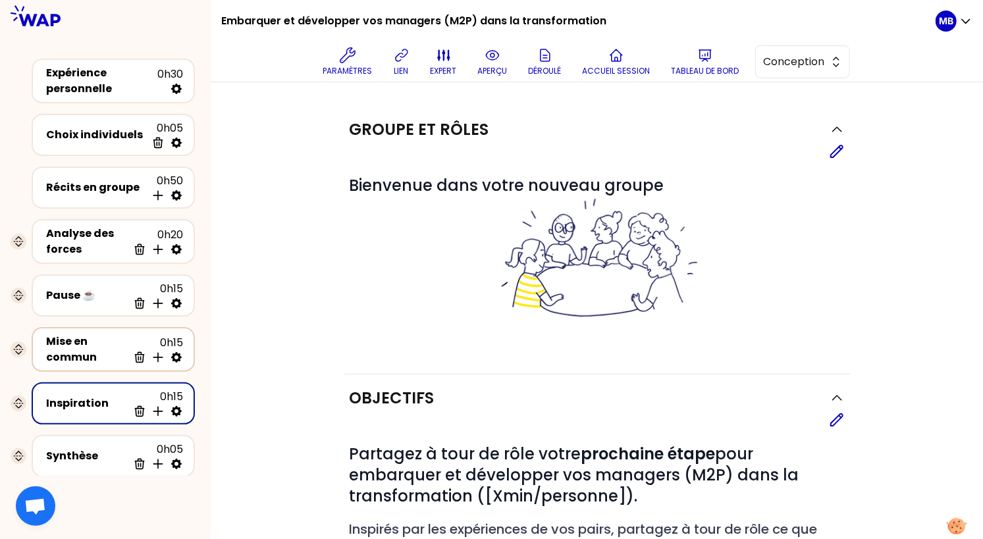
scroll to position [136, 0]
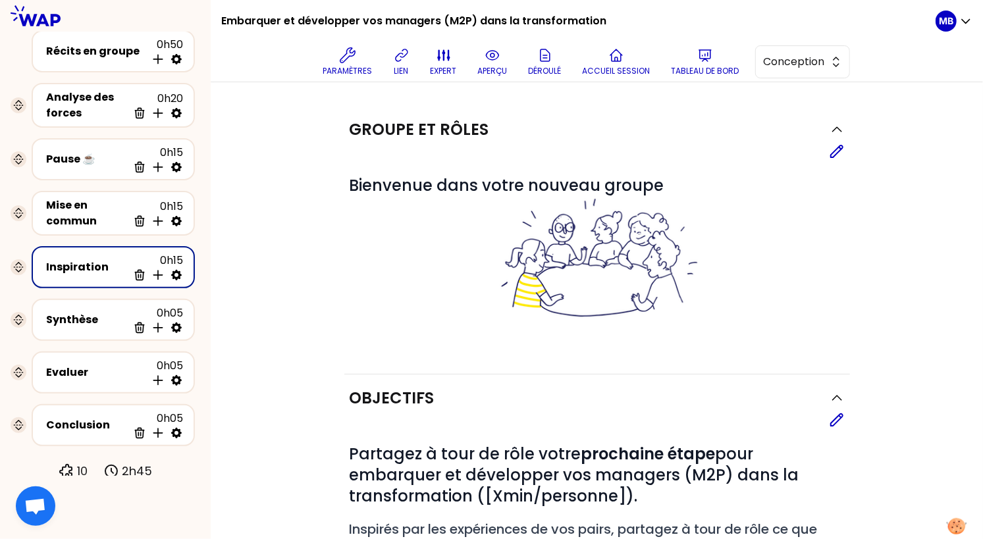
click at [175, 272] on icon at bounding box center [176, 275] width 13 height 13
select select "3"
select select "activity"
select select "share"
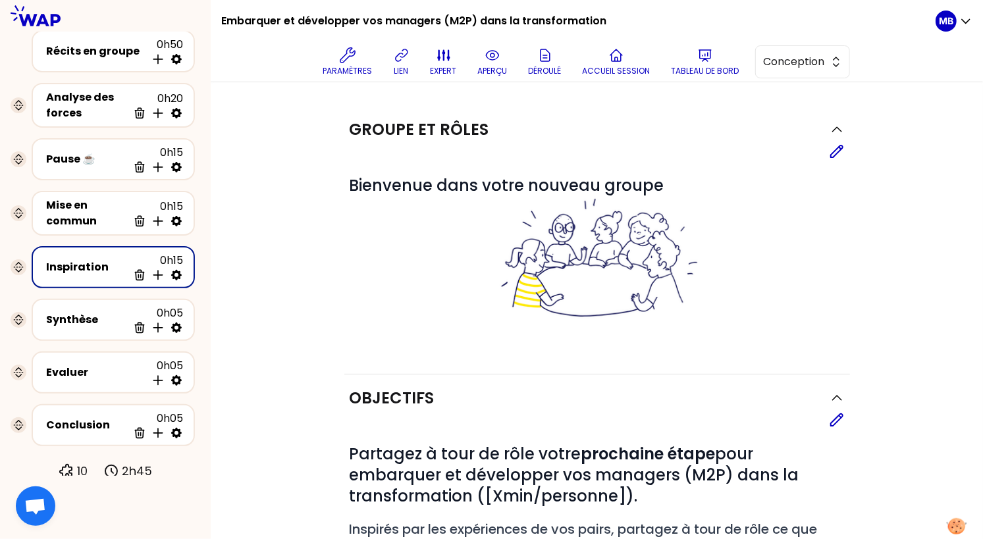
select select "false"
select select "Each"
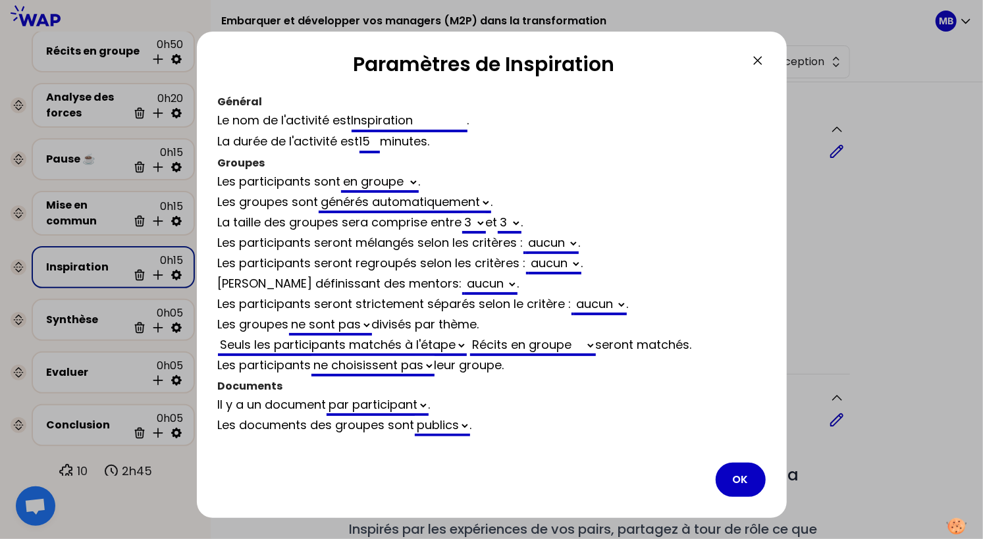
drag, startPoint x: 425, startPoint y: 120, endPoint x: 286, endPoint y: 120, distance: 138.3
click at [286, 120] on div "Le nom de l'activité est Inspiration ." at bounding box center [492, 121] width 548 height 21
type input "Obje"
select select "3"
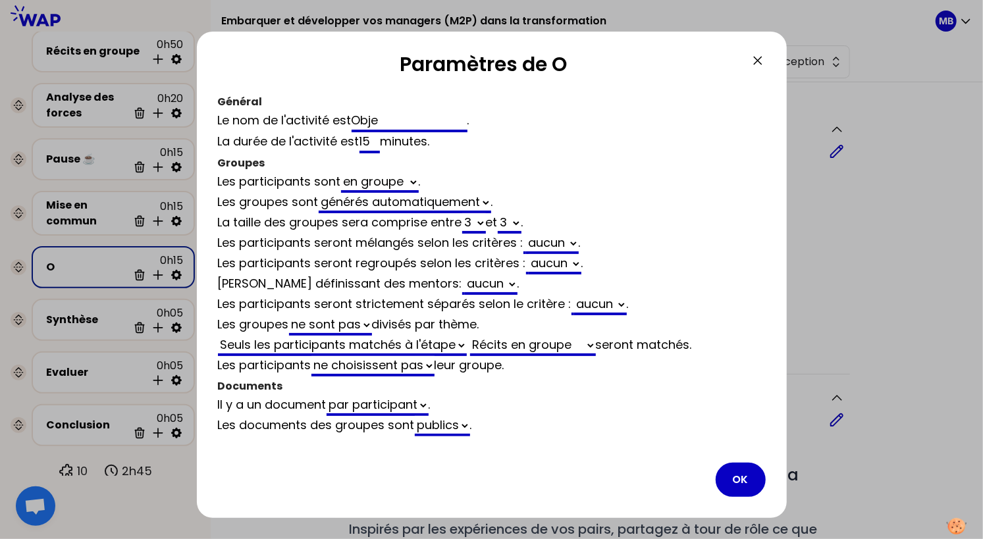
select select "activity"
select select "share"
select select "false"
type input "Object"
select select "3"
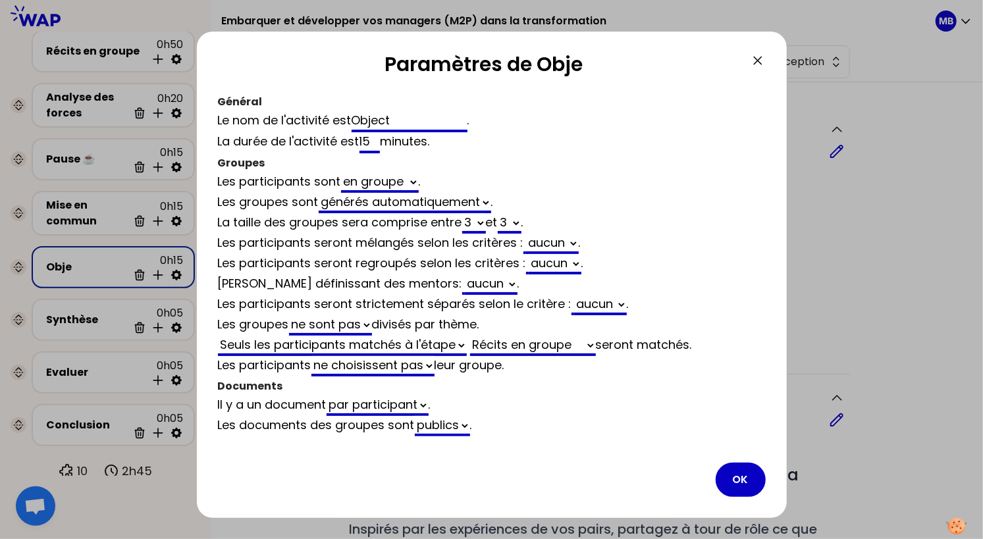
select select "3"
select select "activity"
select select "share"
select select "false"
type input "Objectifs"
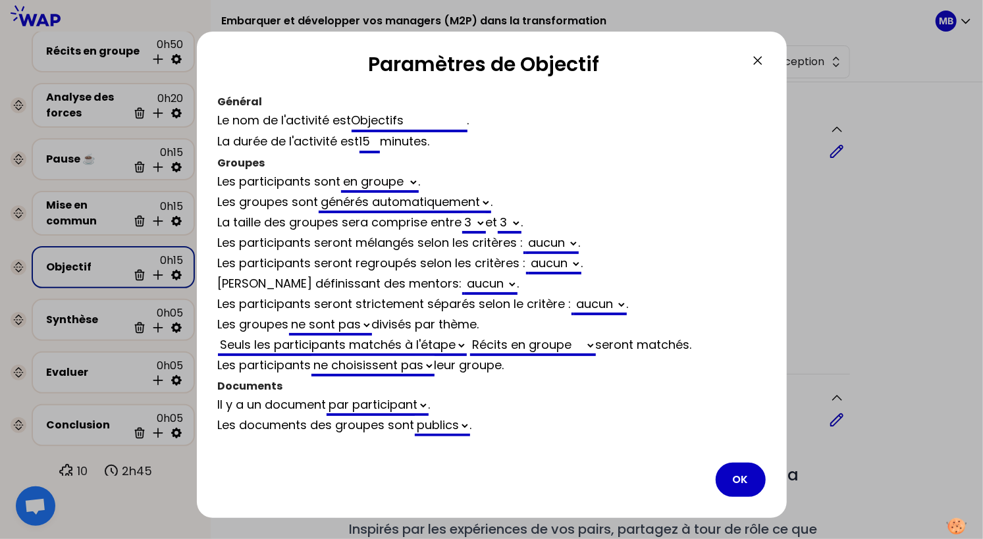
select select "3"
select select "activity"
select select "share"
select select "false"
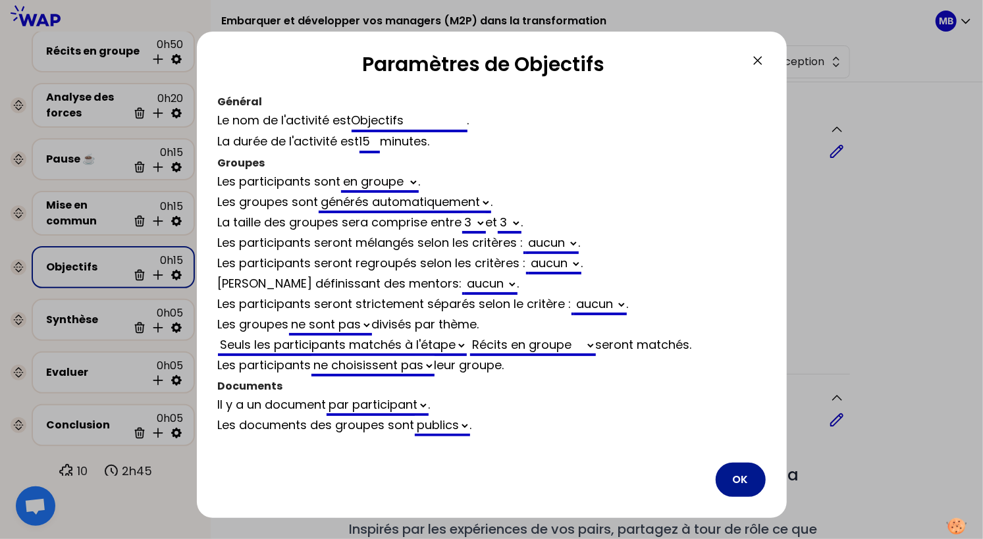
type input "Objectifs"
click at [745, 475] on button "OK" at bounding box center [741, 480] width 50 height 34
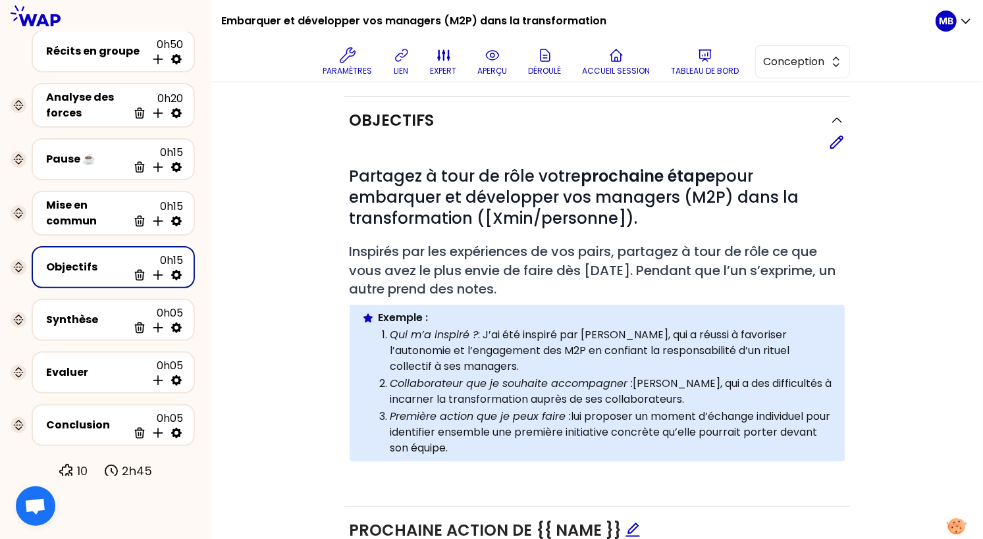
scroll to position [259, 0]
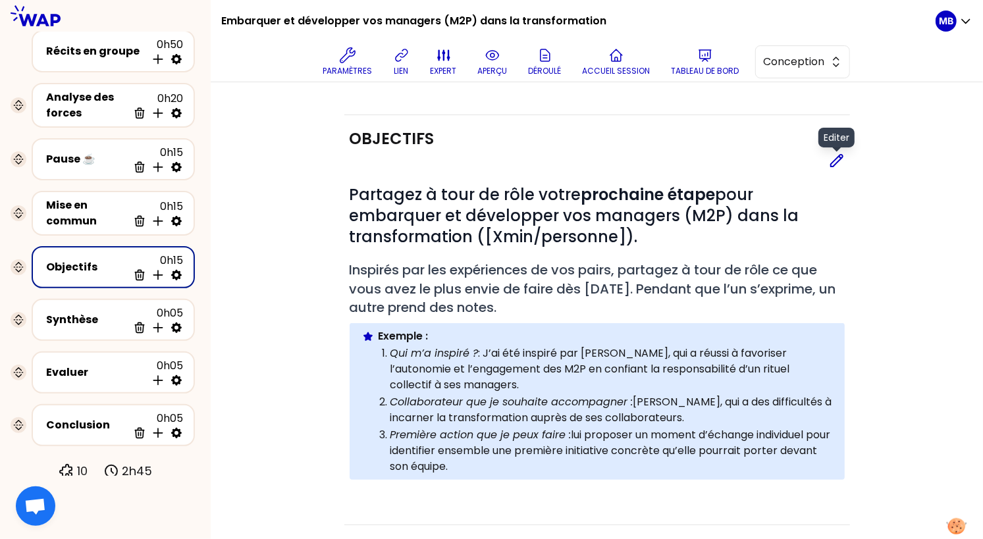
click at [836, 158] on icon at bounding box center [837, 161] width 16 height 16
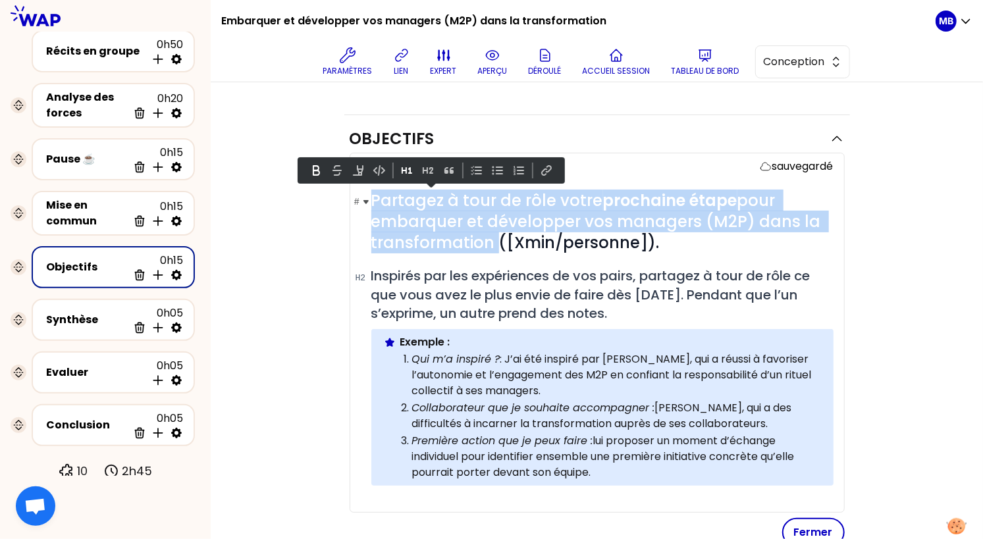
drag, startPoint x: 489, startPoint y: 242, endPoint x: 375, endPoint y: 202, distance: 121.2
click at [375, 202] on span "Partagez à tour de rôle votre prochaine étape pour embarquer et développer vos …" at bounding box center [598, 222] width 454 height 64
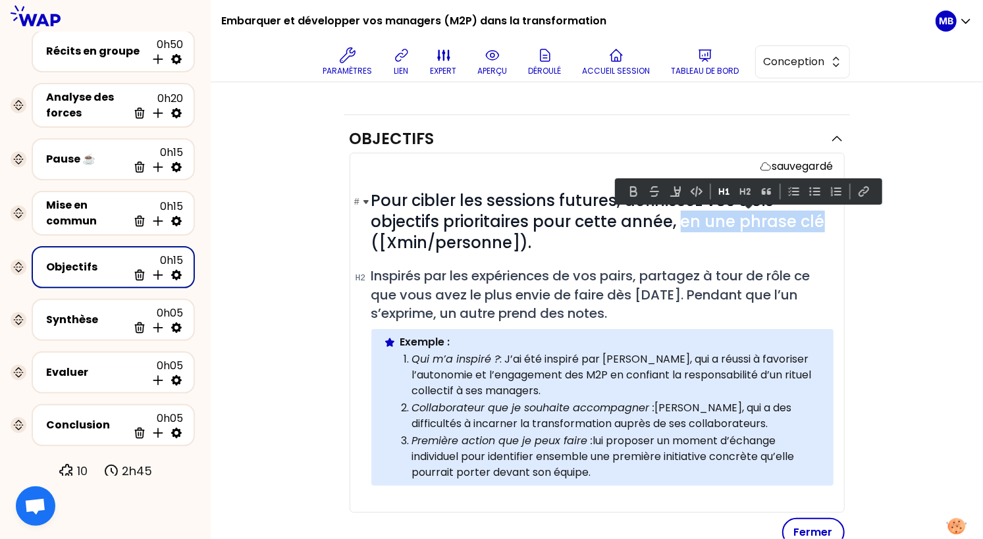
drag, startPoint x: 679, startPoint y: 223, endPoint x: 816, endPoint y: 221, distance: 137.0
click at [816, 221] on span "Pour cibler les sessions futures, définissez vos trois objectifs prioritaires p…" at bounding box center [600, 222] width 458 height 64
copy span "en une phrase clé"
click at [543, 309] on span "Inspirés par les expériences de vos pairs, partagez à tour de rôle ce que vous …" at bounding box center [592, 295] width 442 height 56
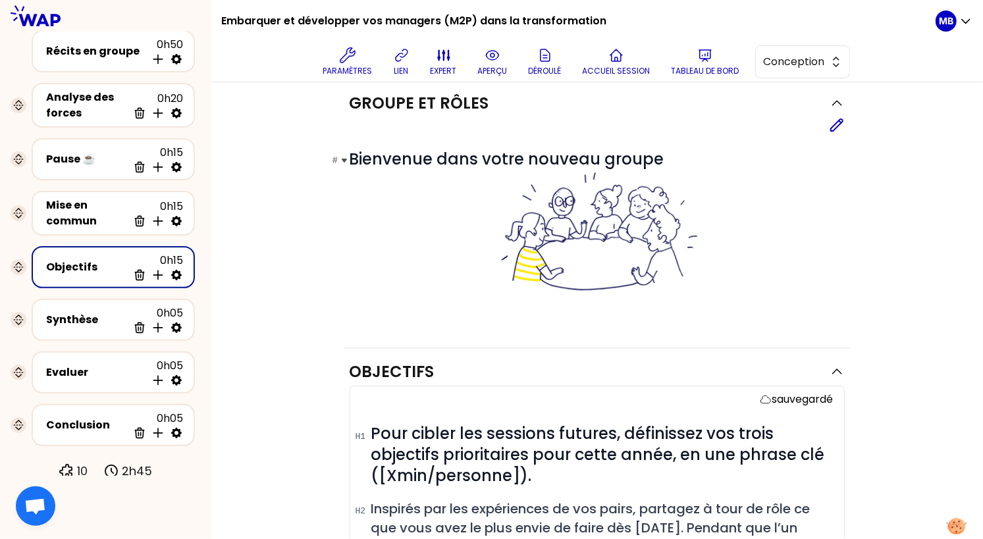
scroll to position [0, 0]
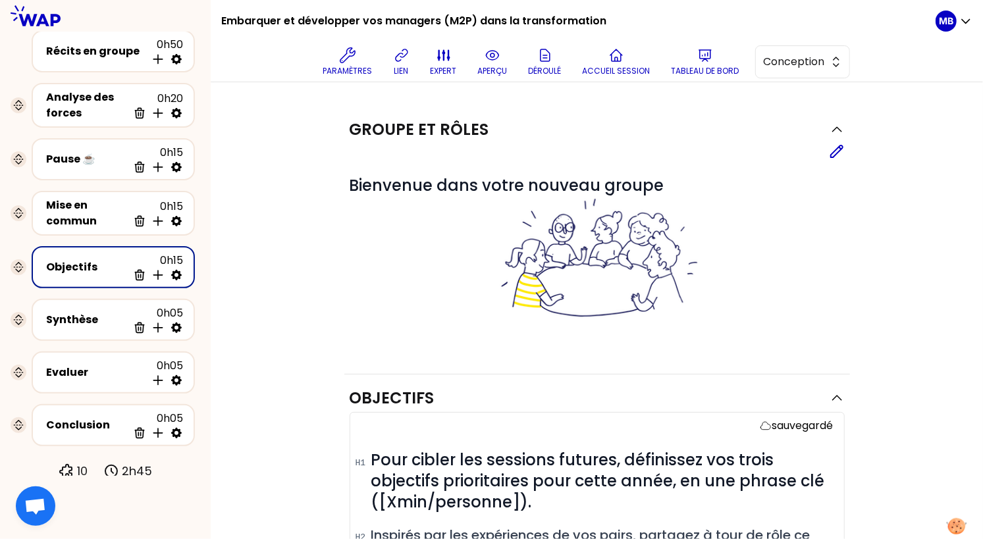
click at [827, 155] on div "Editer" at bounding box center [597, 152] width 495 height 16
click at [833, 155] on icon at bounding box center [837, 152] width 16 height 16
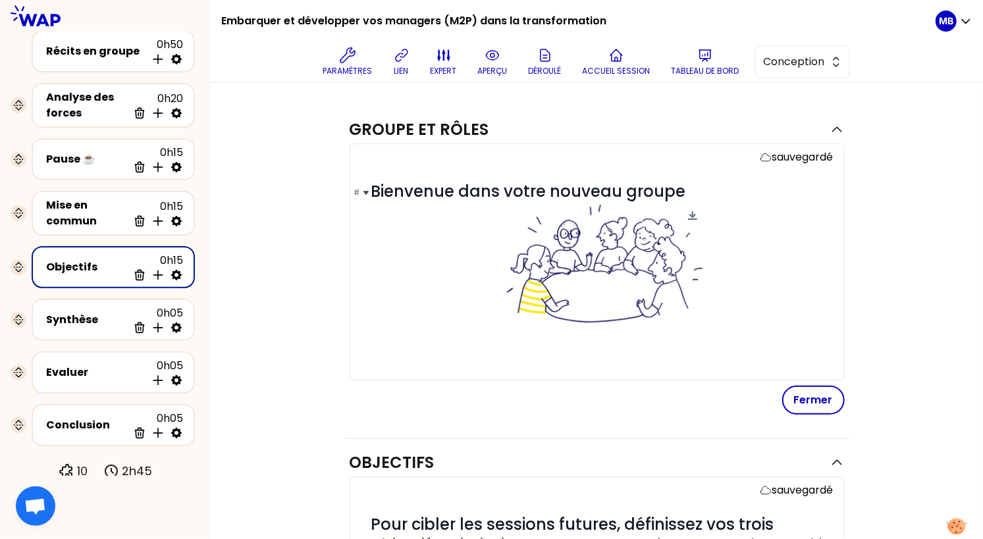
scroll to position [457, 0]
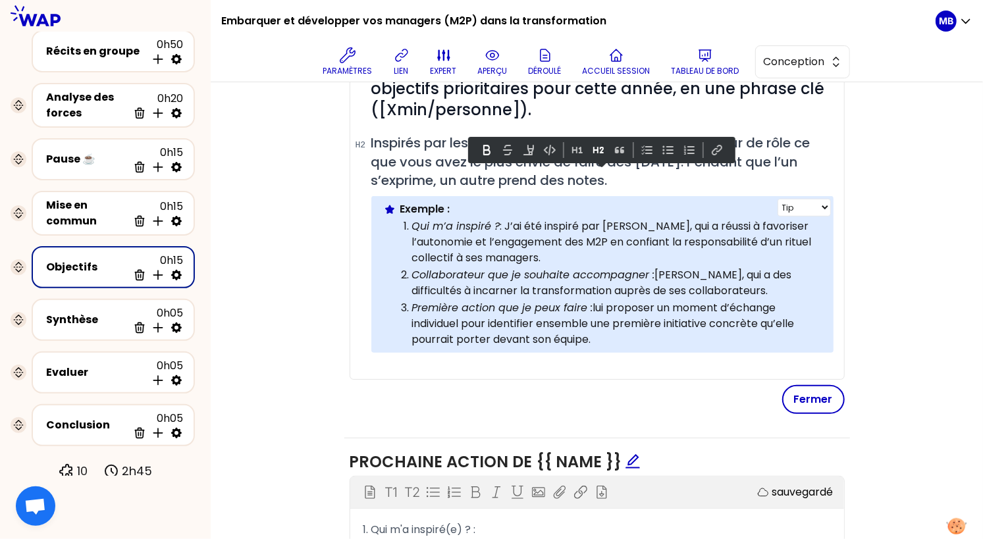
drag, startPoint x: 619, startPoint y: 332, endPoint x: 377, endPoint y: 205, distance: 273.3
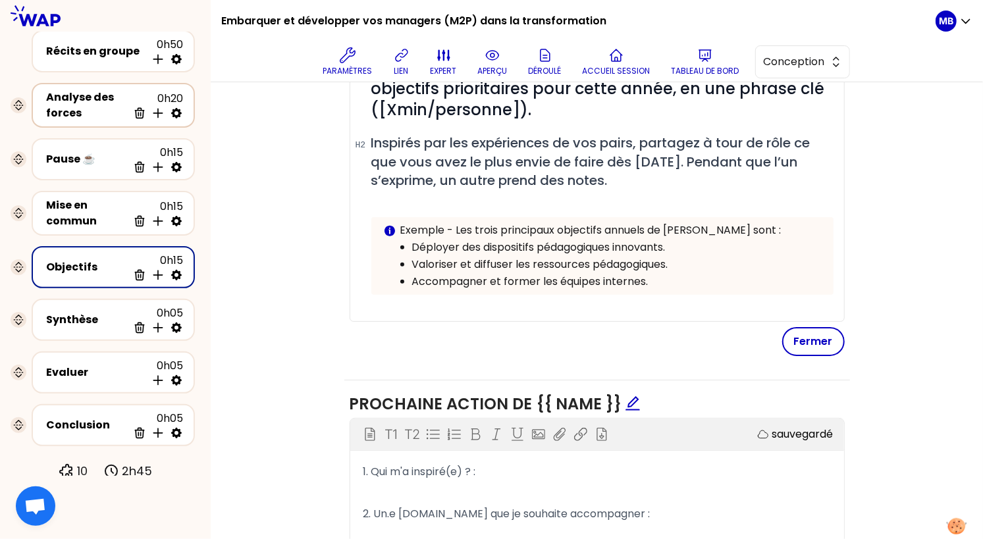
click at [62, 106] on div "Analyse des forces" at bounding box center [87, 106] width 82 height 32
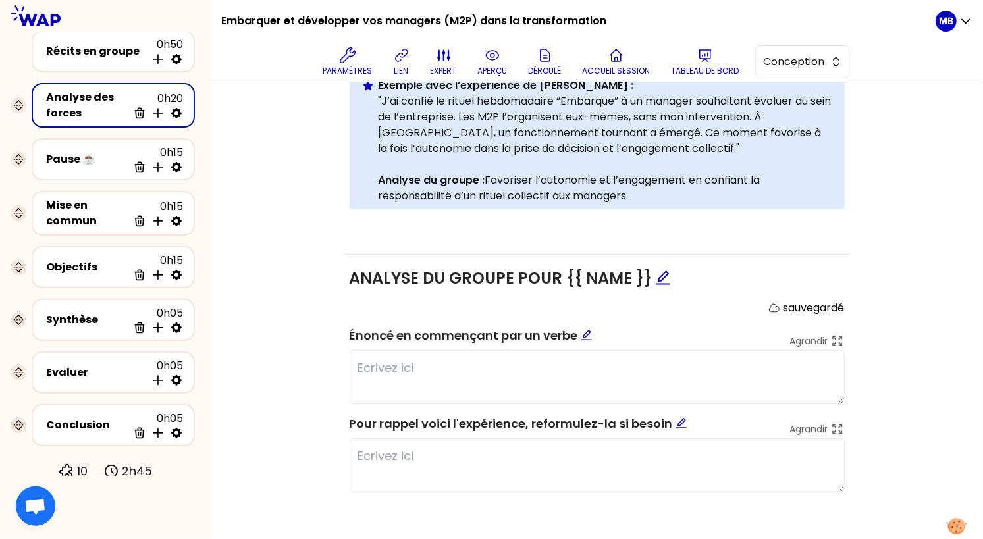
scroll to position [281, 0]
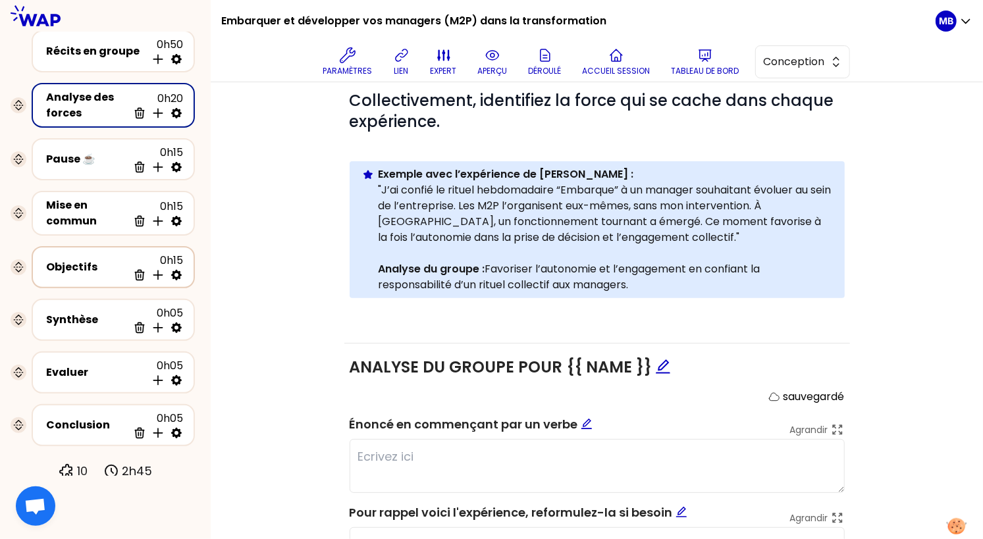
click at [75, 269] on div "Objectifs" at bounding box center [87, 267] width 82 height 16
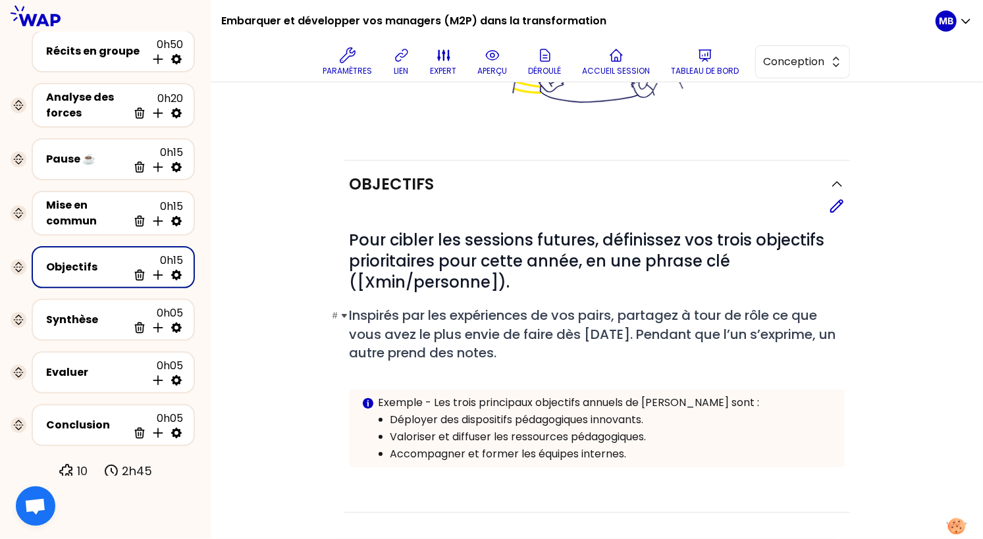
scroll to position [281, 0]
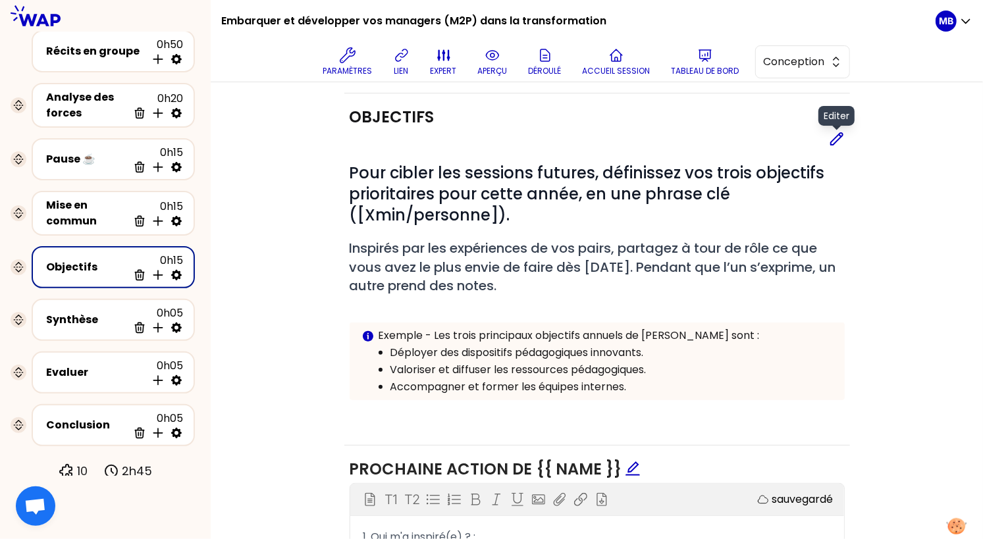
click at [831, 136] on icon at bounding box center [837, 139] width 16 height 16
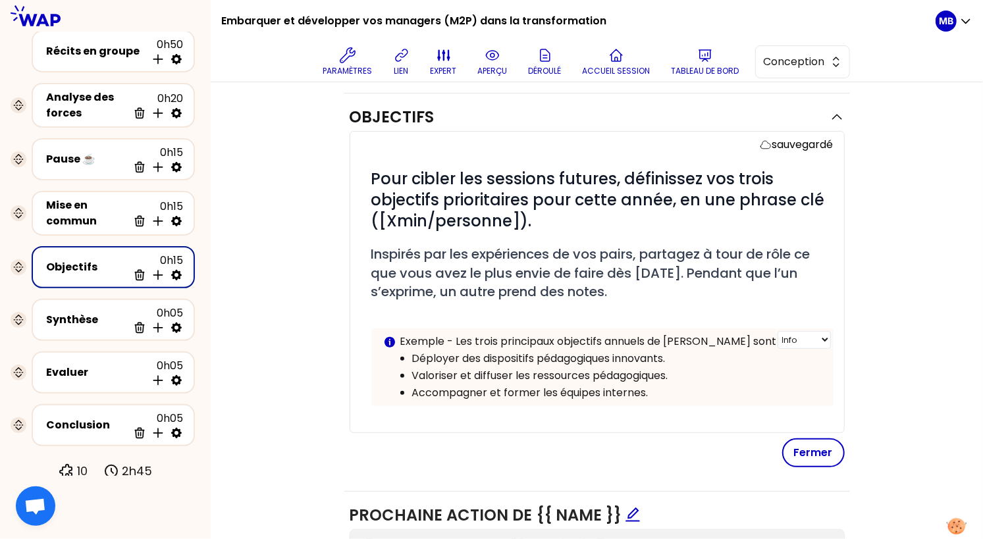
click at [428, 341] on p "Exemple - Les trois principaux objectifs annuels de [PERSON_NAME] sont :" at bounding box center [611, 342] width 423 height 16
click at [402, 336] on p "Exemple - Les trois principaux objectifs annuels de [PERSON_NAME] sont :" at bounding box center [611, 342] width 423 height 16
click at [388, 312] on p at bounding box center [602, 315] width 462 height 16
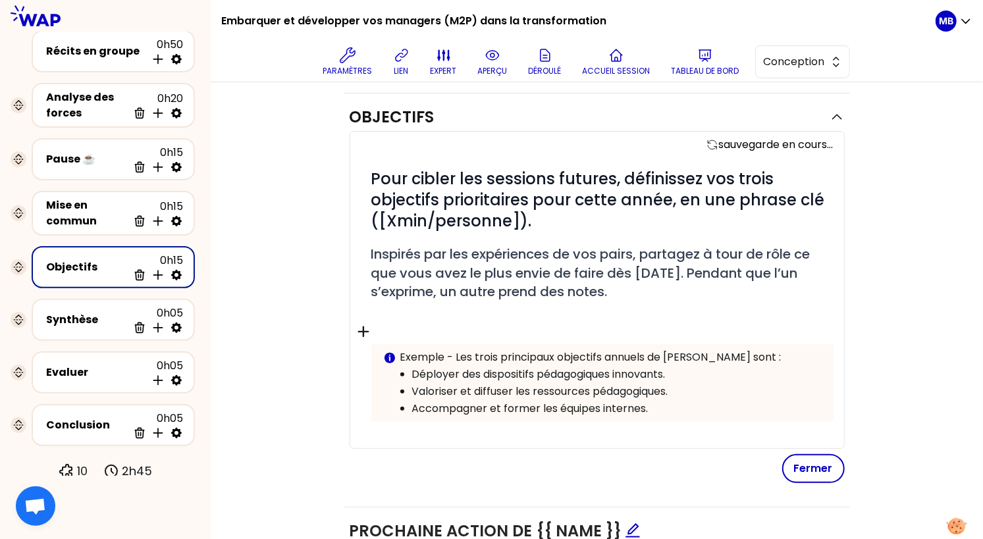
click at [363, 330] on icon "button" at bounding box center [362, 332] width 11 height 11
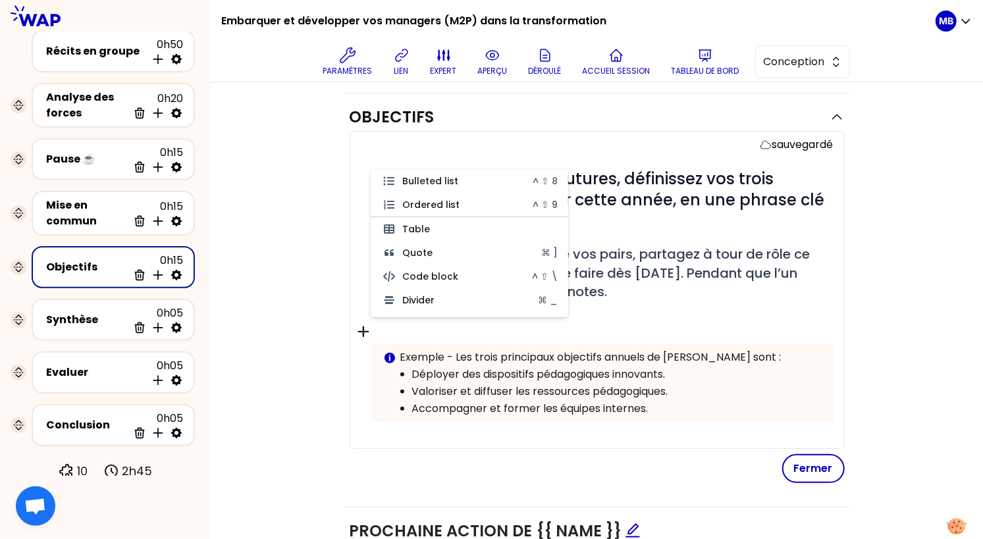
scroll to position [101, 0]
click at [428, 251] on button "Quote ⌘ ]" at bounding box center [470, 254] width 198 height 24
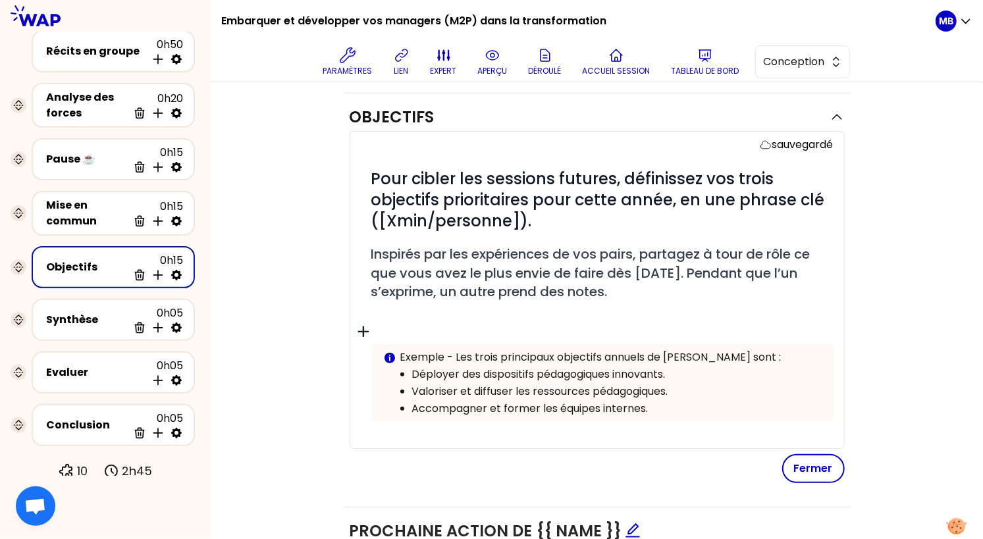
click at [366, 329] on icon "button" at bounding box center [362, 332] width 11 height 11
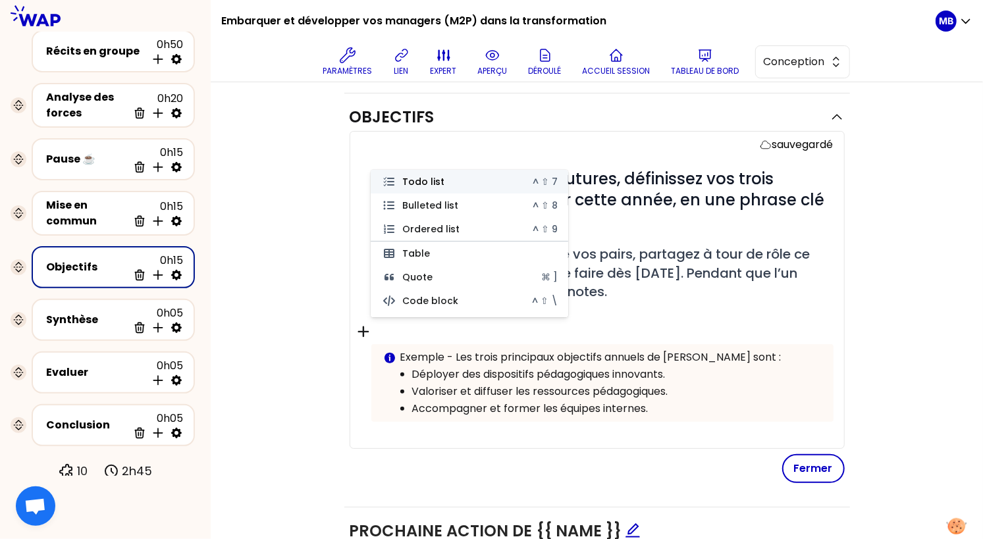
scroll to position [244, 0]
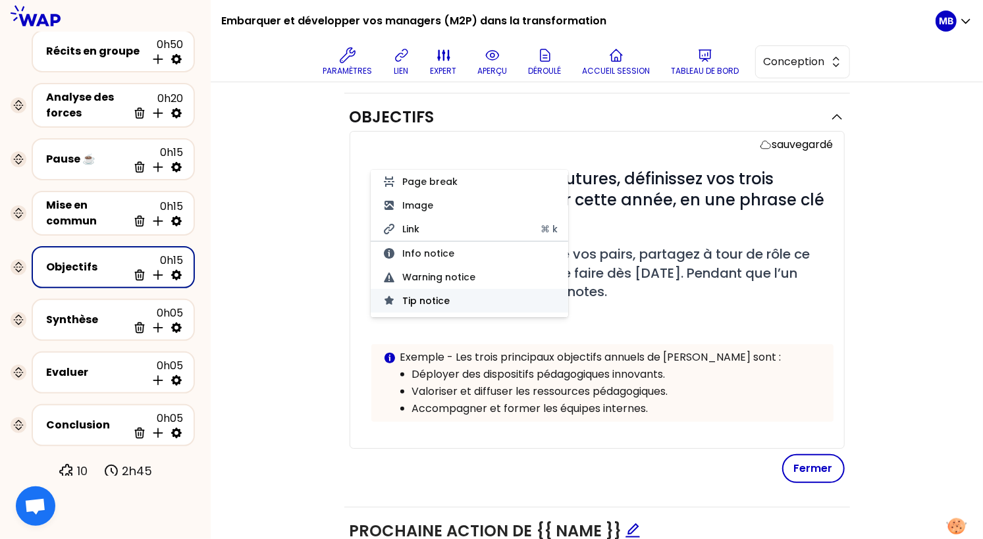
click at [424, 298] on button "Tip notice" at bounding box center [470, 301] width 198 height 24
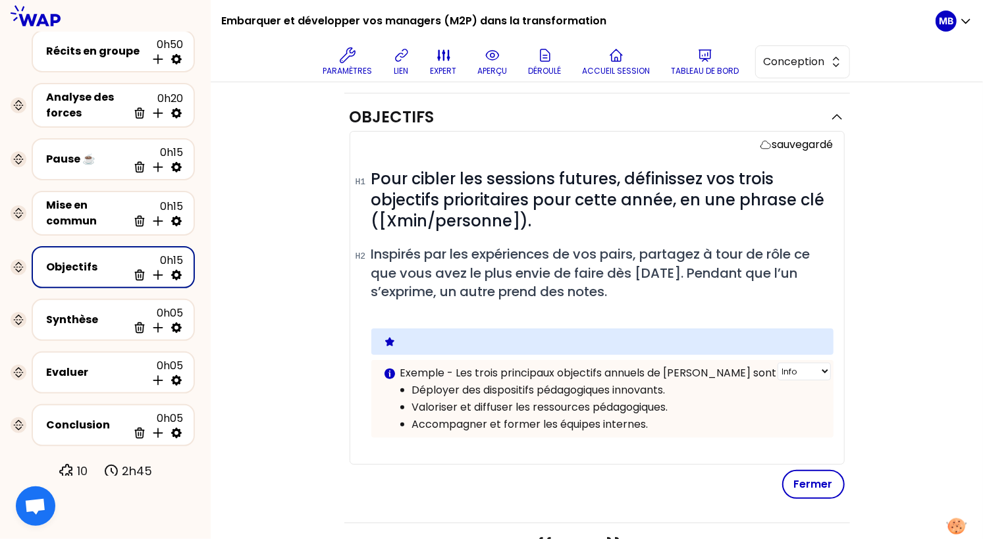
click at [547, 429] on div "Info Warning Tip Exemple - Les trois principaux objectifs annuels de [PERSON_NA…" at bounding box center [602, 399] width 462 height 78
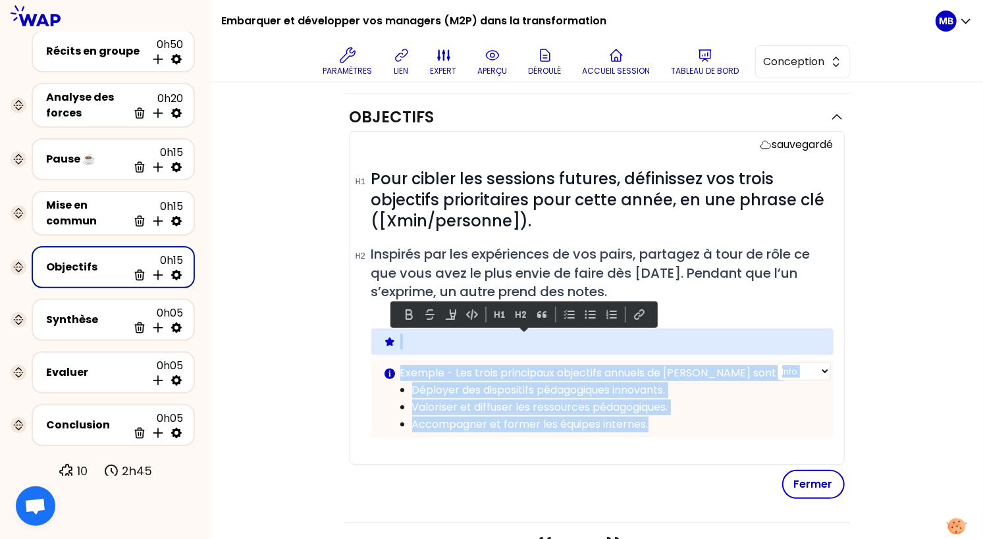
drag, startPoint x: 676, startPoint y: 421, endPoint x: 391, endPoint y: 369, distance: 289.9
click at [391, 369] on div "Info Warning Tip Exemple - Les trois principaux objectifs annuels de [PERSON_NA…" at bounding box center [602, 399] width 462 height 78
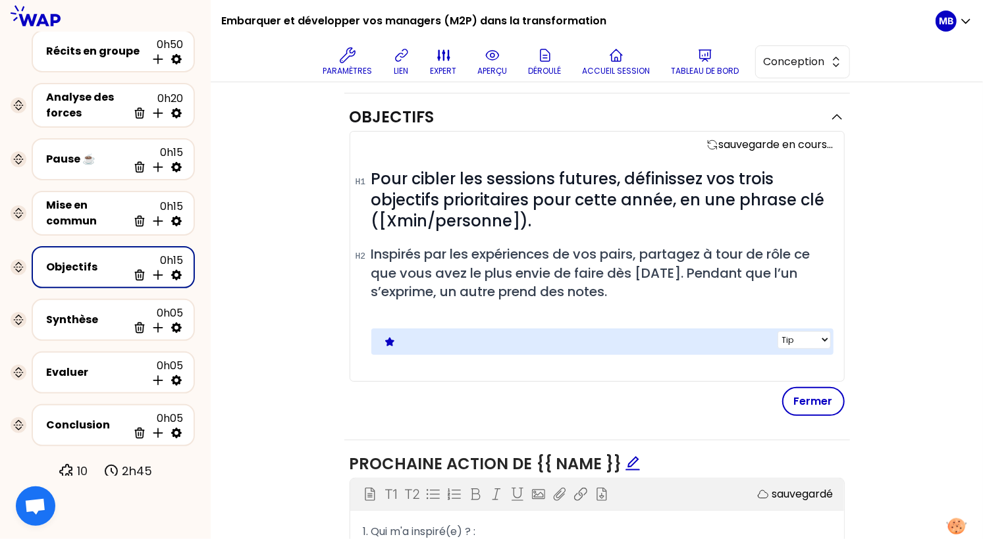
click at [415, 329] on div "Info Warning Tip" at bounding box center [602, 342] width 462 height 26
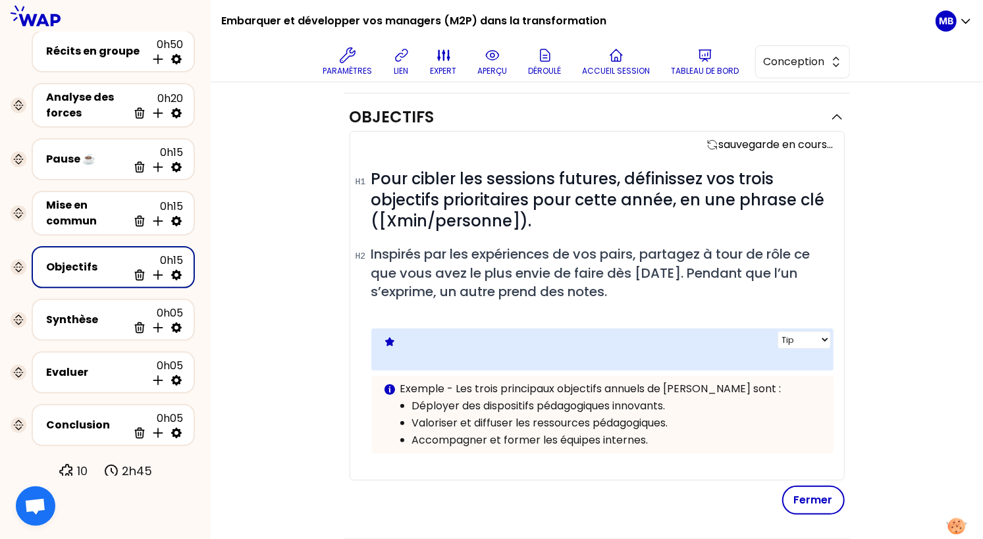
click at [409, 339] on p at bounding box center [611, 342] width 423 height 16
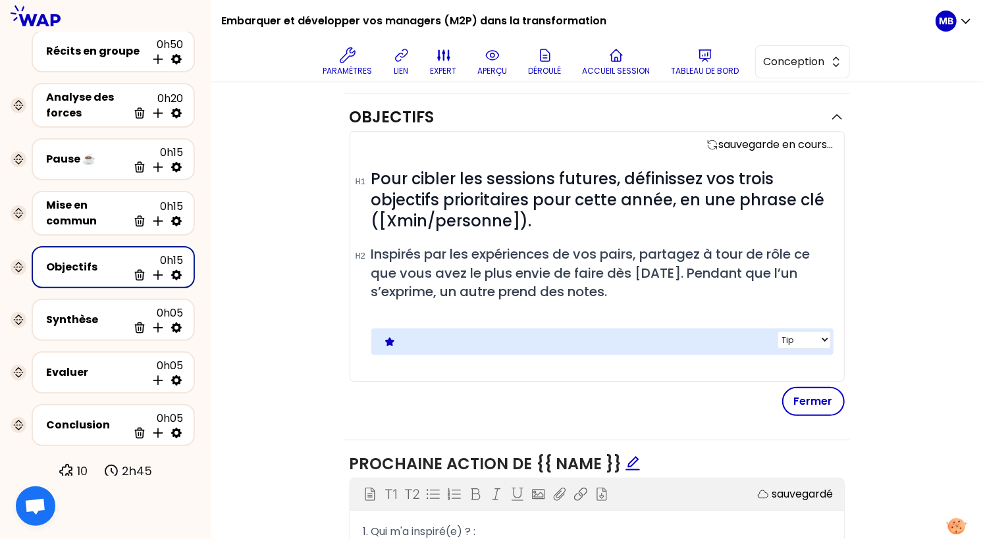
click at [405, 346] on p at bounding box center [611, 342] width 423 height 16
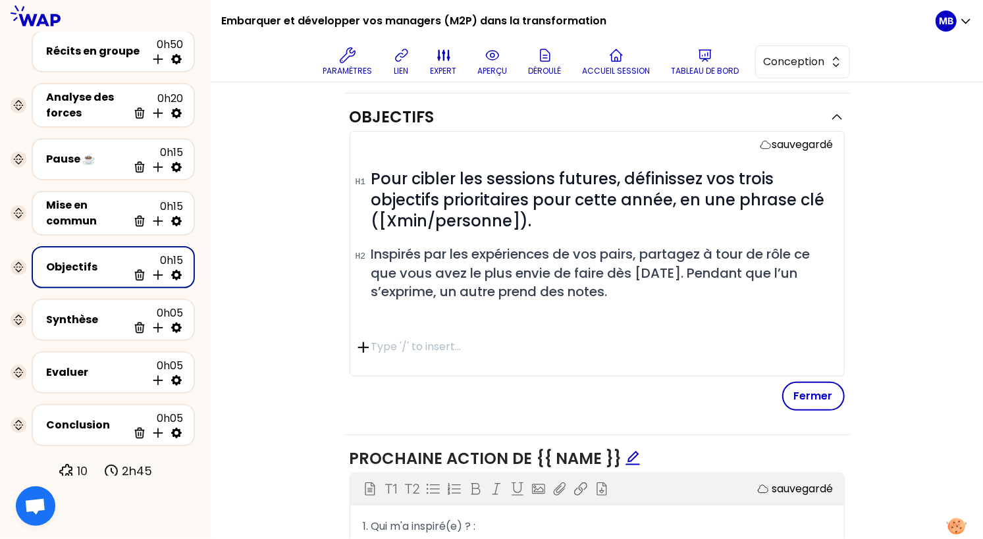
click at [361, 345] on icon "button" at bounding box center [362, 347] width 11 height 11
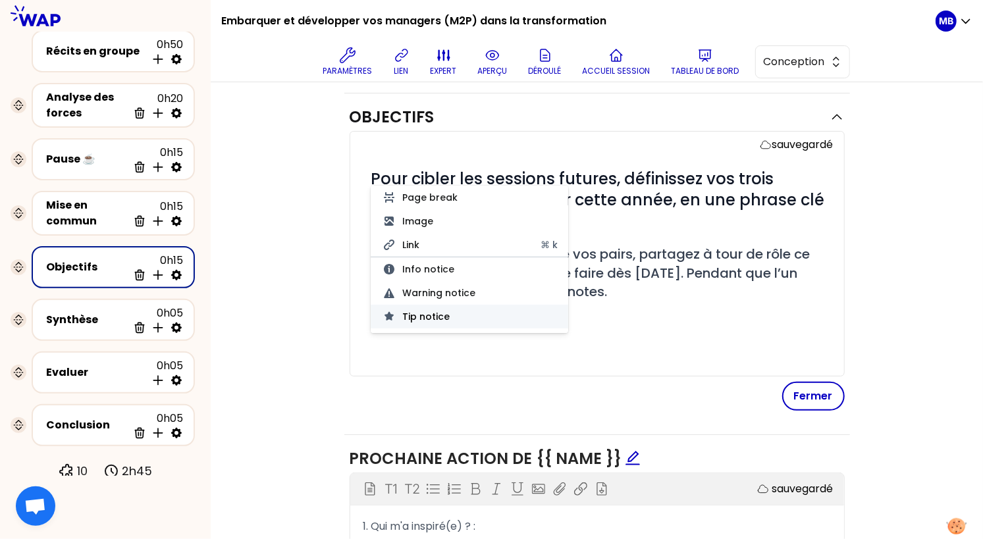
click at [403, 307] on button "Tip notice" at bounding box center [470, 317] width 198 height 24
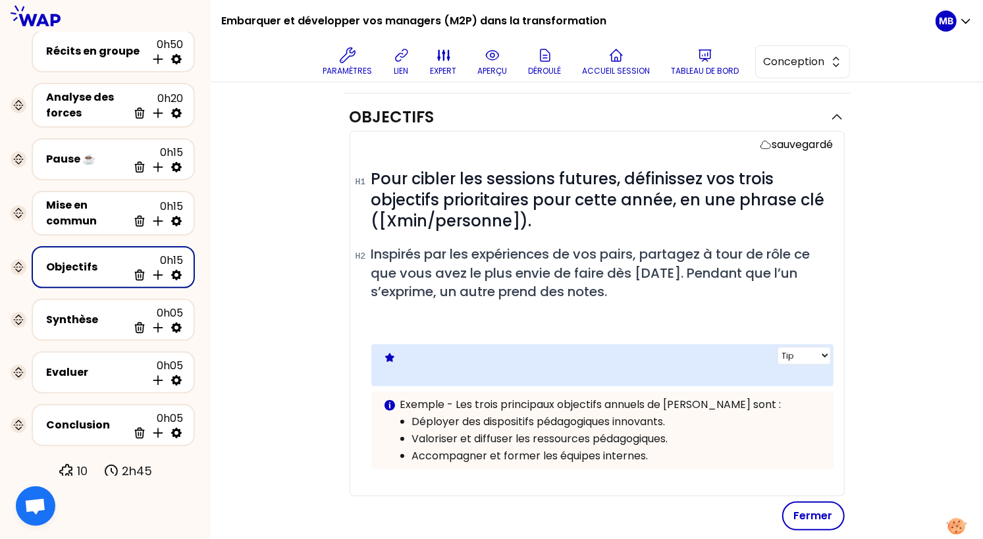
click at [554, 350] on p at bounding box center [611, 358] width 423 height 16
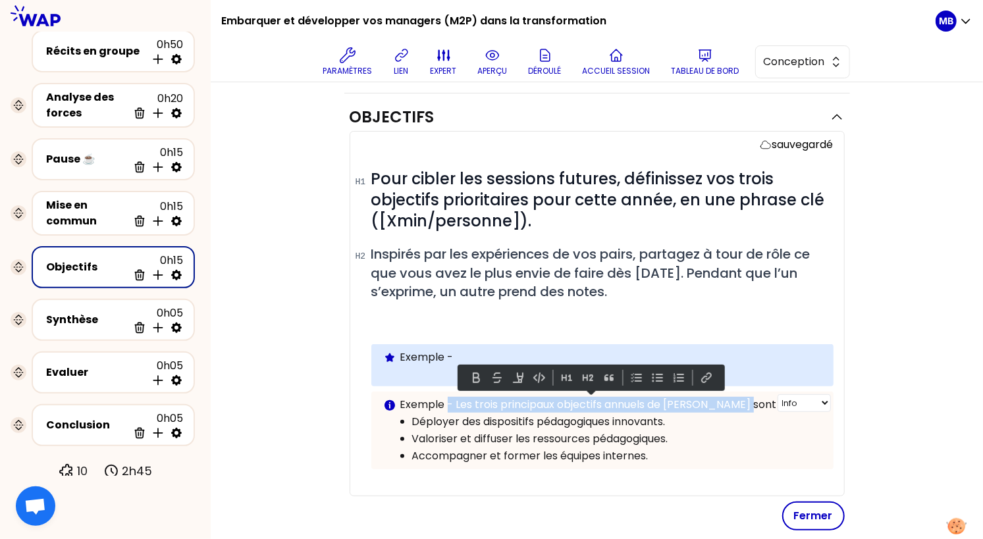
drag, startPoint x: 739, startPoint y: 403, endPoint x: 446, endPoint y: 406, distance: 292.3
click at [446, 406] on p "Exemple - Les trois principaux objectifs annuels de [PERSON_NAME] sont :" at bounding box center [611, 405] width 423 height 16
copy p "- Les trois principaux objectifs annuels de Pauline sont :"
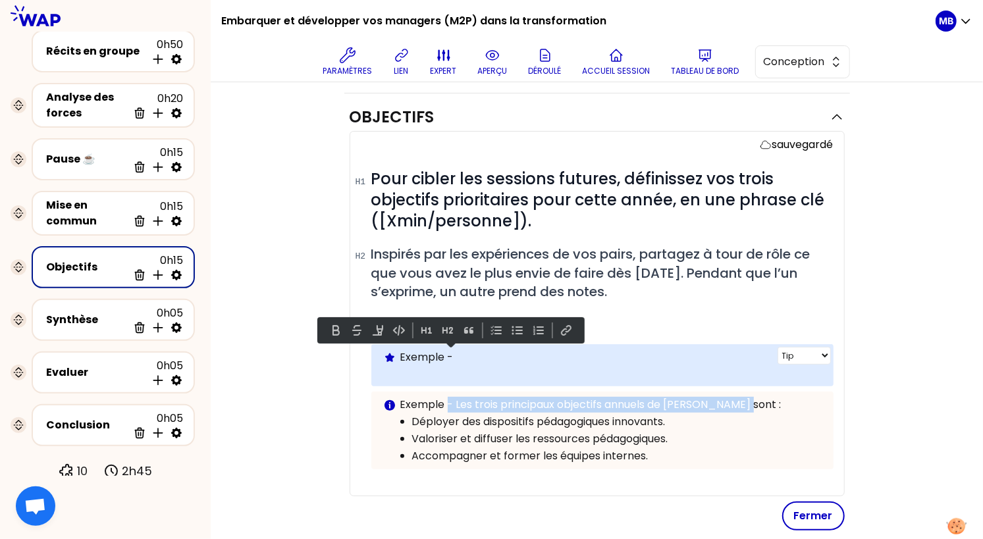
drag, startPoint x: 447, startPoint y: 354, endPoint x: 529, endPoint y: 354, distance: 81.6
click at [529, 354] on p "Exemple -" at bounding box center [611, 358] width 423 height 16
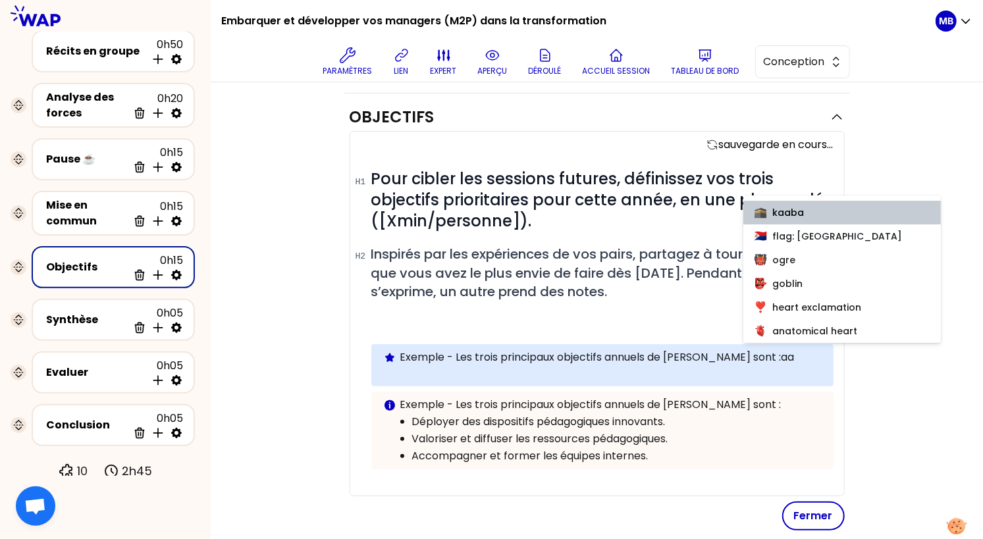
scroll to position [125, 0]
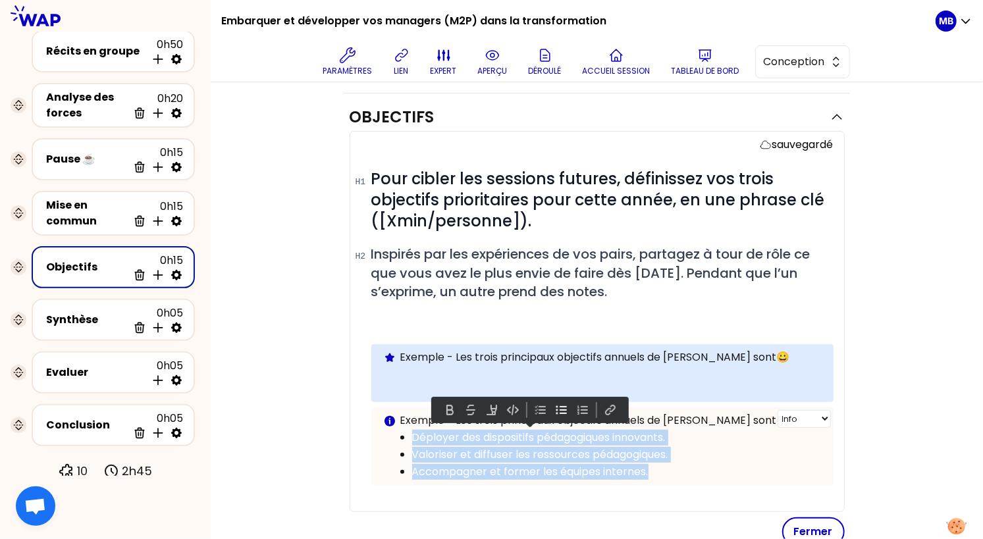
drag, startPoint x: 669, startPoint y: 471, endPoint x: 408, endPoint y: 435, distance: 263.8
click at [408, 435] on ul "Déployer des dispositifs pédagogiques innovants. Valoriser et diffuser les ress…" at bounding box center [602, 454] width 438 height 51
copy ul "Déployer des dispositifs pédagogiques innovants. Valoriser et diffuser les ress…"
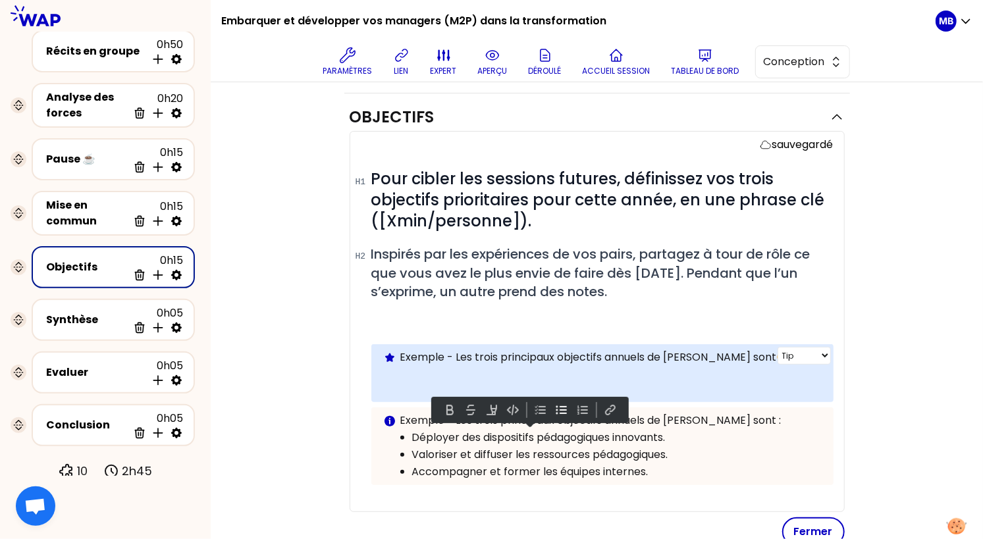
click at [415, 372] on p at bounding box center [611, 373] width 423 height 16
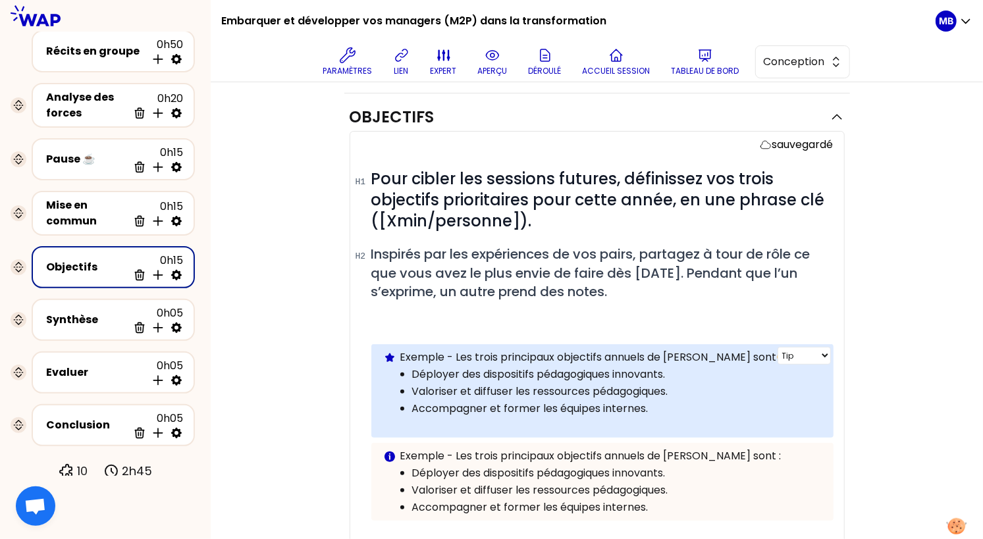
click at [752, 357] on p "Exemple - Les trois principaux objectifs annuels de Pauline sont 😀" at bounding box center [611, 358] width 423 height 16
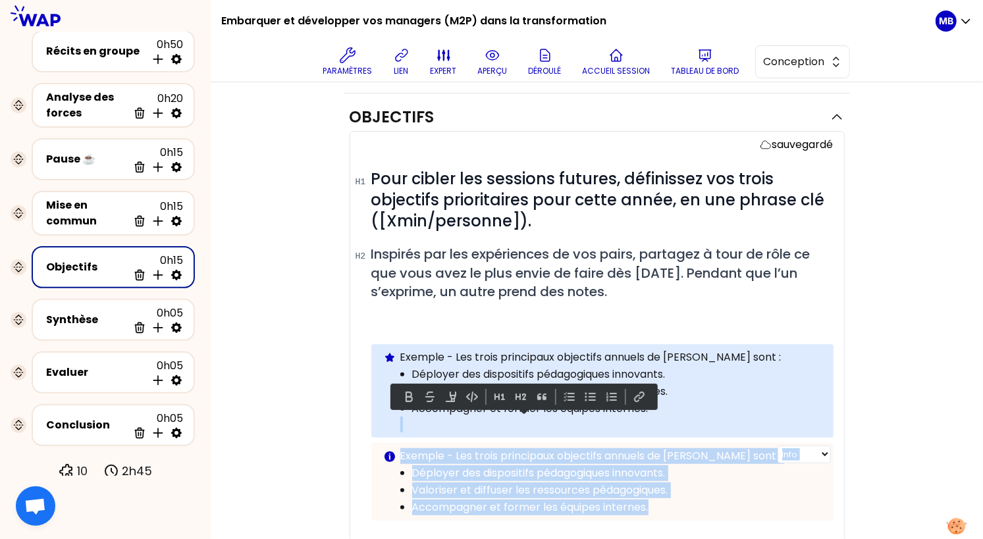
drag, startPoint x: 681, startPoint y: 506, endPoint x: 377, endPoint y: 446, distance: 309.5
click at [377, 446] on div "Info Warning Tip Exemple - Les trois principaux objectifs annuels de [PERSON_NA…" at bounding box center [602, 482] width 462 height 78
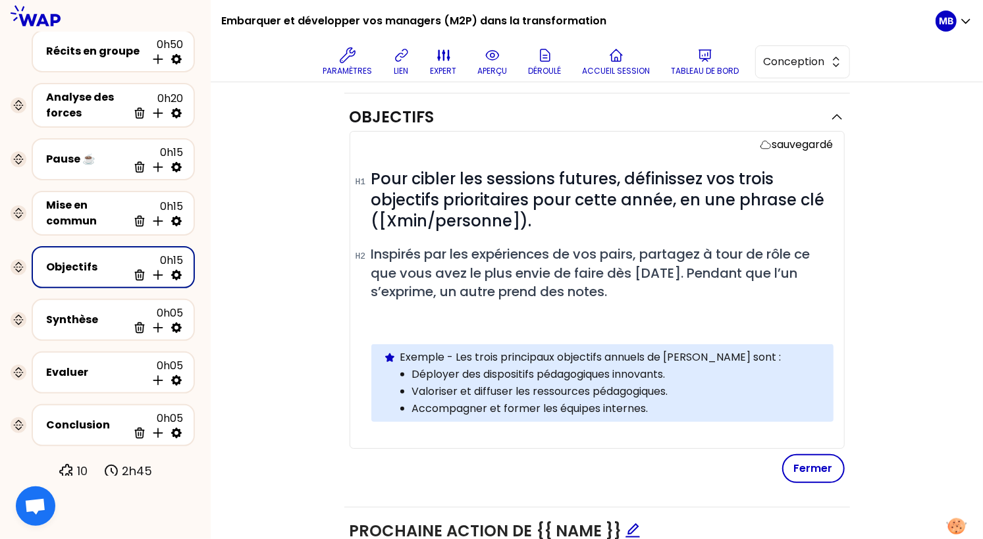
click at [404, 327] on p at bounding box center [602, 331] width 462 height 16
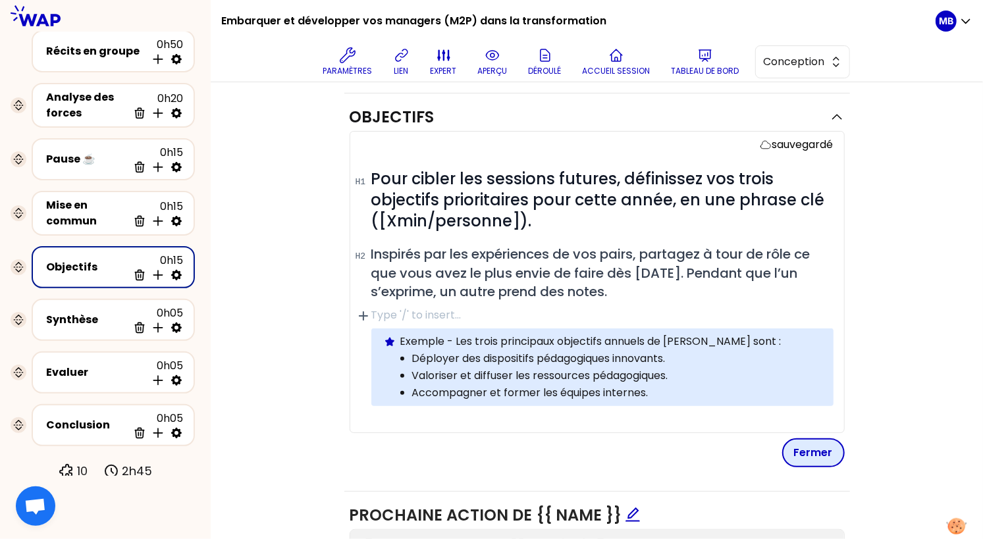
click at [820, 457] on button "Fermer" at bounding box center [813, 452] width 63 height 29
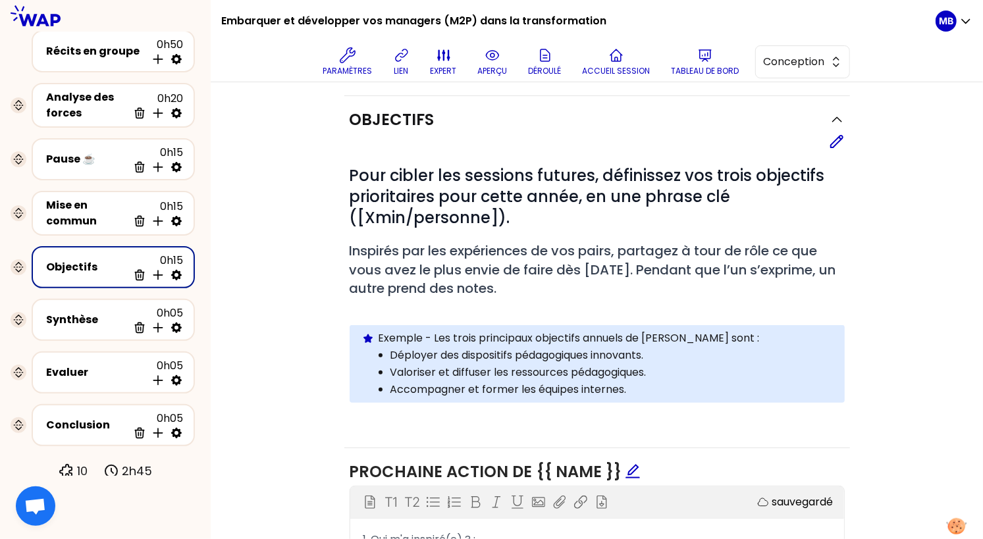
scroll to position [282, 0]
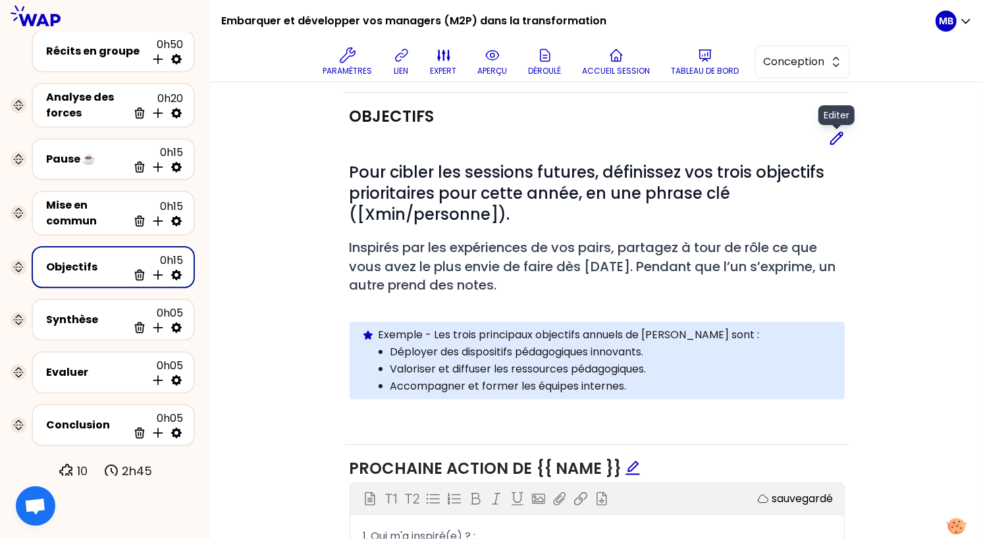
click at [835, 144] on icon at bounding box center [837, 138] width 16 height 16
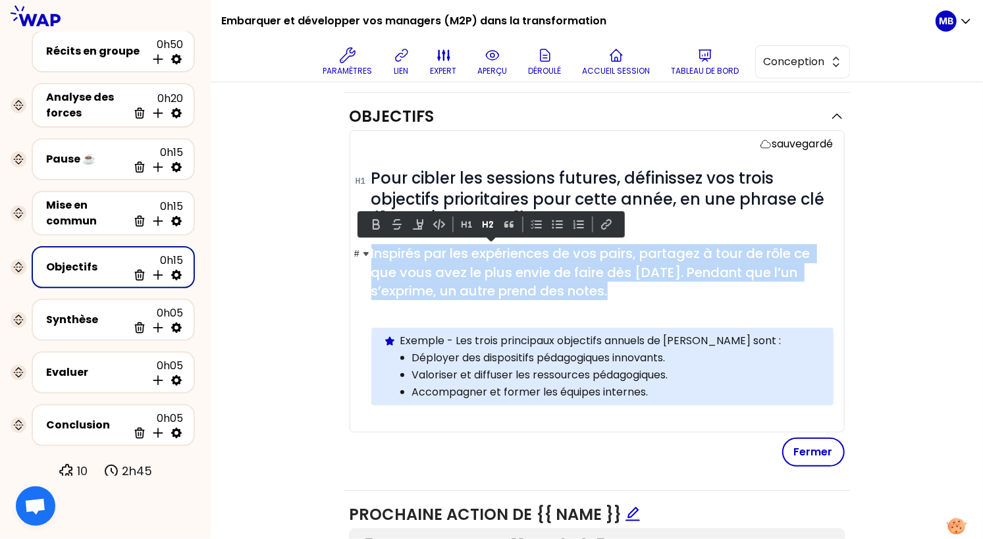
drag, startPoint x: 630, startPoint y: 288, endPoint x: 359, endPoint y: 251, distance: 273.1
click at [371, 251] on h2 "# Inspirés par les expériences de vos pairs, partagez à tour de rôle ce que vou…" at bounding box center [602, 272] width 462 height 56
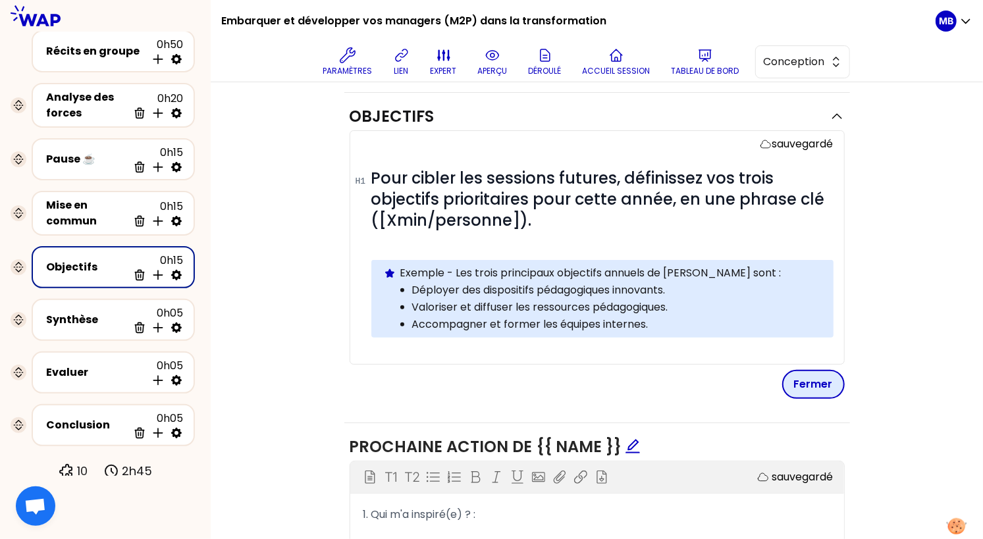
click at [824, 389] on button "Fermer" at bounding box center [813, 384] width 63 height 29
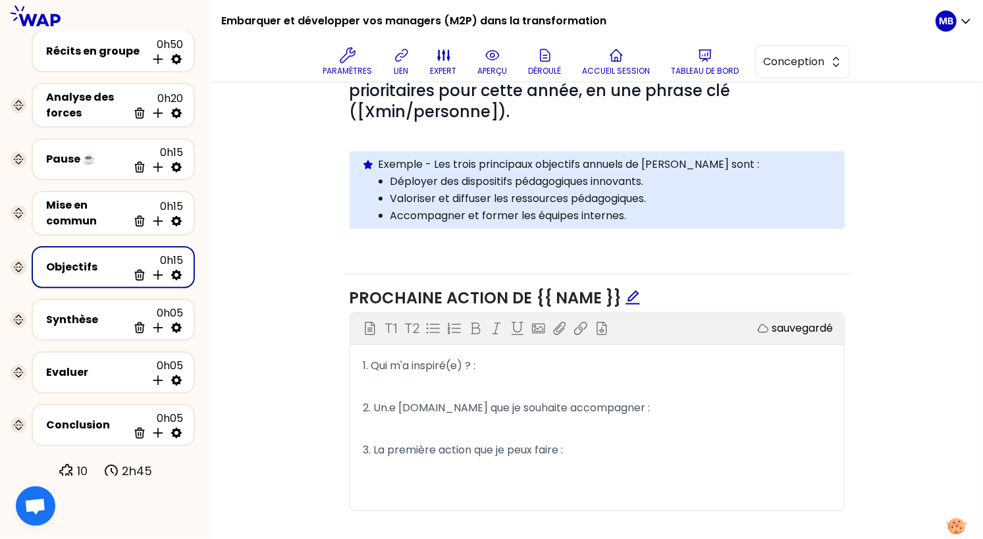
scroll to position [403, 0]
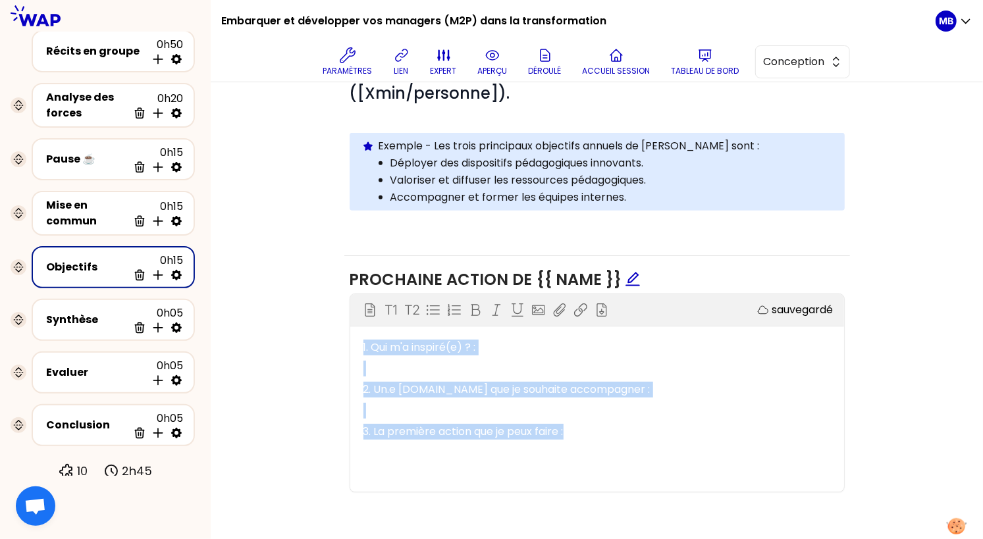
drag, startPoint x: 580, startPoint y: 429, endPoint x: 359, endPoint y: 338, distance: 239.1
click at [359, 338] on div "1. Qui m'a inspiré(e) ? : ﻿ 2. Un.e collaborateur.ice que je souhaite accompagn…" at bounding box center [597, 400] width 494 height 126
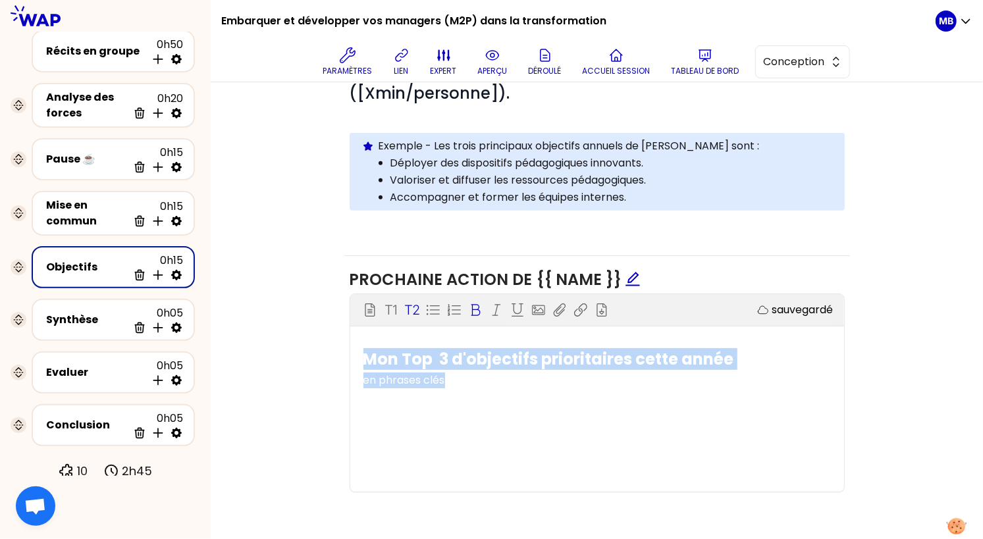
drag, startPoint x: 429, startPoint y: 373, endPoint x: 326, endPoint y: 347, distance: 105.9
click at [326, 347] on div "Objectifs Editer # Pour cibler les sessions futures, définissez vos trois objec…" at bounding box center [597, 244] width 720 height 544
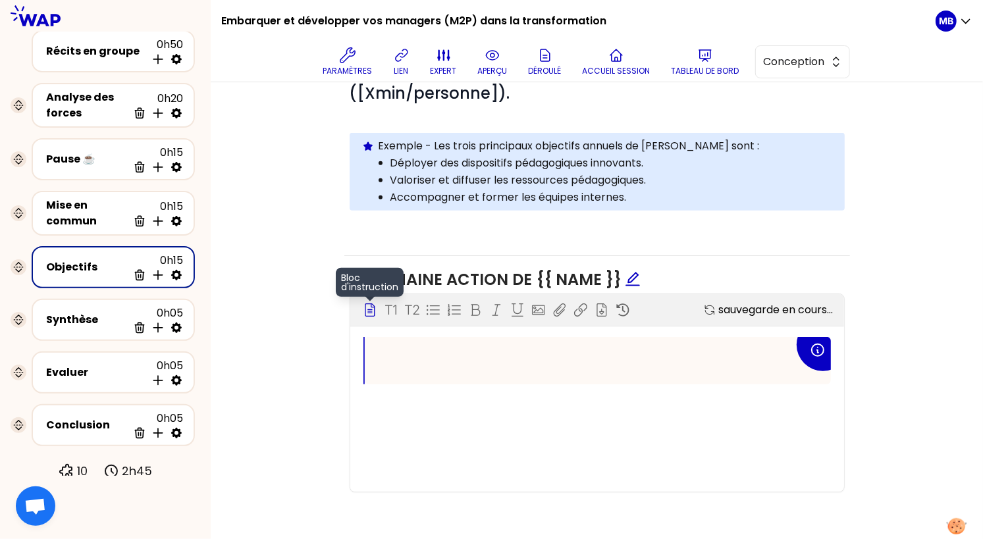
click at [369, 305] on icon at bounding box center [369, 309] width 13 height 13
click at [402, 356] on p "﻿" at bounding box center [586, 360] width 416 height 21
click at [402, 338] on div "﻿" at bounding box center [598, 360] width 466 height 47
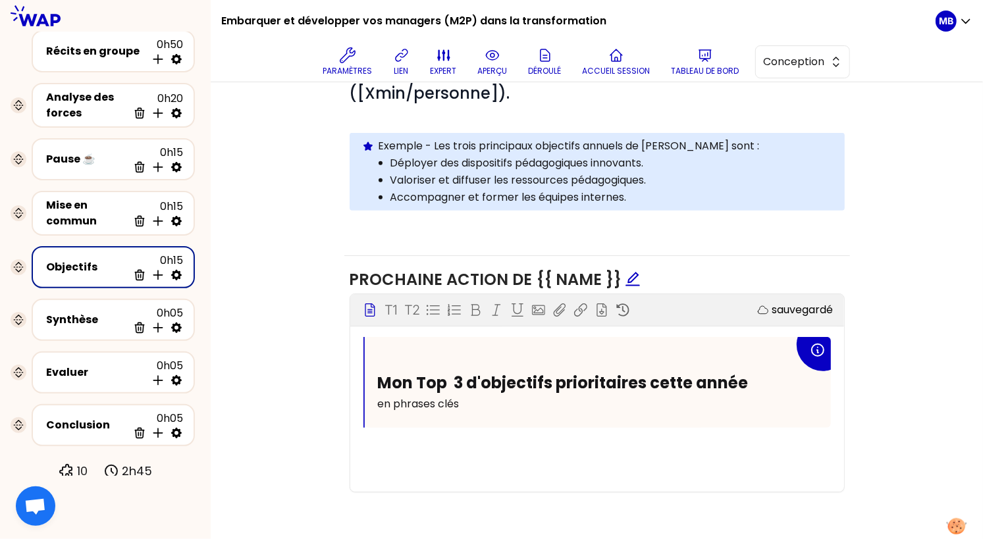
click at [376, 381] on div "Mon Top 3 d'objectifs prioritaires cette année en phrases clés" at bounding box center [598, 382] width 466 height 91
click at [456, 436] on div "Mon Top 3 d'objectifs prioritaires cette année en phrases clés ﻿" at bounding box center [596, 399] width 467 height 125
click at [390, 425] on div "Mon Top 3 d'objectifs prioritaires cette année en phrases clés ﻿ ﻿ ﻿" at bounding box center [596, 420] width 467 height 167
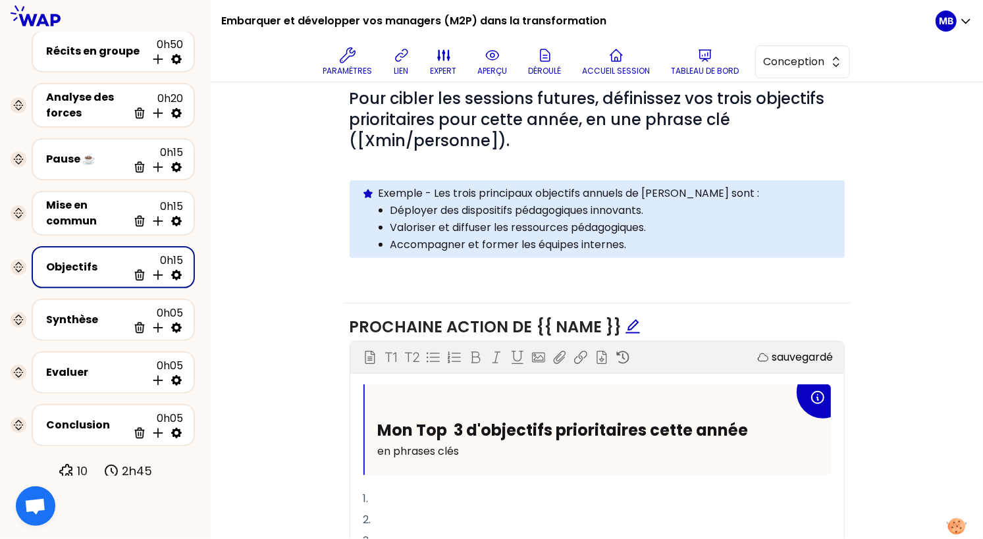
scroll to position [448, 0]
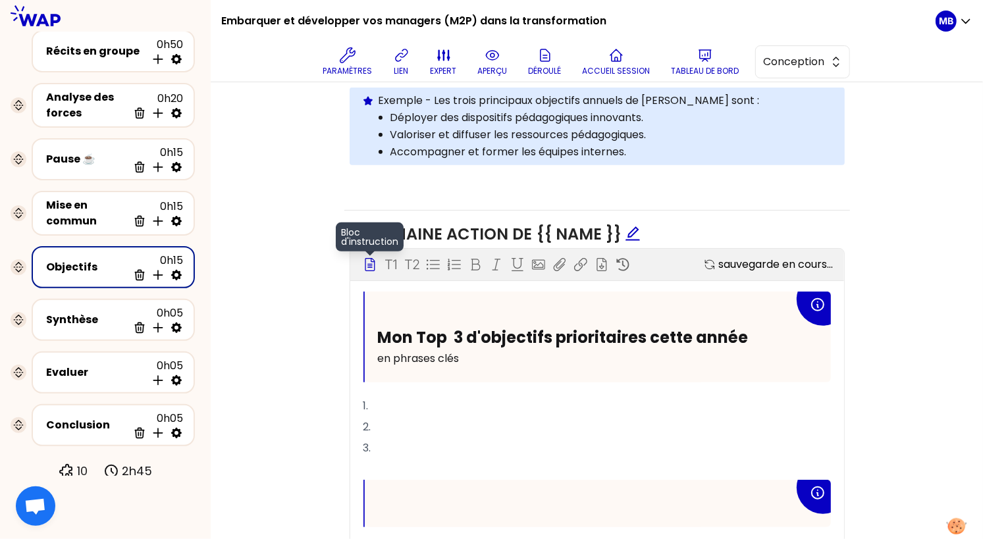
click at [367, 263] on icon at bounding box center [369, 264] width 13 height 13
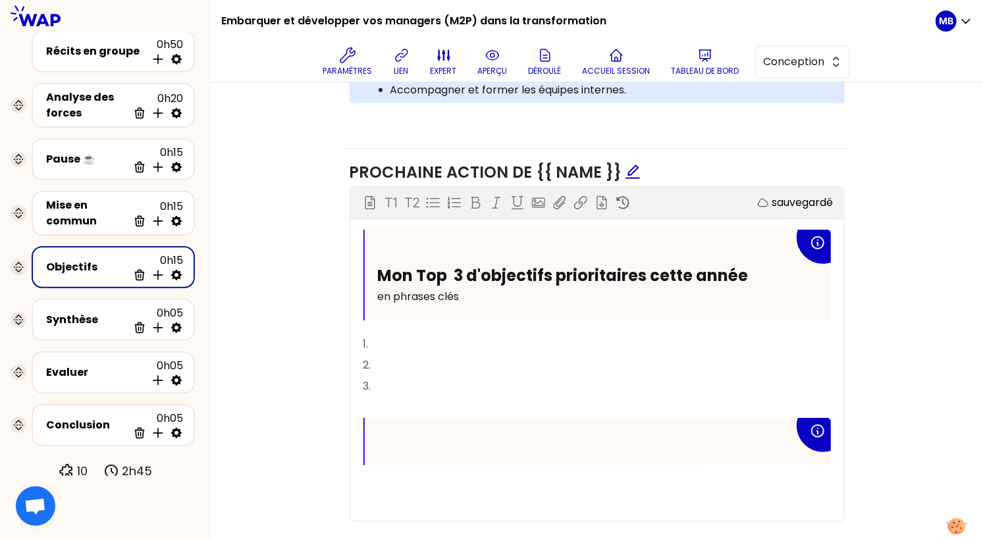
click at [376, 397] on p "﻿" at bounding box center [596, 407] width 467 height 21
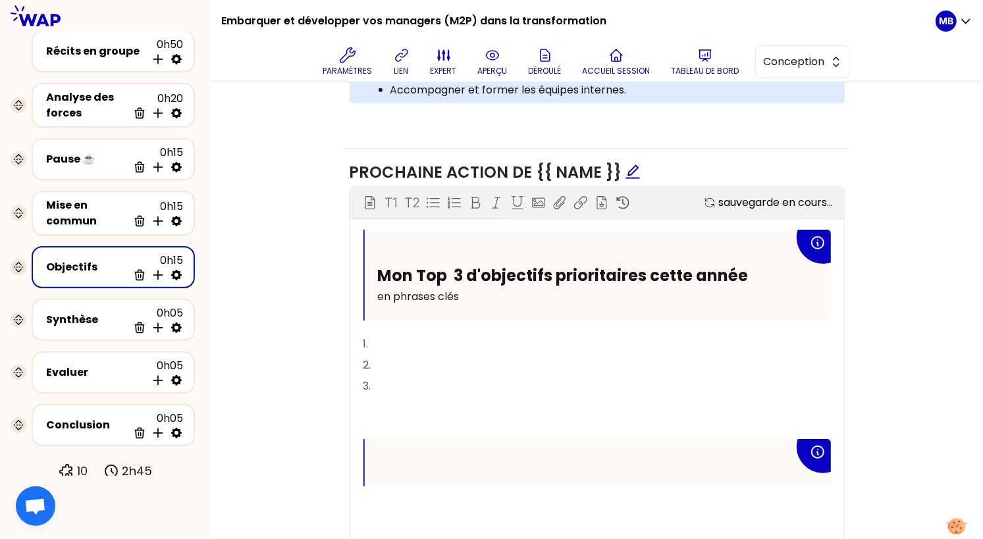
click at [385, 454] on p "﻿" at bounding box center [586, 462] width 416 height 21
click at [395, 462] on p "﻿" at bounding box center [586, 462] width 416 height 21
click at [97, 370] on div "Evaluer" at bounding box center [96, 373] width 100 height 16
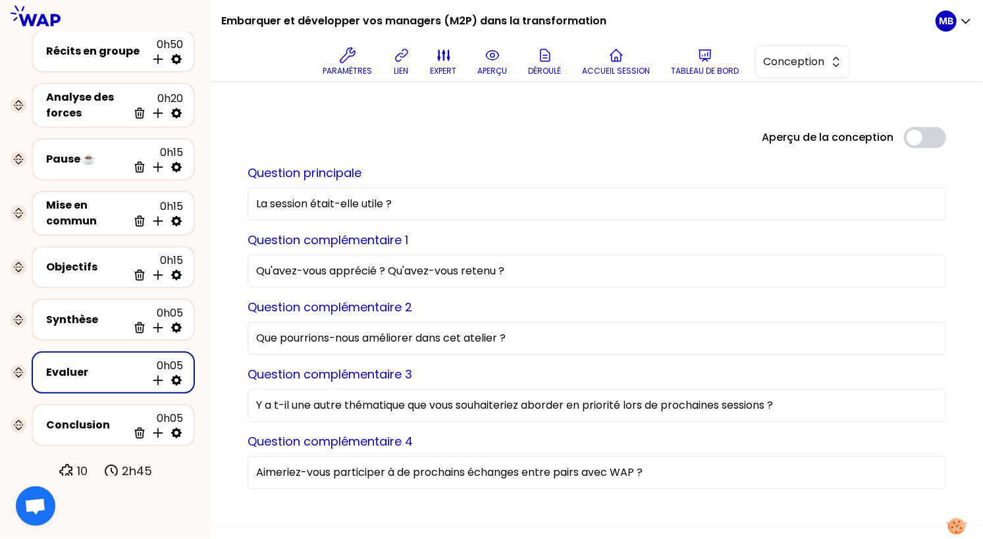
drag, startPoint x: 797, startPoint y: 402, endPoint x: 207, endPoint y: 405, distance: 589.9
click at [207, 405] on div "Embarquer et développer vos managers (M2P) dans la transformation Paramètres li…" at bounding box center [491, 269] width 983 height 539
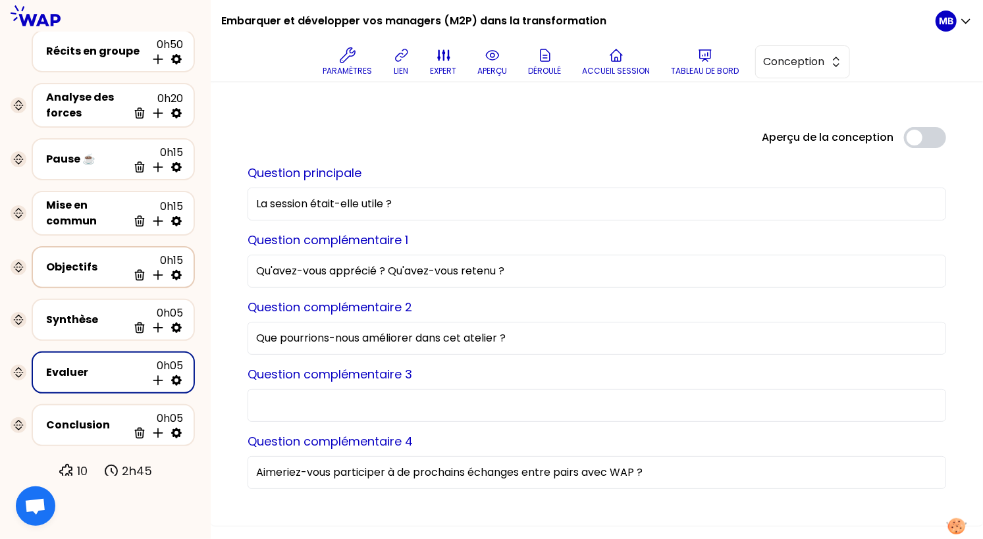
click at [85, 265] on div "Objectifs" at bounding box center [87, 267] width 82 height 16
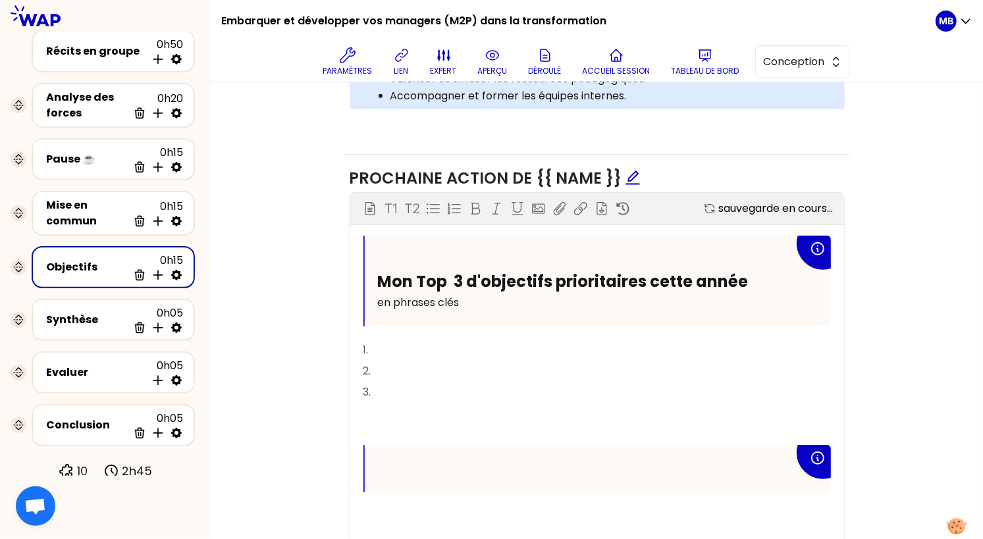
scroll to position [558, 0]
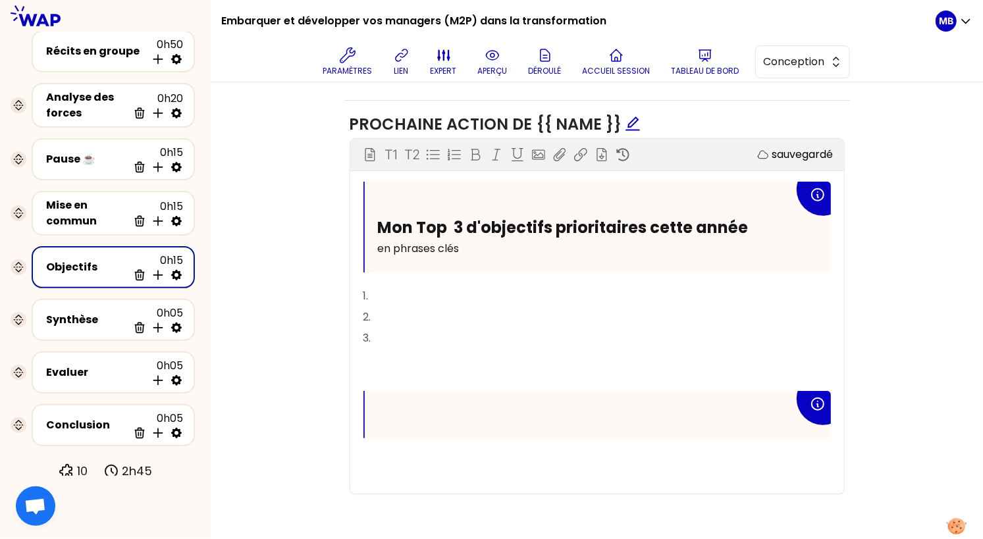
click at [409, 418] on p "﻿" at bounding box center [586, 414] width 416 height 21
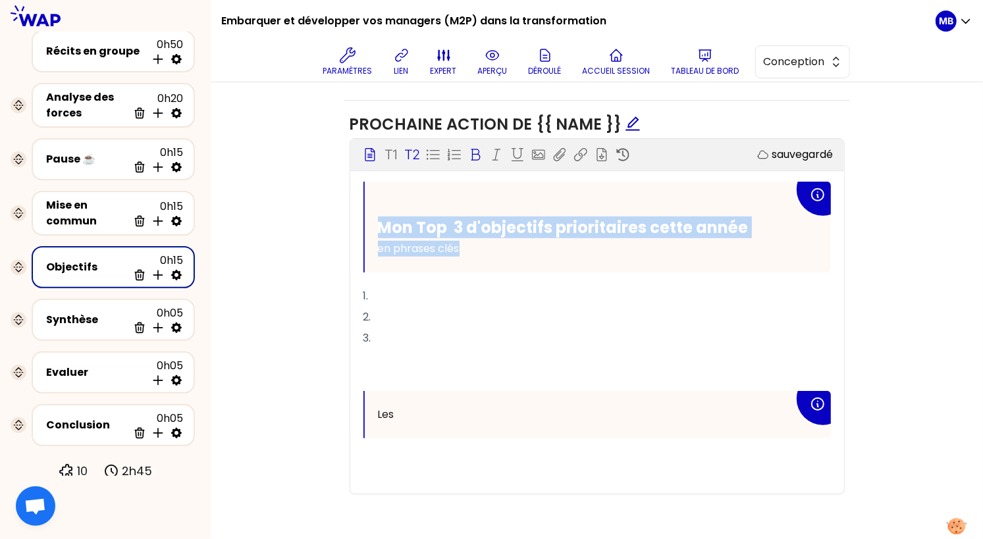
drag, startPoint x: 487, startPoint y: 240, endPoint x: 361, endPoint y: 219, distance: 127.0
click at [361, 219] on div "Mon Top 3 d'objectifs prioritaires cette année en phrases clés 1. 2. 3. ﻿ ﻿ Les…" at bounding box center [597, 338] width 494 height 312
copy div "Mon Top 3 d'objectifs prioritaires cette année en phrases clés"
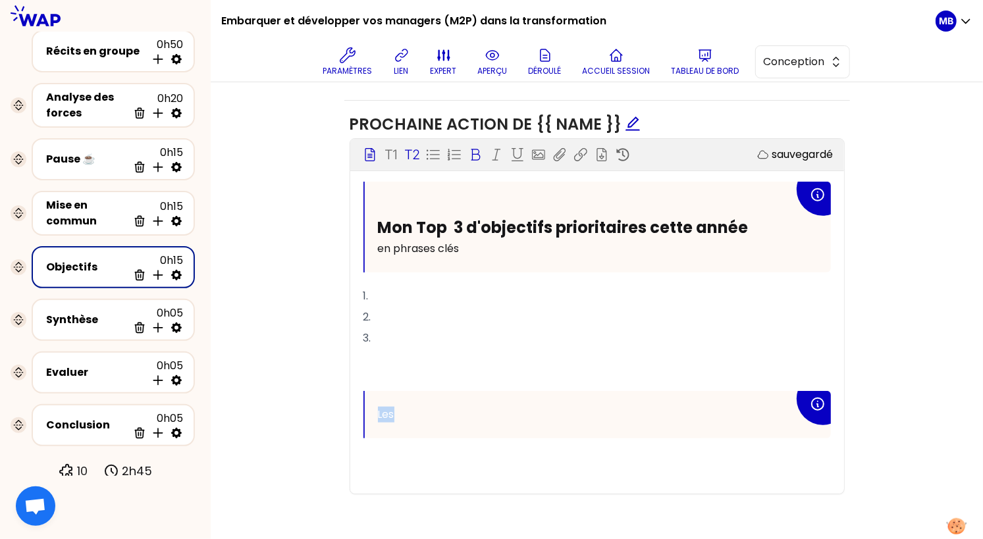
drag, startPoint x: 409, startPoint y: 409, endPoint x: 349, endPoint y: 409, distance: 59.9
click at [350, 409] on div "Bloc d'instruction T1 T2 Exporter sauvegardé Mon Top 3 d'objectifs prioritaires…" at bounding box center [597, 316] width 495 height 356
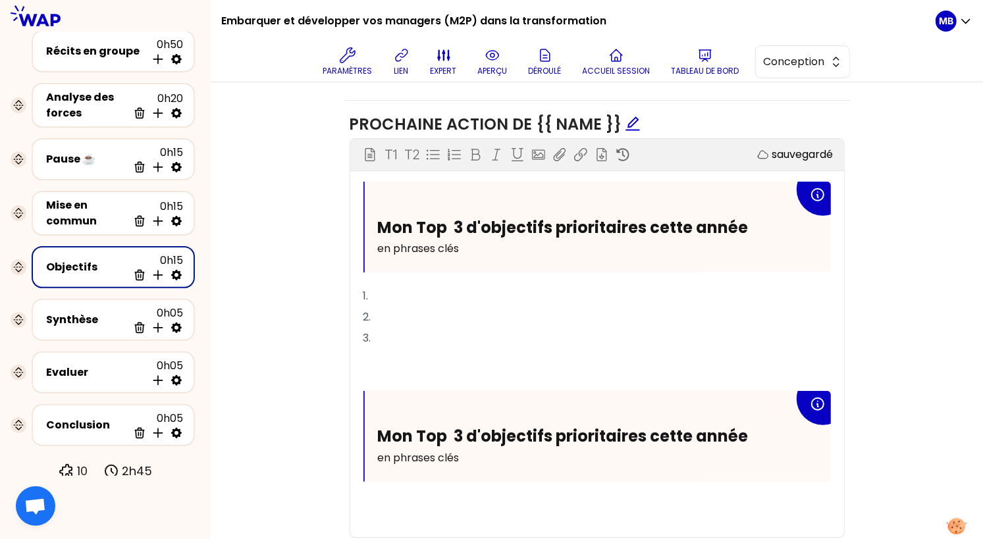
drag, startPoint x: 379, startPoint y: 332, endPoint x: 352, endPoint y: 292, distance: 48.8
click at [352, 292] on div "Mon Top 3 d'objectifs prioritaires cette année en phrases clés 1. 2. 3. ﻿ ﻿ Mon…" at bounding box center [597, 360] width 494 height 356
copy div "1. 2. 3."
click at [373, 356] on p "﻿" at bounding box center [596, 359] width 467 height 21
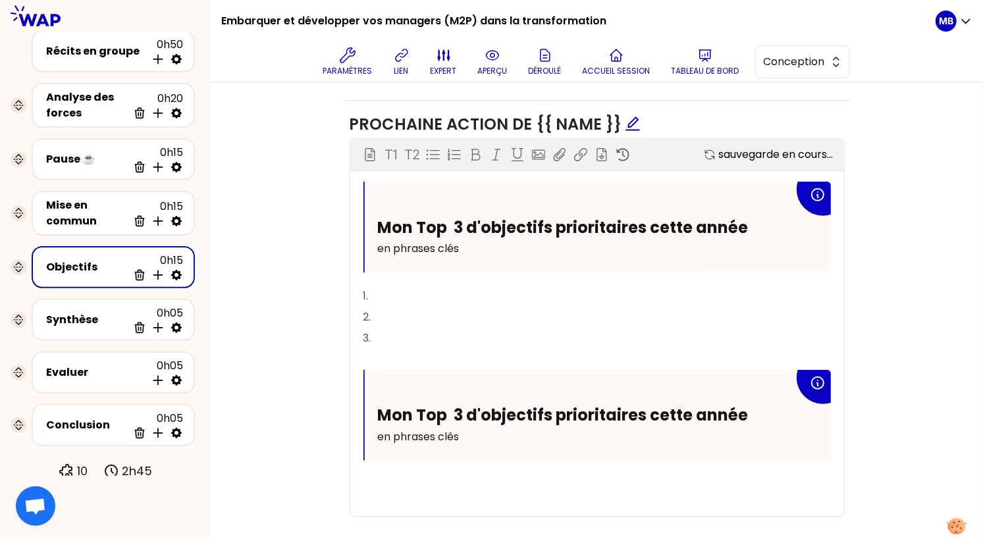
click at [372, 356] on p "﻿" at bounding box center [596, 359] width 467 height 21
click at [377, 476] on p "﻿" at bounding box center [596, 484] width 467 height 21
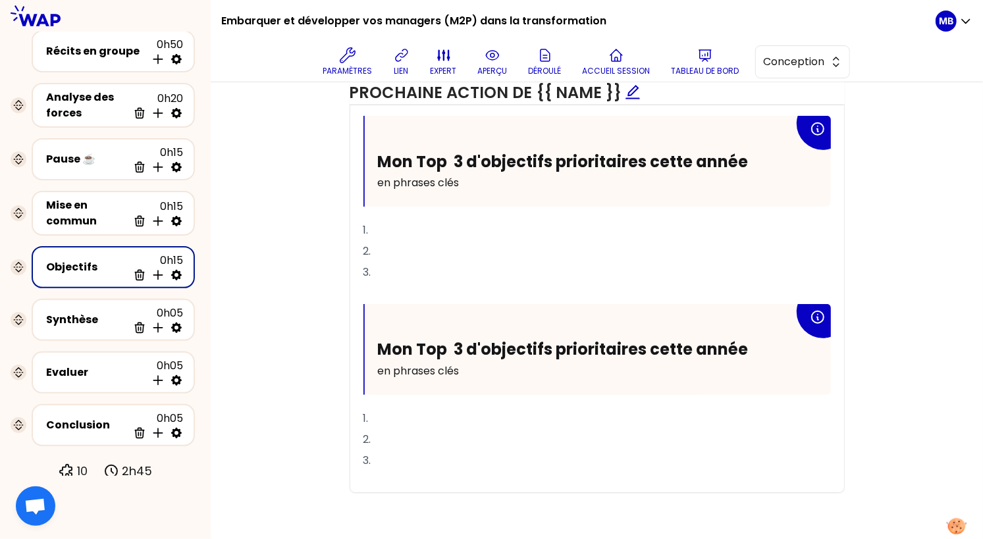
click at [373, 484] on p "﻿" at bounding box center [596, 481] width 467 height 21
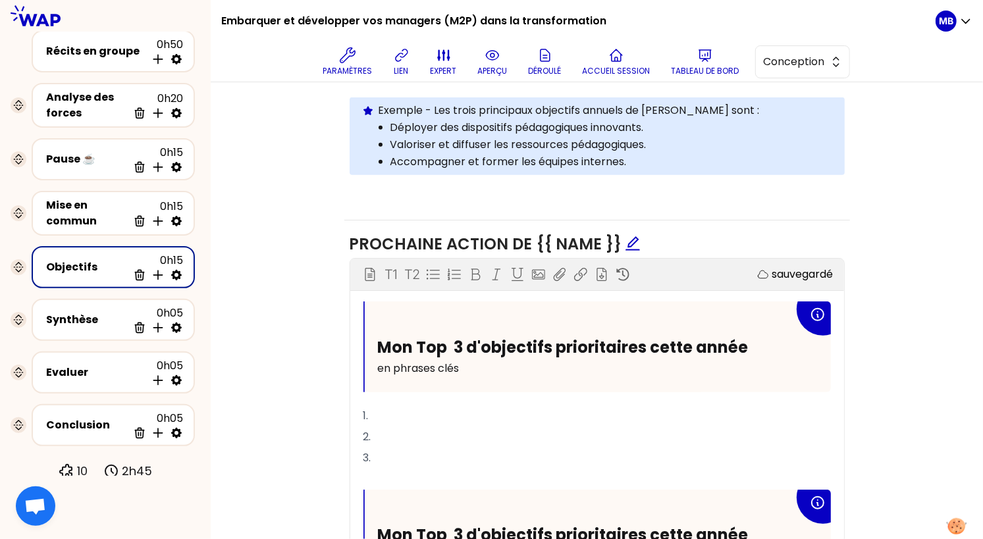
scroll to position [413, 0]
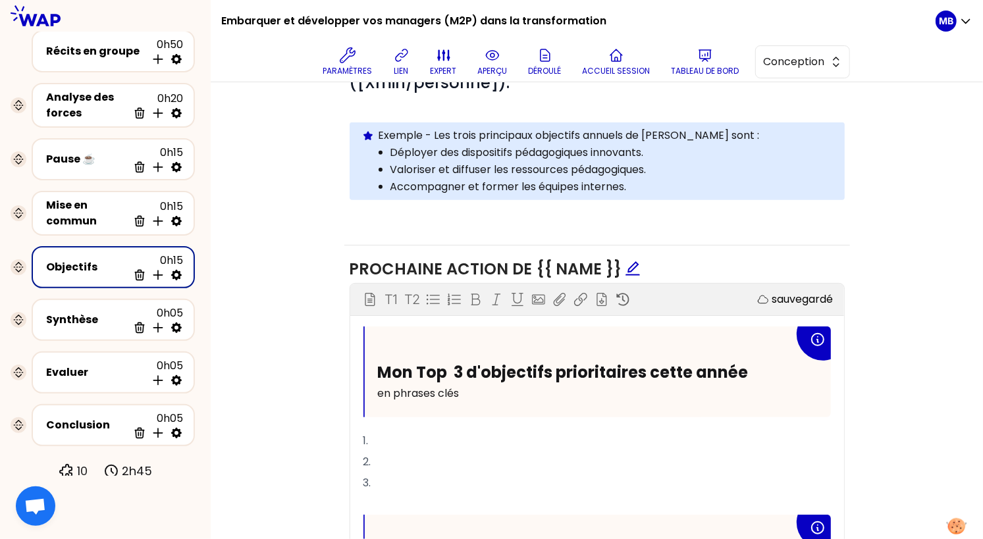
click at [454, 116] on div "# Pour cibler les sessions futures, définissez vos trois objectifs prioritaires…" at bounding box center [597, 125] width 495 height 191
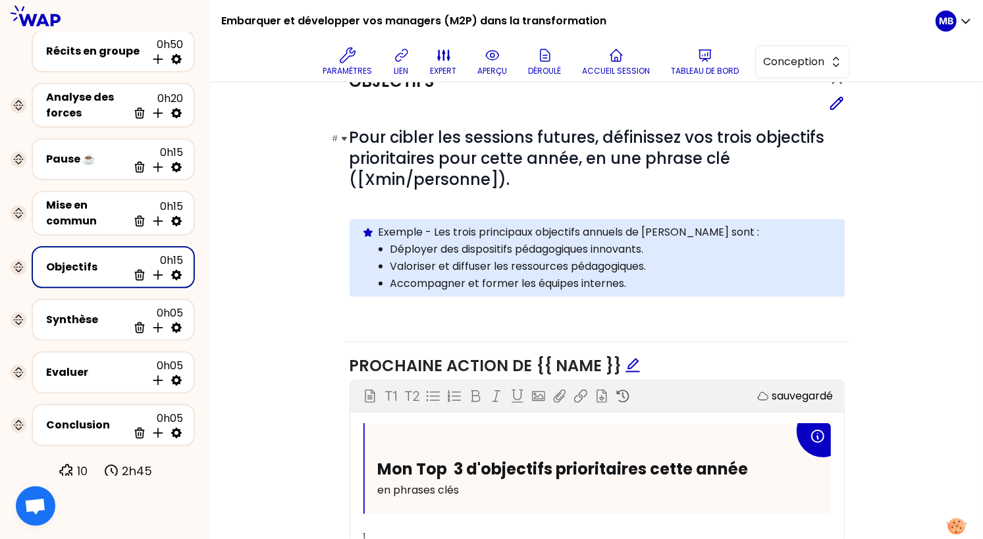
click at [529, 182] on h1 "# Pour cibler les sessions futures, définissez vos trois objectifs prioritaires…" at bounding box center [597, 158] width 495 height 63
click at [834, 105] on icon at bounding box center [837, 103] width 12 height 12
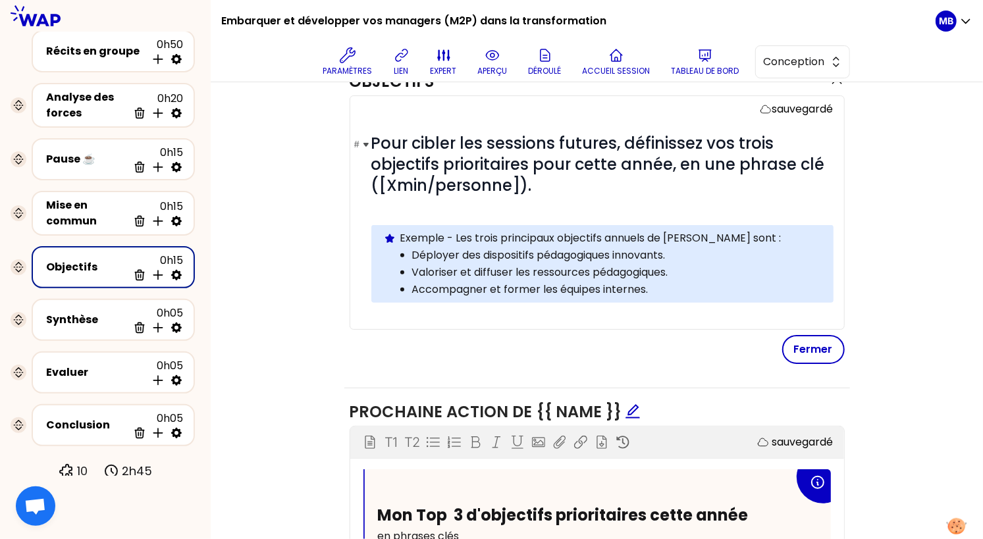
click at [572, 191] on h1 "# Pour cibler les sessions futures, définissez vos trois objectifs prioritaires…" at bounding box center [602, 164] width 462 height 63
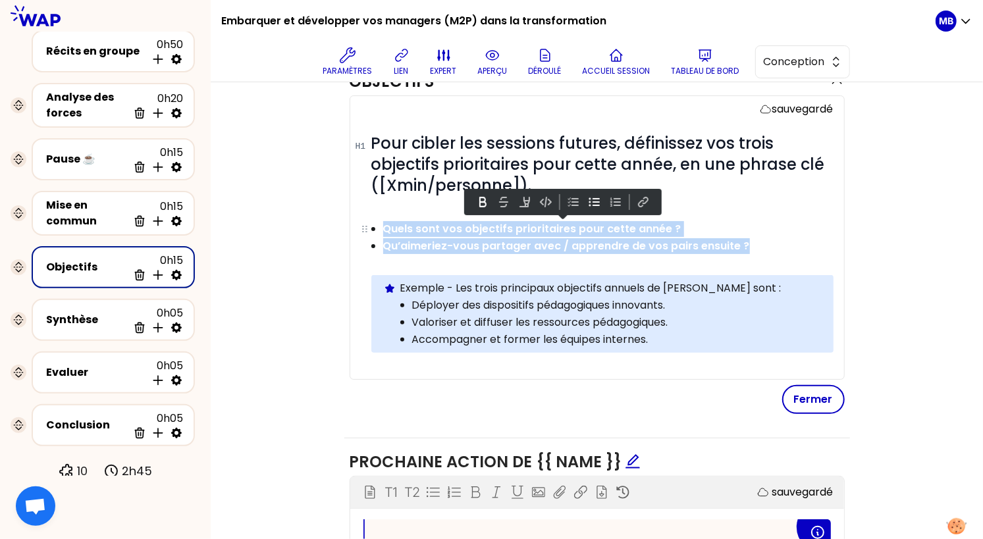
drag, startPoint x: 763, startPoint y: 243, endPoint x: 375, endPoint y: 225, distance: 388.2
click at [375, 225] on ul "Quels sont vos objectifs prioritaires pour cette année ? Qu’aimeriez-vous parta…" at bounding box center [593, 237] width 478 height 34
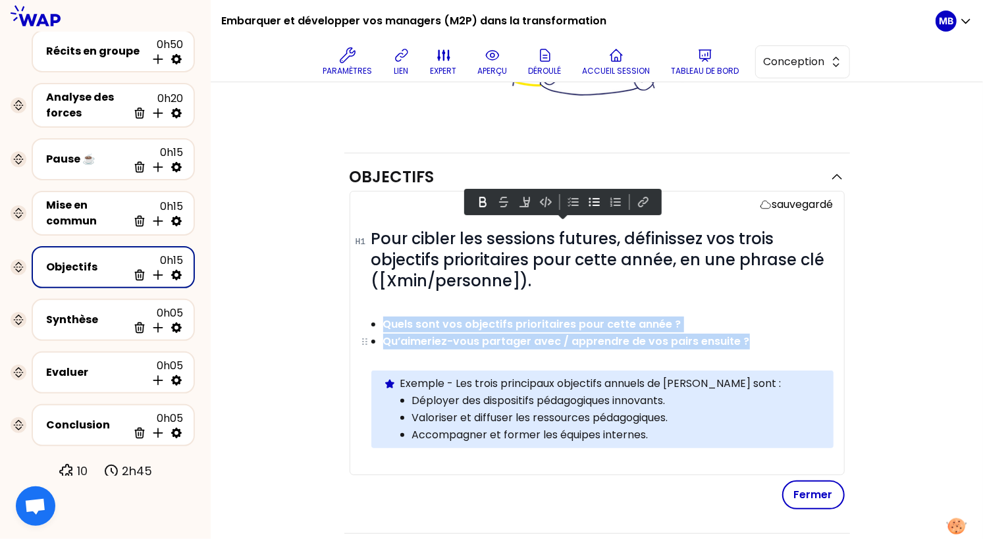
scroll to position [207, 0]
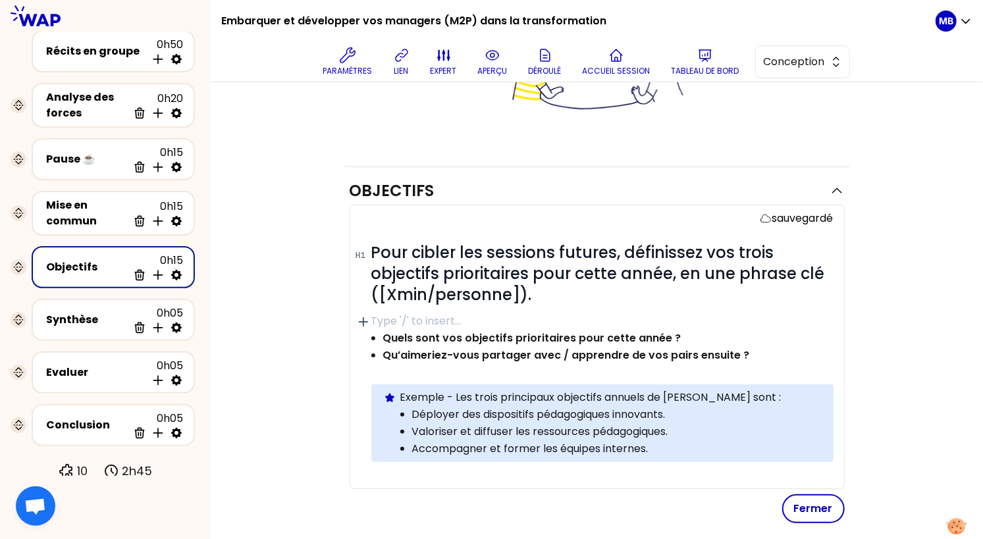
click at [393, 319] on p at bounding box center [602, 321] width 462 height 16
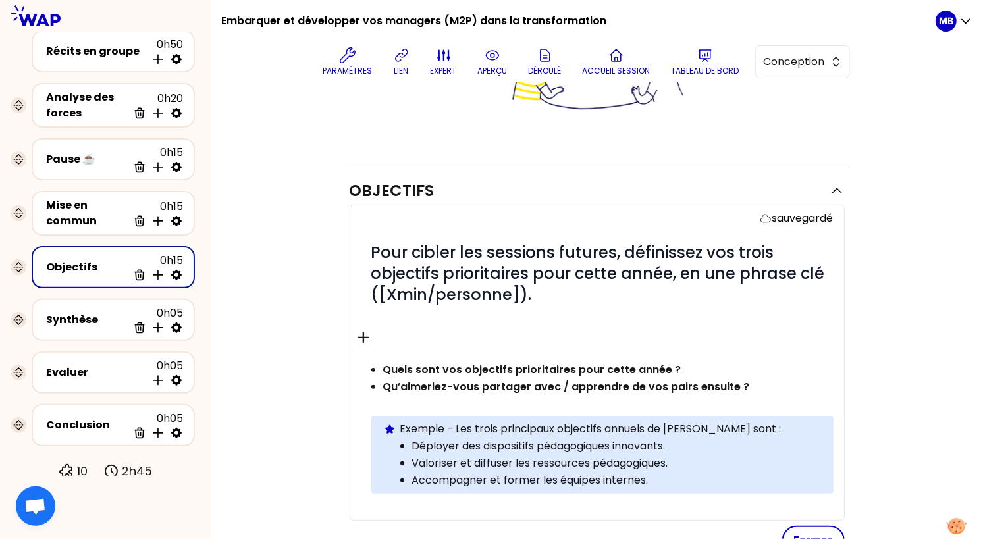
click at [361, 337] on icon "button" at bounding box center [363, 338] width 19 height 19
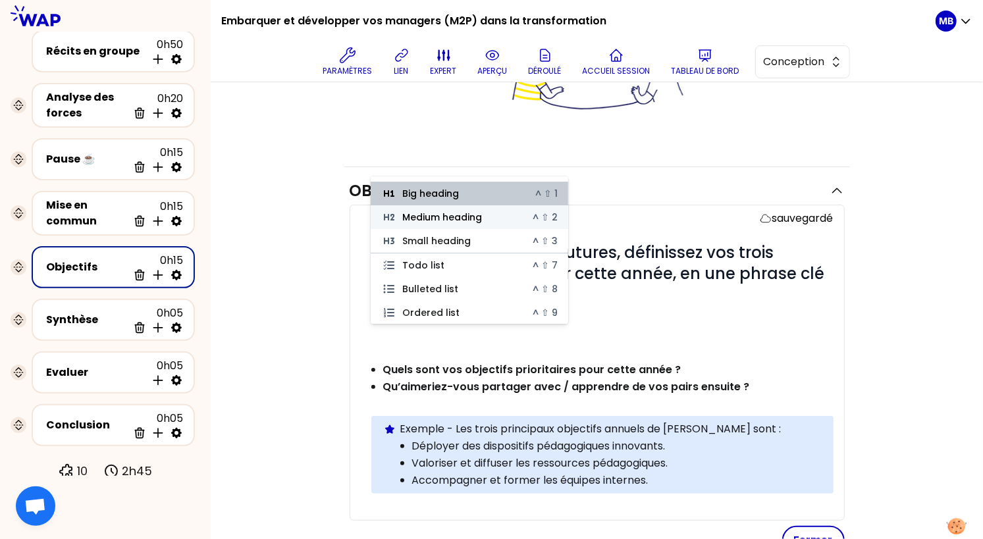
click at [396, 215] on icon at bounding box center [389, 217] width 16 height 16
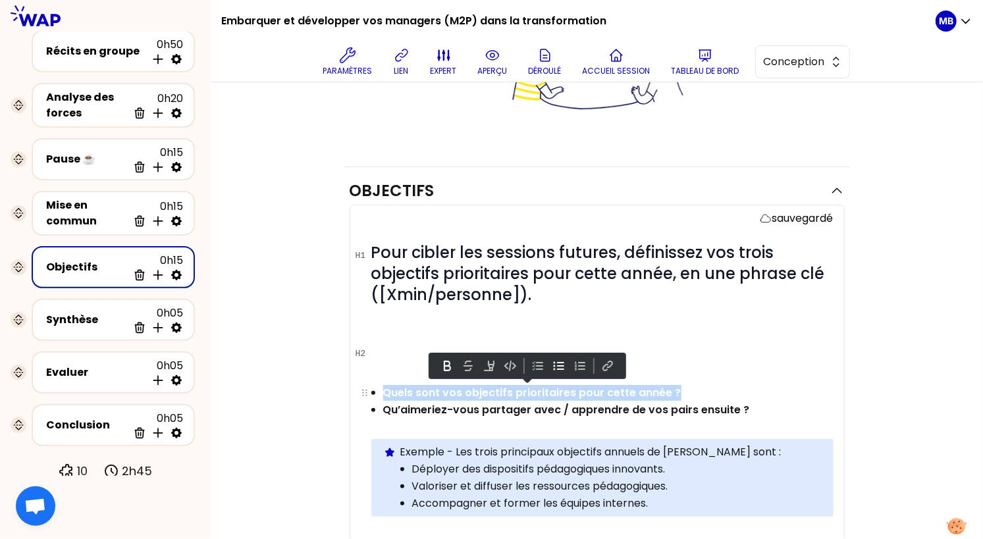
drag, startPoint x: 688, startPoint y: 392, endPoint x: 382, endPoint y: 393, distance: 306.1
click at [382, 393] on ul "Quels sont vos objectifs prioritaires pour cette année ? Qu’aimeriez-vous parta…" at bounding box center [593, 401] width 478 height 34
copy strong "Quels sont vos objectifs prioritaires pour cette année ?"
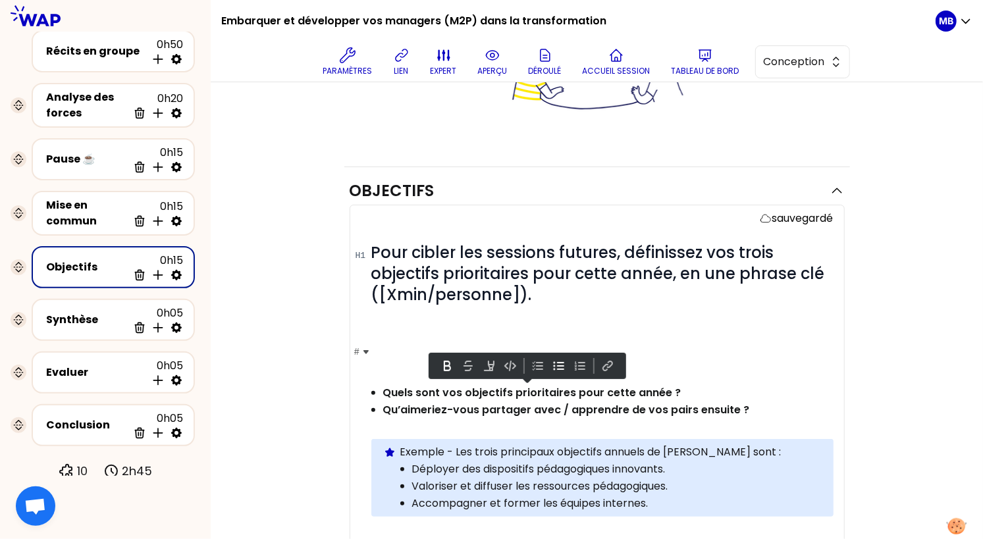
click at [389, 352] on h2 "#" at bounding box center [602, 351] width 462 height 19
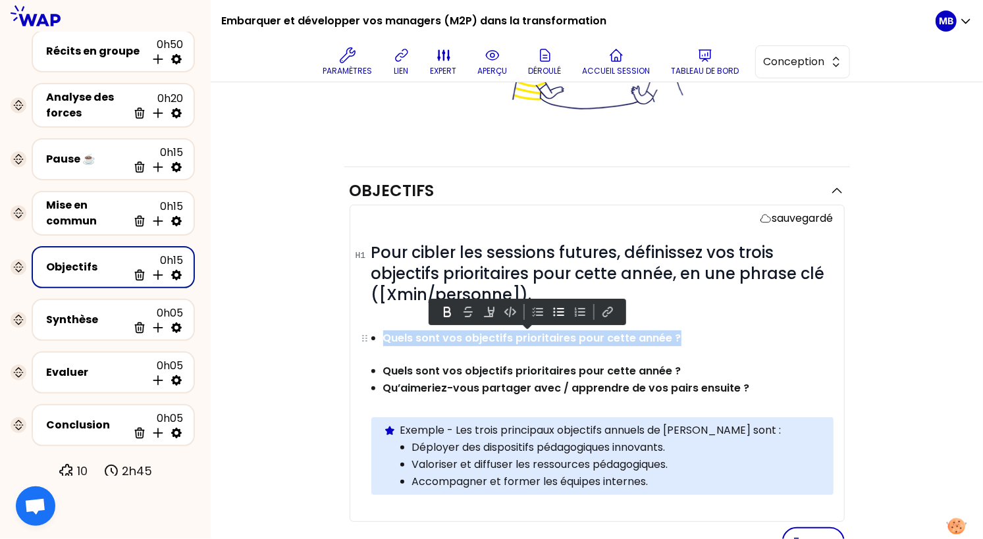
drag, startPoint x: 697, startPoint y: 342, endPoint x: 365, endPoint y: 338, distance: 331.8
click at [383, 338] on li "Quels sont vos objectifs prioritaires pour cette année ?" at bounding box center [607, 337] width 449 height 17
click at [400, 329] on li "Quels sont vos objectifs prioritaires pour cette année ?" at bounding box center [607, 337] width 449 height 17
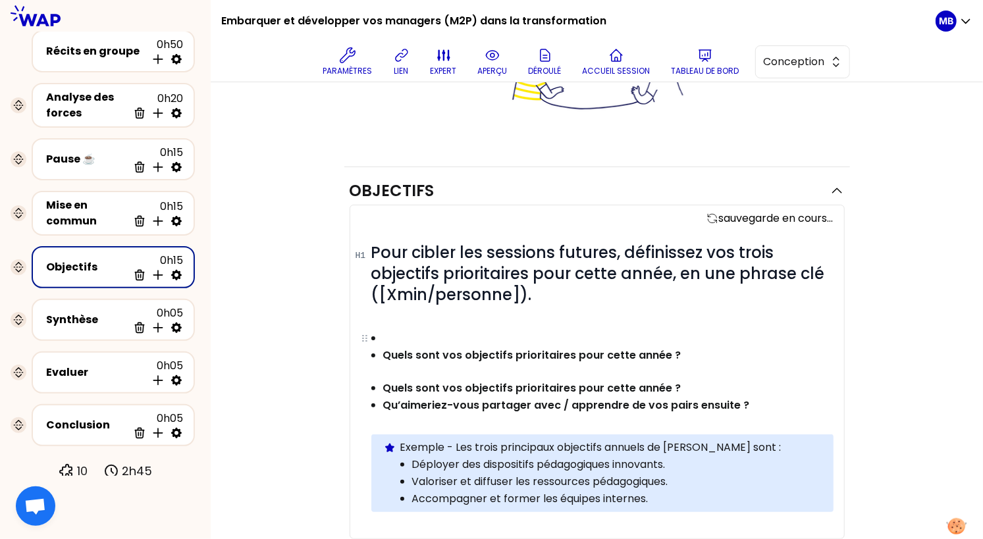
click at [400, 330] on p at bounding box center [607, 338] width 449 height 16
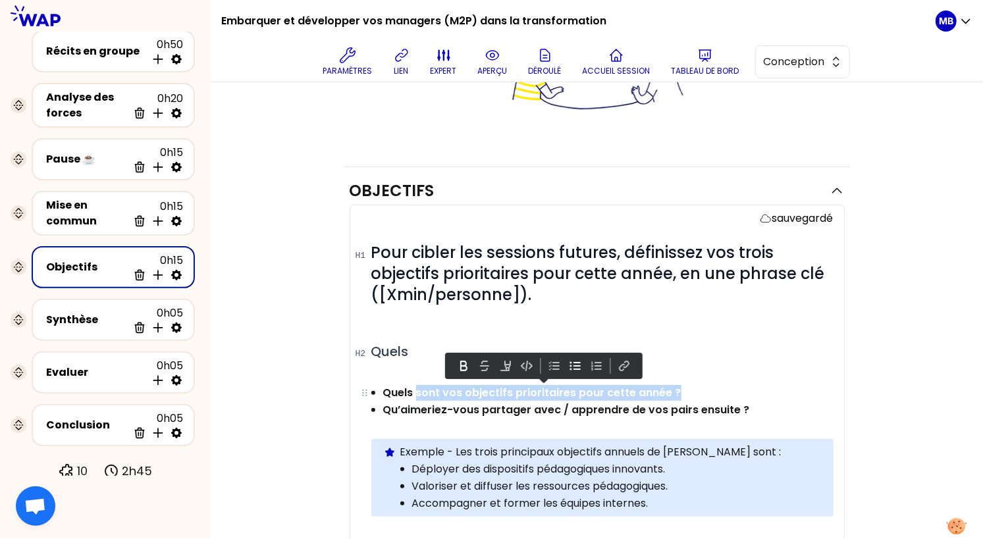
drag, startPoint x: 417, startPoint y: 392, endPoint x: 689, endPoint y: 397, distance: 271.9
click at [689, 397] on p "Quels sont vos objectifs prioritaires pour cette année ?" at bounding box center [607, 393] width 449 height 16
copy strong "sont vos objectifs prioritaires pour cette année ?"
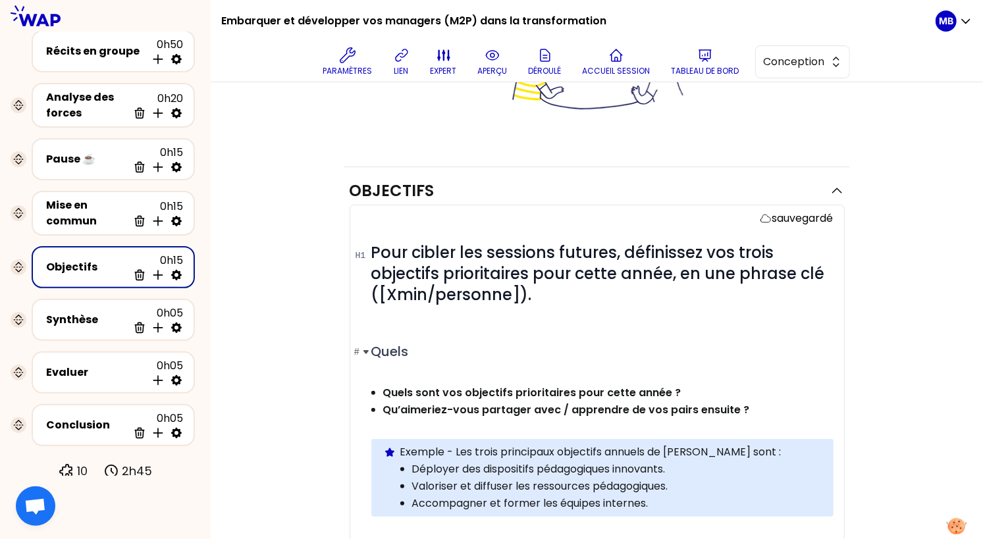
click at [438, 348] on h2 "# Quels" at bounding box center [602, 351] width 462 height 19
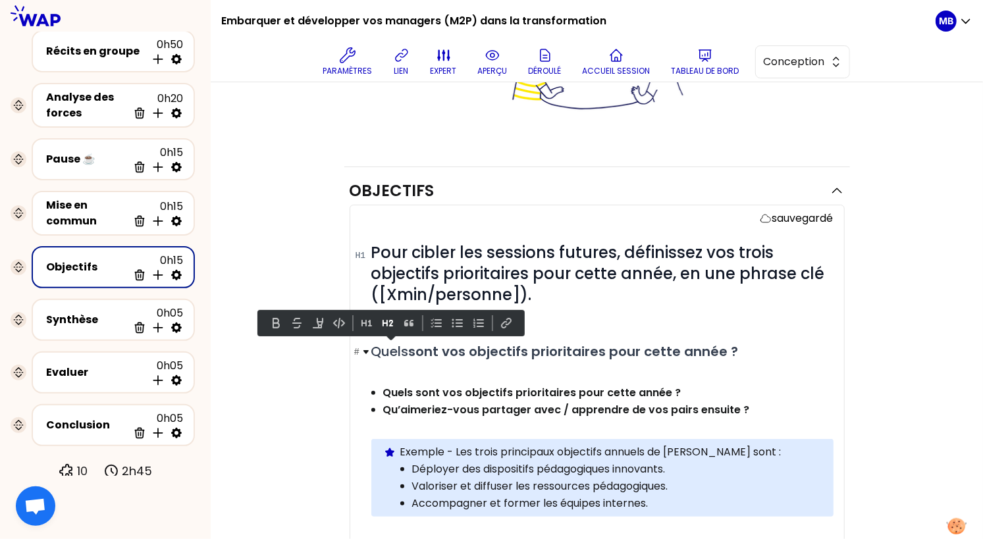
drag, startPoint x: 414, startPoint y: 353, endPoint x: 363, endPoint y: 353, distance: 50.7
click at [371, 353] on h2 "# Quels sont vos objectifs prioritaires pour cette année ?" at bounding box center [602, 351] width 462 height 19
click at [273, 325] on button at bounding box center [276, 323] width 16 height 16
click at [446, 368] on p at bounding box center [602, 376] width 462 height 16
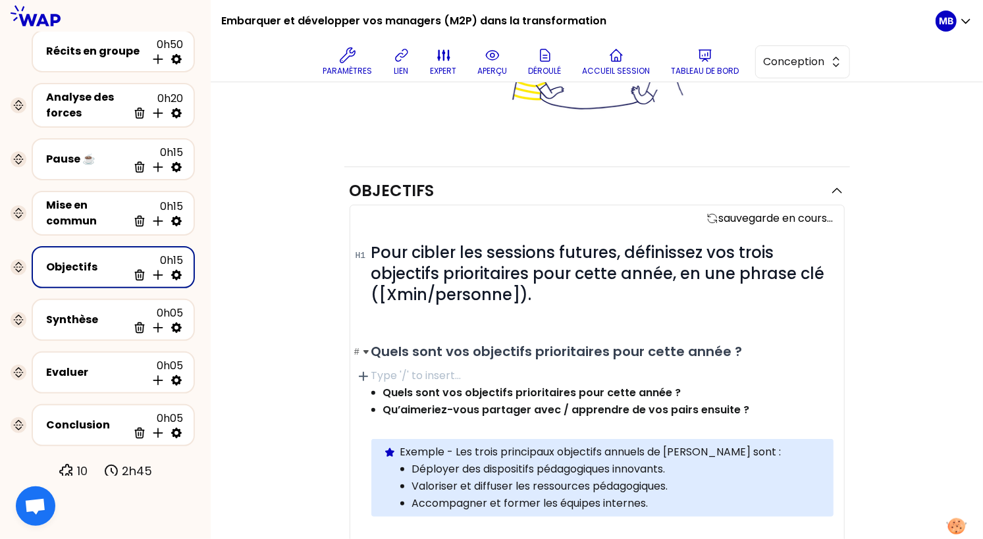
click at [758, 348] on h2 "# Quels sont vos objectifs prioritaires pour cette année ?" at bounding box center [602, 351] width 462 height 19
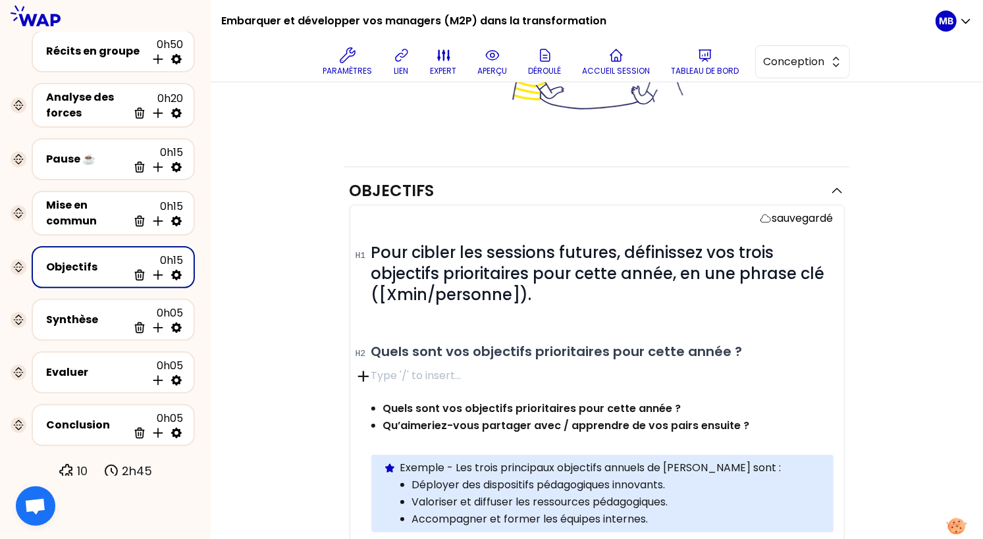
click at [363, 371] on icon "button" at bounding box center [362, 376] width 11 height 11
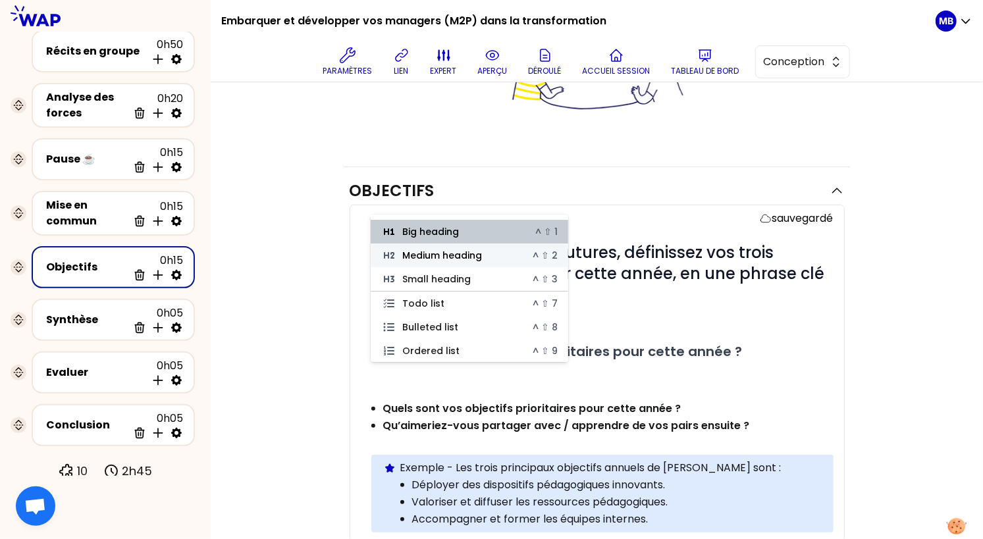
click at [401, 255] on button "Medium heading ^ ⇧ 2" at bounding box center [470, 256] width 198 height 24
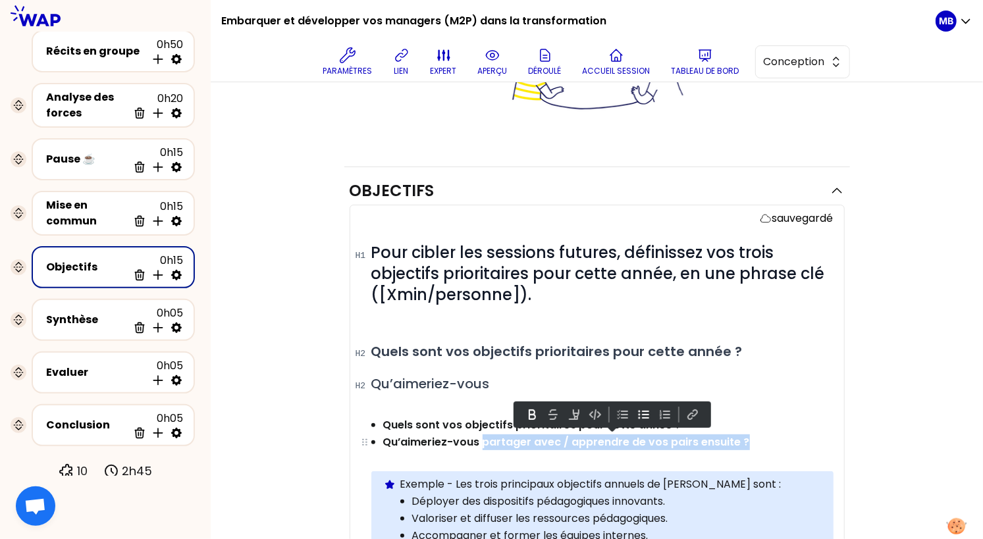
drag, startPoint x: 482, startPoint y: 443, endPoint x: 747, endPoint y: 438, distance: 264.7
click at [747, 438] on p "Qu’aimeriez-vous partager avec / apprendre de vos pairs ensuite ?" at bounding box center [607, 443] width 449 height 16
copy strong "partager avec / apprendre de vos pairs ensuite ?"
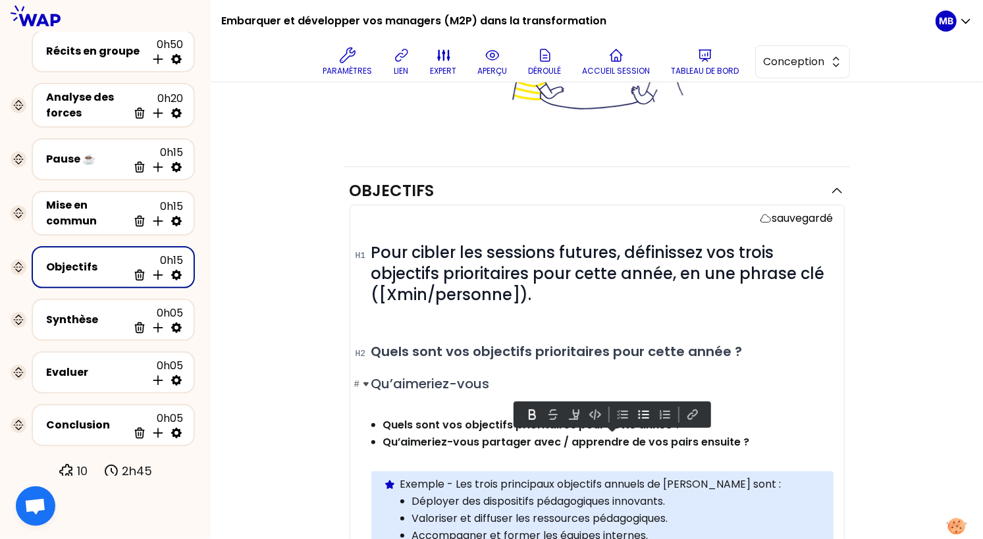
click at [531, 378] on h2 "# Qu’aimeriez-vous" at bounding box center [602, 384] width 462 height 19
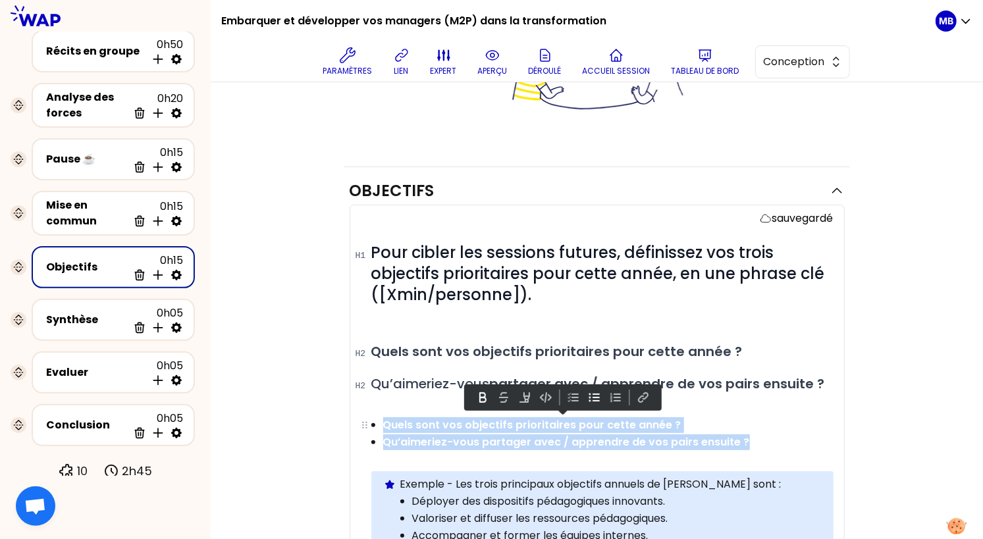
drag, startPoint x: 748, startPoint y: 441, endPoint x: 371, endPoint y: 425, distance: 376.9
click at [371, 425] on ul "Quels sont vos objectifs prioritaires pour cette année ? Qu’aimeriez-vous parta…" at bounding box center [593, 433] width 478 height 34
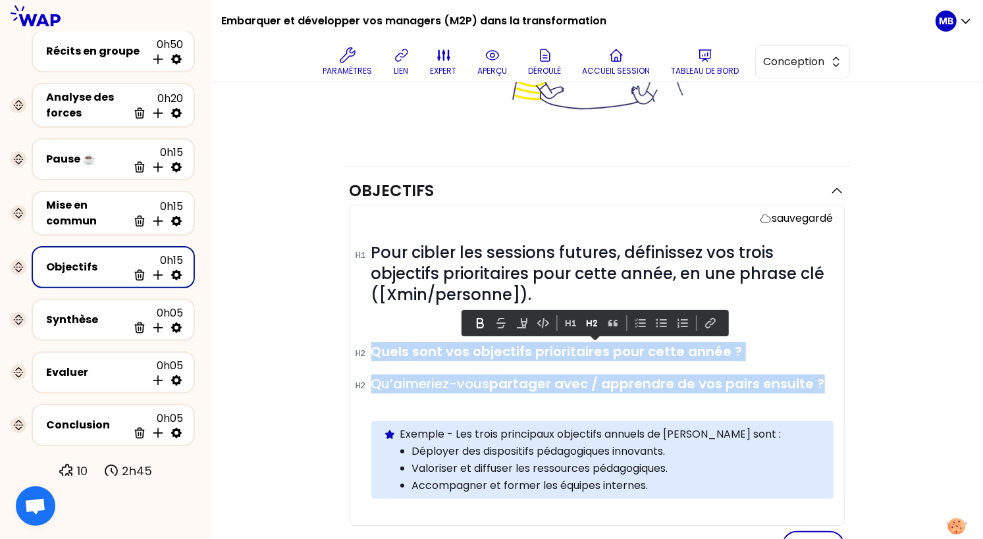
drag, startPoint x: 375, startPoint y: 352, endPoint x: 841, endPoint y: 387, distance: 466.8
click at [841, 387] on div "sauvegardé # Pour cibler les sessions futures, définissez vos trois objectifs p…" at bounding box center [597, 365] width 495 height 321
click at [485, 331] on button at bounding box center [480, 323] width 16 height 16
click at [479, 325] on button at bounding box center [479, 323] width 16 height 16
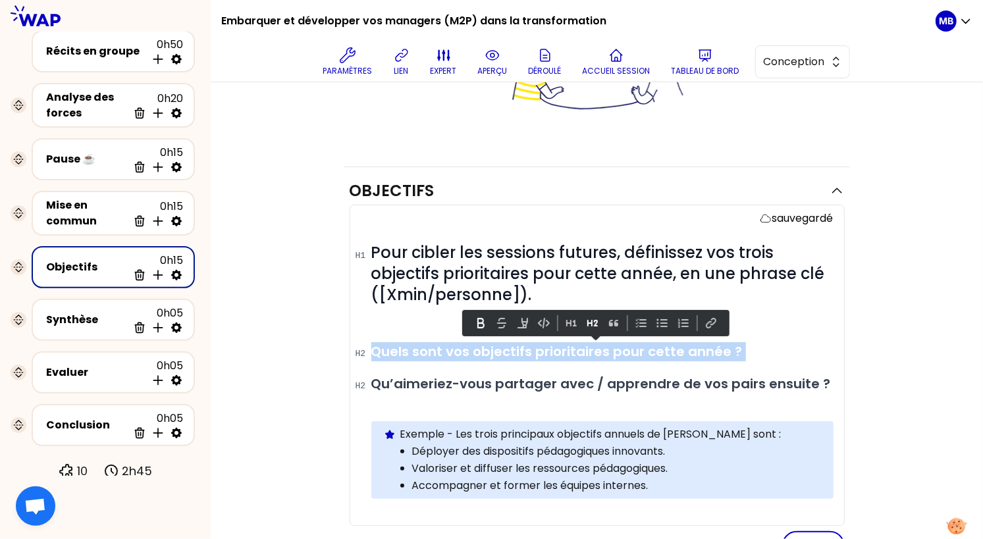
click at [475, 324] on button at bounding box center [481, 323] width 16 height 16
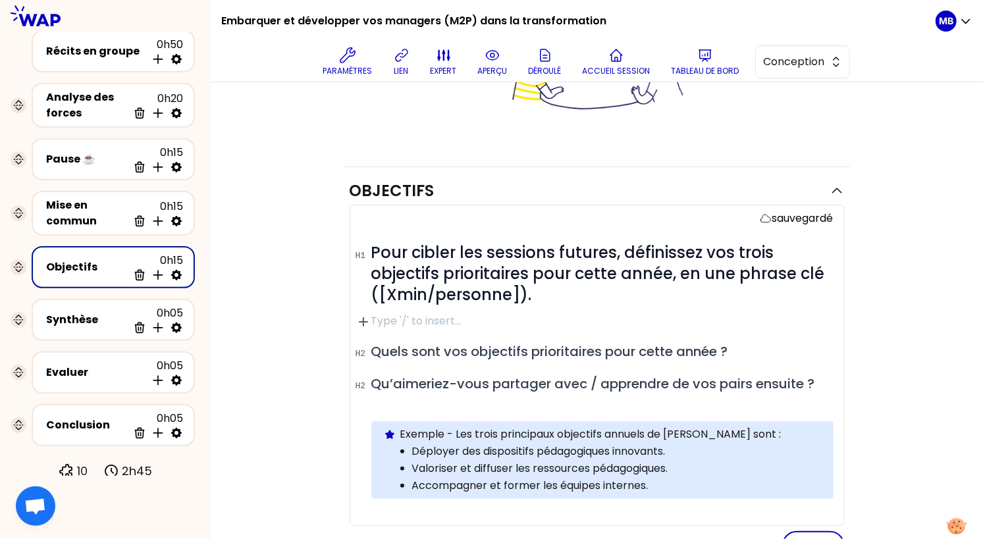
click at [406, 322] on p at bounding box center [602, 321] width 462 height 16
click at [401, 365] on div "# Pour cibler les sessions futures, définissez vos trois objectifs prioritaires…" at bounding box center [602, 381] width 462 height 278
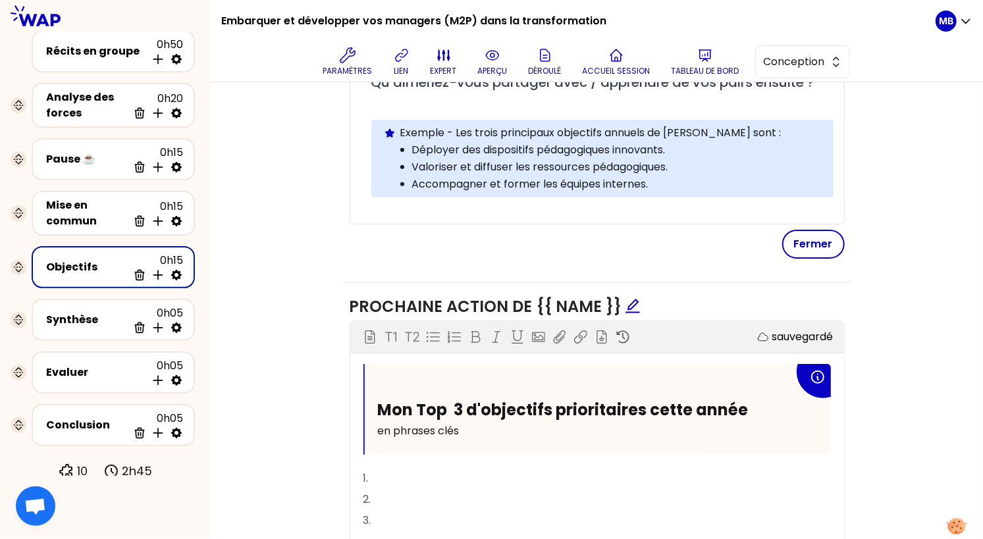
scroll to position [720, 0]
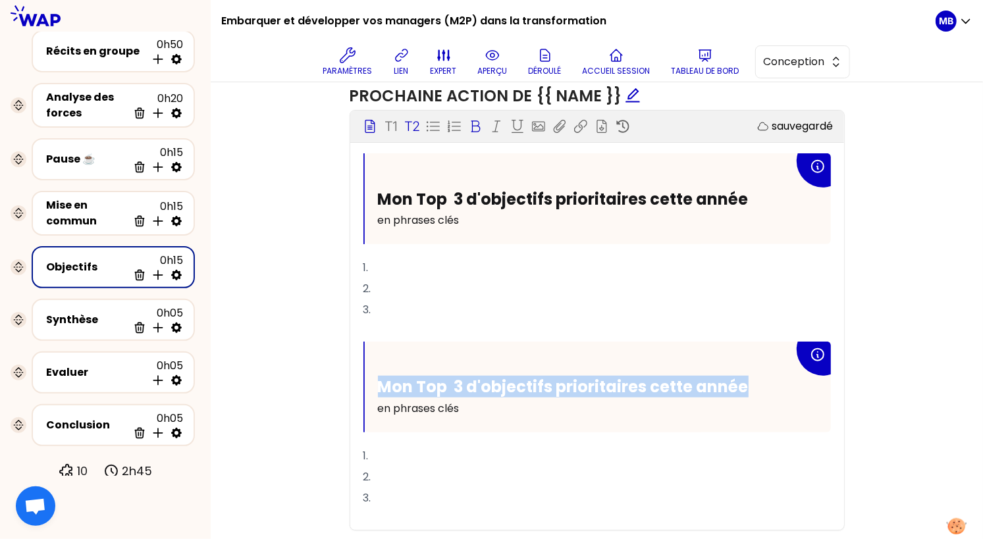
drag, startPoint x: 726, startPoint y: 387, endPoint x: 377, endPoint y: 385, distance: 348.9
click at [378, 385] on h2 "Mon Top 3 d'objectifs prioritaires cette année" at bounding box center [586, 387] width 416 height 20
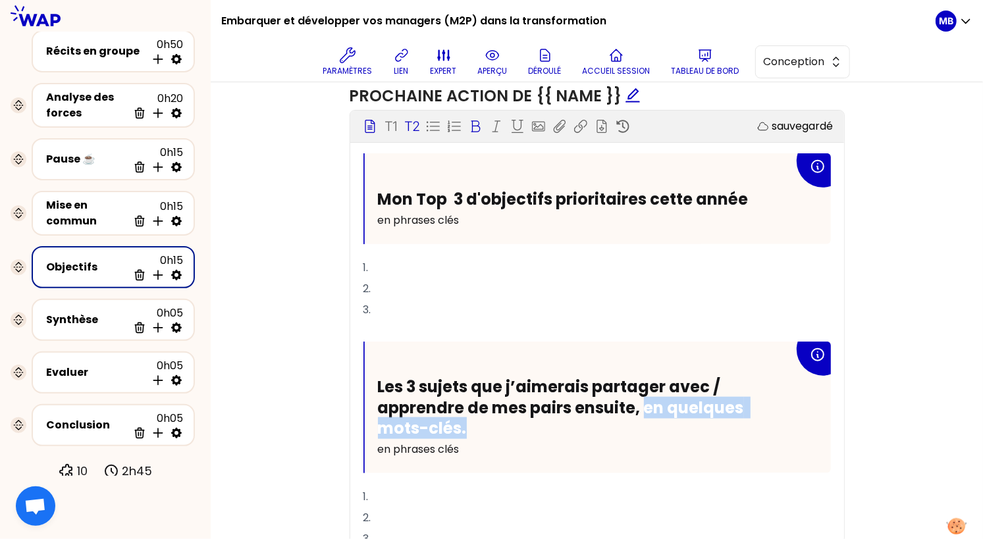
drag, startPoint x: 643, startPoint y: 404, endPoint x: 656, endPoint y: 419, distance: 19.6
click at [656, 419] on h2 "Les 3 sujets que j’aimerais partager avec / apprendre de mes pairs ensuite, en …" at bounding box center [586, 408] width 416 height 62
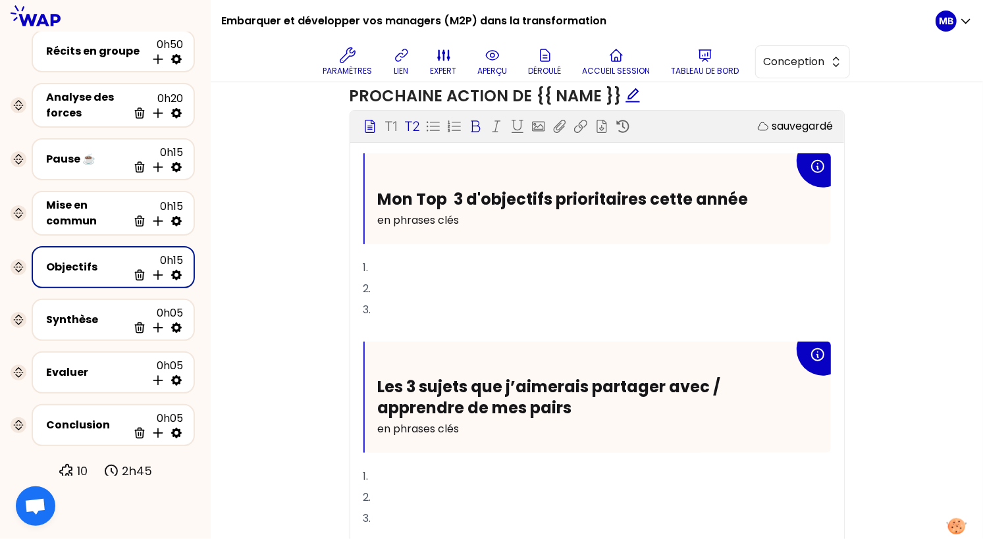
click at [288, 336] on div "Objectifs sauvegardé # Pour cibler les sessions futures, définissez vos trois o…" at bounding box center [597, 115] width 720 height 920
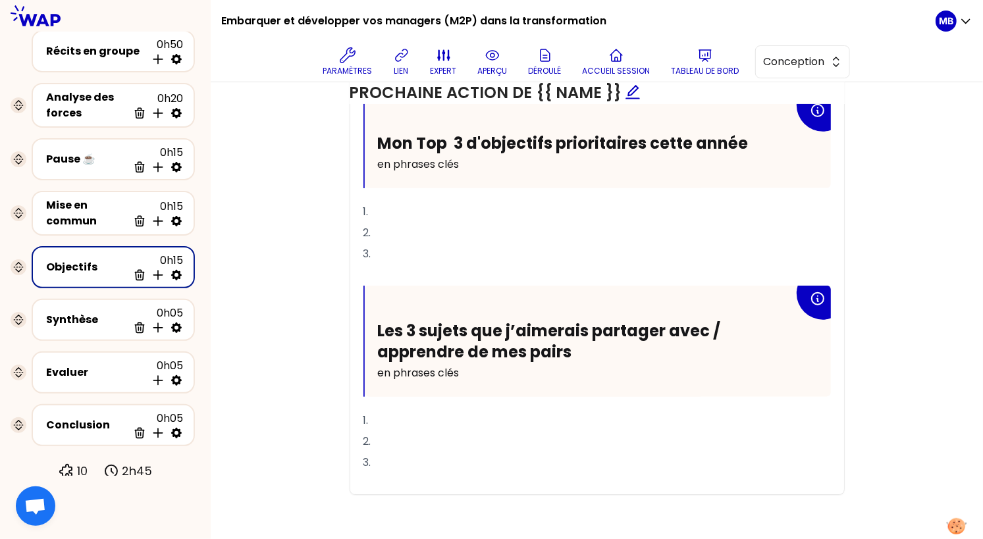
click at [398, 415] on p "1." at bounding box center [596, 420] width 467 height 21
click at [494, 63] on icon at bounding box center [493, 55] width 16 height 16
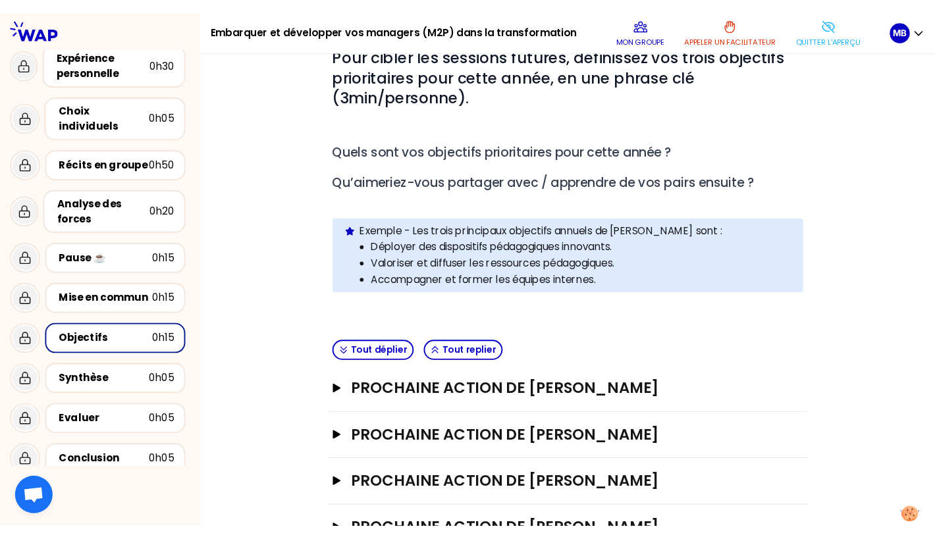
scroll to position [67, 0]
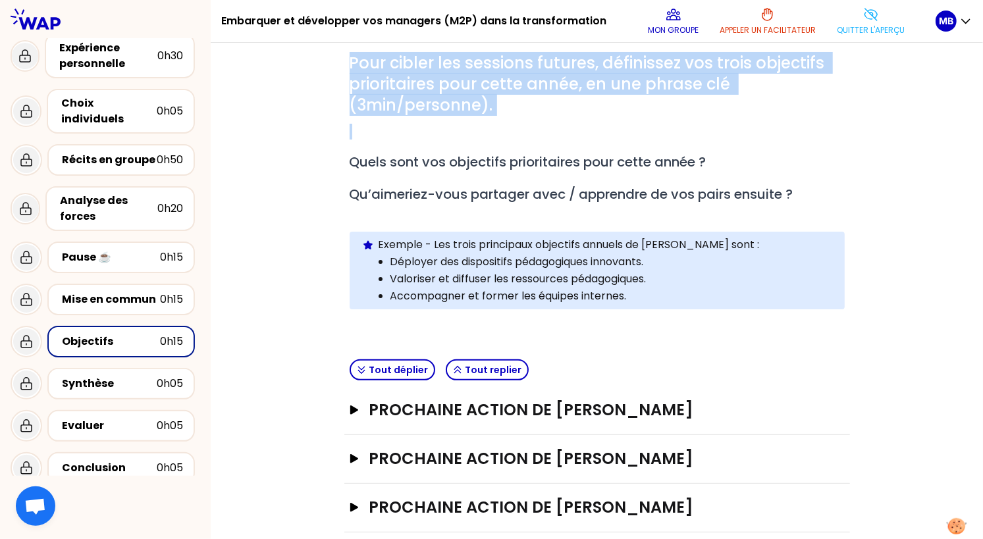
drag, startPoint x: 351, startPoint y: 60, endPoint x: 667, endPoint y: 132, distance: 324.1
click at [667, 132] on div "# Pour cibler les sessions futures, définissez vos trois objectifs prioritaires…" at bounding box center [597, 192] width 495 height 278
copy span "Pour cibler les sessions futures, définissez vos trois objectifs prioritaires p…"
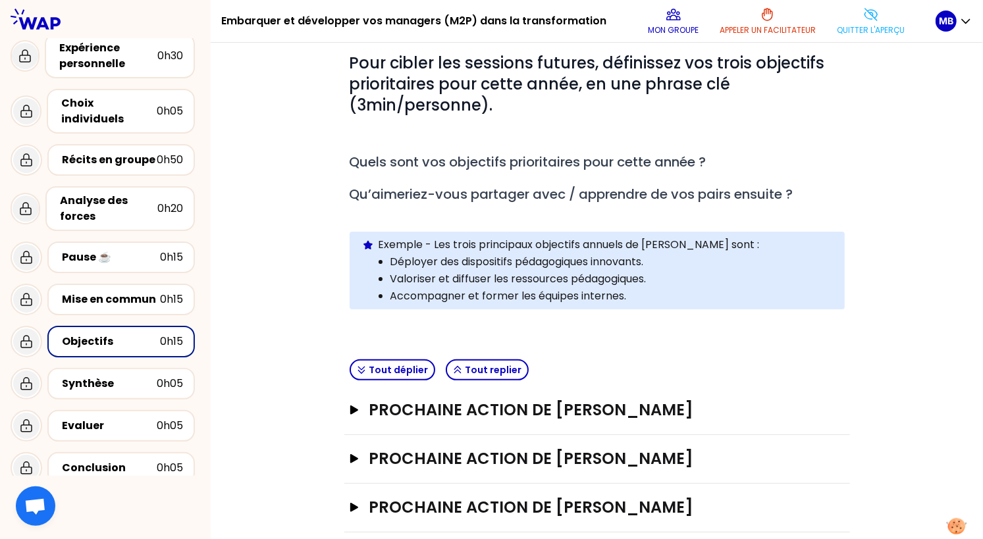
click at [379, 241] on p "Exemple - Les trois principaux objectifs annuels de Pauline sont :" at bounding box center [607, 245] width 456 height 16
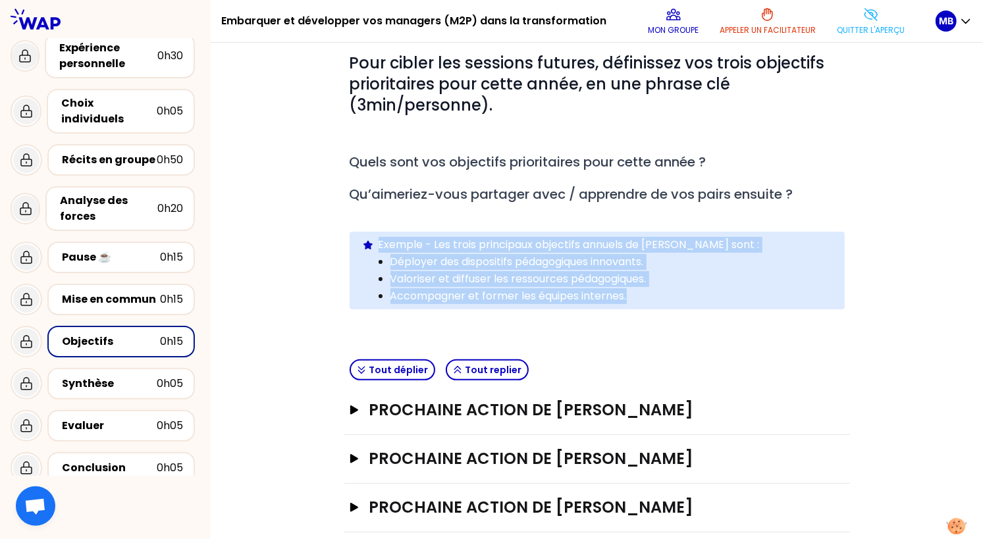
drag, startPoint x: 379, startPoint y: 241, endPoint x: 646, endPoint y: 294, distance: 273.1
click at [646, 294] on div "Exemple - Les trois principaux objectifs annuels de Pauline sont : Déployer des…" at bounding box center [607, 270] width 456 height 67
copy div "Exemple - Les trois principaux objectifs annuels de Pauline sont : Déployer des…"
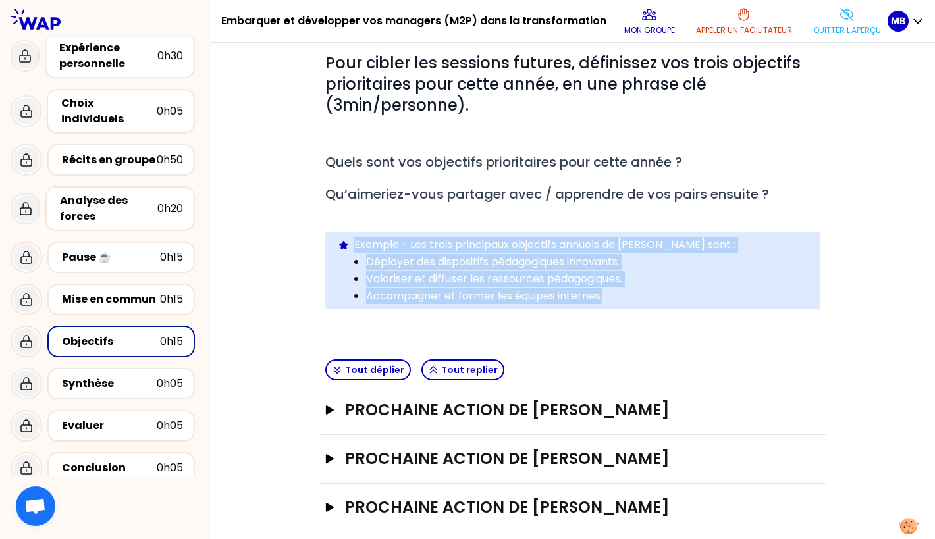
click at [559, 234] on div "Info Warning Tip Exemple - Les trois principaux objectifs annuels de Pauline so…" at bounding box center [572, 271] width 495 height 78
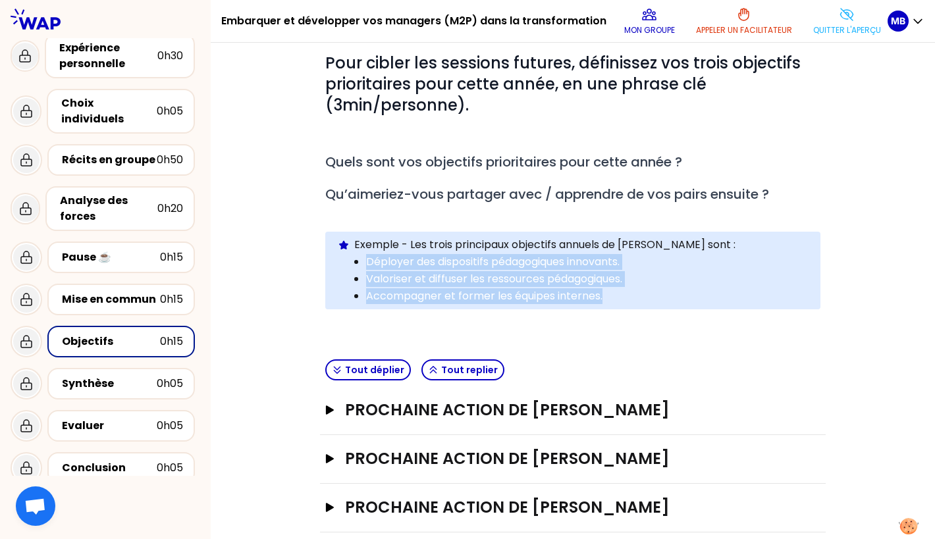
drag, startPoint x: 602, startPoint y: 293, endPoint x: 367, endPoint y: 261, distance: 236.6
click at [367, 261] on ul "Déployer des dispositifs pédagogiques innovants. Valoriser et diffuser les ress…" at bounding box center [572, 278] width 471 height 51
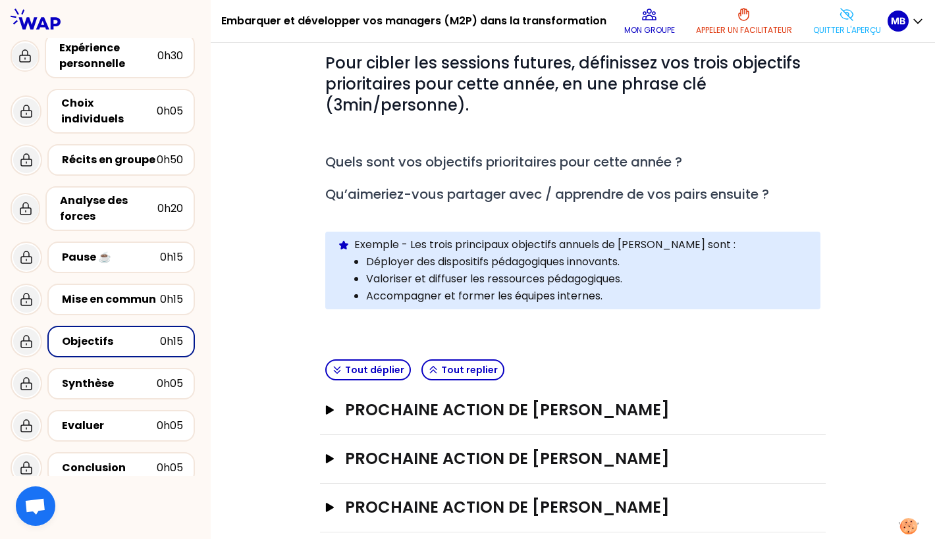
click at [621, 319] on p at bounding box center [572, 323] width 495 height 16
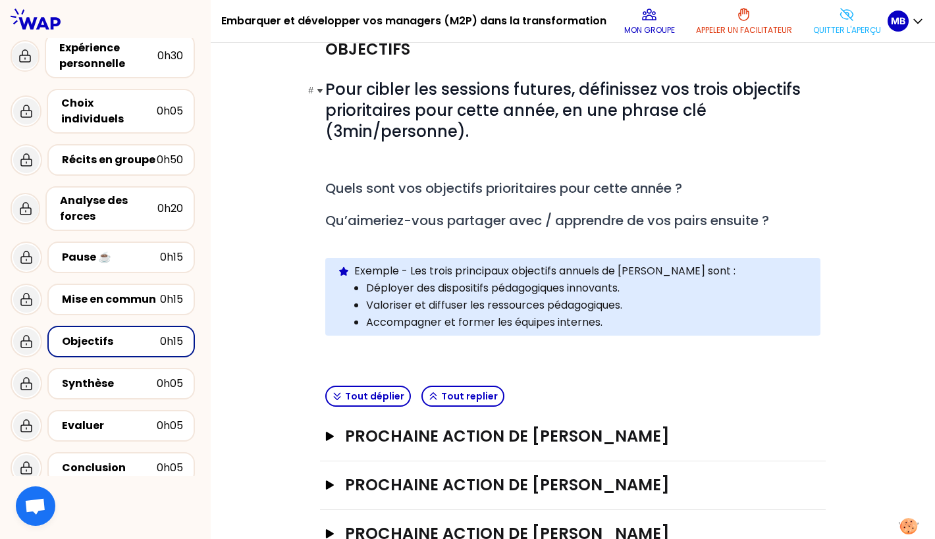
scroll to position [32, 0]
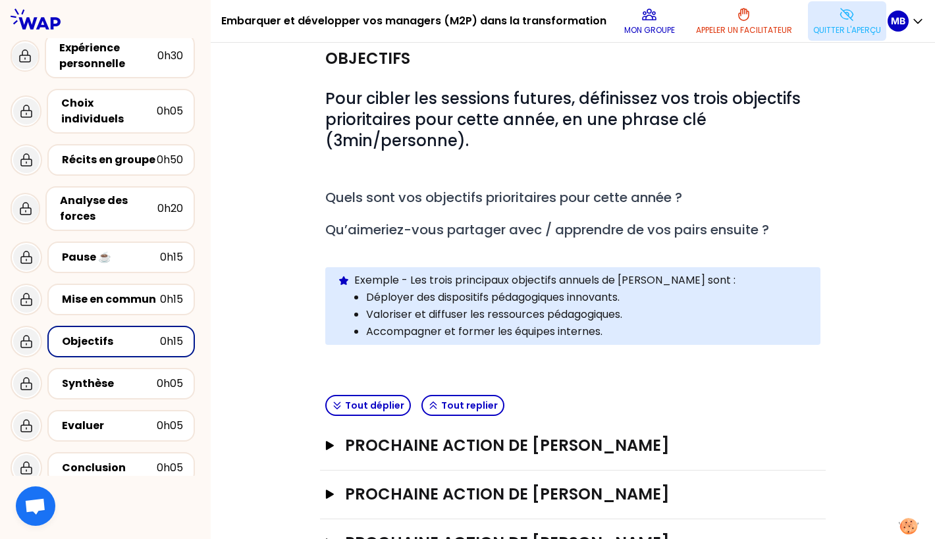
click at [825, 27] on p "Quitter l'aperçu" at bounding box center [847, 30] width 68 height 11
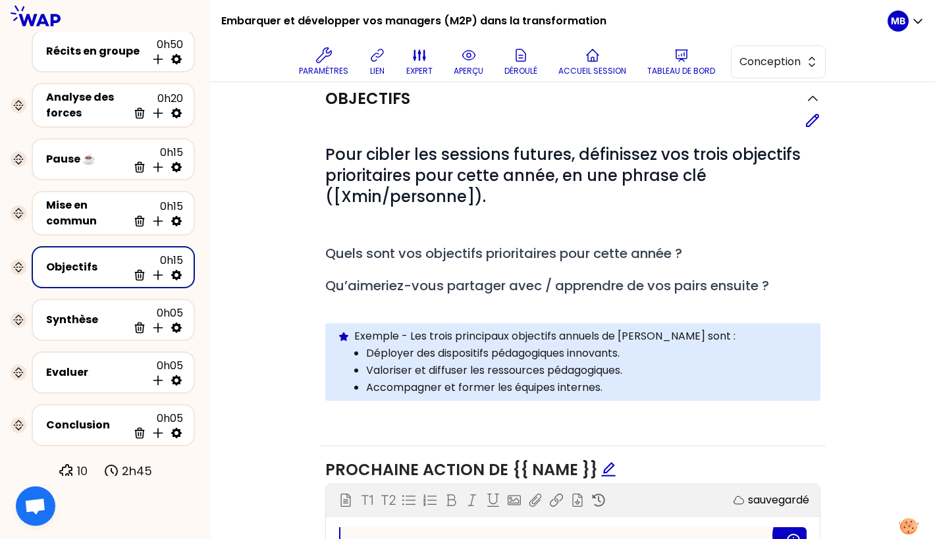
scroll to position [332, 0]
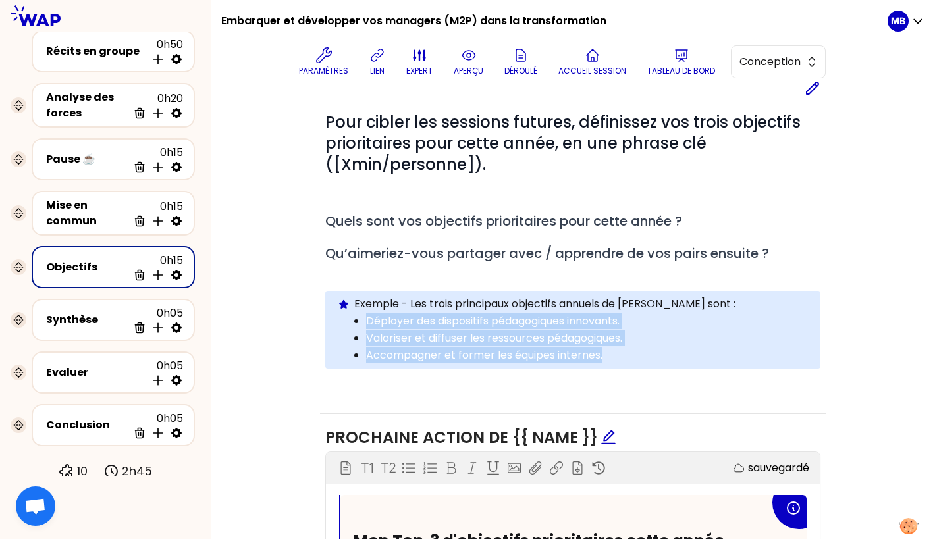
drag, startPoint x: 614, startPoint y: 353, endPoint x: 359, endPoint y: 316, distance: 257.4
click at [359, 316] on ul "Déployer des dispositifs pédagogiques innovants. Valoriser et diffuser les ress…" at bounding box center [572, 337] width 471 height 51
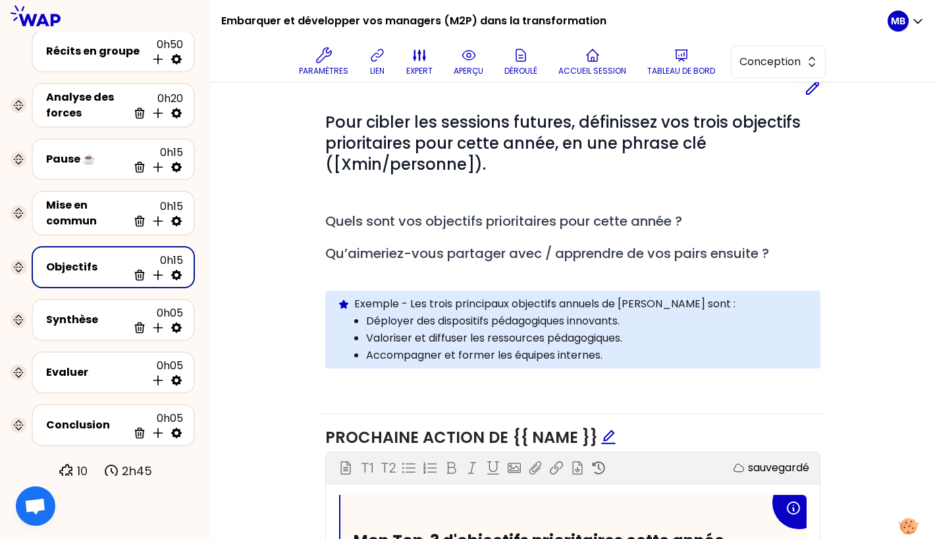
click at [818, 93] on icon at bounding box center [813, 88] width 16 height 16
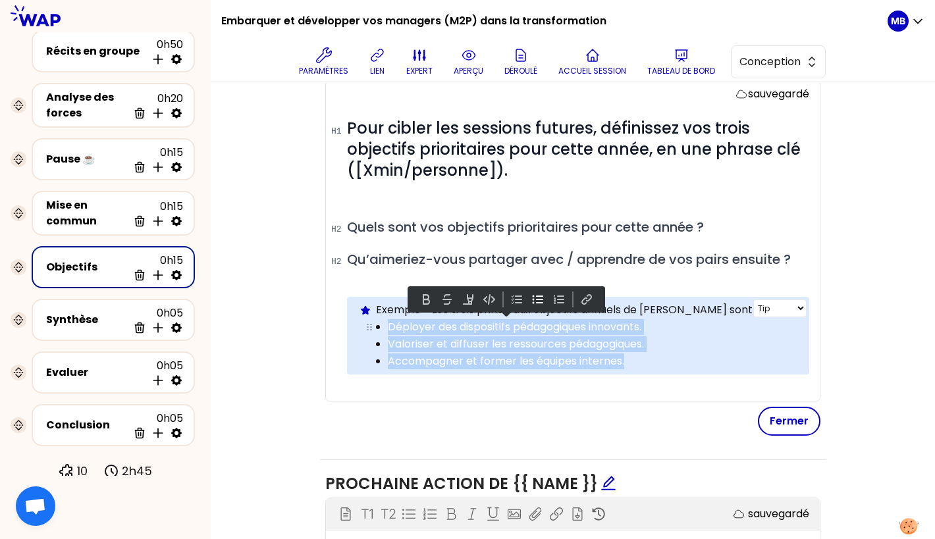
drag, startPoint x: 580, startPoint y: 352, endPoint x: 373, endPoint y: 323, distance: 209.4
click at [373, 323] on ul "Déployer des dispositifs pédagogiques innovants. Valoriser et diffuser les ress…" at bounding box center [578, 343] width 438 height 51
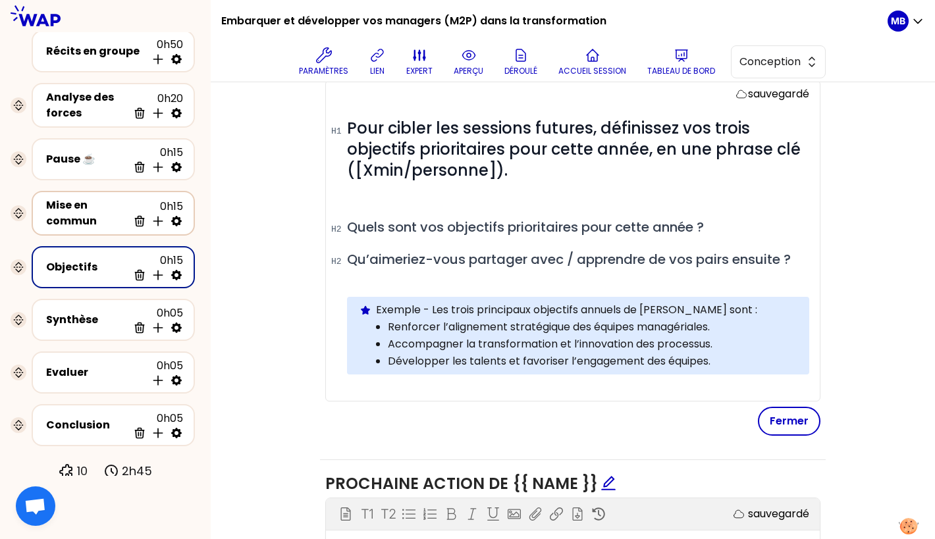
click at [84, 213] on div "Mise en commun" at bounding box center [87, 214] width 82 height 32
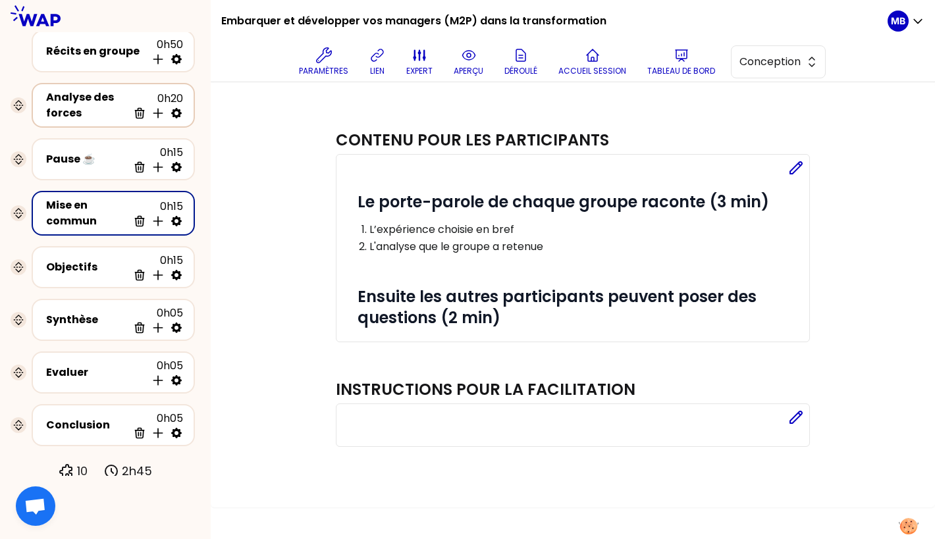
click at [71, 99] on div "Analyse des forces" at bounding box center [87, 106] width 82 height 32
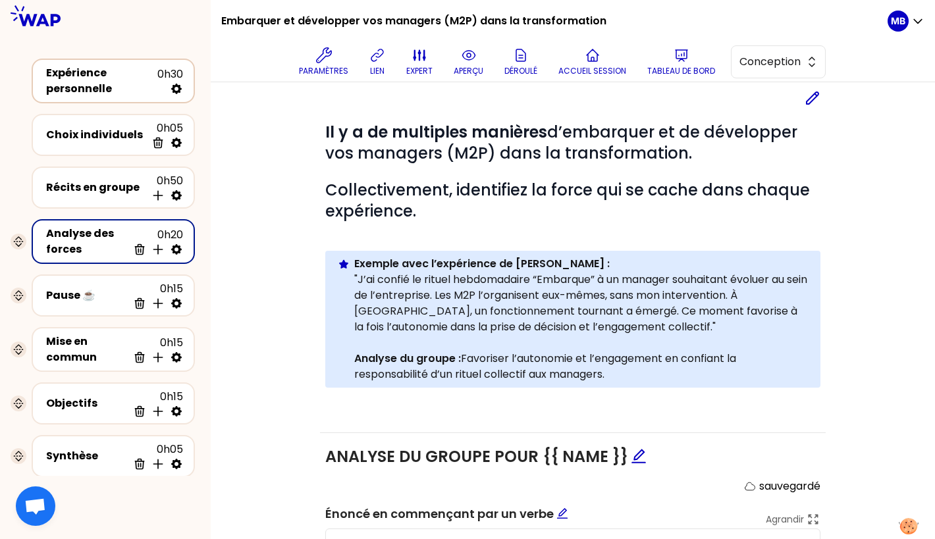
click at [94, 84] on div "Expérience personnelle" at bounding box center [101, 81] width 111 height 32
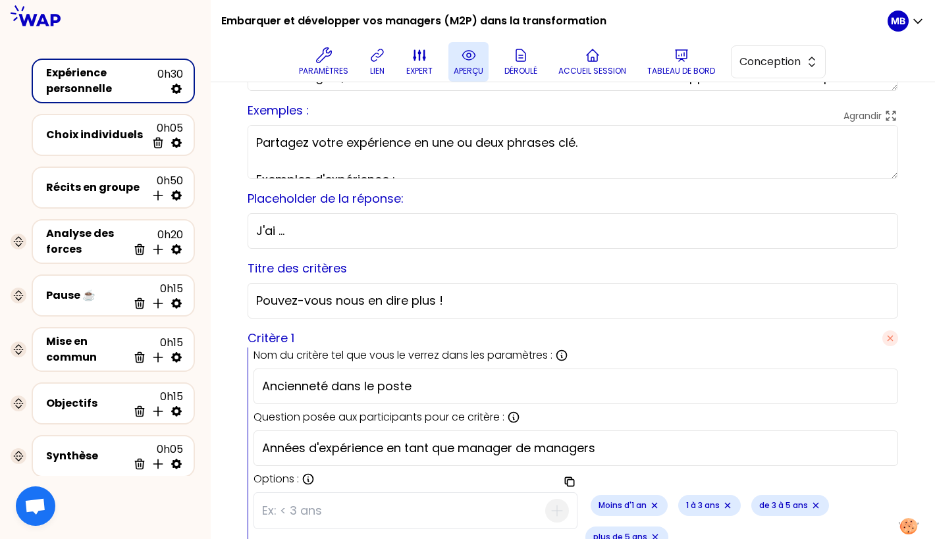
click at [471, 71] on p "aperçu" at bounding box center [469, 71] width 30 height 11
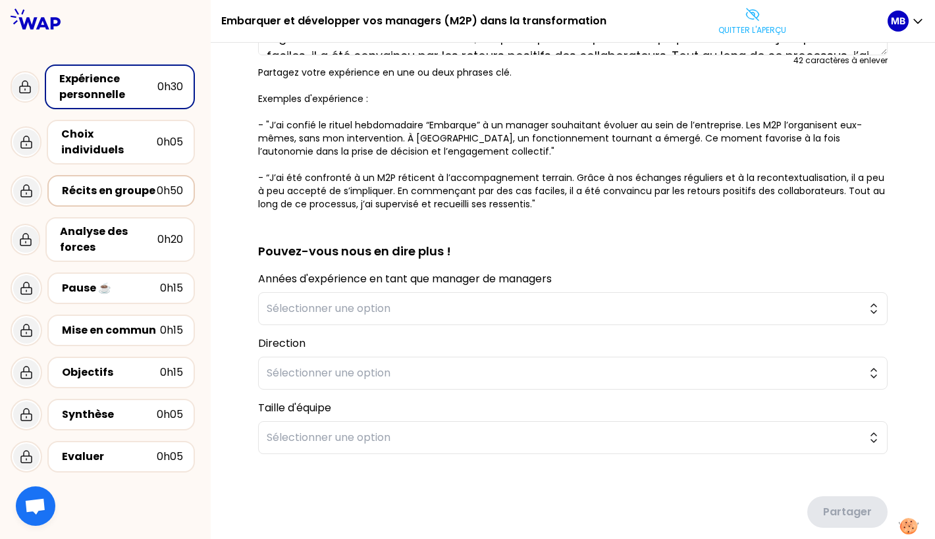
click at [123, 183] on div "Récits en groupe" at bounding box center [109, 191] width 95 height 16
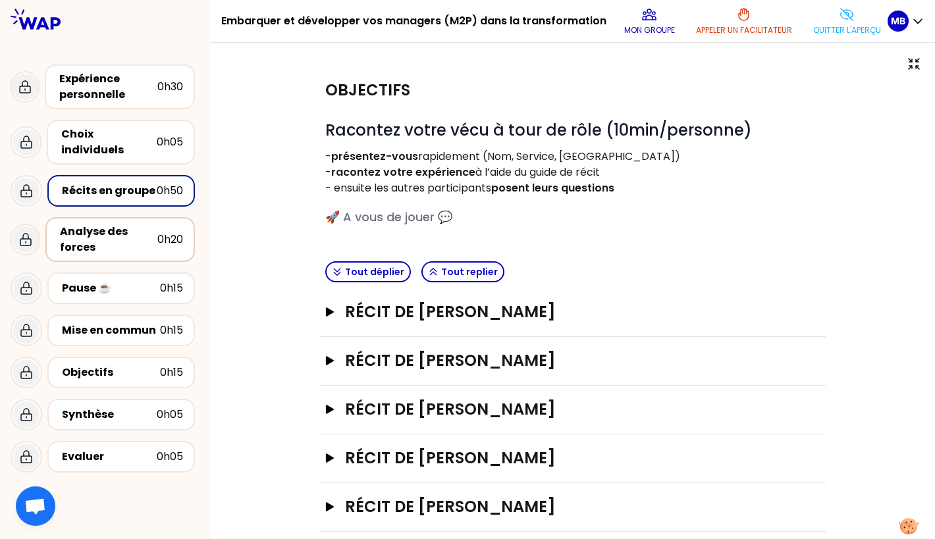
click at [127, 224] on div "Analyse des forces" at bounding box center [108, 240] width 97 height 32
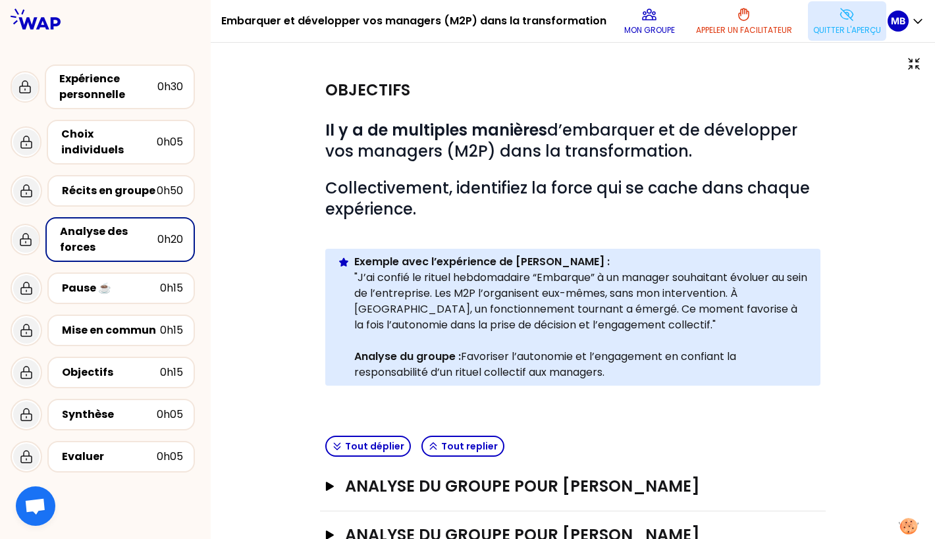
click at [828, 20] on button "Quitter l'aperçu" at bounding box center [847, 21] width 78 height 40
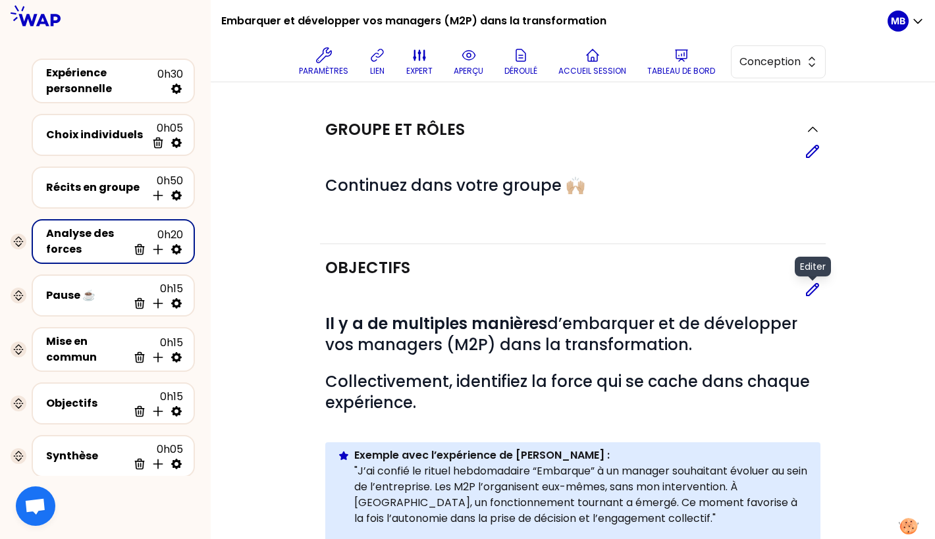
click at [818, 290] on icon at bounding box center [813, 290] width 16 height 16
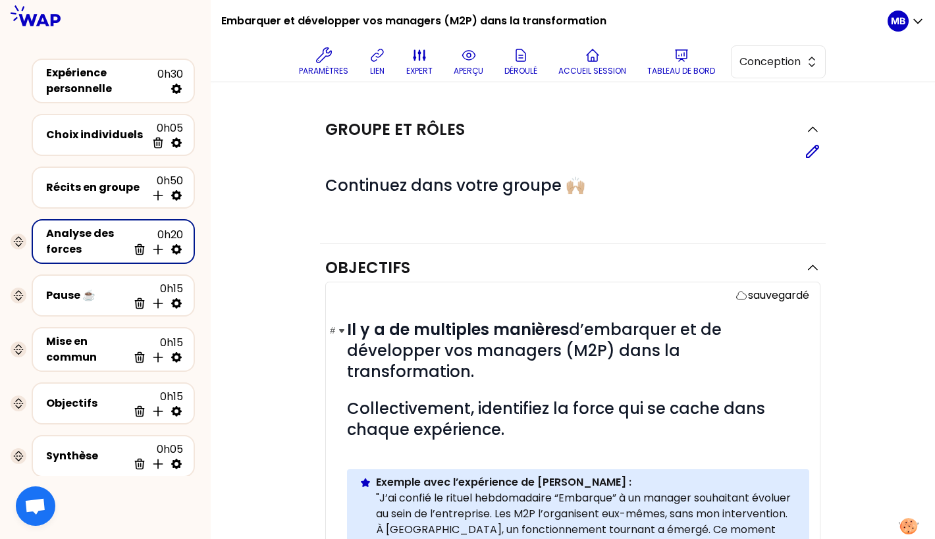
scroll to position [229, 0]
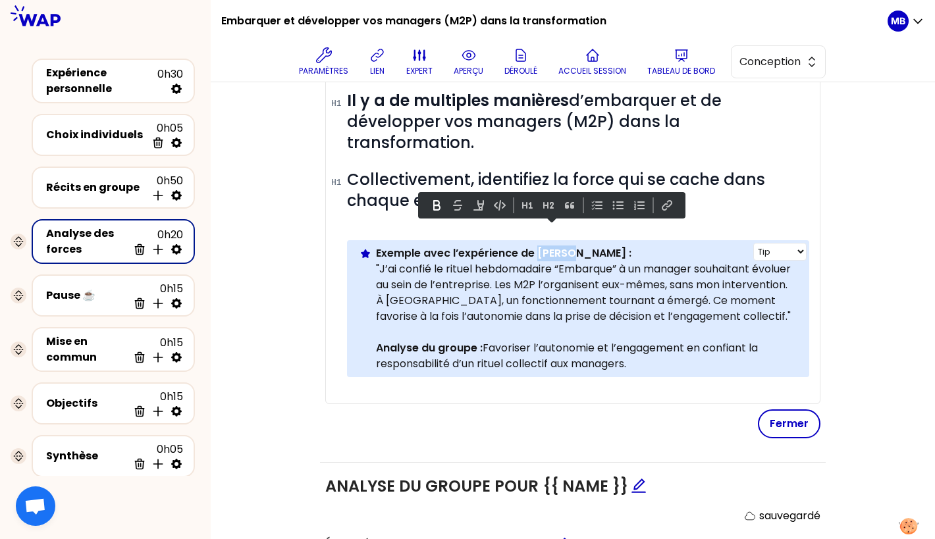
drag, startPoint x: 566, startPoint y: 232, endPoint x: 536, endPoint y: 233, distance: 29.6
click at [536, 246] on strong "Exemple avec l’expérience de Pierre :" at bounding box center [503, 253] width 255 height 15
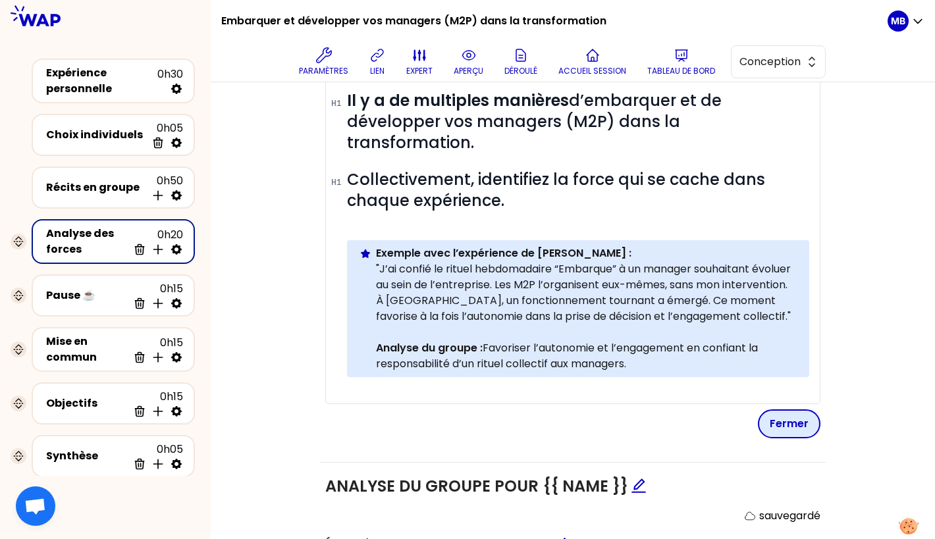
click at [789, 409] on button "Fermer" at bounding box center [789, 423] width 63 height 29
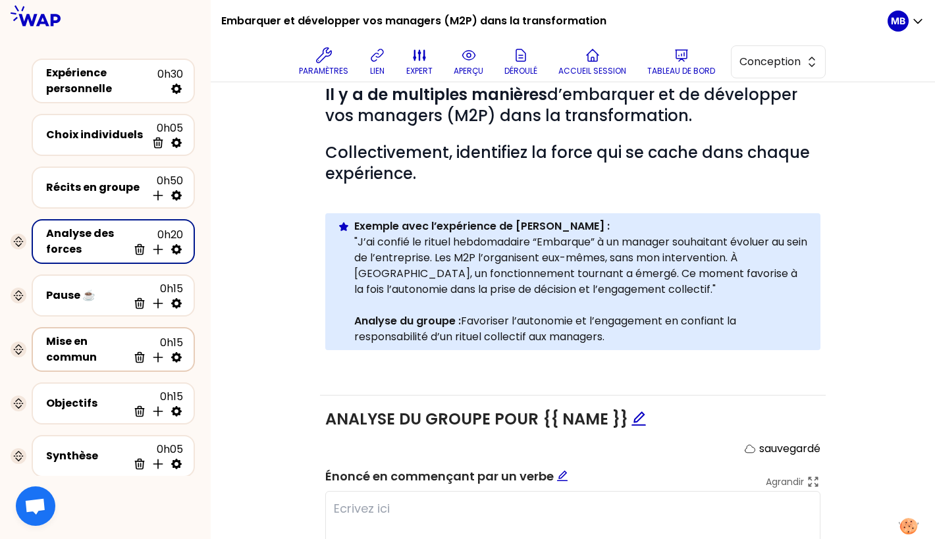
click at [107, 346] on div "Mise en commun" at bounding box center [87, 350] width 82 height 32
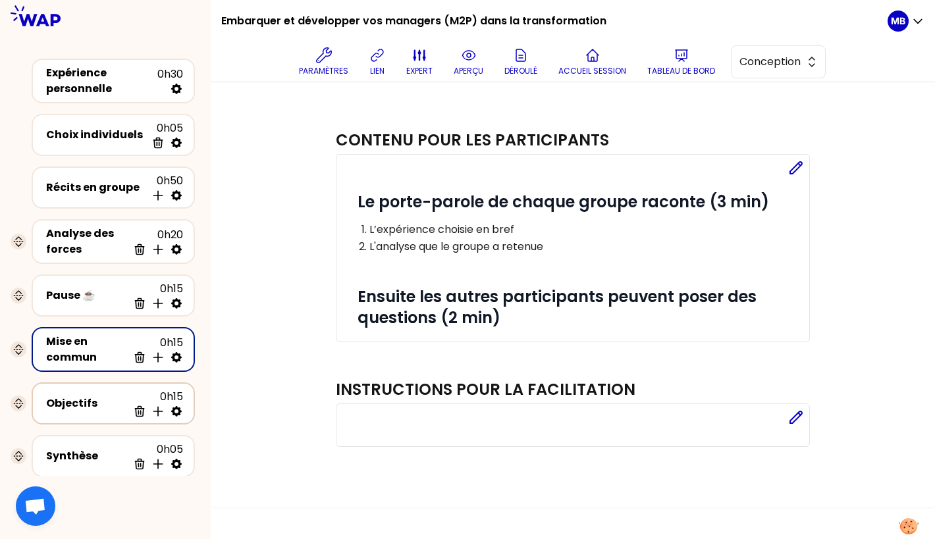
click at [103, 400] on div "Objectifs" at bounding box center [87, 404] width 82 height 16
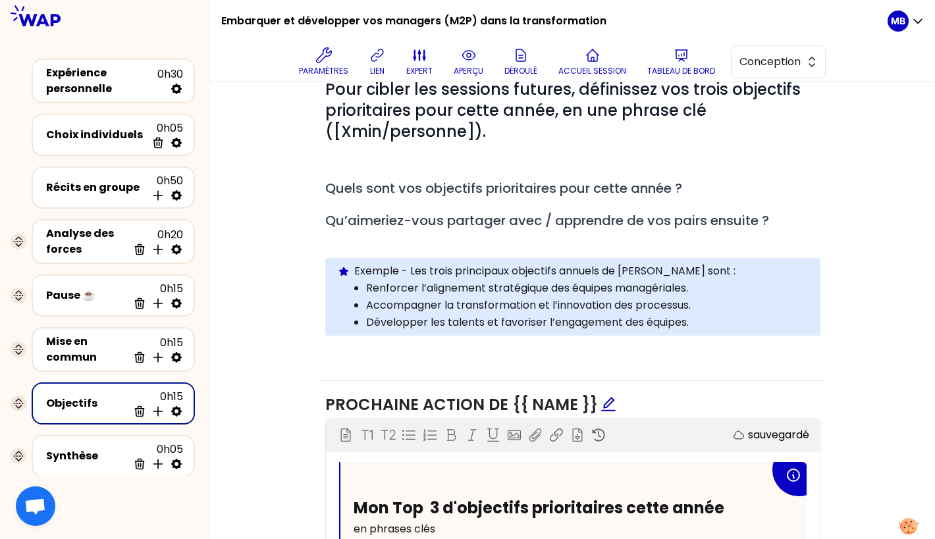
scroll to position [361, 0]
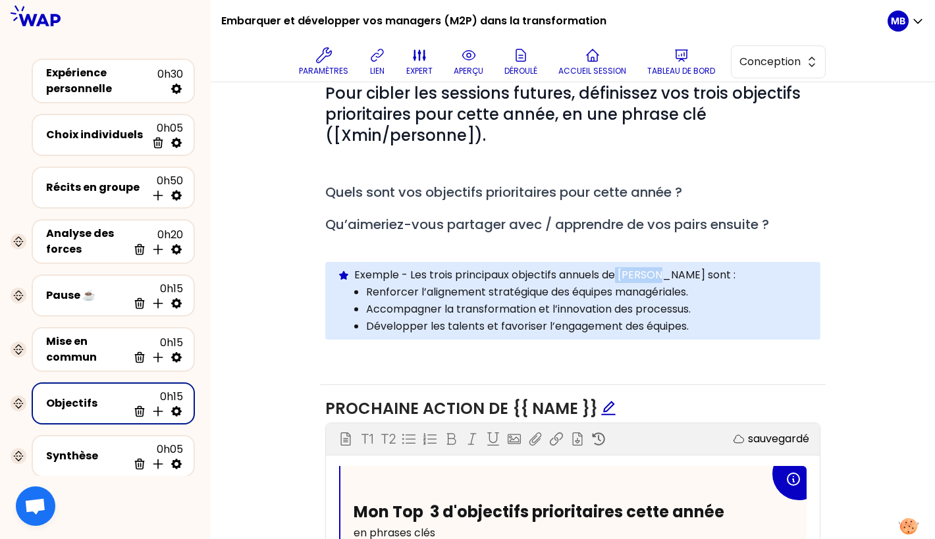
drag, startPoint x: 659, startPoint y: 271, endPoint x: 620, endPoint y: 274, distance: 39.6
click at [620, 274] on p "Exemple - Les trois principaux objectifs annuels de Pauline sont :" at bounding box center [582, 275] width 456 height 16
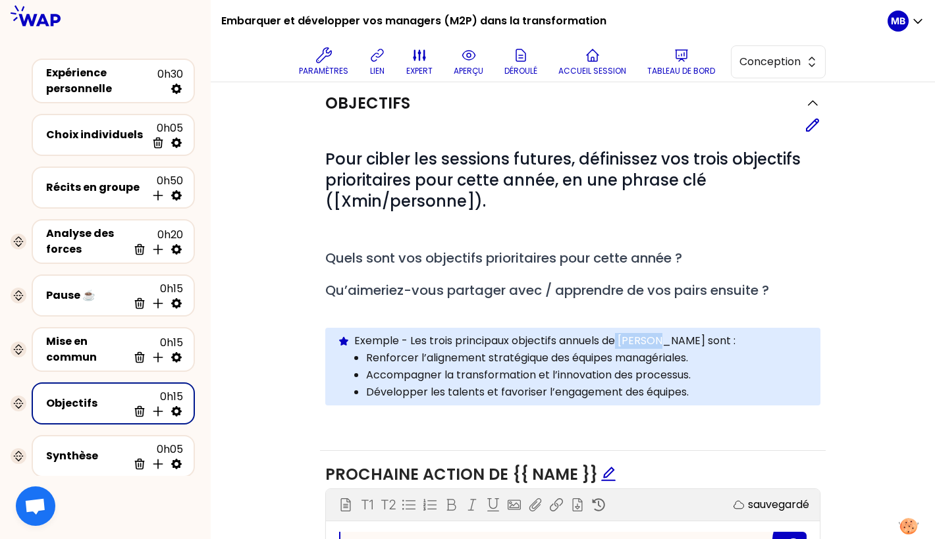
scroll to position [182, 0]
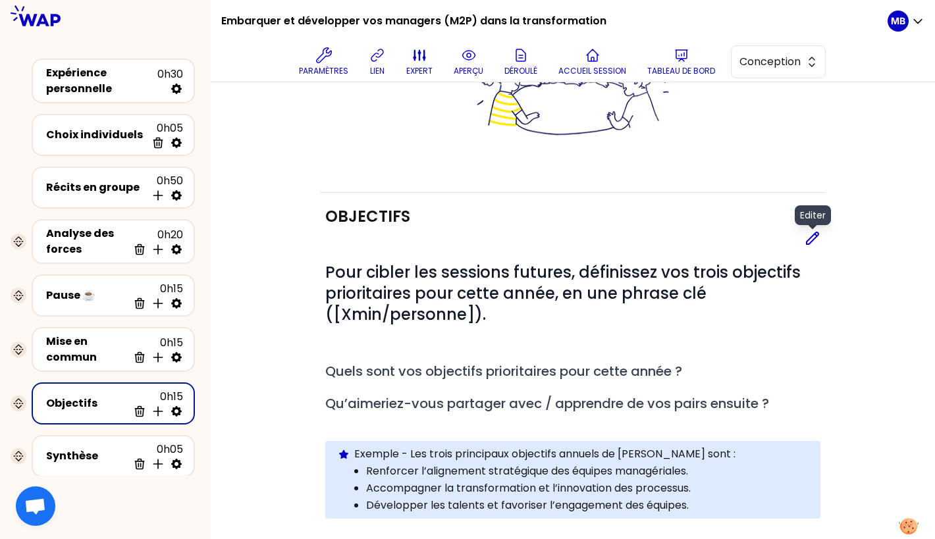
click at [808, 231] on icon at bounding box center [813, 238] width 16 height 16
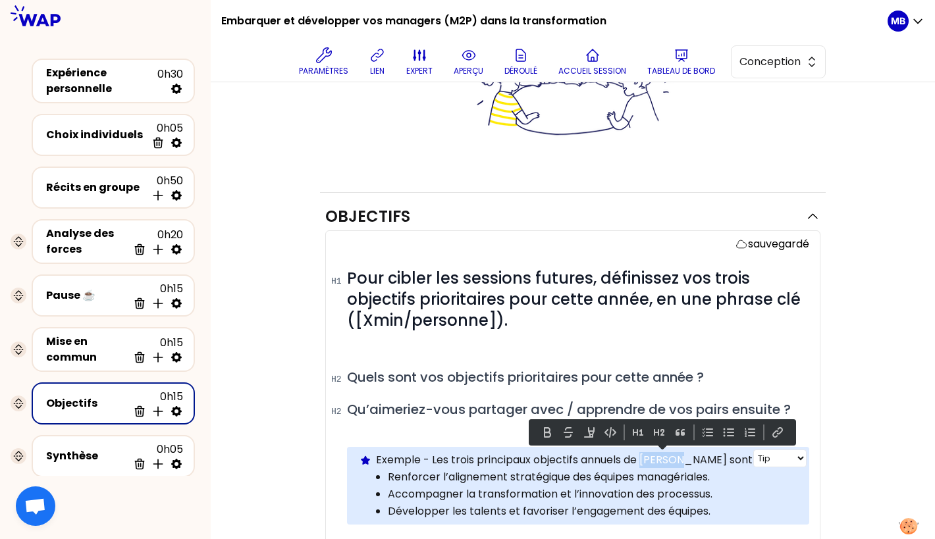
drag, startPoint x: 680, startPoint y: 456, endPoint x: 645, endPoint y: 456, distance: 35.6
click at [645, 456] on p "Exemple - Les trois principaux objectifs annuels de Pauline sont :" at bounding box center [587, 460] width 423 height 16
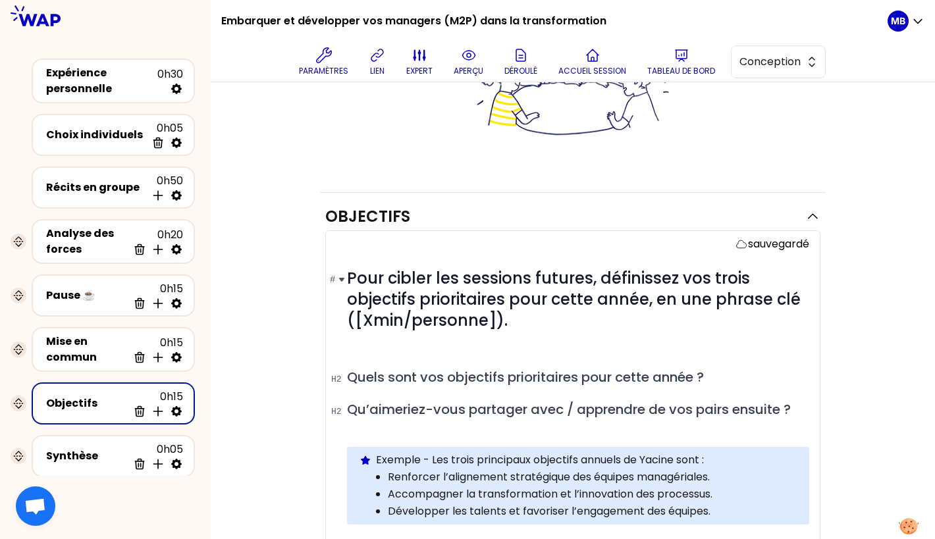
scroll to position [411, 0]
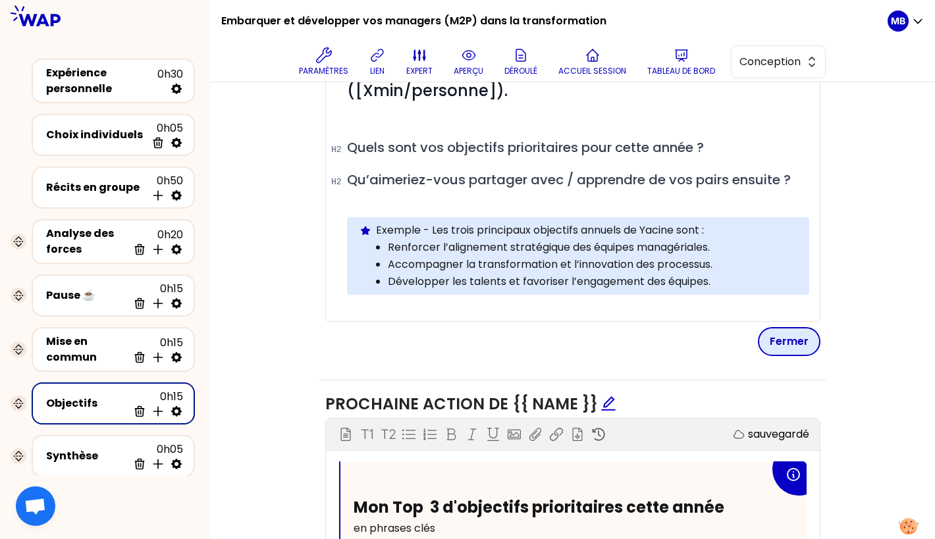
click at [780, 337] on button "Fermer" at bounding box center [789, 341] width 63 height 29
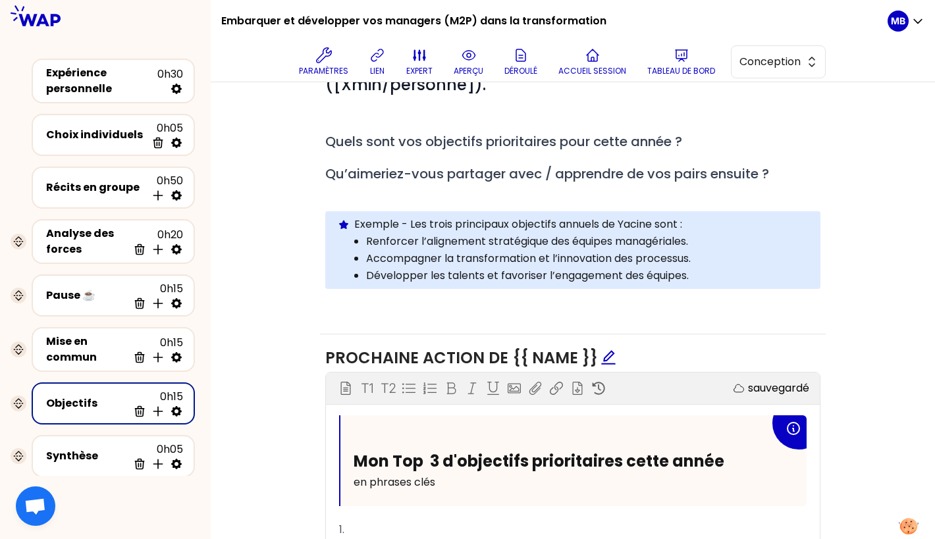
click at [708, 240] on p "Renforcer l’alignement stratégique des équipes managériales." at bounding box center [587, 242] width 442 height 16
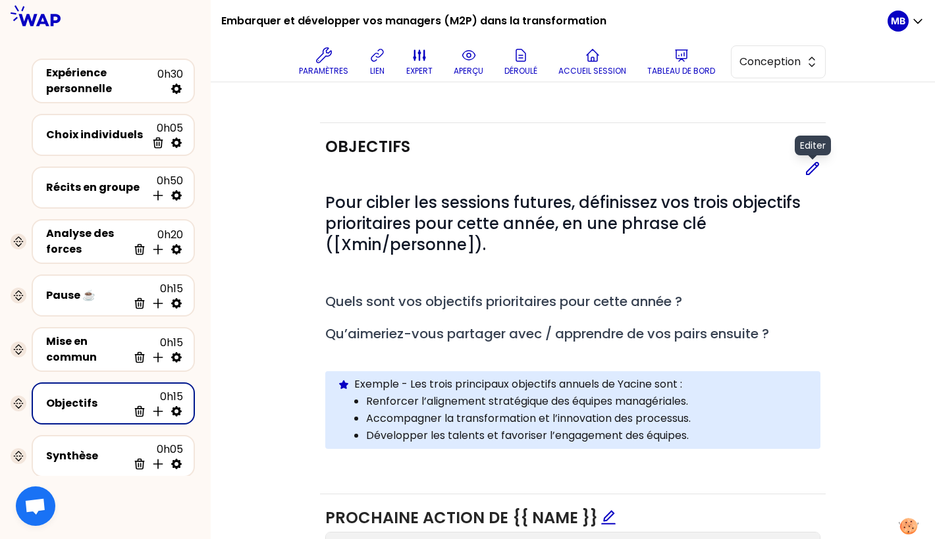
click at [809, 169] on icon at bounding box center [813, 169] width 16 height 16
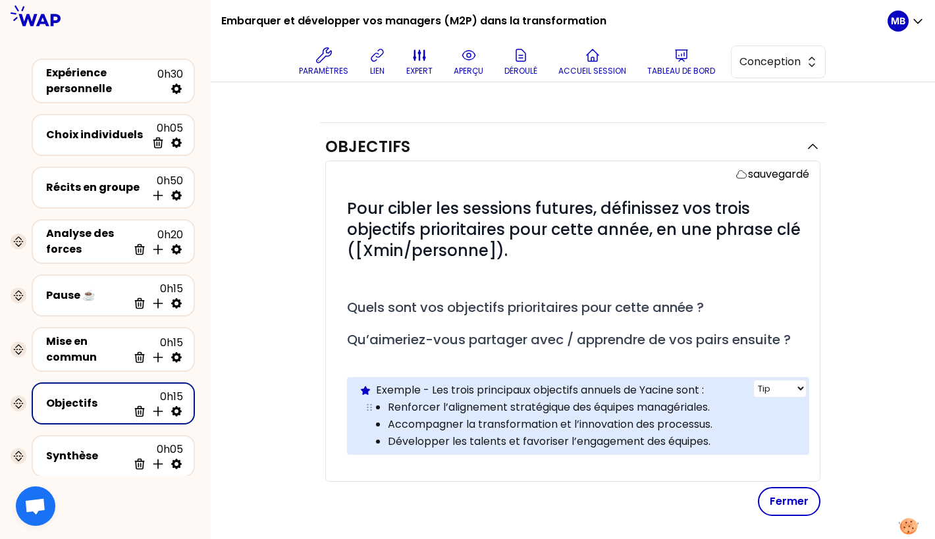
click at [718, 403] on p "Renforcer l’alignement stratégique des équipes managériales." at bounding box center [592, 408] width 409 height 16
click at [722, 435] on p "Développer les talents et favoriser l’engagement des équipes." at bounding box center [592, 442] width 409 height 16
click at [722, 421] on p "Accompagner la transformation et l’innovation des processus." at bounding box center [592, 425] width 409 height 16
click at [716, 435] on p "Développer les talents et favoriser l’engagement des équipes." at bounding box center [592, 442] width 409 height 16
click at [784, 487] on button "Fermer" at bounding box center [789, 501] width 63 height 29
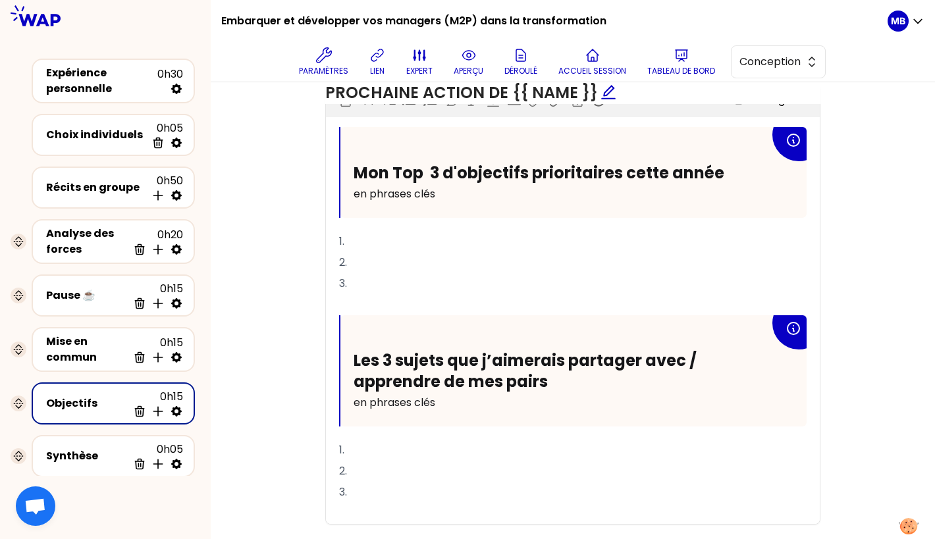
scroll to position [730, 0]
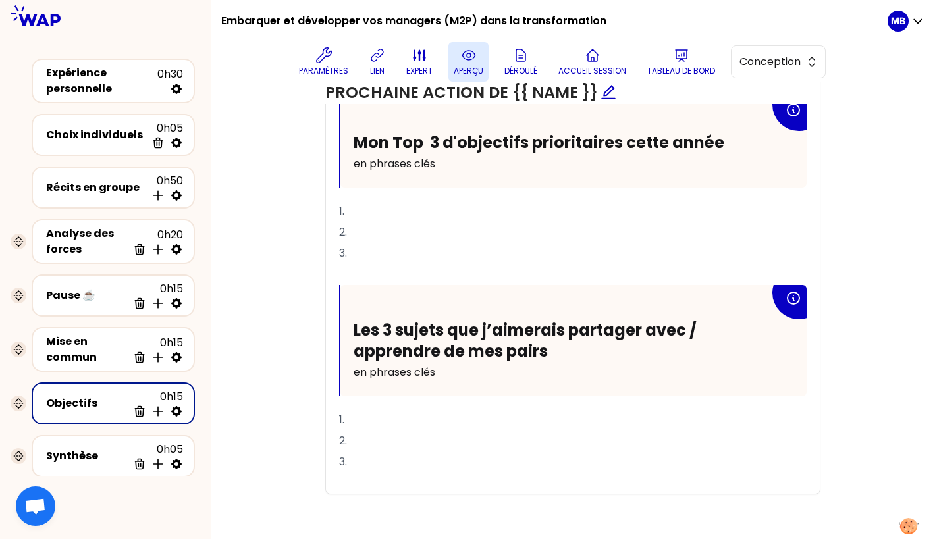
click at [452, 59] on button "aperçu" at bounding box center [468, 62] width 40 height 40
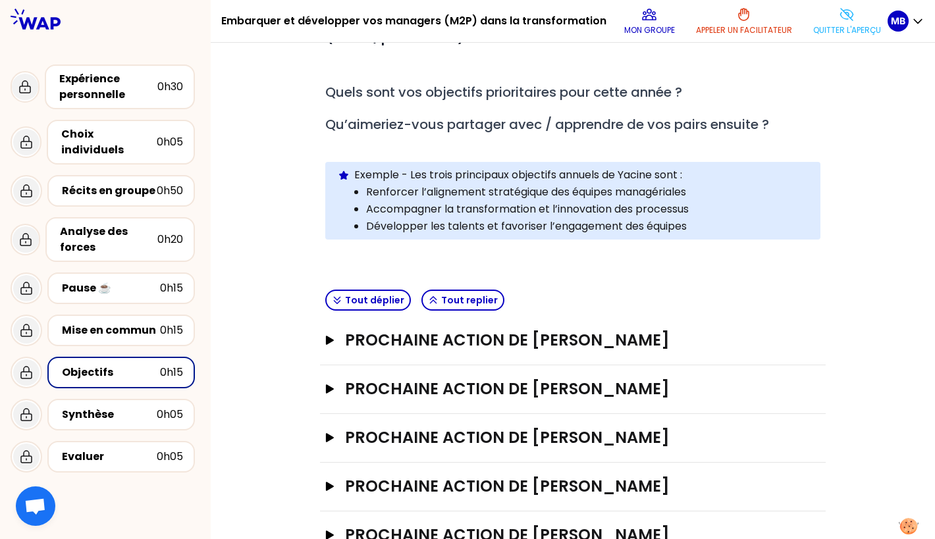
scroll to position [153, 0]
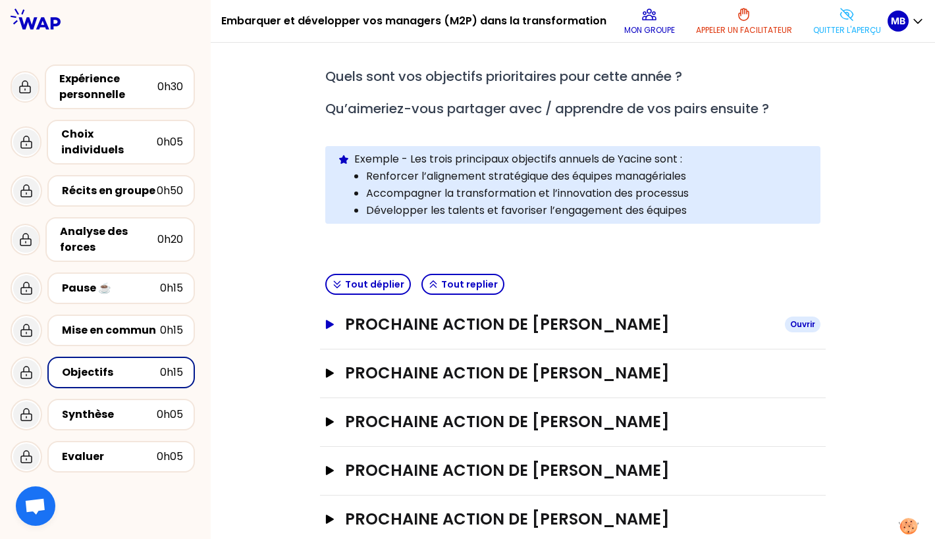
click at [385, 314] on h3 "Prochaine action de Marine Bourgeaud" at bounding box center [559, 324] width 429 height 21
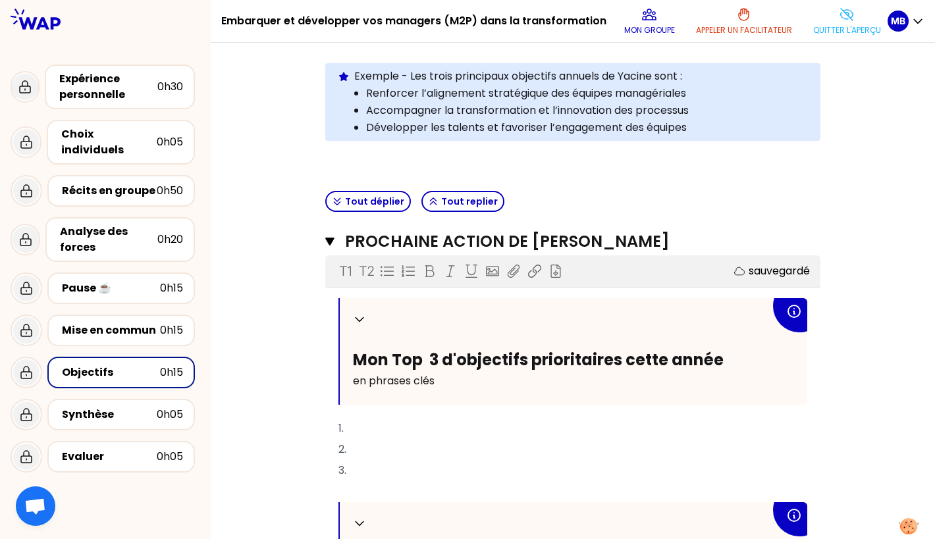
scroll to position [327, 0]
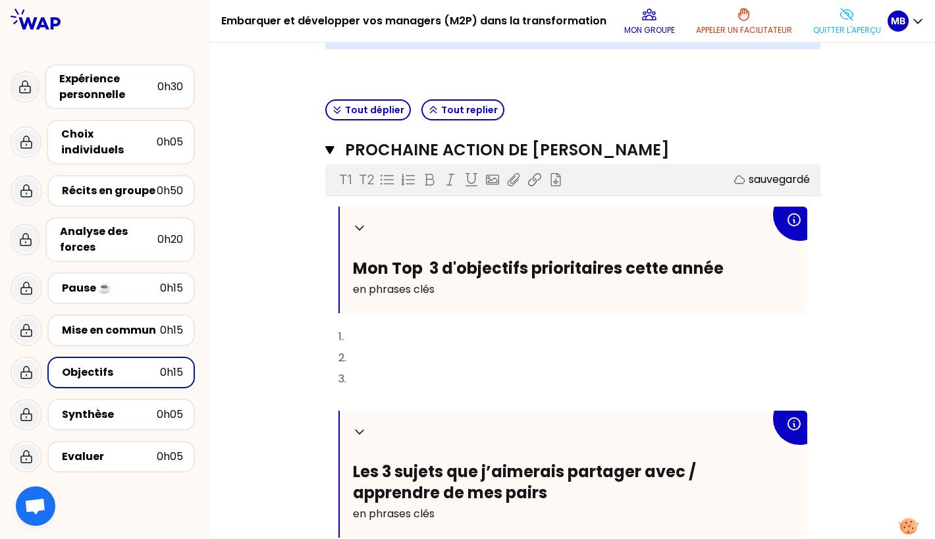
click at [373, 393] on p "﻿" at bounding box center [572, 400] width 469 height 21
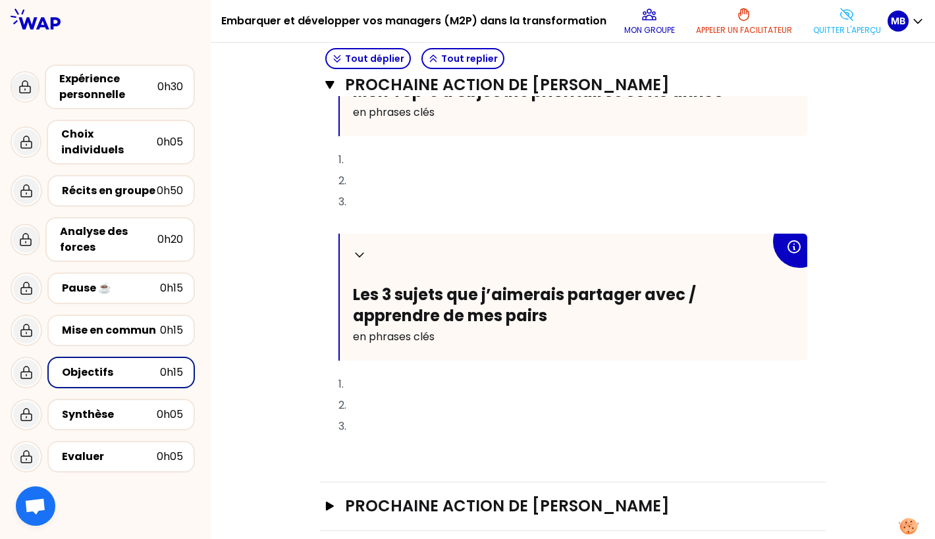
scroll to position [541, 0]
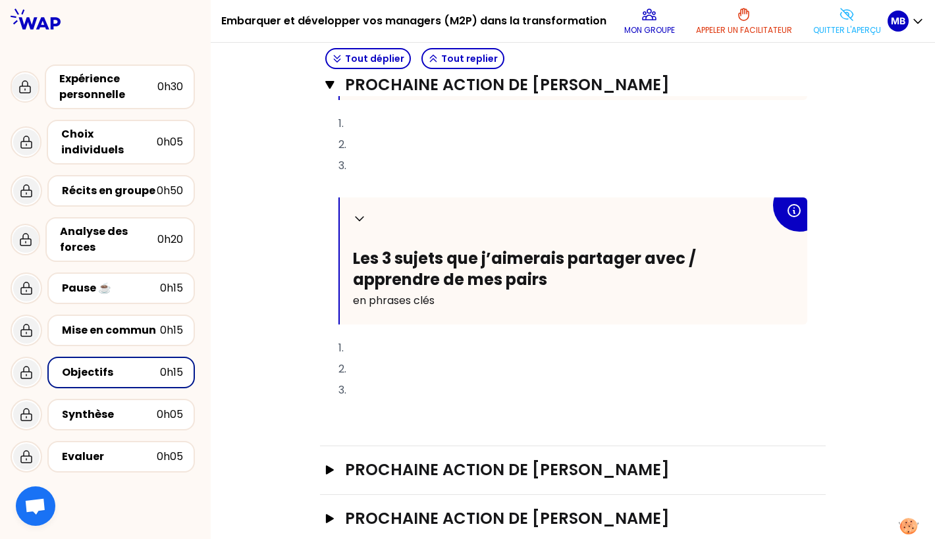
click at [367, 409] on p "﻿" at bounding box center [572, 411] width 469 height 21
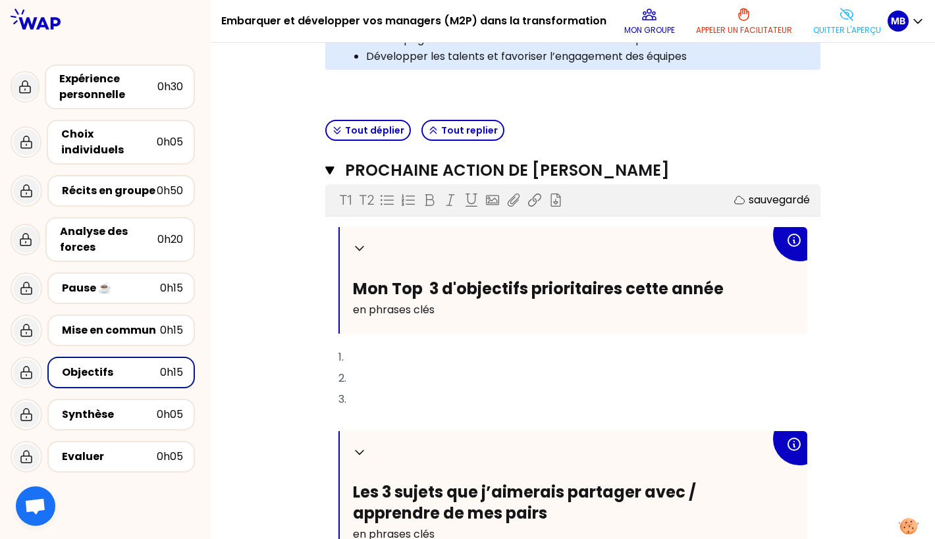
scroll to position [0, 0]
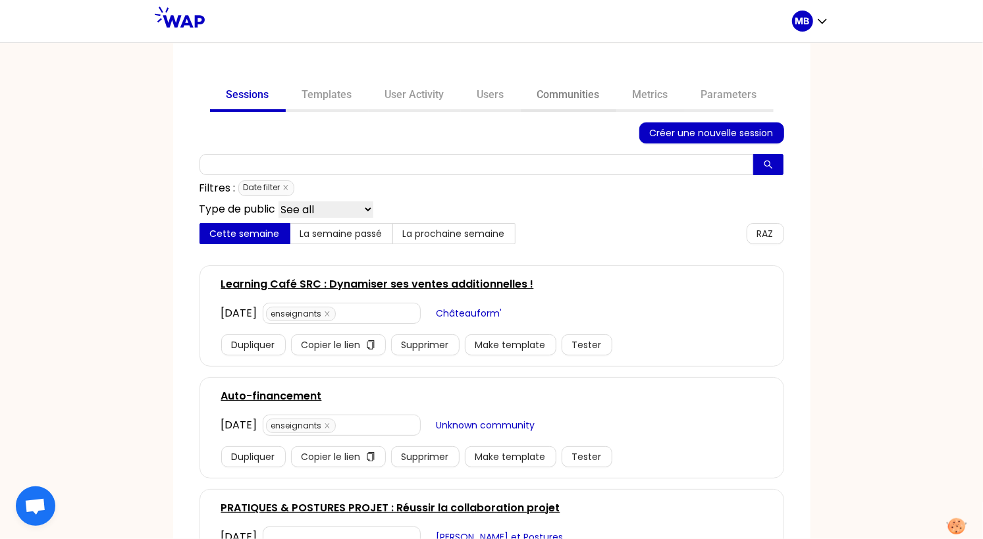
click at [551, 90] on link "Communities" at bounding box center [568, 96] width 95 height 32
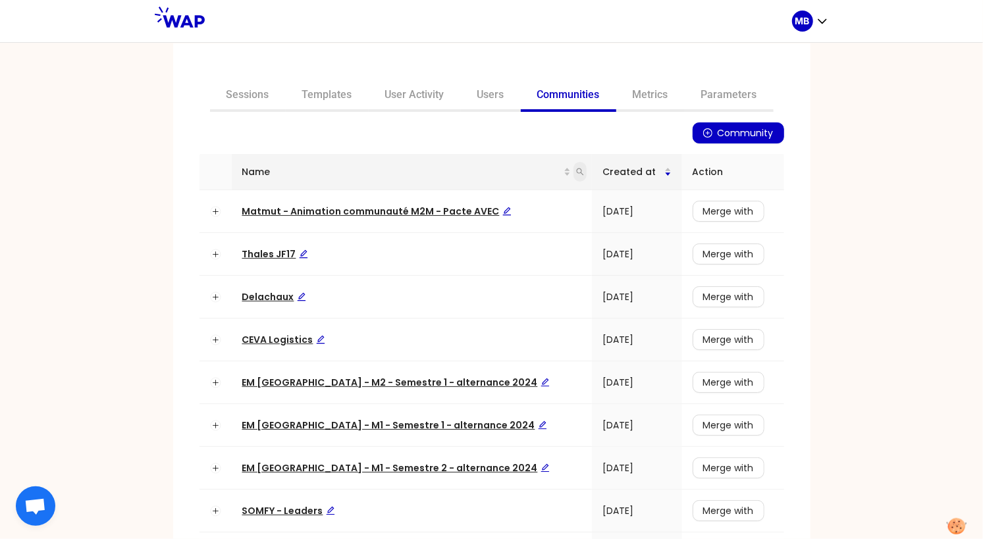
click at [576, 171] on icon "search" at bounding box center [580, 172] width 8 height 8
type input "a"
type input "matmut"
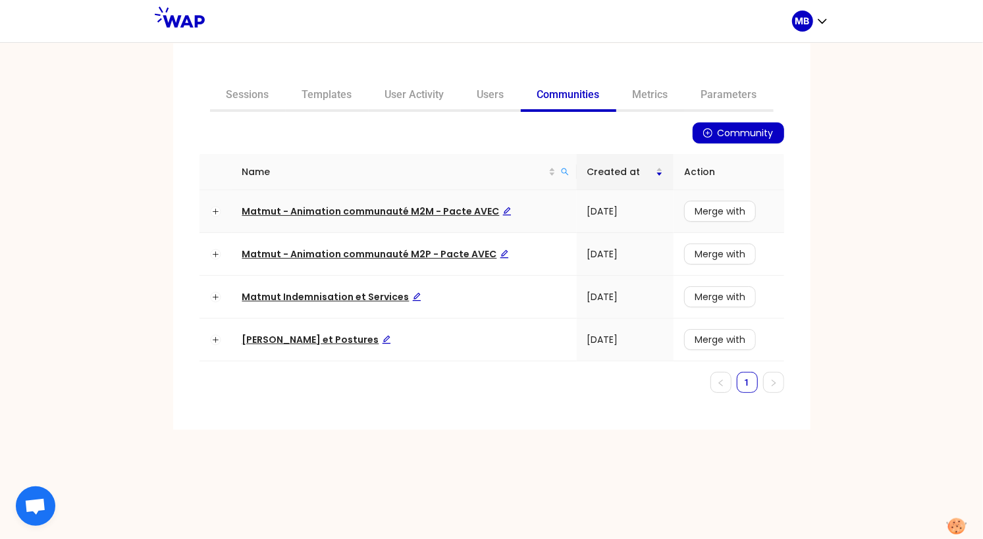
click at [455, 213] on span "Matmut - Animation communauté M2M - Pacte AVEC" at bounding box center [376, 211] width 269 height 13
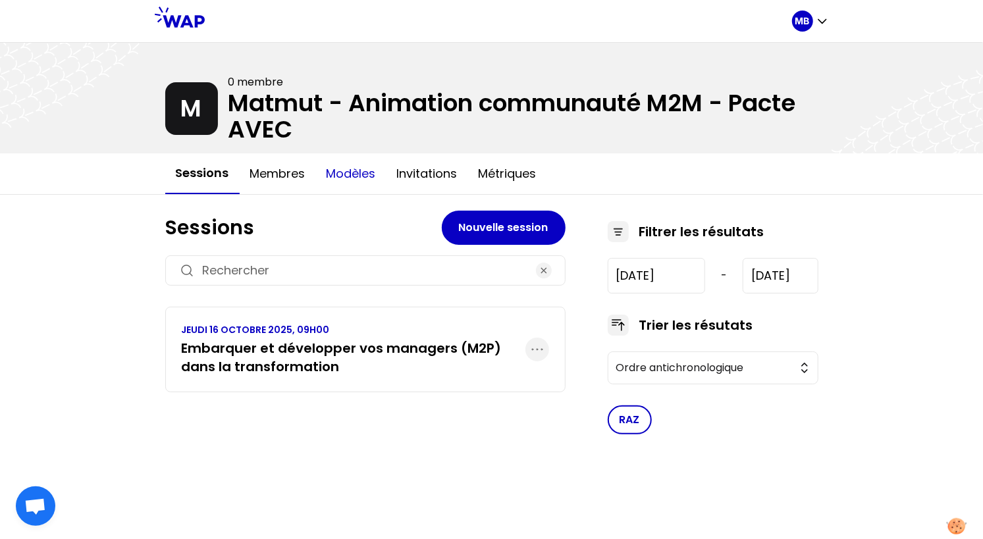
click at [342, 171] on button "Modèles" at bounding box center [351, 174] width 70 height 40
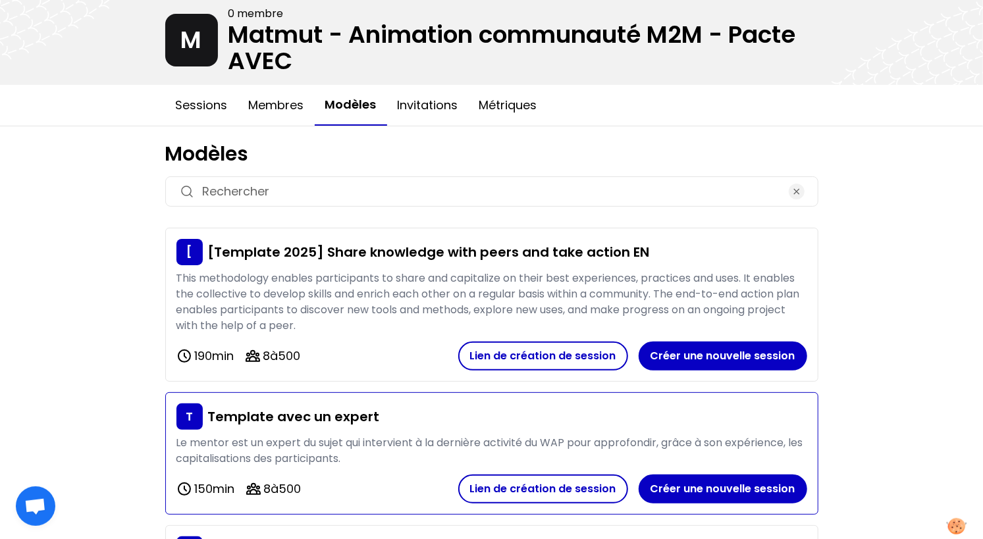
scroll to position [1, 0]
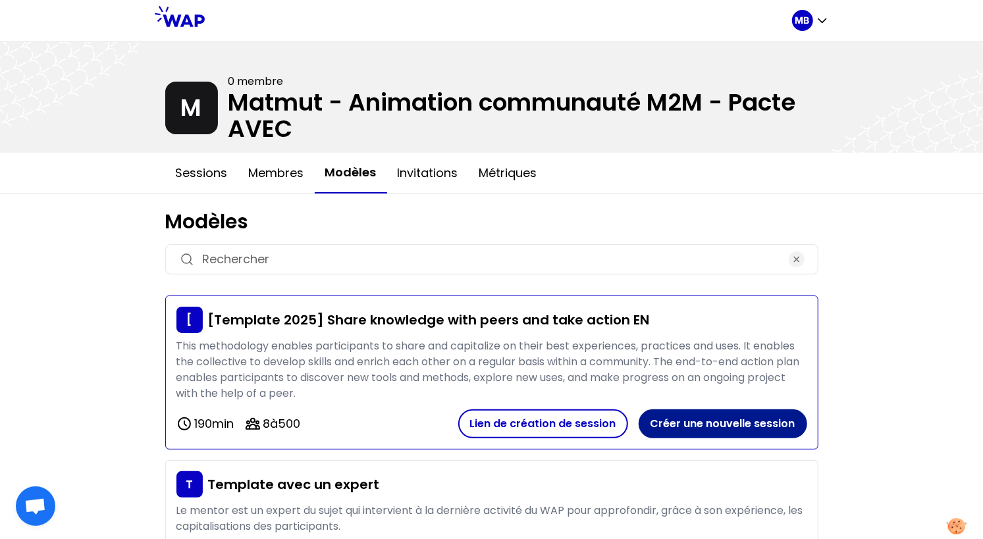
click at [669, 425] on button "Créer une nouvelle session" at bounding box center [723, 423] width 169 height 29
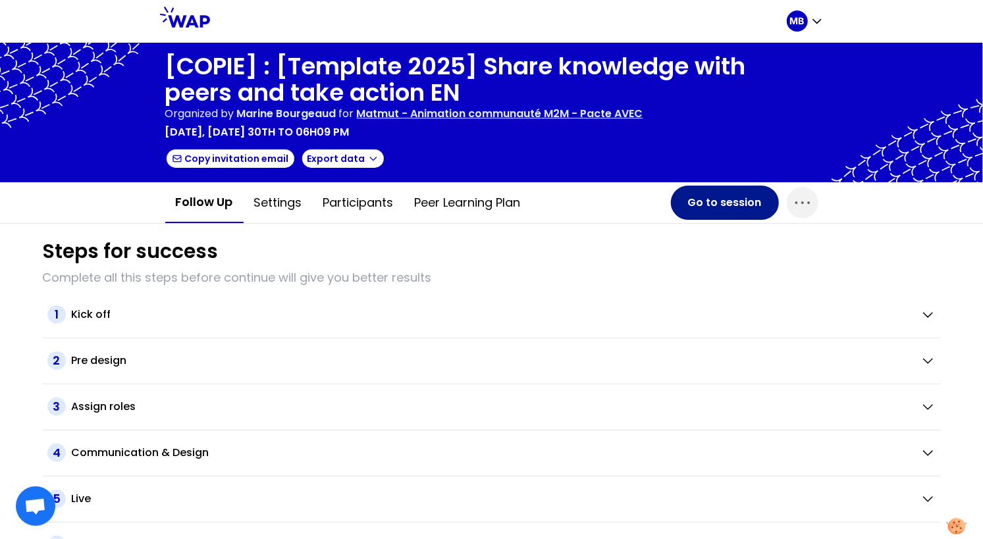
click at [689, 203] on button "Go to session" at bounding box center [725, 203] width 108 height 34
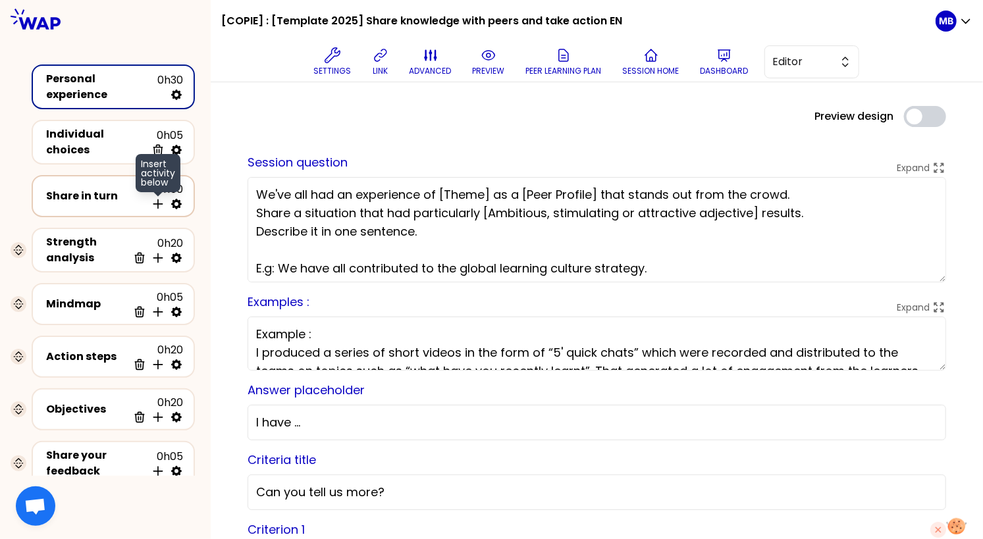
click at [154, 201] on icon at bounding box center [157, 204] width 13 height 13
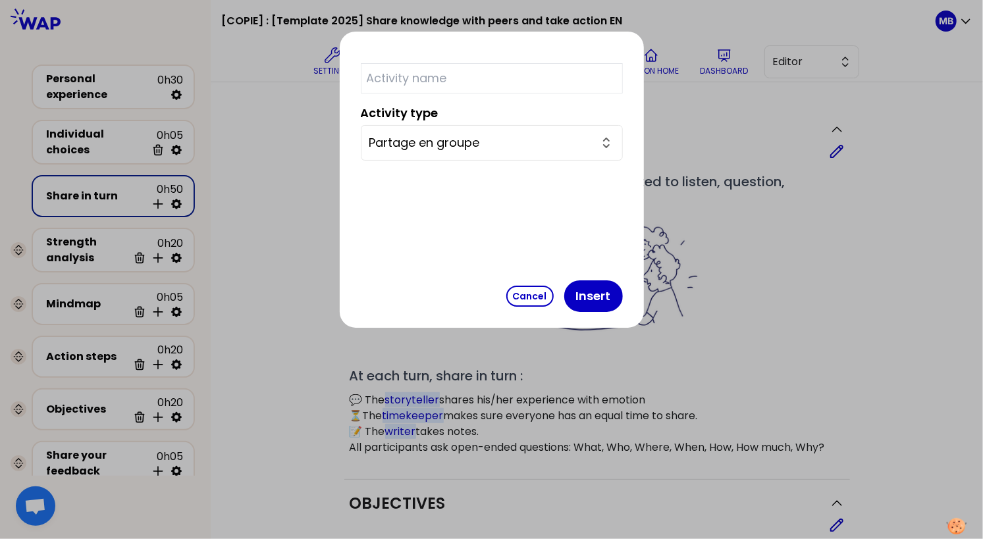
click at [463, 83] on input "text" at bounding box center [492, 78] width 262 height 30
click at [458, 144] on input "Partage en groupe" at bounding box center [483, 143] width 229 height 18
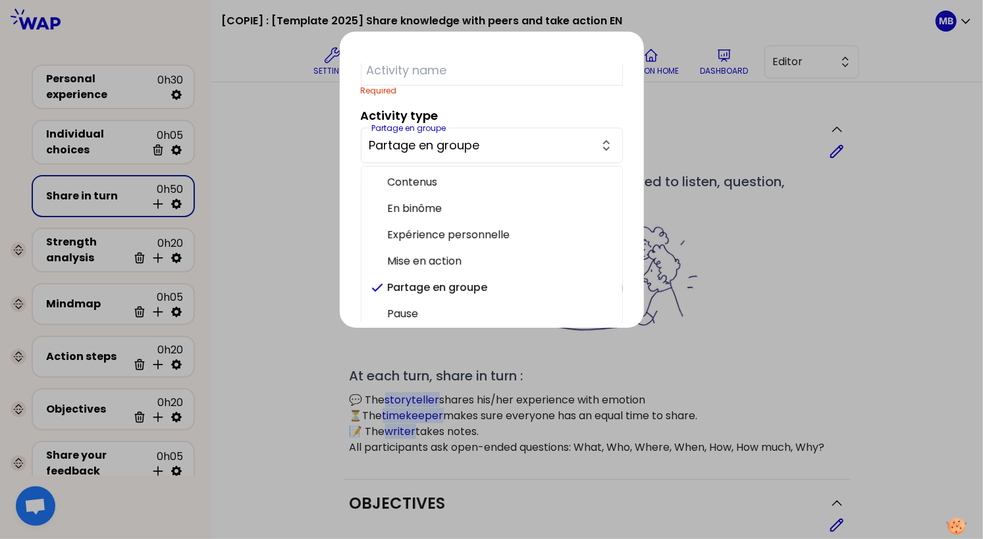
click at [343, 218] on div at bounding box center [491, 269] width 983 height 539
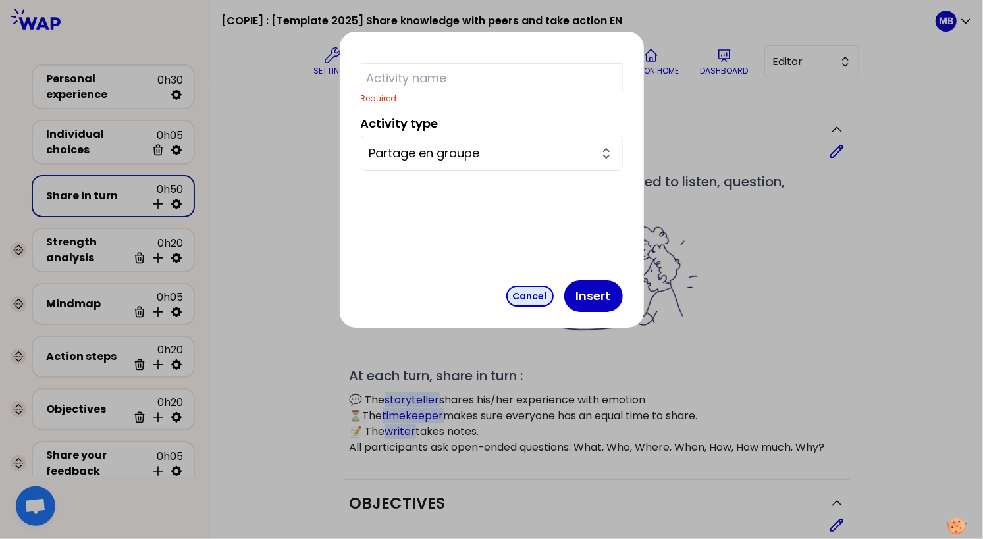
click at [506, 300] on button "Cancel" at bounding box center [529, 296] width 47 height 21
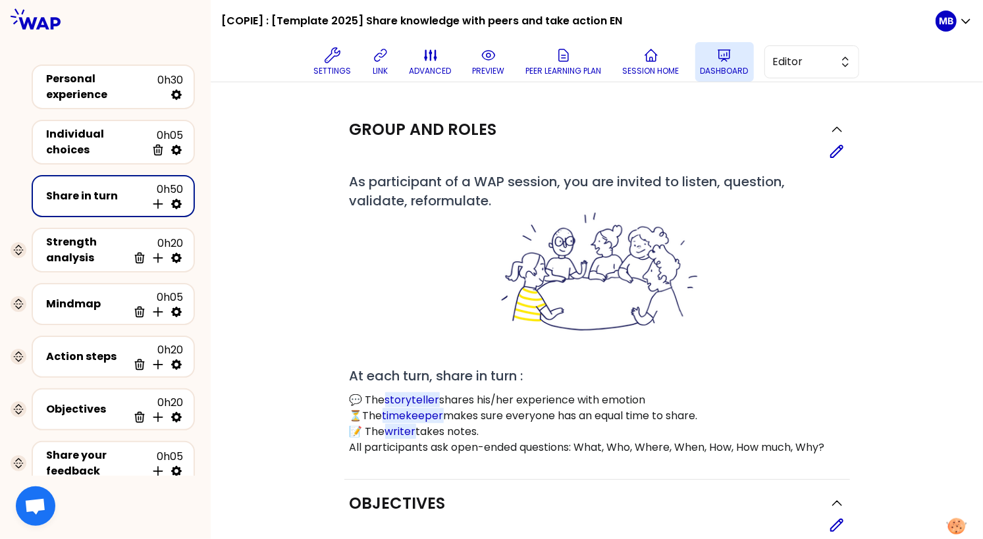
click at [717, 63] on icon at bounding box center [724, 55] width 16 height 16
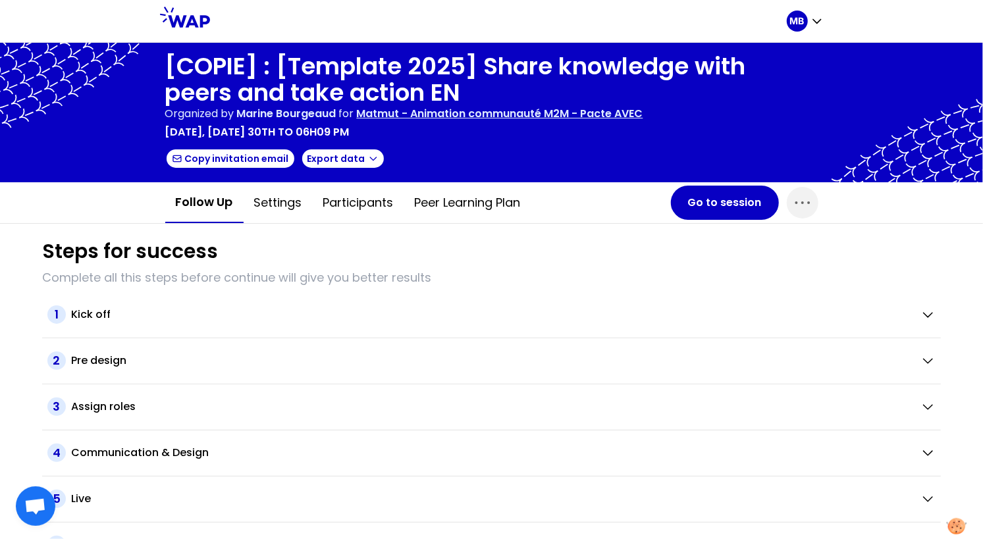
click at [455, 118] on p "Matmut - Animation communauté M2M - Pacte AVEC" at bounding box center [500, 114] width 286 height 16
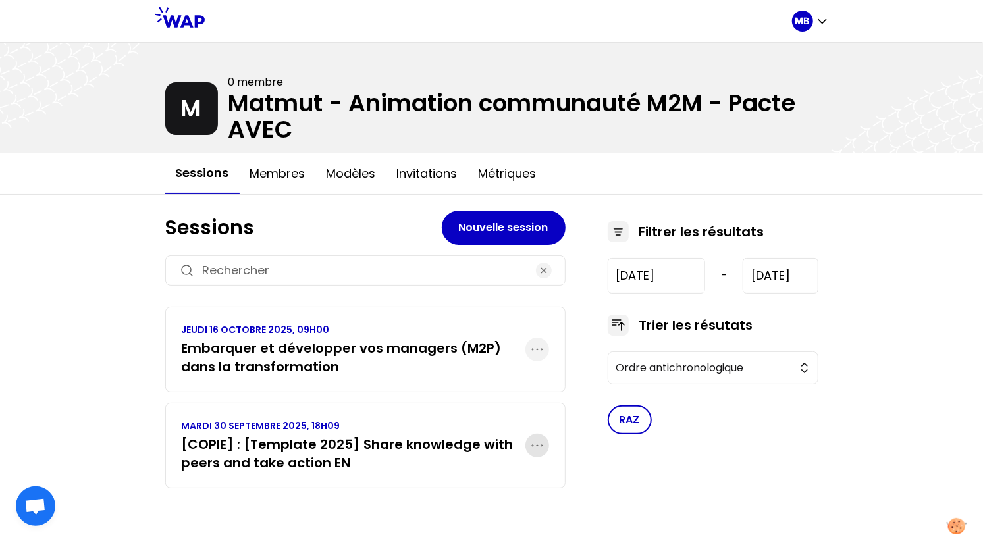
click at [540, 447] on icon "button" at bounding box center [537, 446] width 16 height 16
click at [487, 519] on p "Supprimer" at bounding box center [483, 520] width 61 height 18
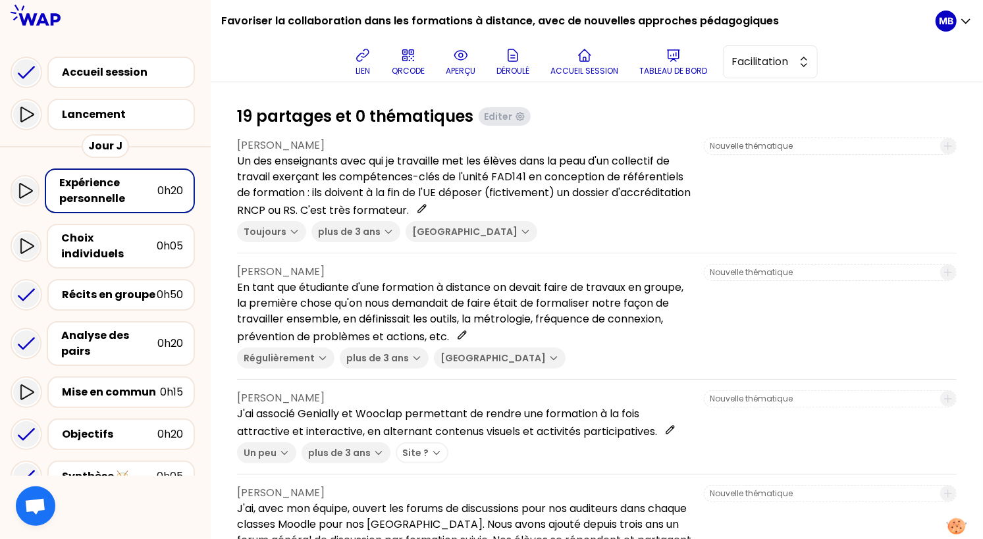
scroll to position [163, 0]
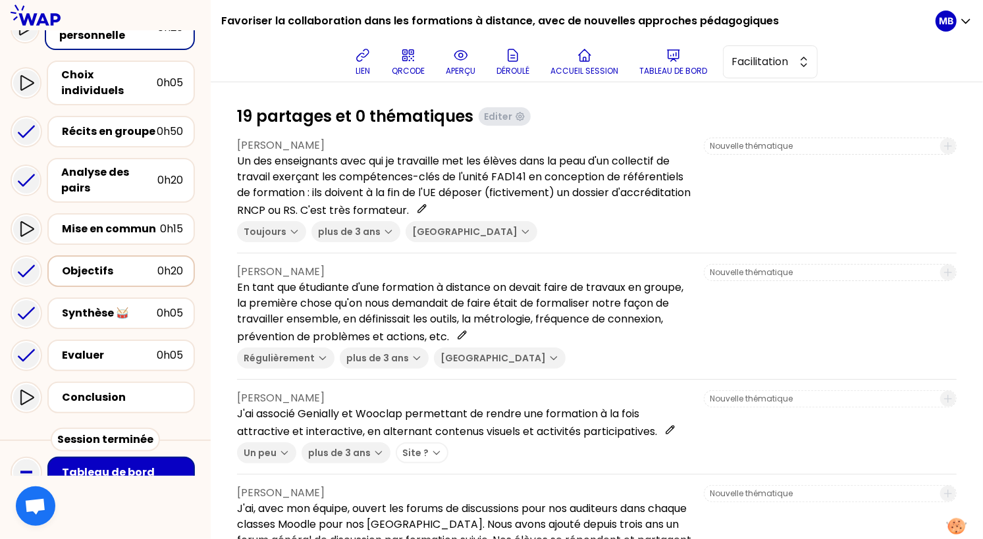
click at [111, 263] on div "Objectifs" at bounding box center [109, 271] width 95 height 16
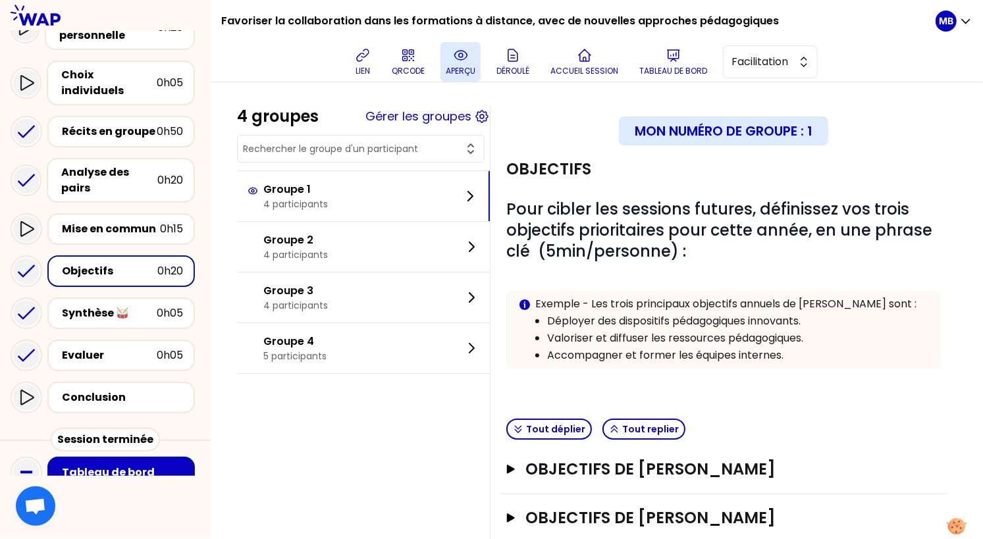
click at [462, 64] on button "aperçu" at bounding box center [460, 62] width 40 height 40
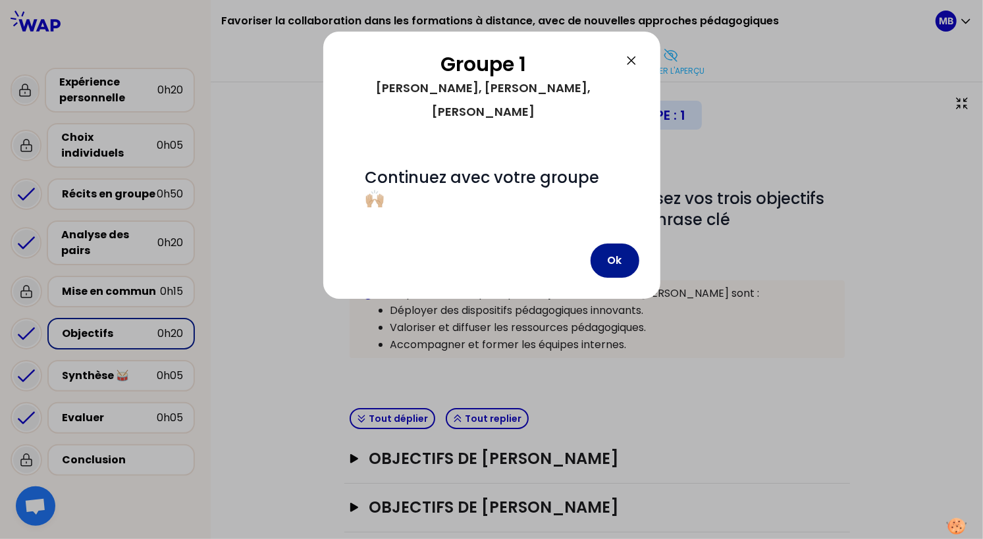
click at [599, 244] on button "Ok" at bounding box center [615, 261] width 49 height 34
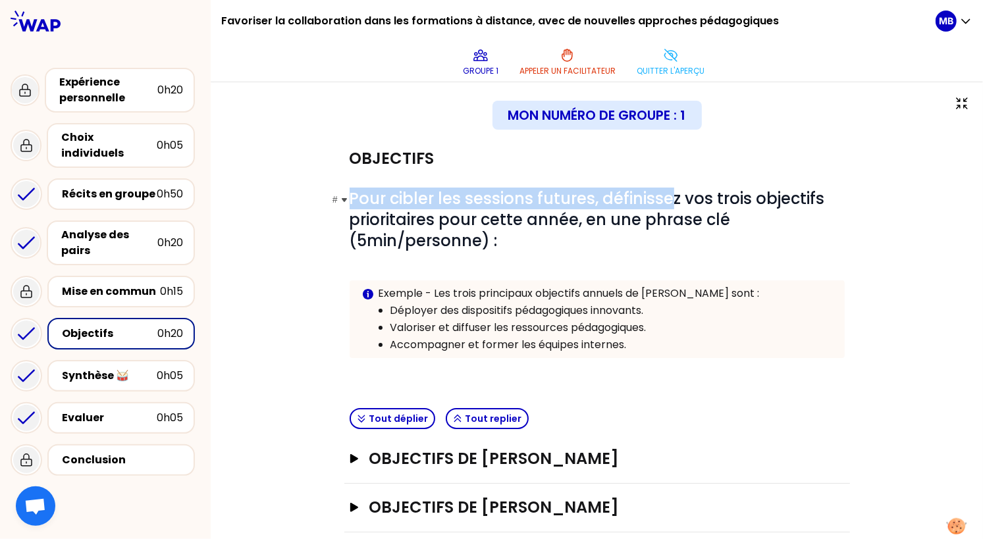
drag, startPoint x: 350, startPoint y: 199, endPoint x: 670, endPoint y: 209, distance: 320.1
click at [670, 209] on span "Pour cibler les sessions futures, définissez vos trois objectifs prioritaires p…" at bounding box center [589, 220] width 479 height 64
click at [663, 59] on icon at bounding box center [671, 55] width 16 height 16
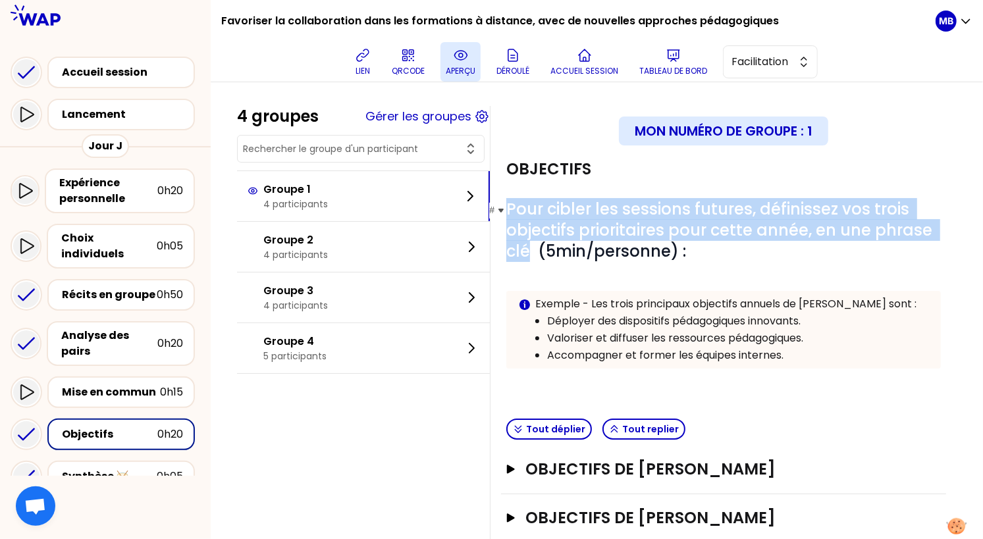
drag, startPoint x: 508, startPoint y: 206, endPoint x: 528, endPoint y: 248, distance: 46.2
click at [528, 248] on span "Pour cibler les sessions futures, définissez vos trois objectifs prioritaires p…" at bounding box center [721, 230] width 430 height 64
copy span "Pour cibler les sessions futures, définissez vos trois objectifs prioritaires p…"
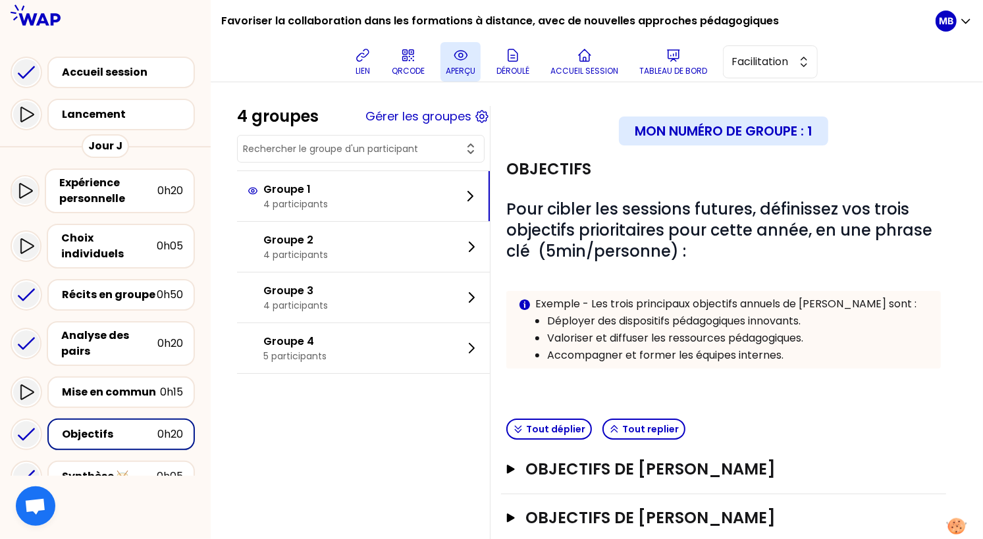
click at [793, 351] on p "Accompagner et former les équipes internes." at bounding box center [738, 356] width 382 height 16
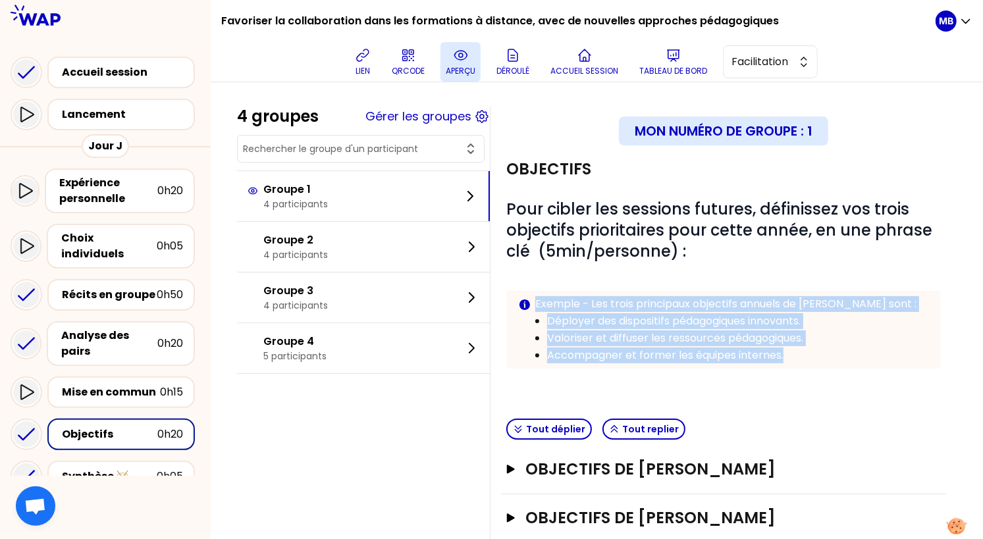
drag, startPoint x: 799, startPoint y: 355, endPoint x: 511, endPoint y: 295, distance: 293.9
click at [511, 295] on div "Info Warning Tip Exemple - Les trois principaux objectifs annuels de [PERSON_NA…" at bounding box center [723, 330] width 435 height 78
copy div "Exemple - Les trois principaux objectifs annuels de [PERSON_NAME] sont : Déploy…"
click at [756, 64] on span "Facilitation" at bounding box center [760, 62] width 59 height 16
click at [757, 93] on span "Conception" at bounding box center [778, 95] width 57 height 16
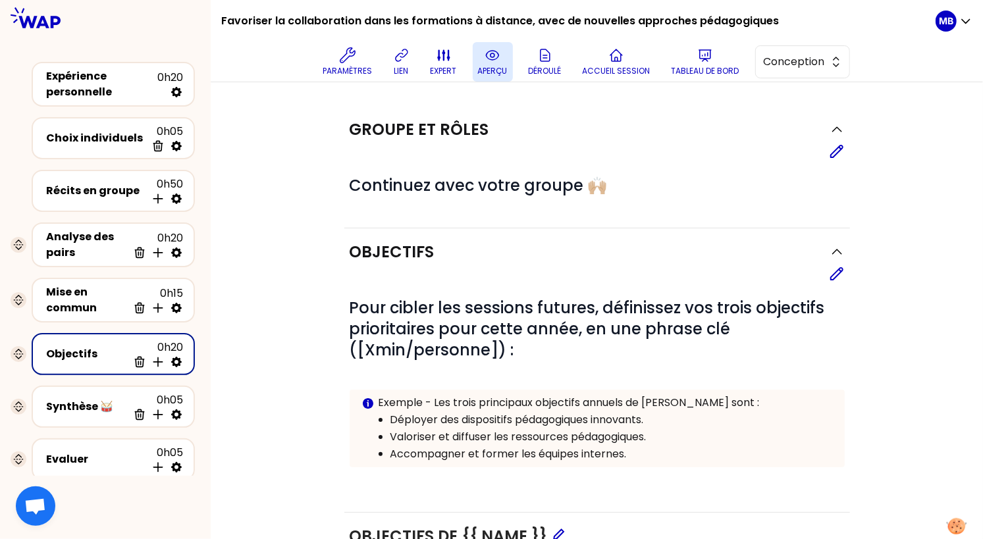
click at [835, 282] on div "# Pour cibler les sessions futures, définissez vos trois objectifs prioritaires…" at bounding box center [597, 385] width 495 height 207
click at [841, 266] on icon at bounding box center [837, 274] width 16 height 16
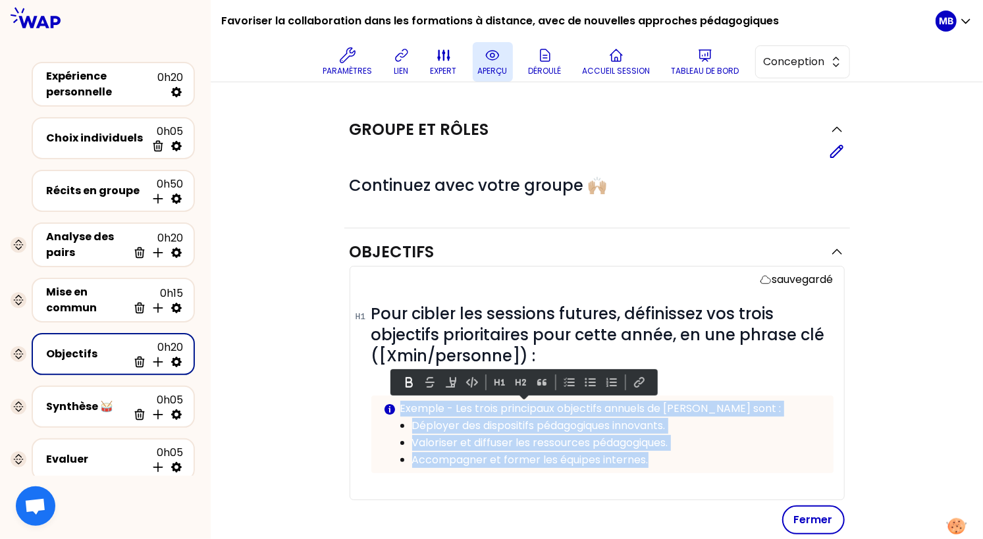
drag, startPoint x: 682, startPoint y: 458, endPoint x: 402, endPoint y: 391, distance: 288.2
click at [402, 391] on body "Favoriser la collaboration dans les formations à distance, avec de nouvelles ap…" at bounding box center [491, 269] width 983 height 539
copy div "Exemple - Les trois principaux objectifs annuels de [PERSON_NAME] sont : Déploy…"
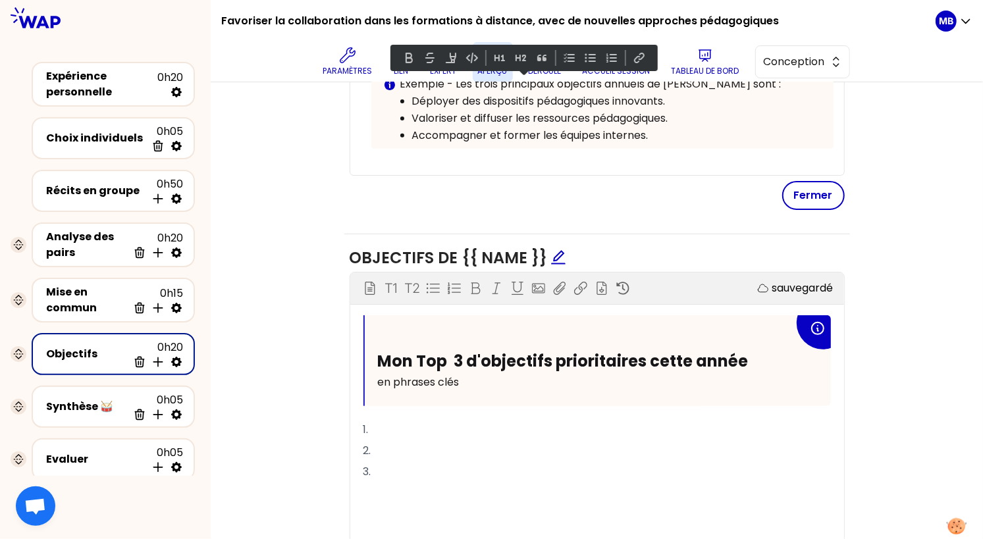
click at [602, 273] on div "Bloc d'instruction T1 T2 Exporter sauvegardé" at bounding box center [597, 289] width 494 height 32
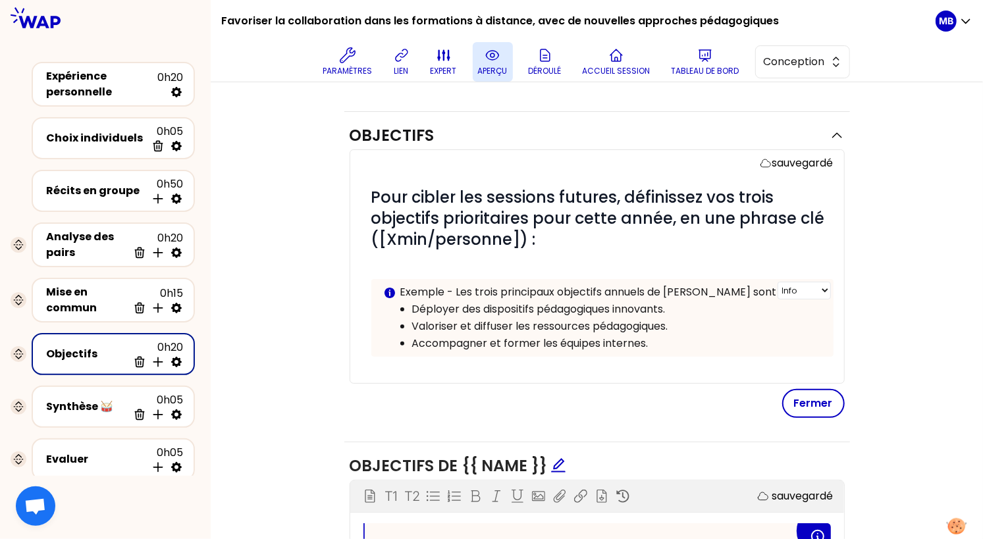
scroll to position [398, 0]
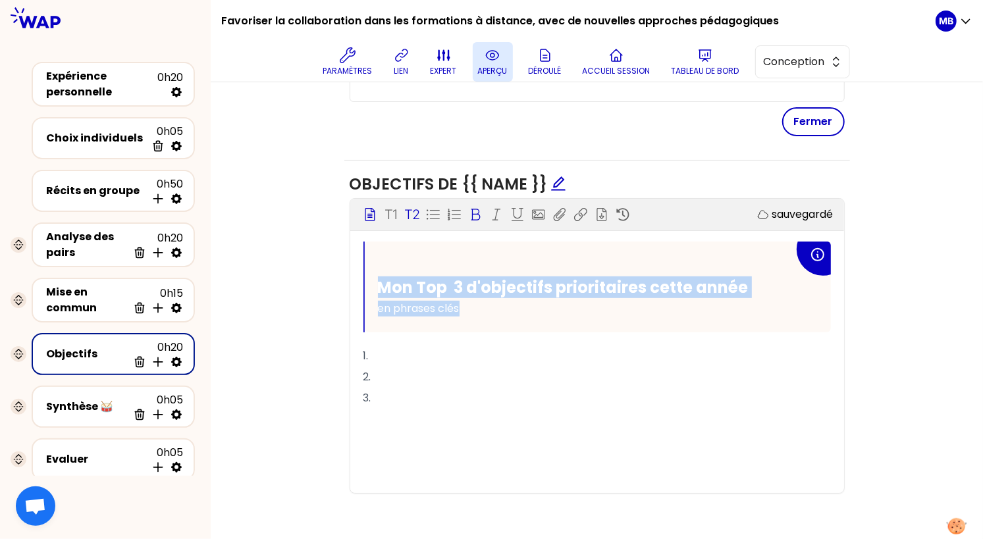
drag, startPoint x: 376, startPoint y: 281, endPoint x: 513, endPoint y: 304, distance: 138.9
click at [513, 304] on div "Mon Top 3 d'objectifs prioritaires cette année en phrases clés" at bounding box center [598, 287] width 466 height 91
copy div "Mon Top 3 d'objectifs prioritaires cette année en phrases clés"
drag, startPoint x: 399, startPoint y: 400, endPoint x: 361, endPoint y: 345, distance: 66.8
click at [361, 345] on div "Mon Top 3 d'objectifs prioritaires cette année en phrases clés 1. 2. 3. ﻿ ﻿ ﻿ ﻿" at bounding box center [597, 367] width 494 height 251
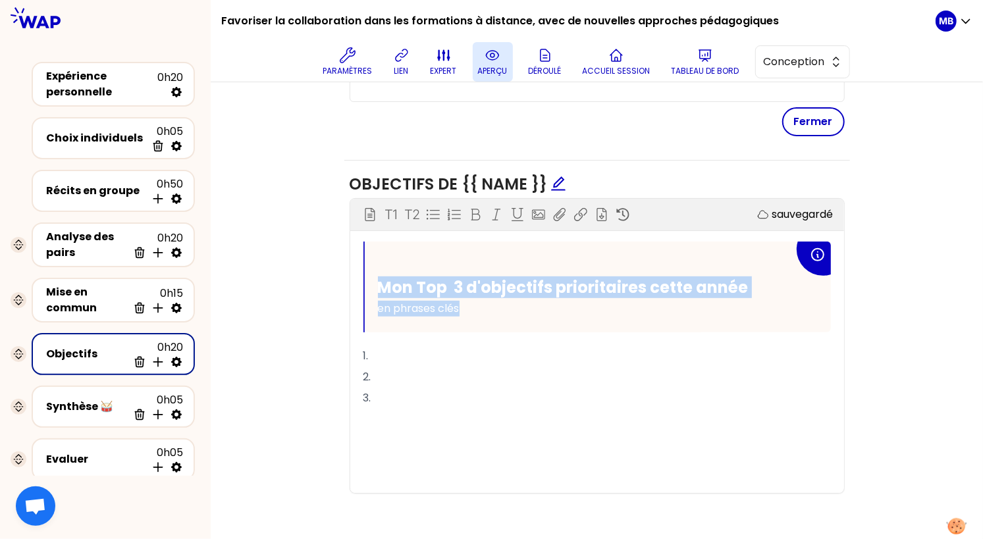
copy div "1. 2. 3."
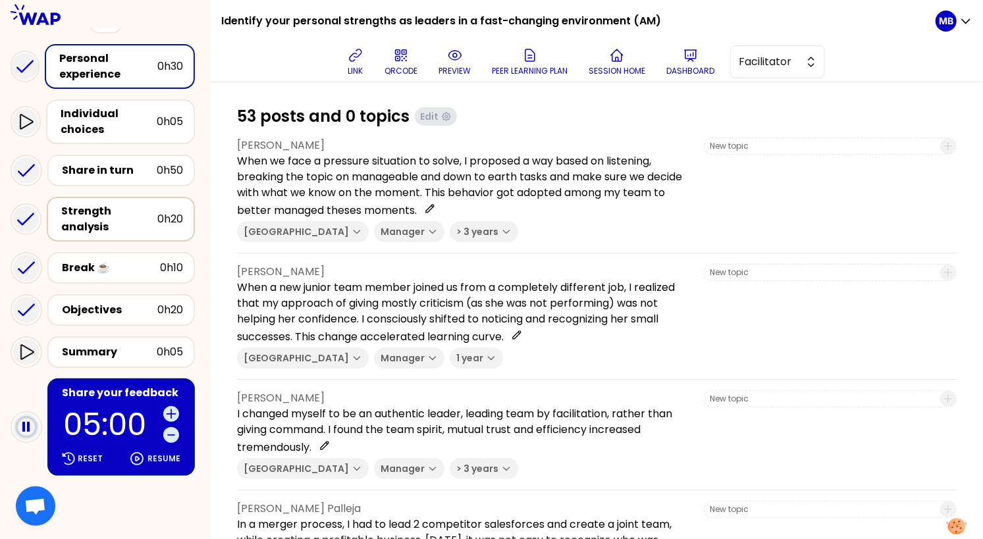
scroll to position [143, 0]
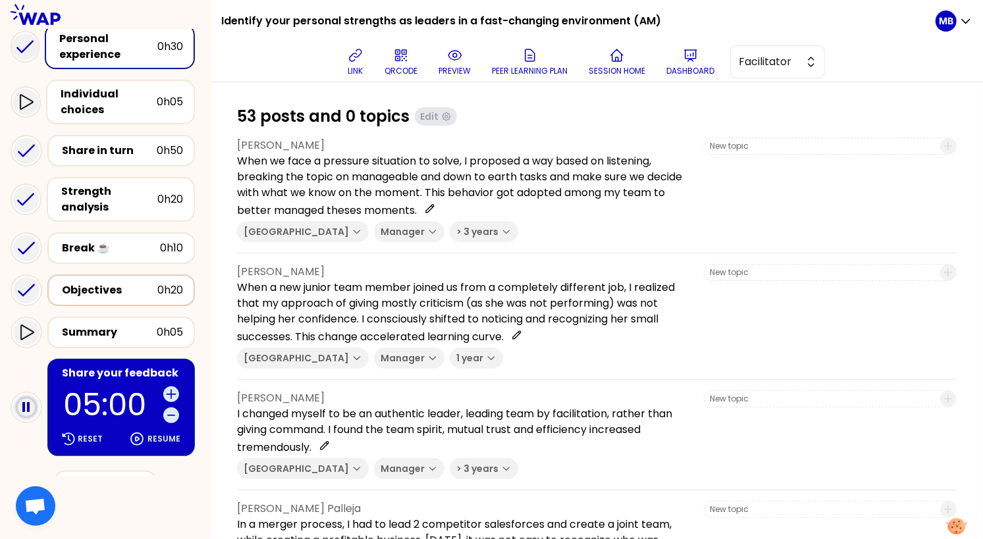
click at [122, 290] on div "Objectives" at bounding box center [109, 290] width 95 height 16
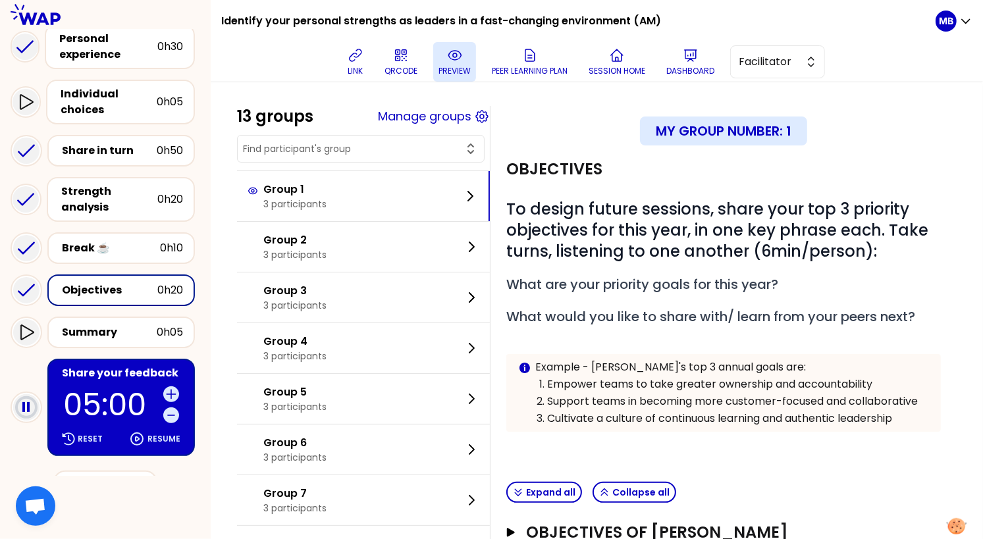
click at [434, 65] on button "preview" at bounding box center [454, 62] width 43 height 40
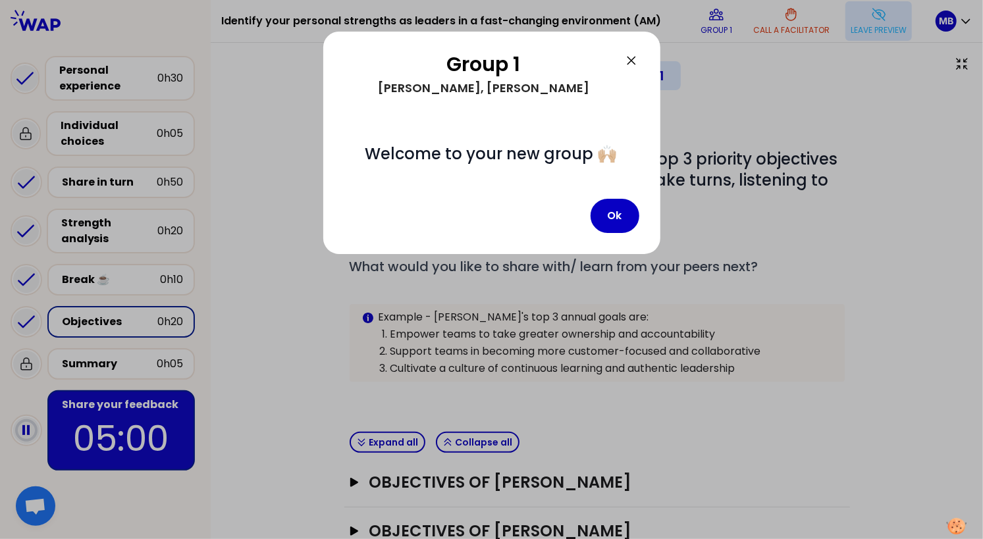
scroll to position [9, 0]
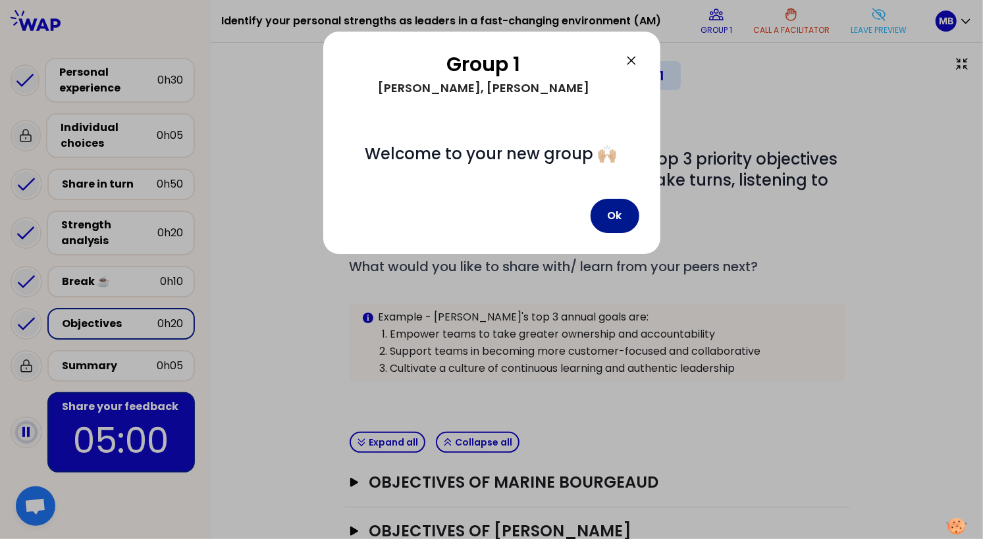
click at [625, 212] on button "Ok" at bounding box center [615, 216] width 49 height 34
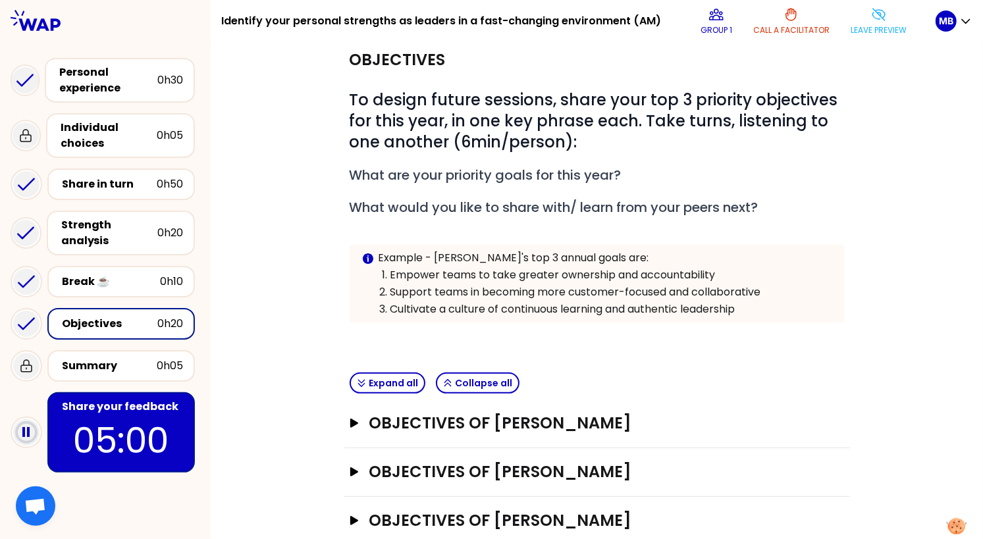
scroll to position [65, 0]
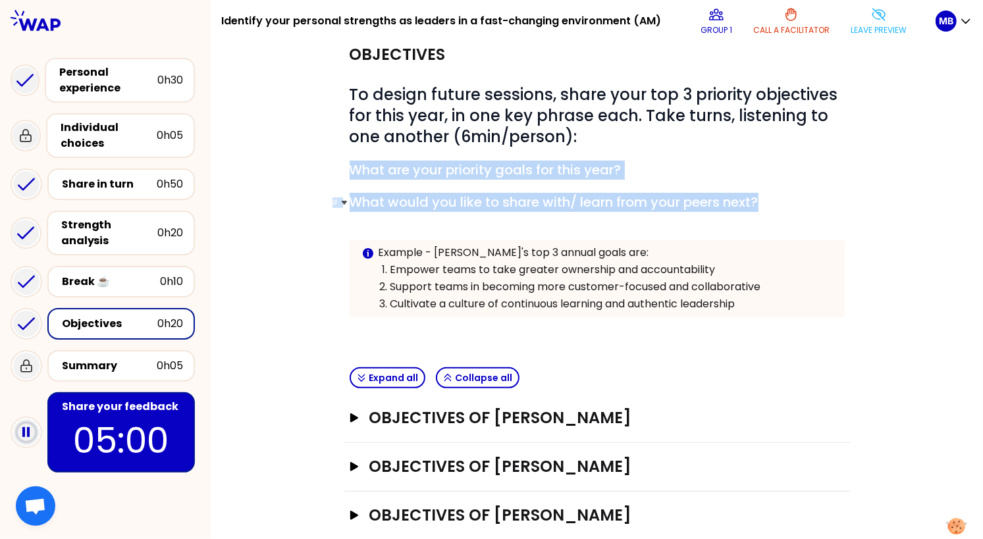
drag, startPoint x: 350, startPoint y: 165, endPoint x: 770, endPoint y: 199, distance: 422.0
click at [770, 199] on div "# To design future sessions, share your top 3 priority objectives for this year…" at bounding box center [597, 211] width 495 height 254
copy div "What are your priority goals for this year? # What would you like to share with…"
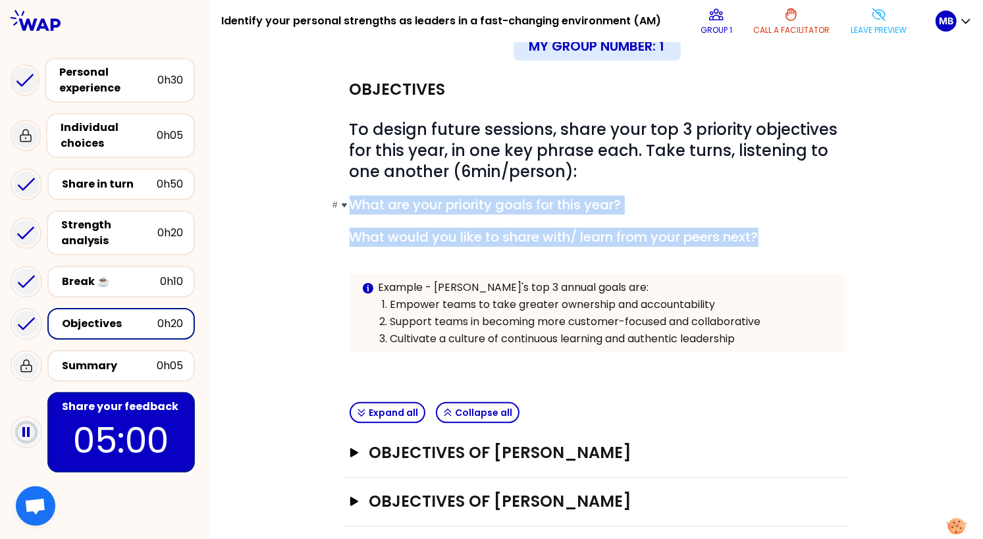
click at [468, 205] on span "What are your priority goals for this year?" at bounding box center [486, 205] width 272 height 18
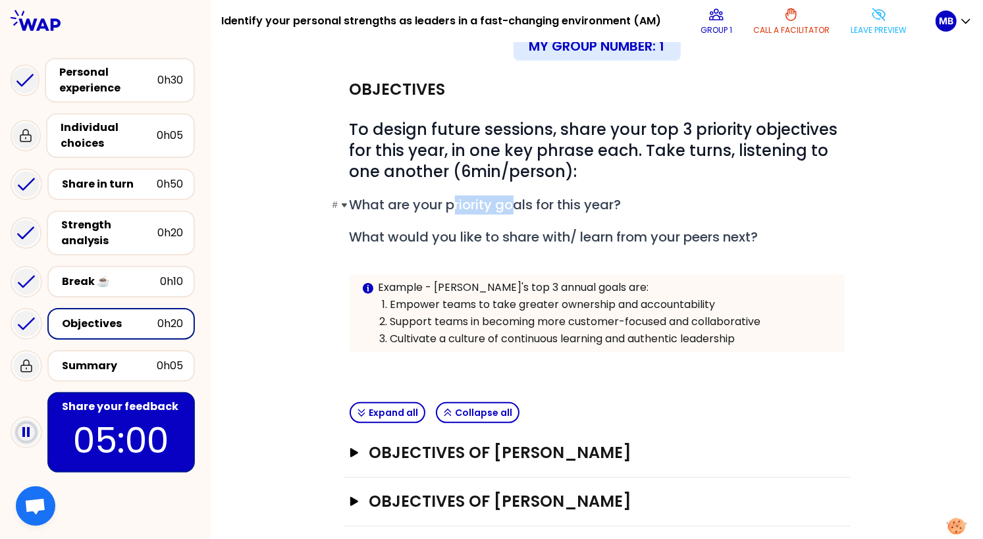
drag, startPoint x: 454, startPoint y: 207, endPoint x: 519, endPoint y: 203, distance: 65.3
click at [519, 203] on span "What are your priority goals for this year?" at bounding box center [486, 205] width 272 height 18
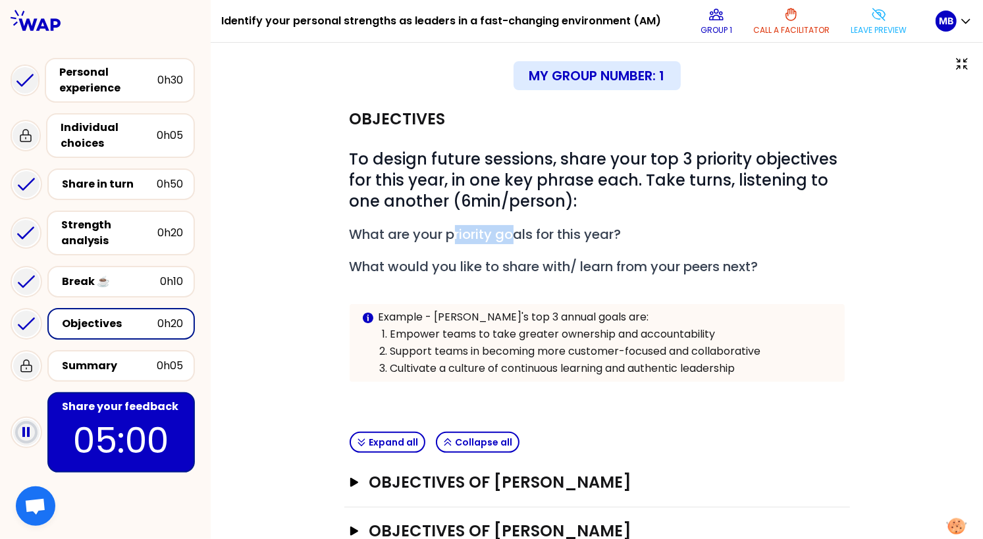
scroll to position [87, 0]
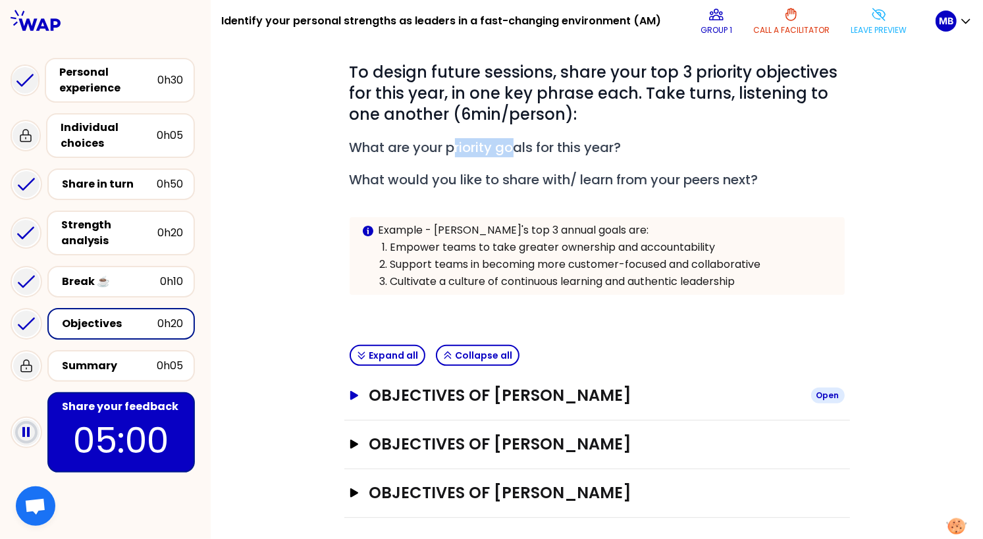
click at [427, 385] on h3 "Objectives of [PERSON_NAME]" at bounding box center [584, 395] width 431 height 21
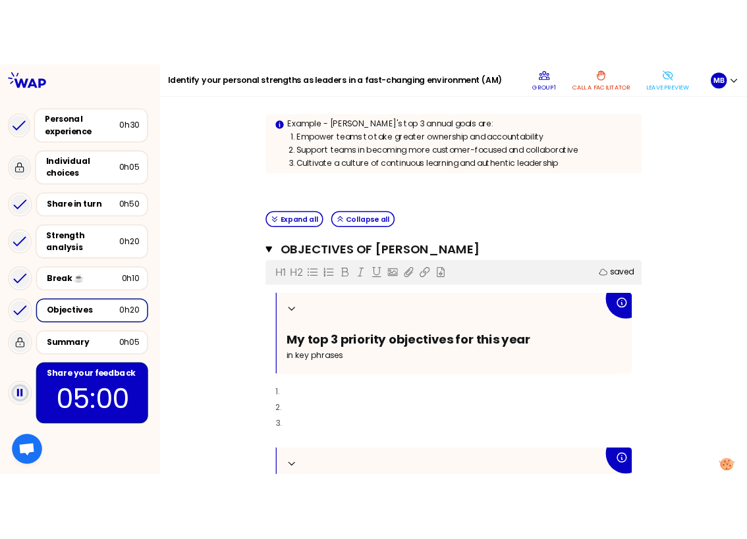
scroll to position [423, 0]
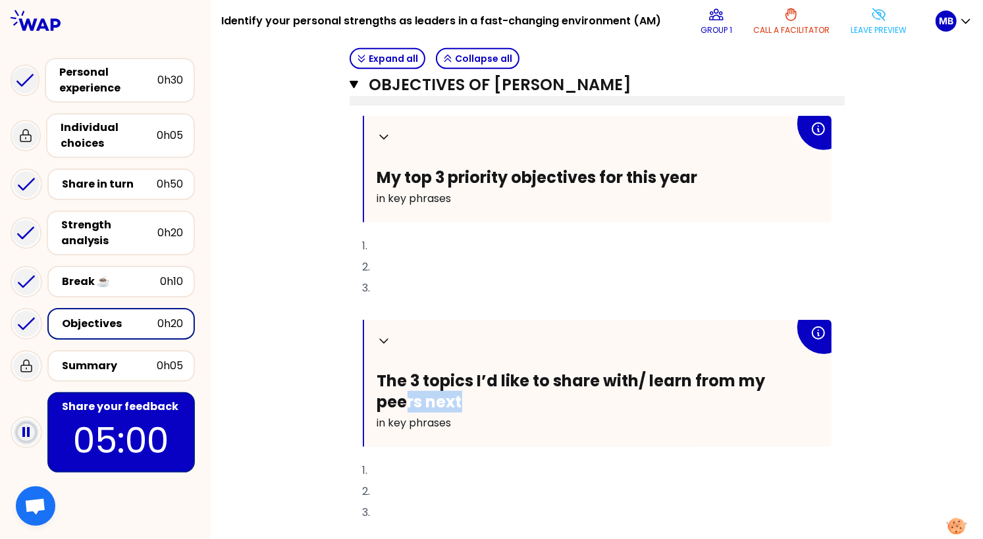
drag, startPoint x: 485, startPoint y: 398, endPoint x: 402, endPoint y: 391, distance: 83.3
click at [402, 391] on h2 "The 3 topics I’d like to share with/ learn from my peers next" at bounding box center [585, 391] width 417 height 41
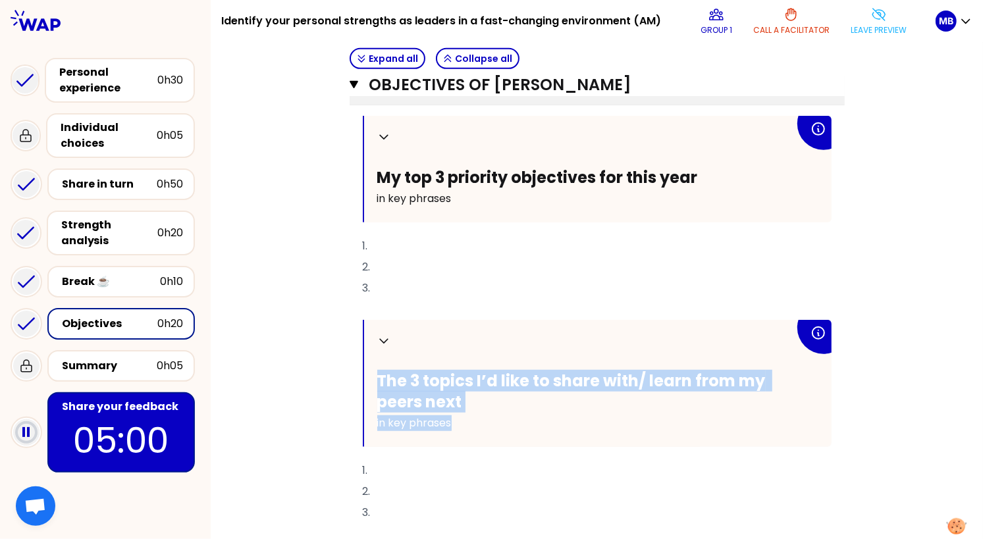
drag, startPoint x: 465, startPoint y: 418, endPoint x: 379, endPoint y: 382, distance: 92.9
click at [379, 382] on div "Collapse The 3 topics I’d like to share with/ learn from my peers next in key p…" at bounding box center [597, 383] width 467 height 127
copy div "The 3 topics I’d like to share with/ learn from my peers next in key phrases"
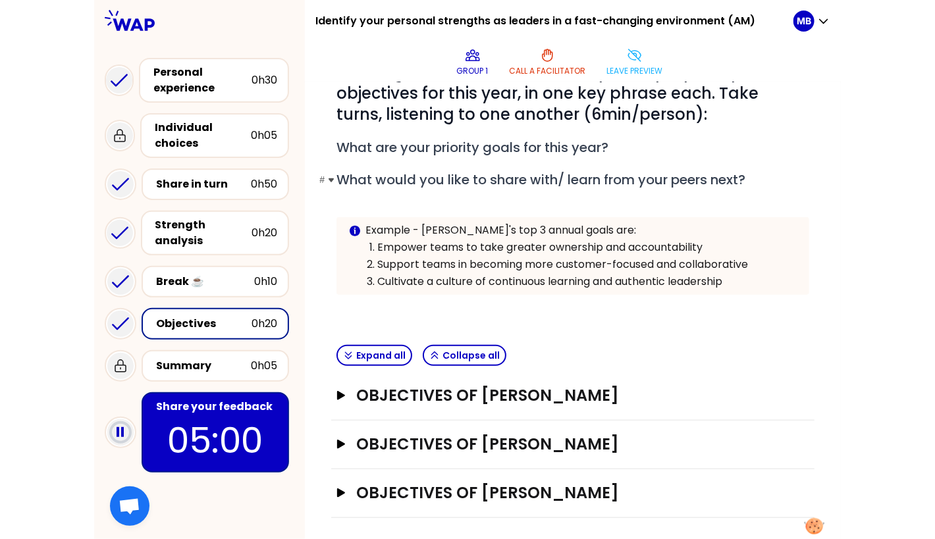
scroll to position [51, 0]
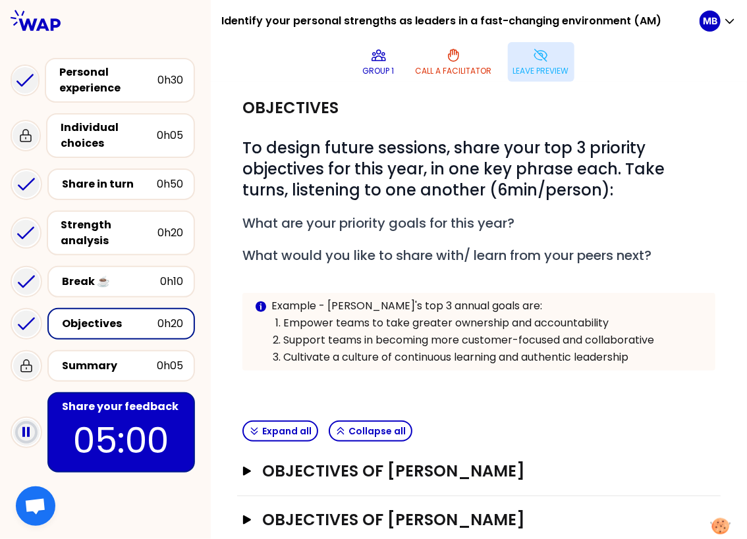
click at [516, 63] on button "Leave preview" at bounding box center [541, 62] width 66 height 40
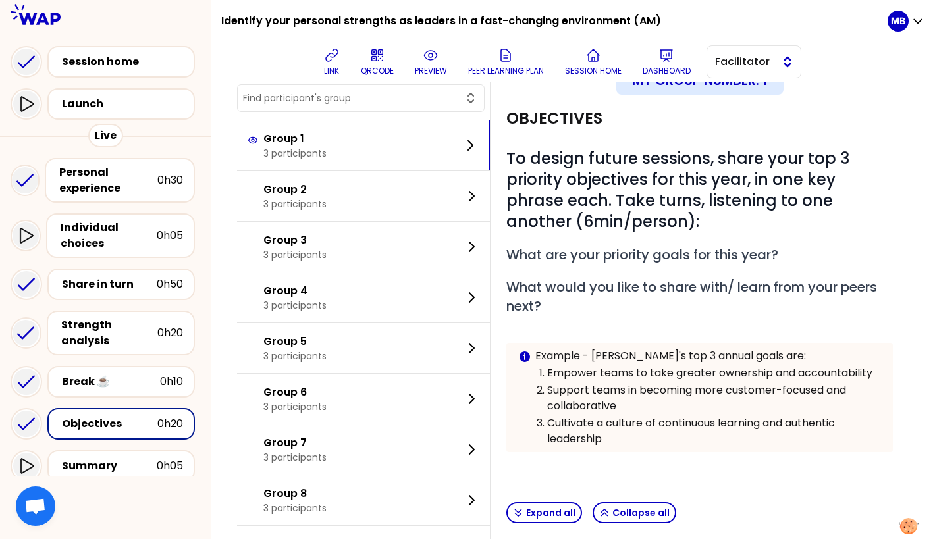
click at [733, 57] on span "Facilitator" at bounding box center [744, 62] width 59 height 16
click at [734, 99] on span "Editor" at bounding box center [761, 95] width 57 height 16
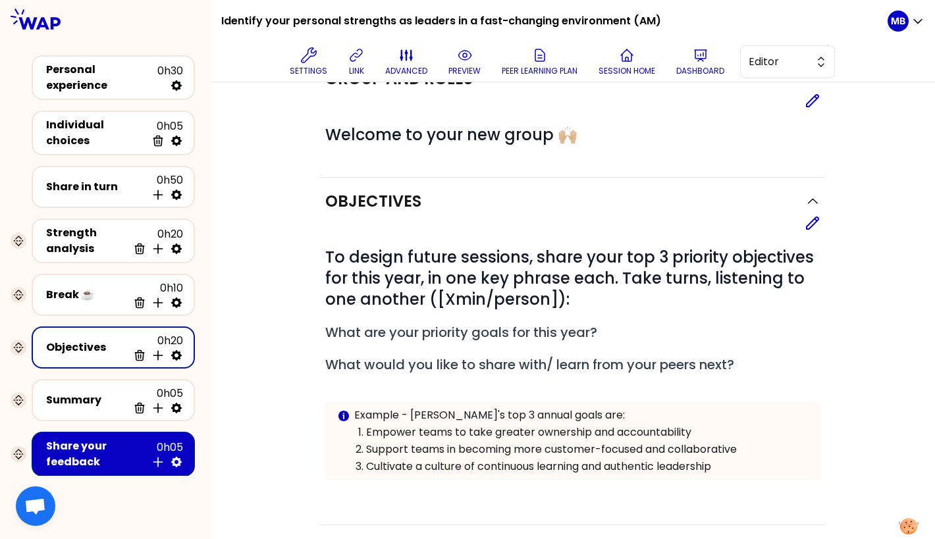
drag, startPoint x: 809, startPoint y: 223, endPoint x: 759, endPoint y: 250, distance: 56.9
click at [809, 223] on icon at bounding box center [812, 223] width 12 height 12
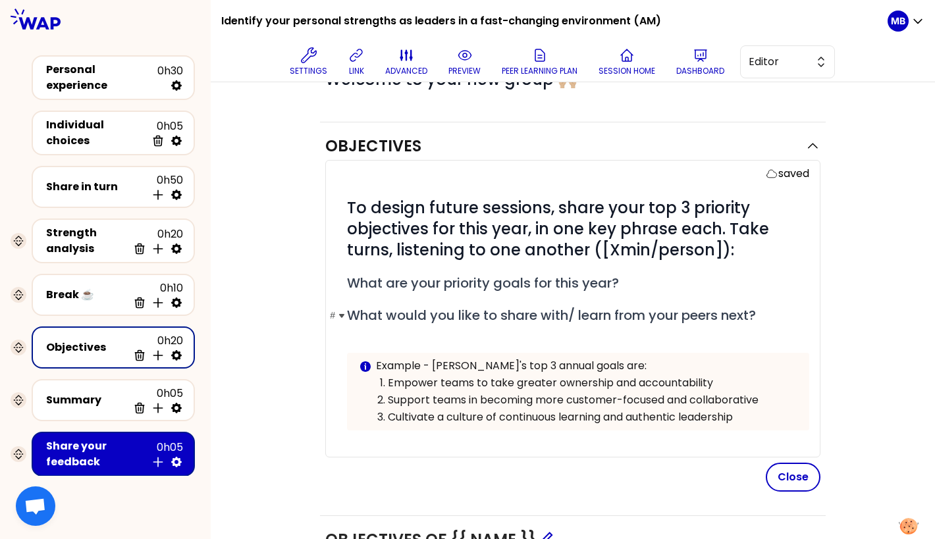
scroll to position [199, 0]
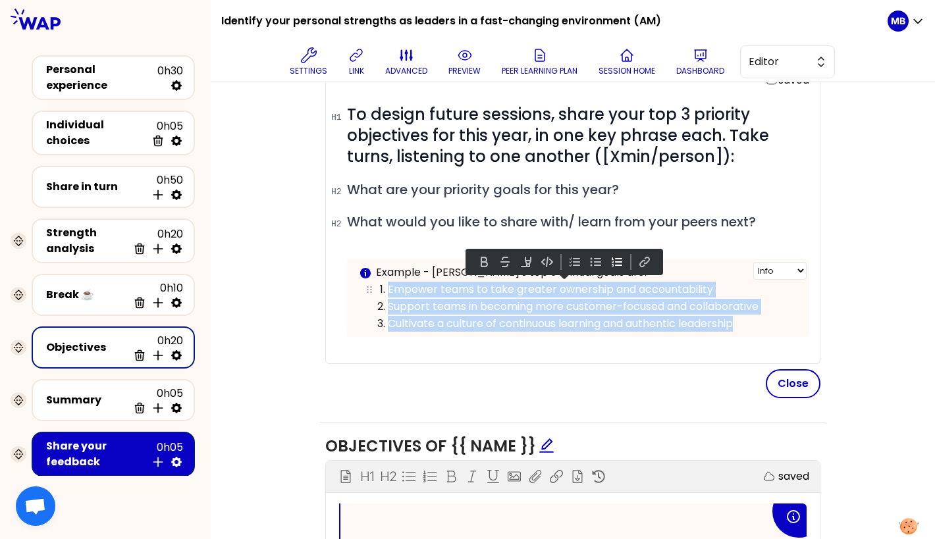
drag, startPoint x: 754, startPoint y: 323, endPoint x: 388, endPoint y: 287, distance: 368.4
click at [388, 287] on ol "Empower teams to take greater ownership and accountability Support teams in bec…" at bounding box center [578, 305] width 438 height 51
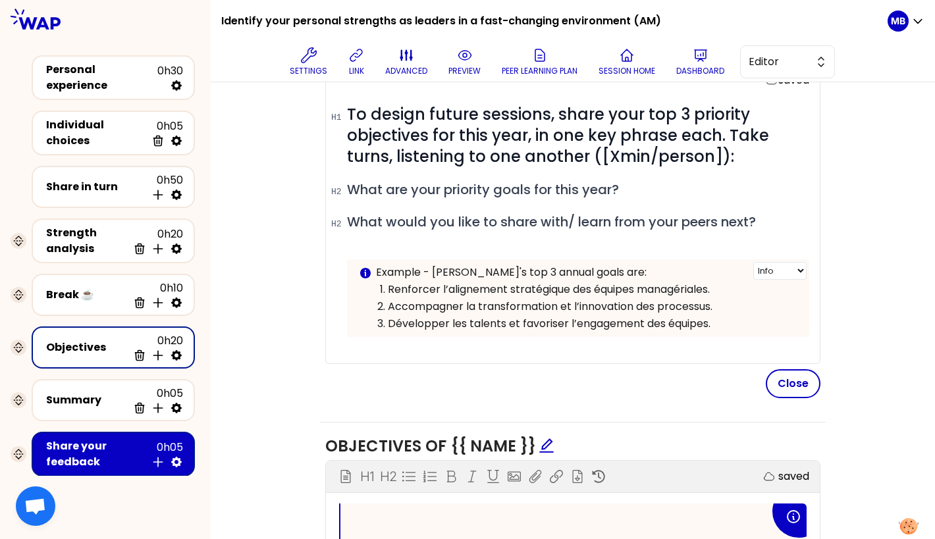
click at [376, 271] on p "Example - [PERSON_NAME]'s top 3 annual goals are:" at bounding box center [587, 273] width 423 height 16
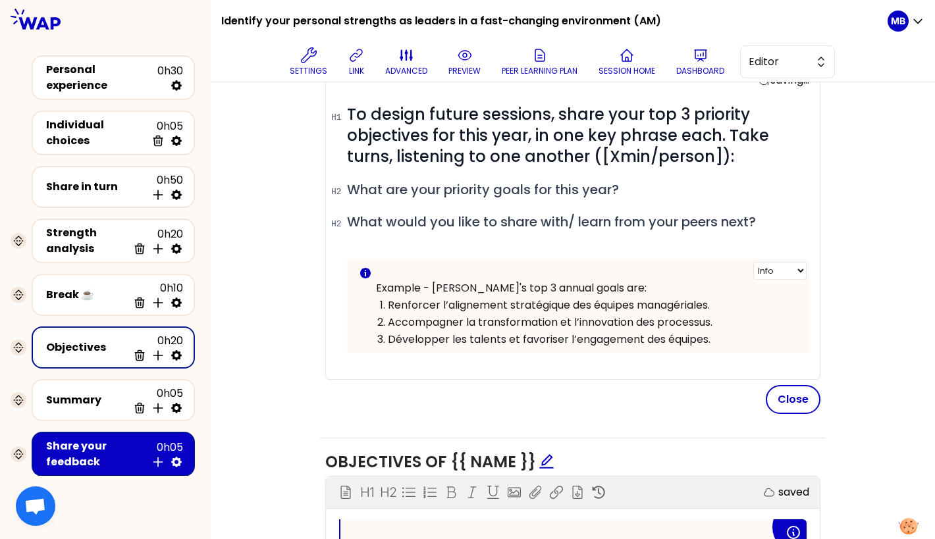
click at [394, 267] on p at bounding box center [587, 273] width 423 height 16
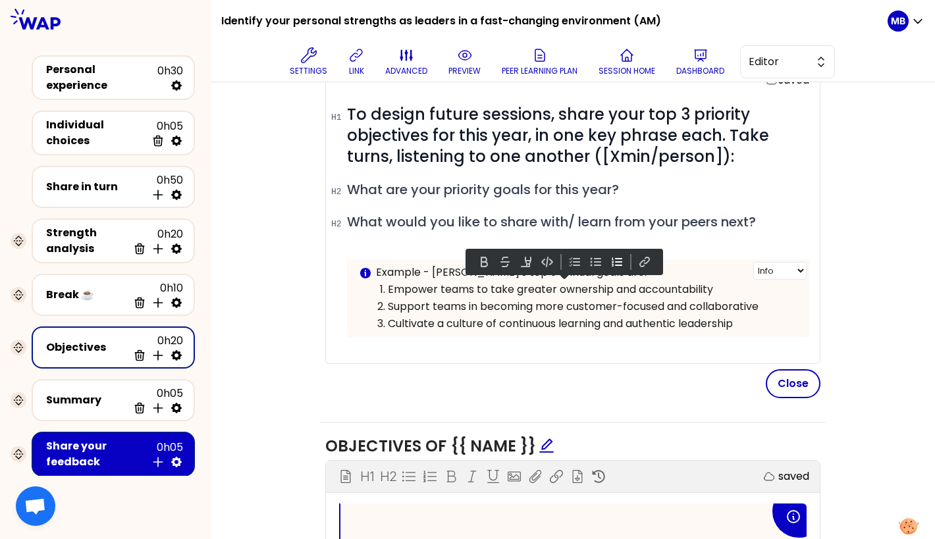
click at [277, 204] on div "Objectives saved # To design future sessions, share your top 3 priority objecti…" at bounding box center [573, 495] width 672 height 933
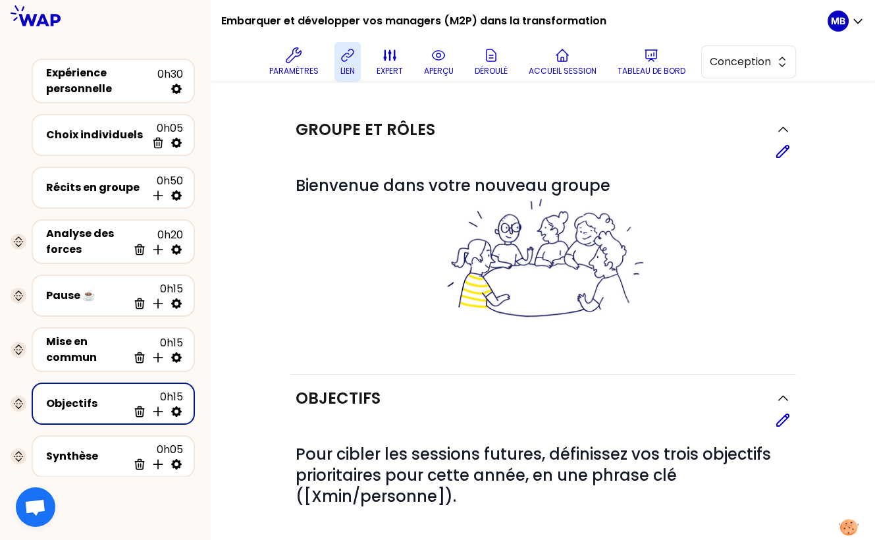
click at [344, 57] on icon at bounding box center [348, 55] width 16 height 16
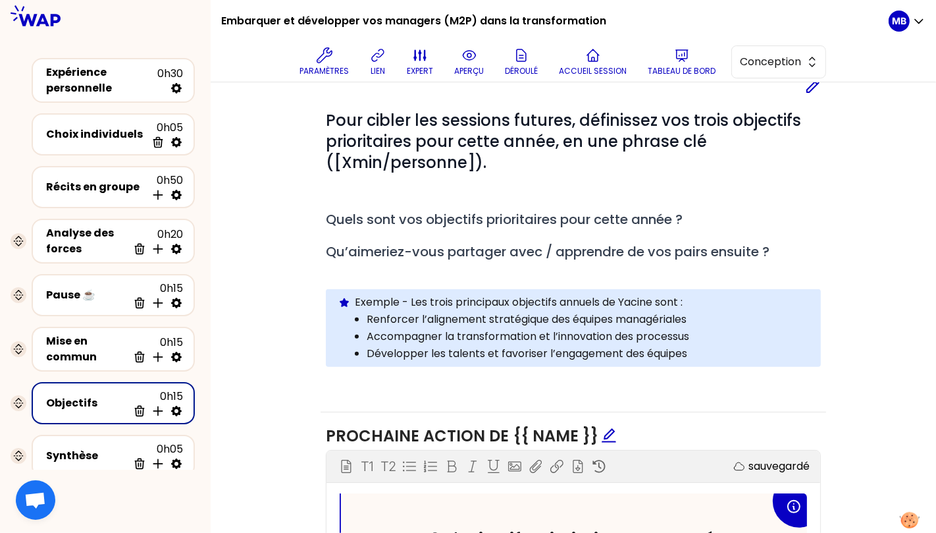
click at [179, 409] on icon at bounding box center [176, 411] width 11 height 11
select select "3"
select select "activity"
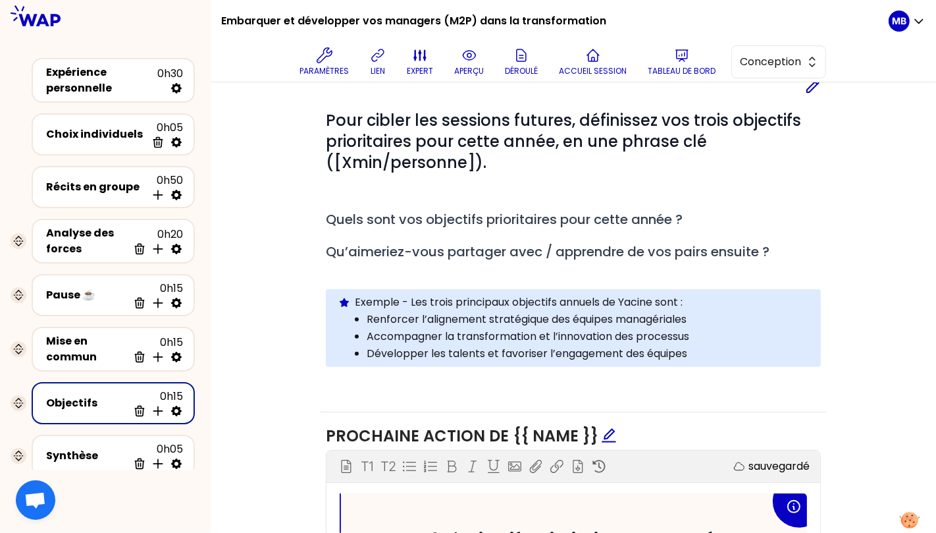
select select "share"
select select "false"
select select "Each"
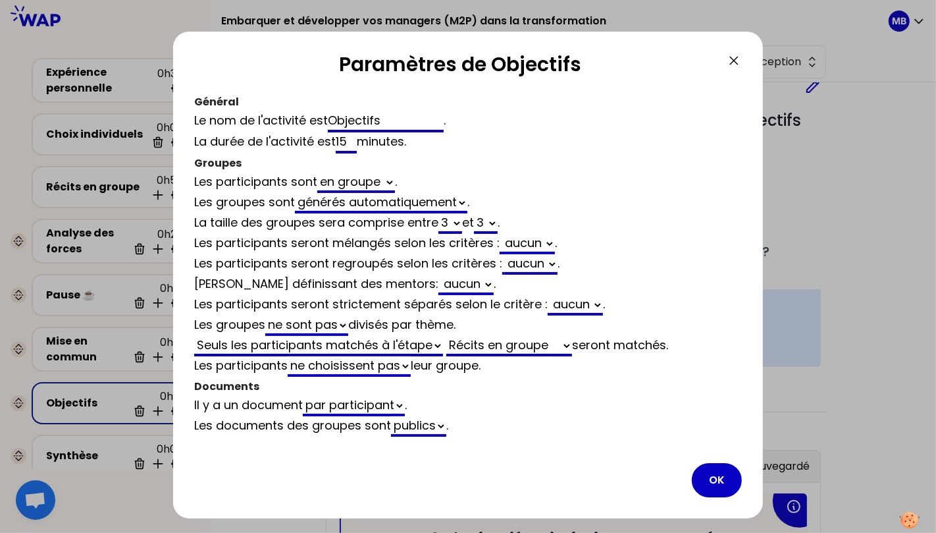
click at [473, 348] on select "Analyse des forces Récits en groupe" at bounding box center [509, 346] width 126 height 20
select select "3"
select select "activity"
select select "false"
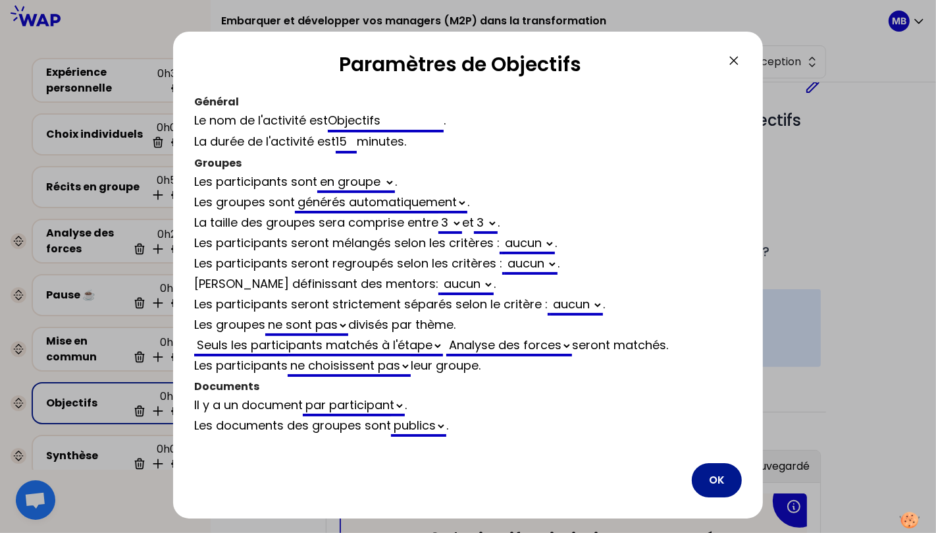
click at [722, 473] on button "OK" at bounding box center [717, 480] width 50 height 34
